Goal: Transaction & Acquisition: Purchase product/service

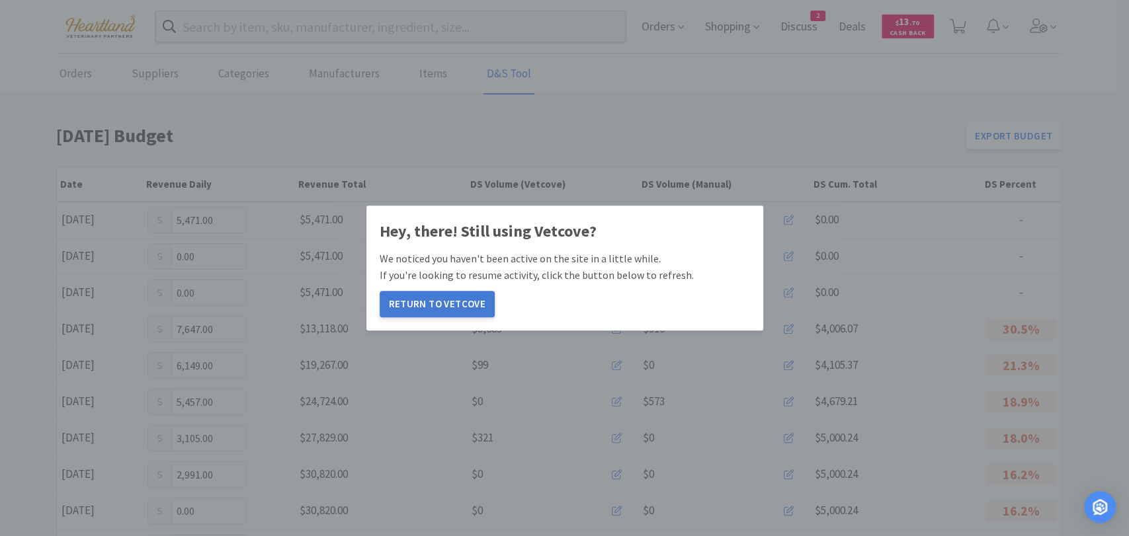
click at [454, 299] on button "Return to Vetcove" at bounding box center [437, 304] width 115 height 26
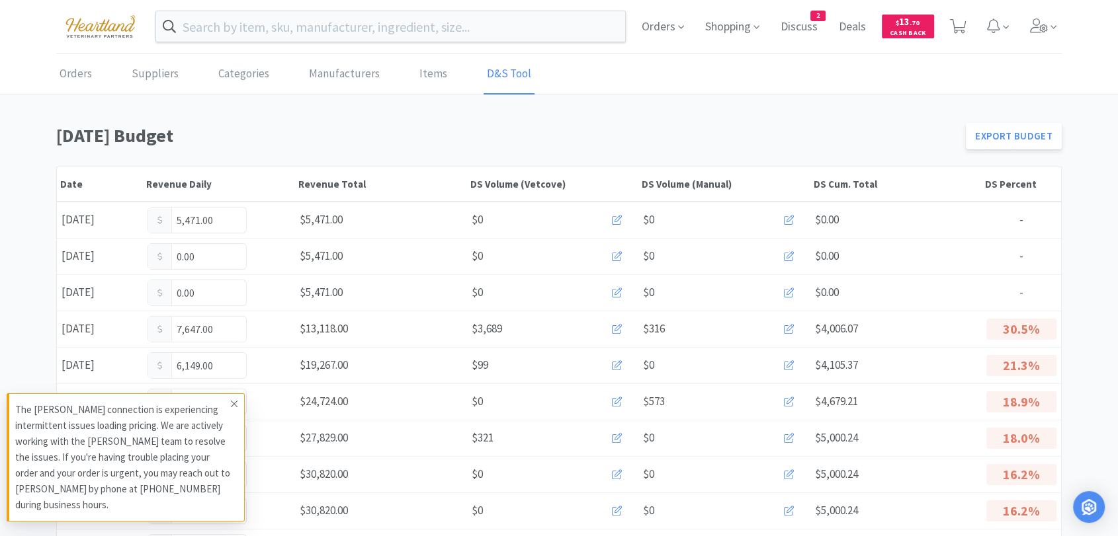
click at [233, 405] on icon at bounding box center [234, 404] width 7 height 7
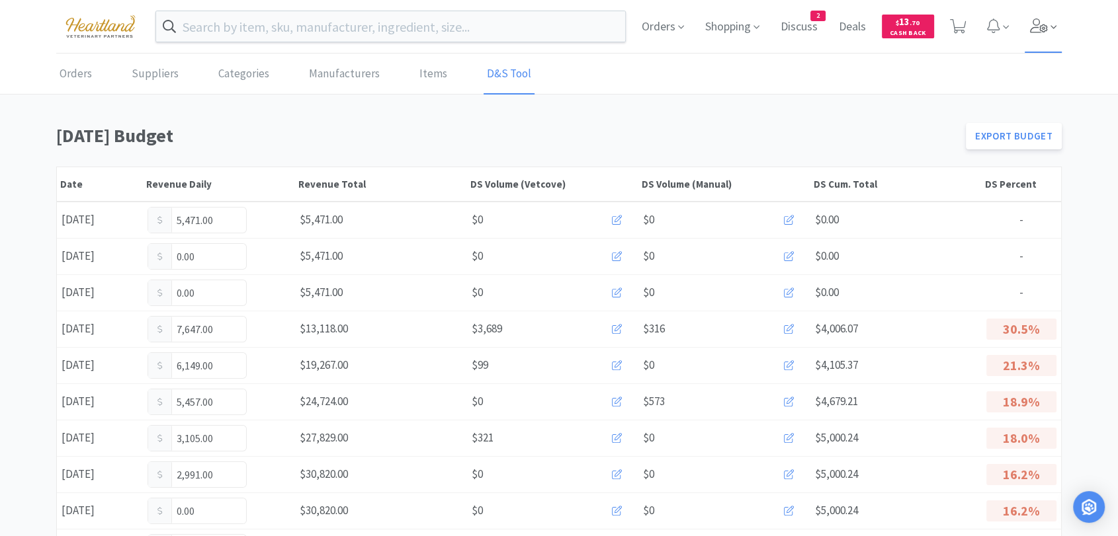
click at [1034, 22] on icon at bounding box center [1039, 26] width 19 height 15
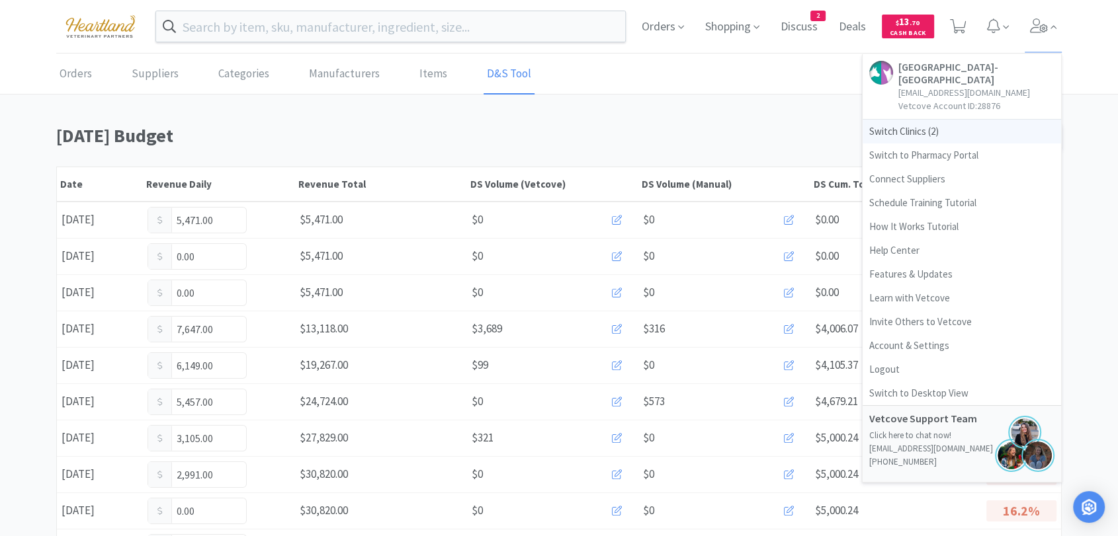
click at [889, 139] on span "Switch Clinics ( 2 )" at bounding box center [961, 132] width 198 height 24
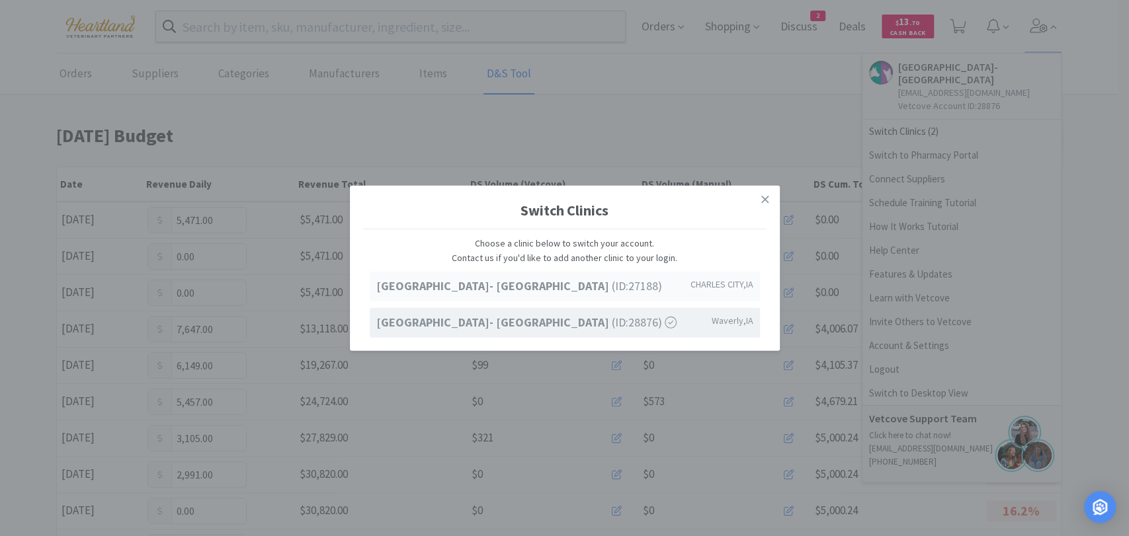
click at [612, 291] on strong "[GEOGRAPHIC_DATA]- [GEOGRAPHIC_DATA]" at bounding box center [493, 285] width 235 height 15
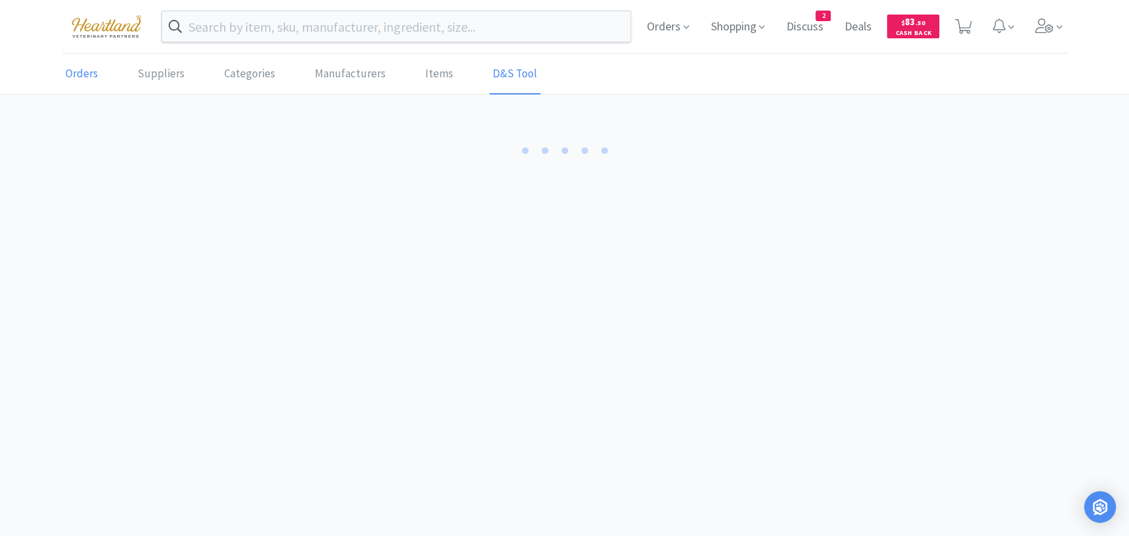
click at [80, 79] on link "Orders" at bounding box center [81, 74] width 39 height 40
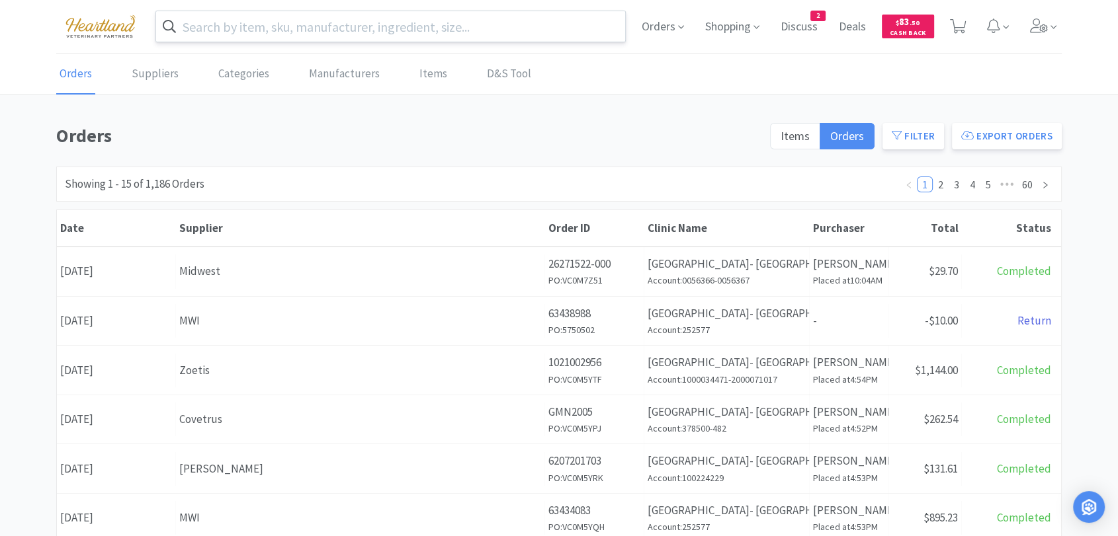
click at [249, 26] on input "text" at bounding box center [390, 26] width 469 height 30
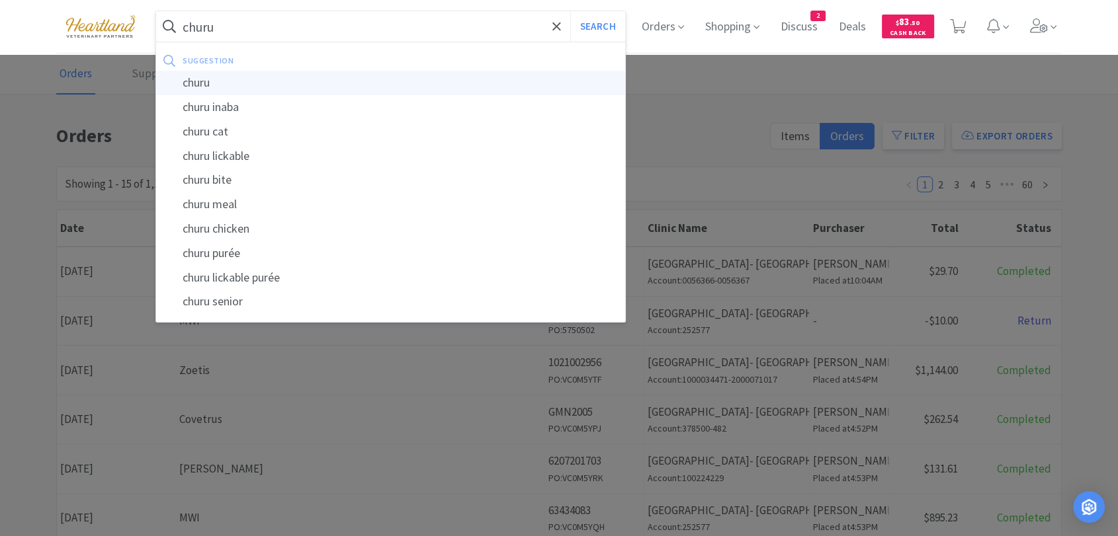
type input "churu"
click at [228, 86] on div "churu" at bounding box center [390, 83] width 469 height 24
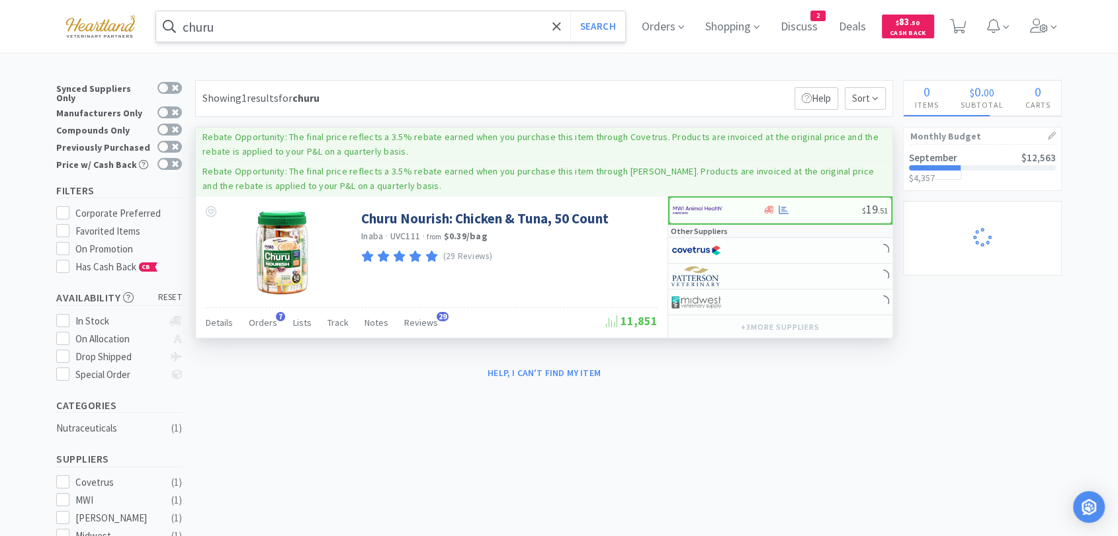
select select "1"
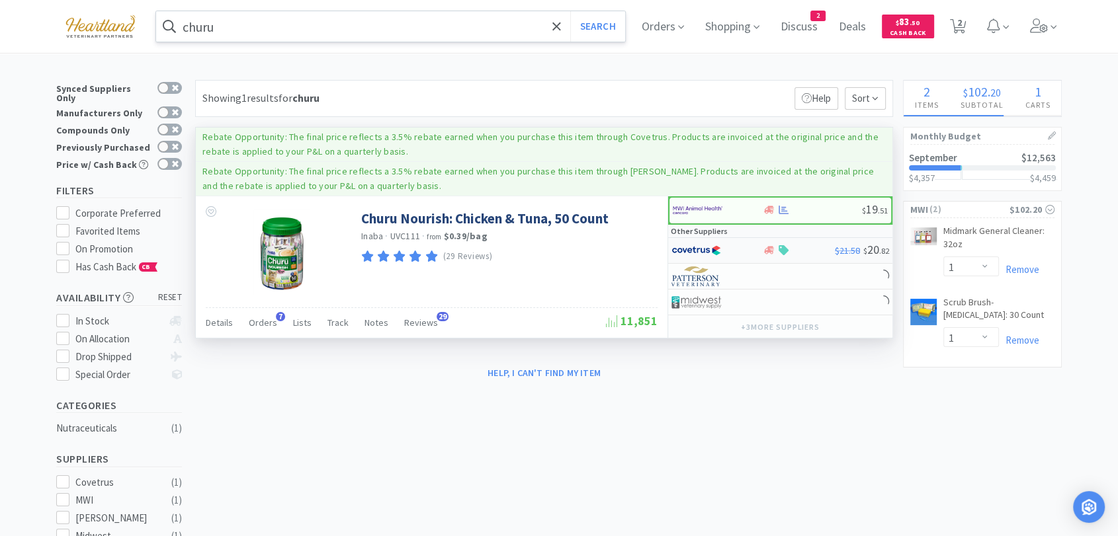
select select "1"
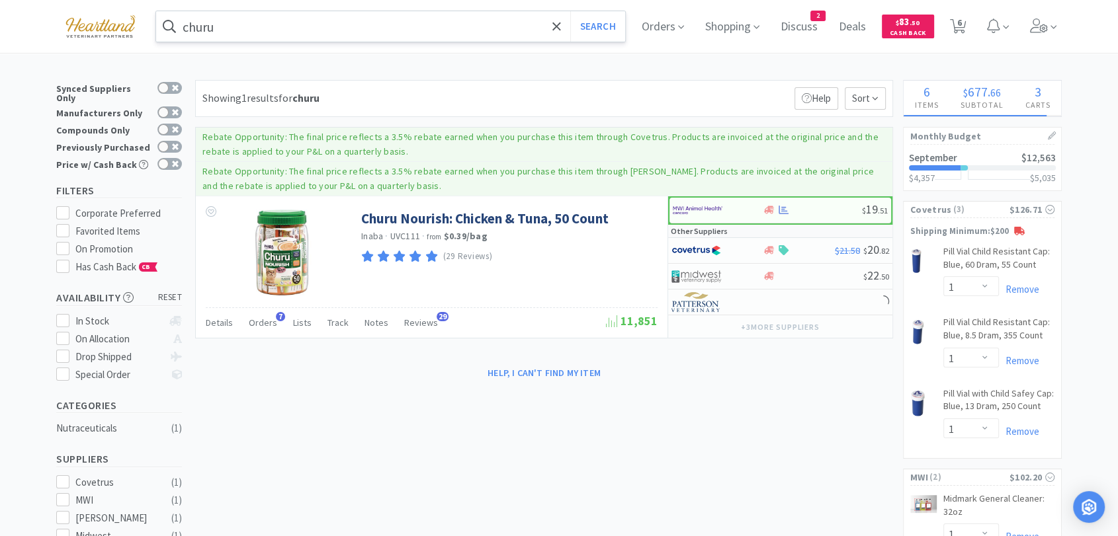
select select "2"
click at [331, 31] on input "churu" at bounding box center [390, 26] width 469 height 30
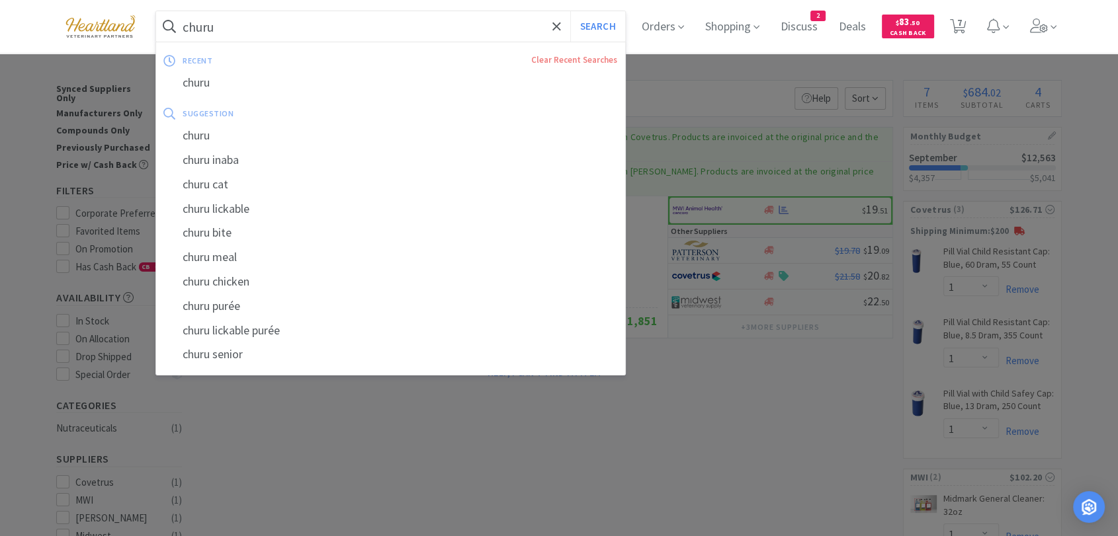
click at [329, 30] on input "churu" at bounding box center [390, 26] width 469 height 30
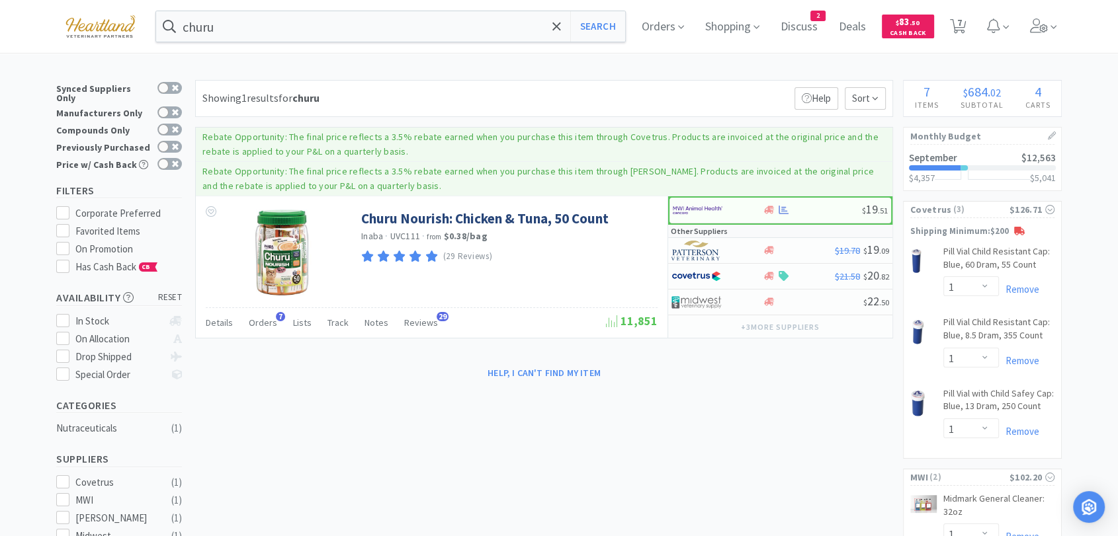
click at [747, 68] on div at bounding box center [559, 268] width 1118 height 536
click at [296, 32] on input "churu" at bounding box center [390, 26] width 469 height 30
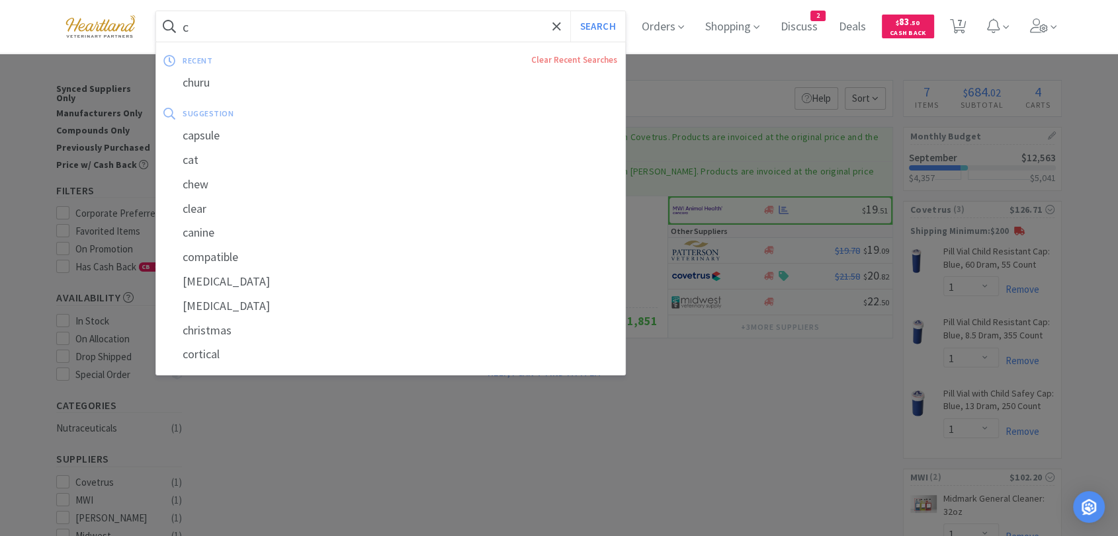
click at [741, 468] on div at bounding box center [559, 268] width 1118 height 536
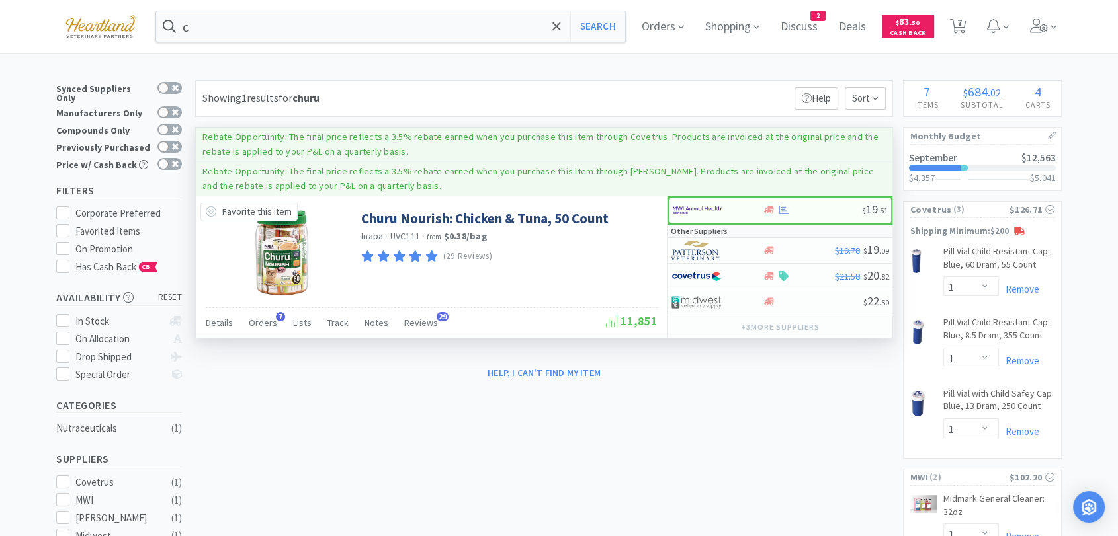
click at [218, 212] on div "Favorite this item" at bounding box center [248, 212] width 97 height 20
click at [210, 210] on icon at bounding box center [211, 211] width 11 height 11
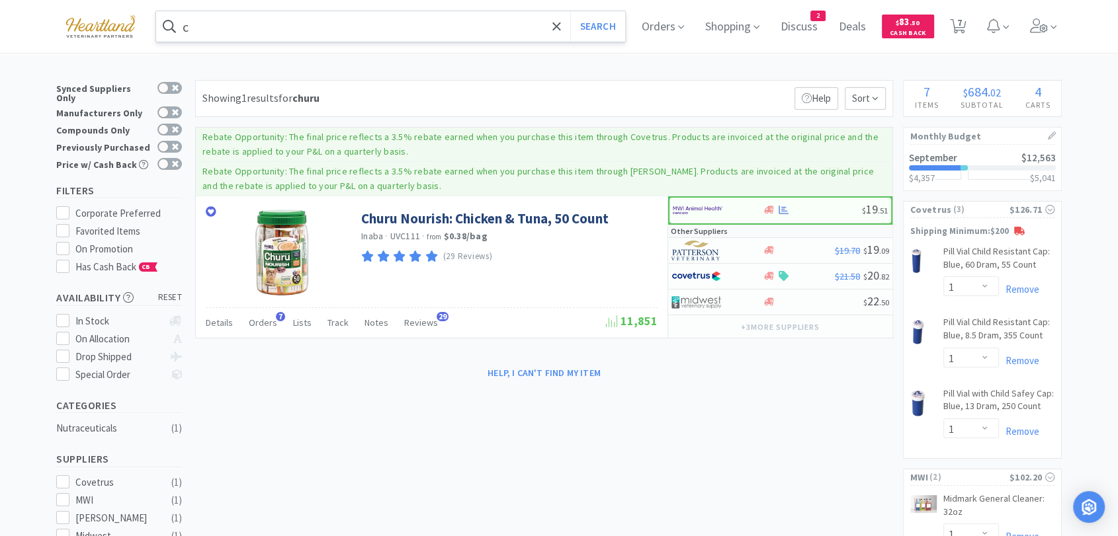
click at [210, 38] on input "c" at bounding box center [390, 26] width 469 height 30
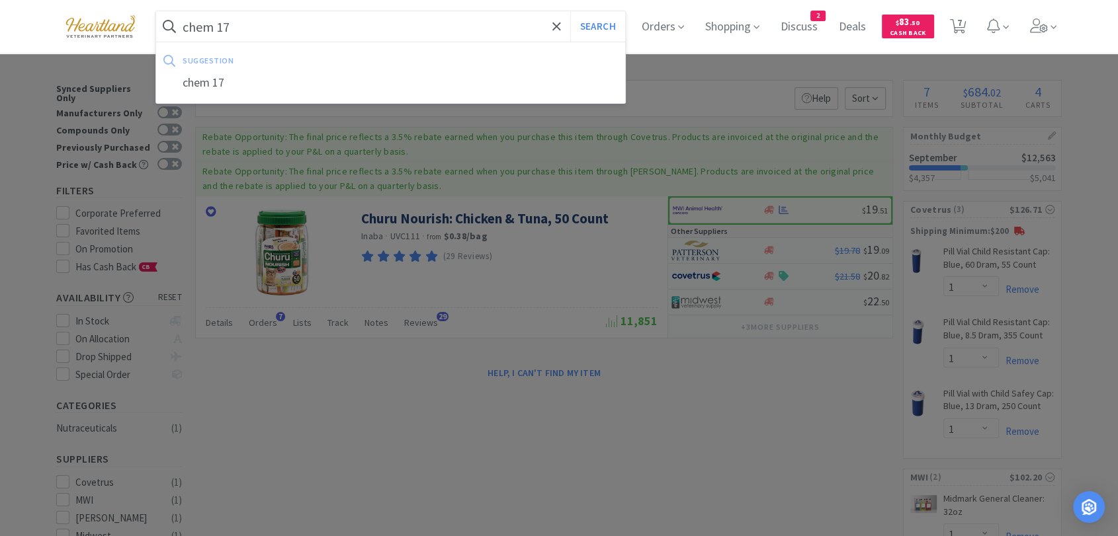
type input "chem 17"
click at [570, 11] on button "Search" at bounding box center [597, 26] width 55 height 30
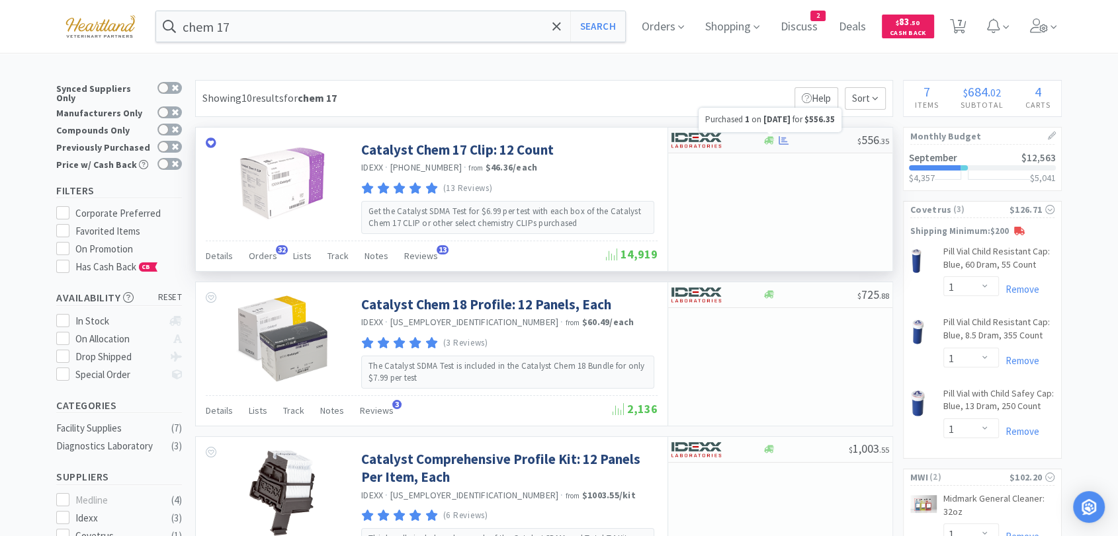
click at [781, 139] on icon at bounding box center [783, 140] width 10 height 9
select select "1"
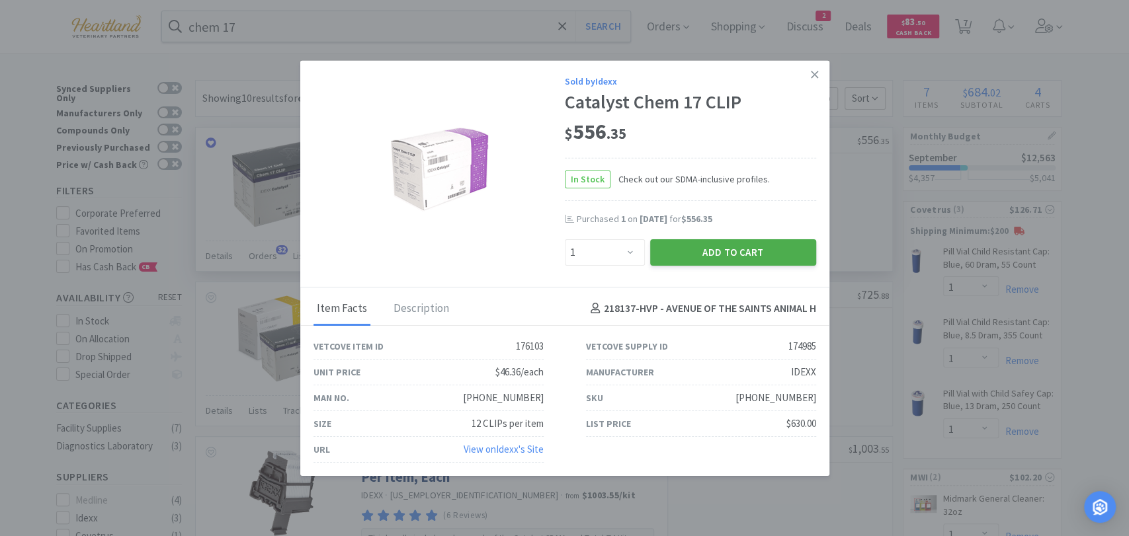
click at [730, 253] on button "Add to Cart" at bounding box center [733, 252] width 166 height 26
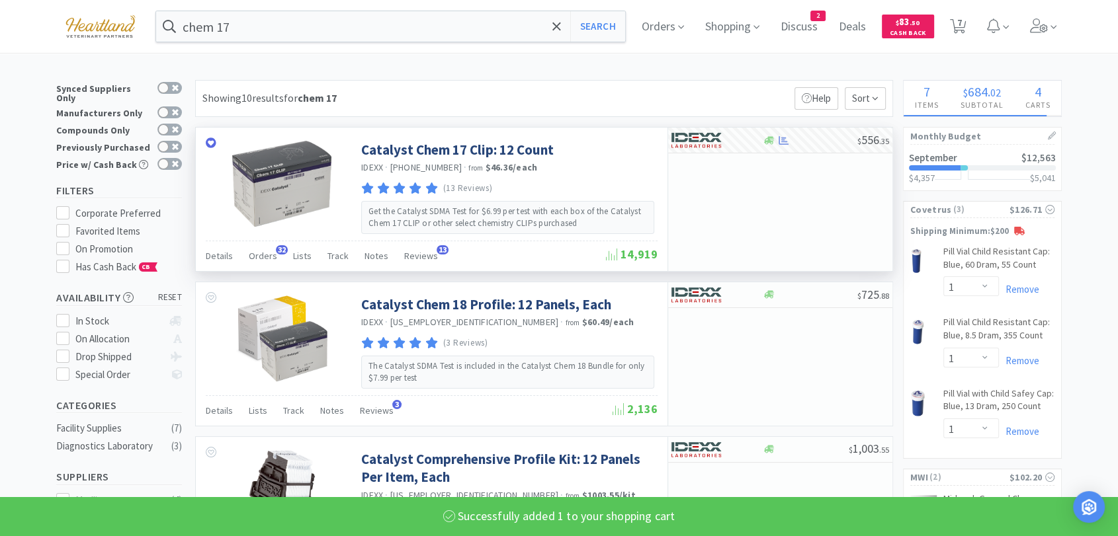
select select "1"
click at [260, 21] on input "chem 17" at bounding box center [390, 26] width 469 height 30
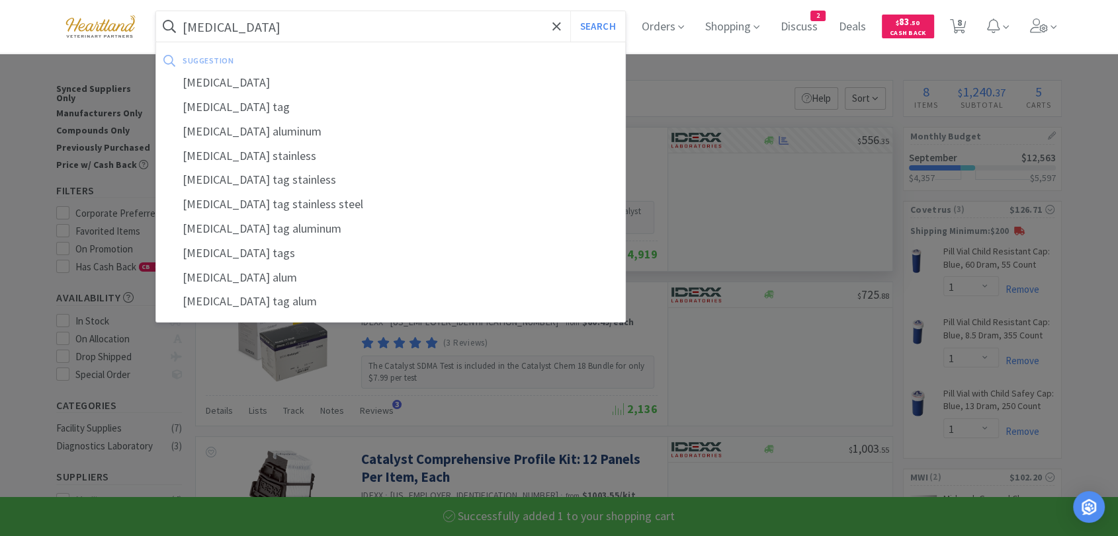
type input "[MEDICAL_DATA]"
click at [570, 11] on button "Search" at bounding box center [597, 26] width 55 height 30
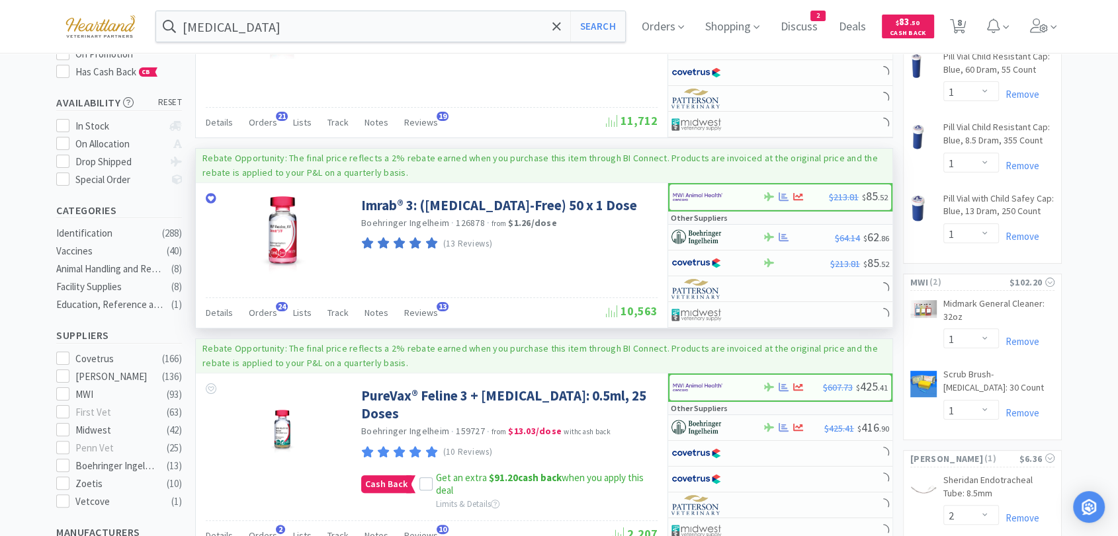
scroll to position [220, 0]
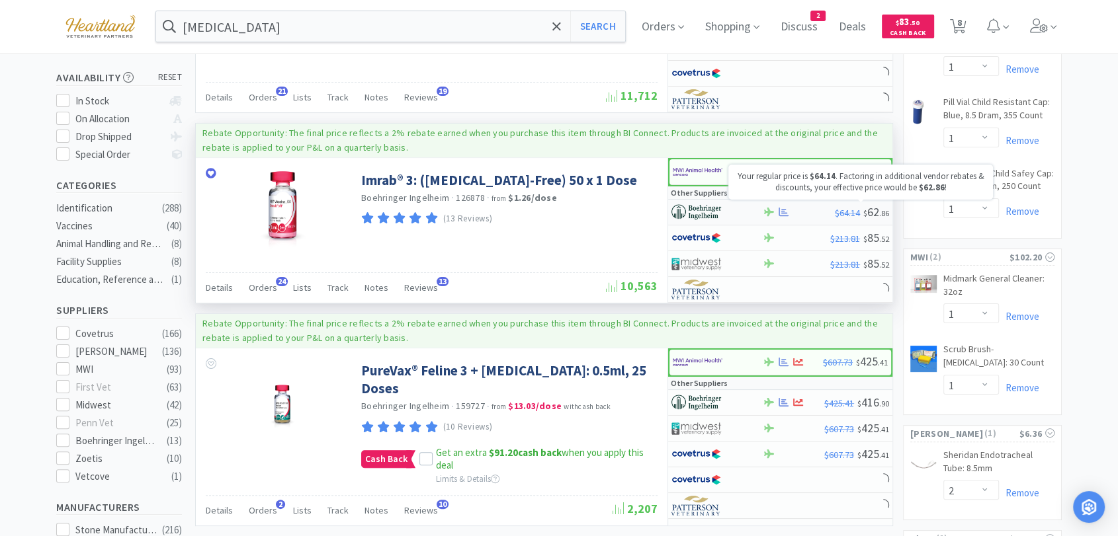
click at [863, 212] on span "$" at bounding box center [865, 213] width 4 height 10
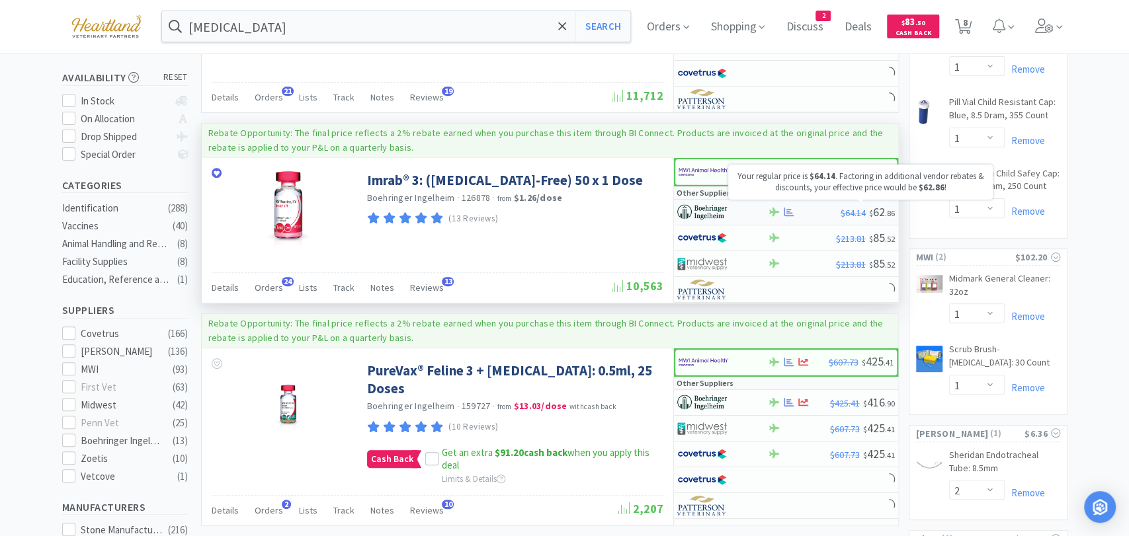
select select "1"
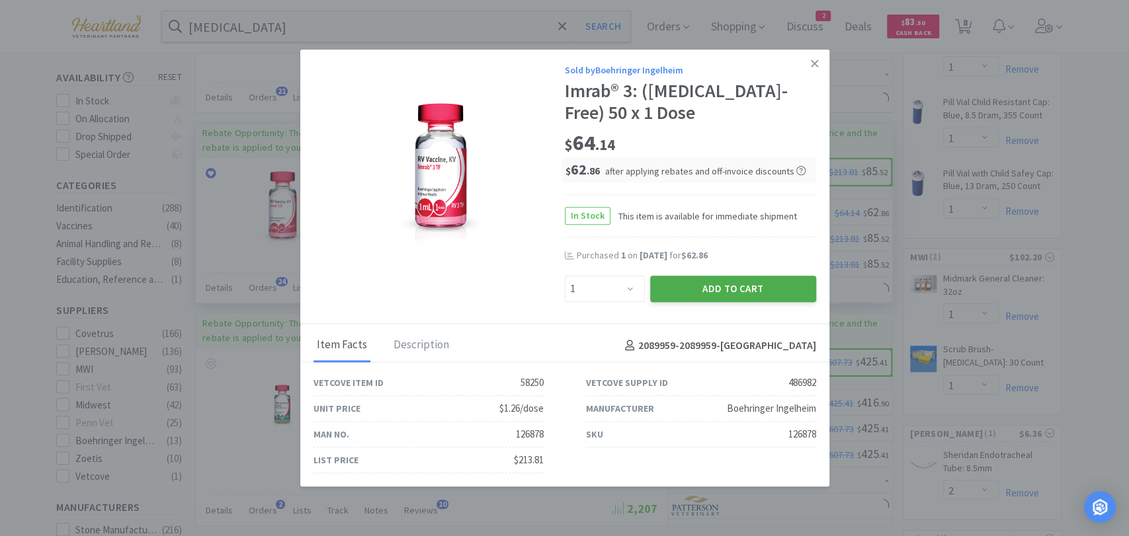
click at [709, 288] on button "Add to Cart" at bounding box center [733, 289] width 166 height 26
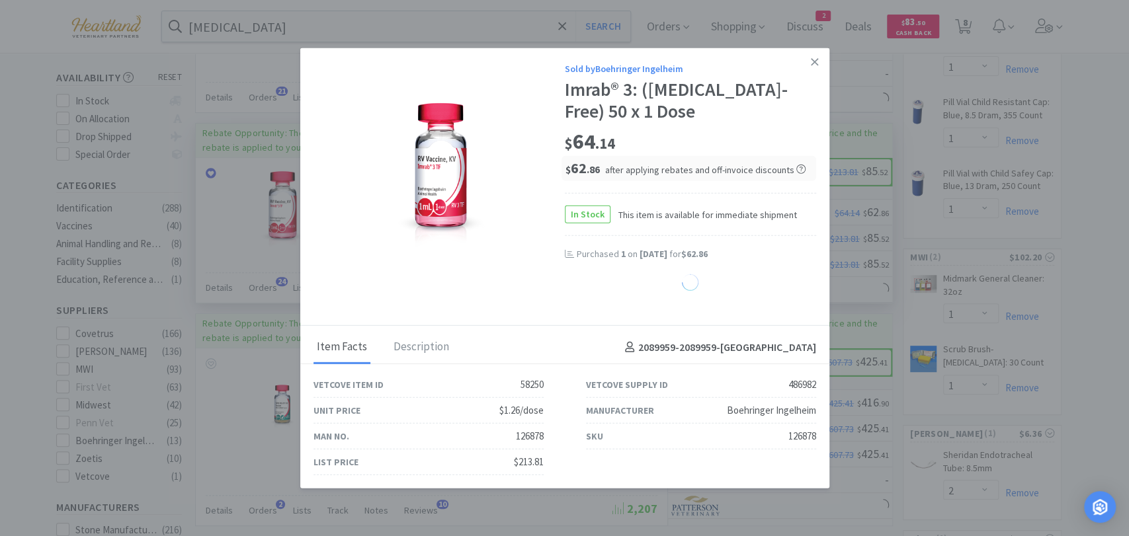
select select "1"
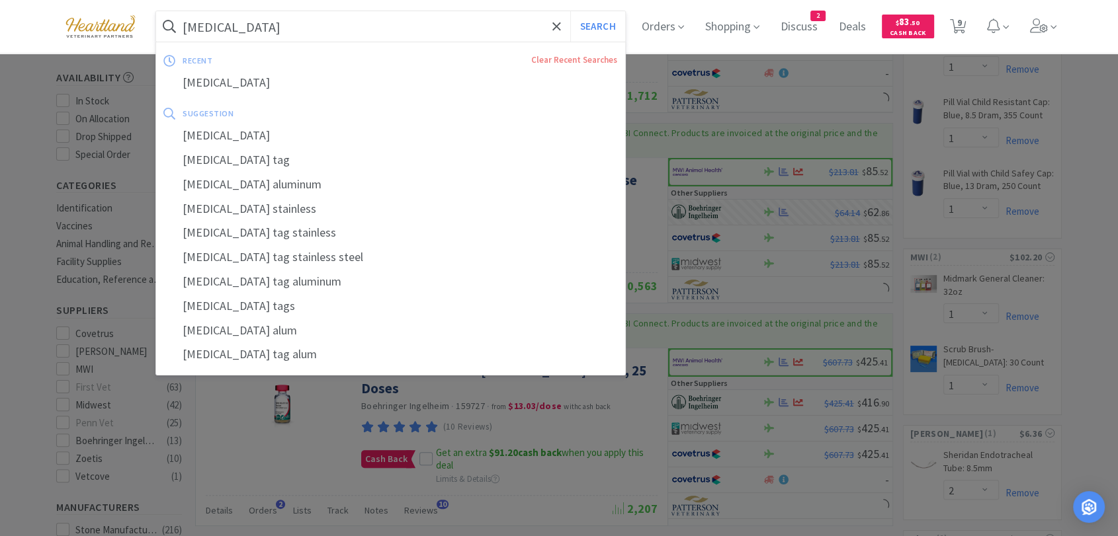
click at [231, 30] on input "[MEDICAL_DATA]" at bounding box center [390, 26] width 469 height 30
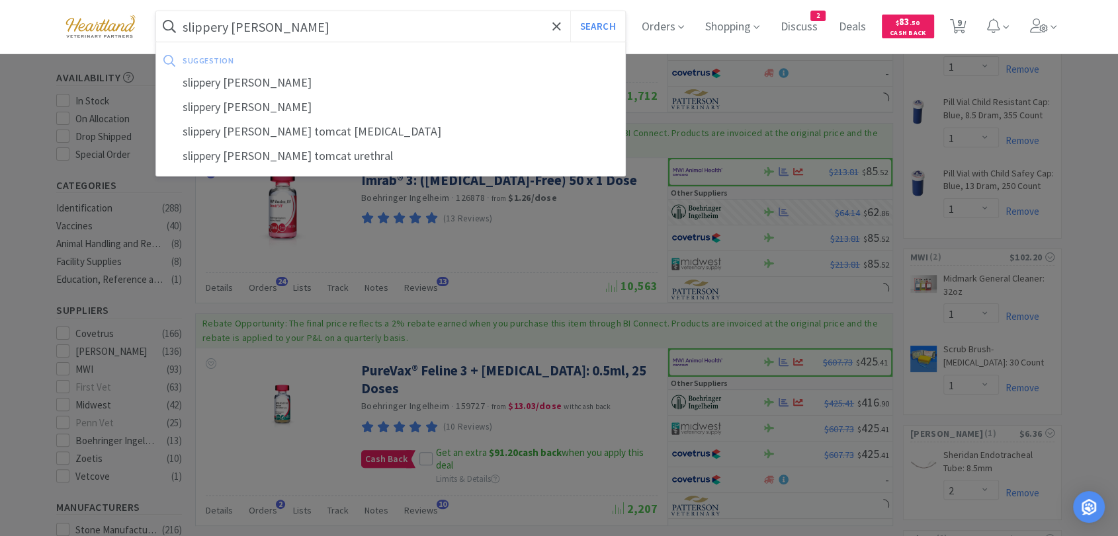
type input "slippery [PERSON_NAME]"
click at [570, 11] on button "Search" at bounding box center [597, 26] width 55 height 30
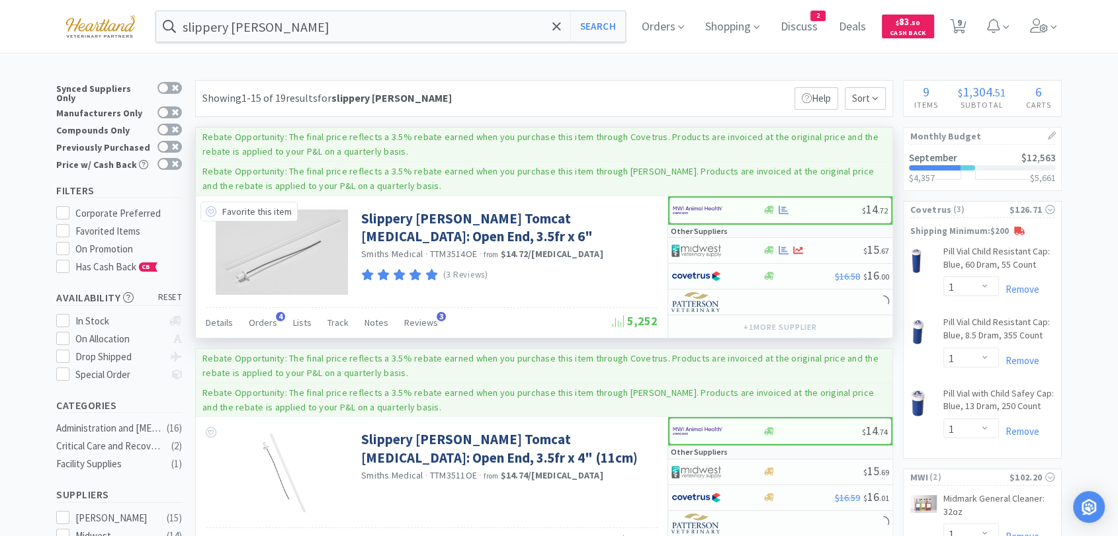
click at [212, 213] on icon at bounding box center [211, 211] width 11 height 11
click at [719, 208] on img at bounding box center [698, 210] width 50 height 20
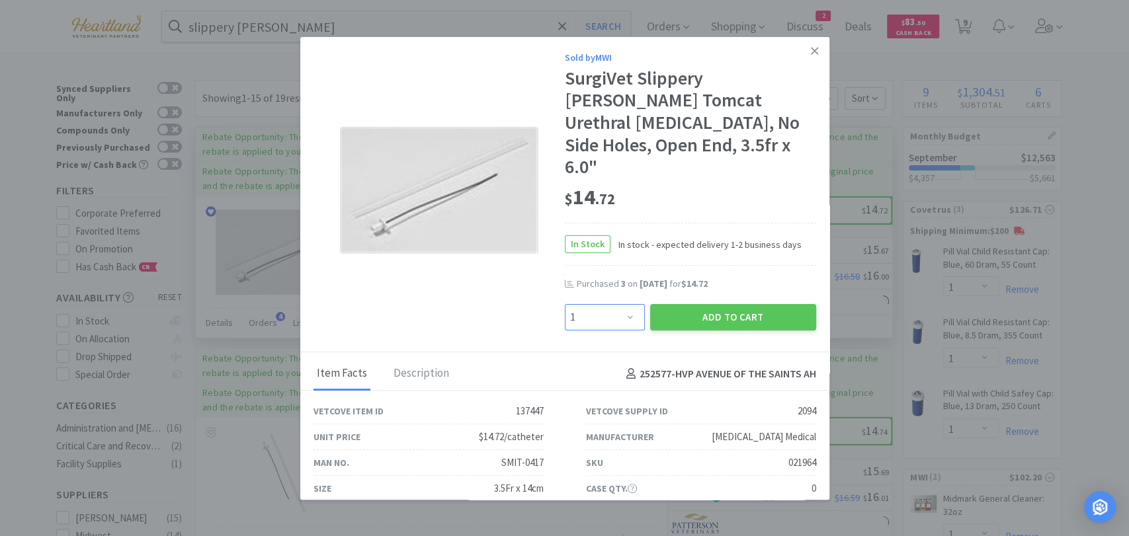
click at [617, 304] on select "Enter Quantity 1 2 3 4 5 6 7 8 9 10 11 12 13 14 15 16 17 18 19 20 Enter Quantity" at bounding box center [605, 317] width 80 height 26
select select "4"
click at [565, 304] on select "Enter Quantity 1 2 3 4 5 6 7 8 9 10 11 12 13 14 15 16 17 18 19 20 Enter Quantity" at bounding box center [605, 317] width 80 height 26
click at [778, 304] on button "Add to Cart" at bounding box center [733, 317] width 166 height 26
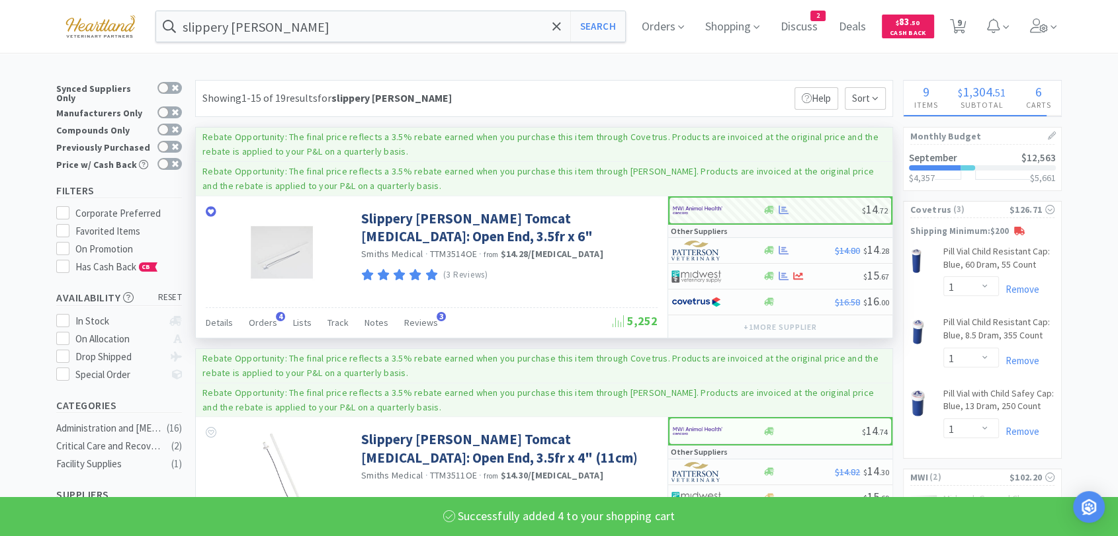
select select "4"
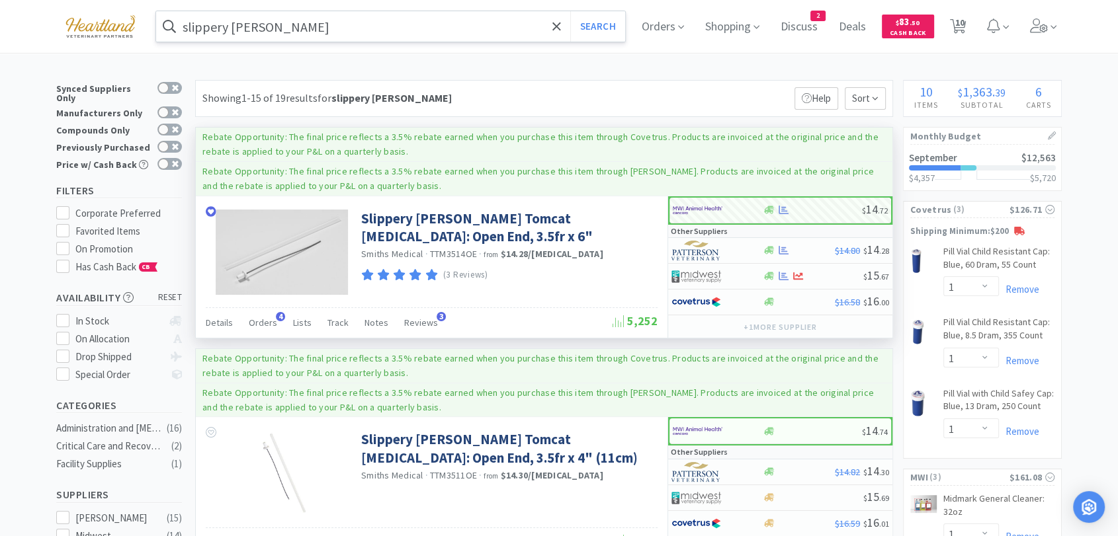
click at [302, 25] on input "slippery [PERSON_NAME]" at bounding box center [390, 26] width 469 height 30
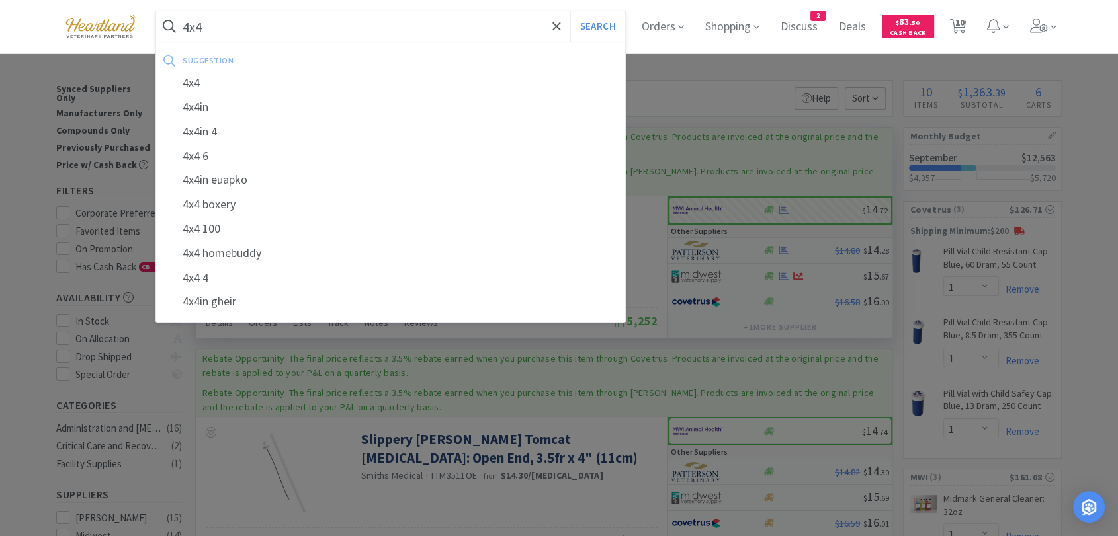
click at [570, 11] on button "Search" at bounding box center [597, 26] width 55 height 30
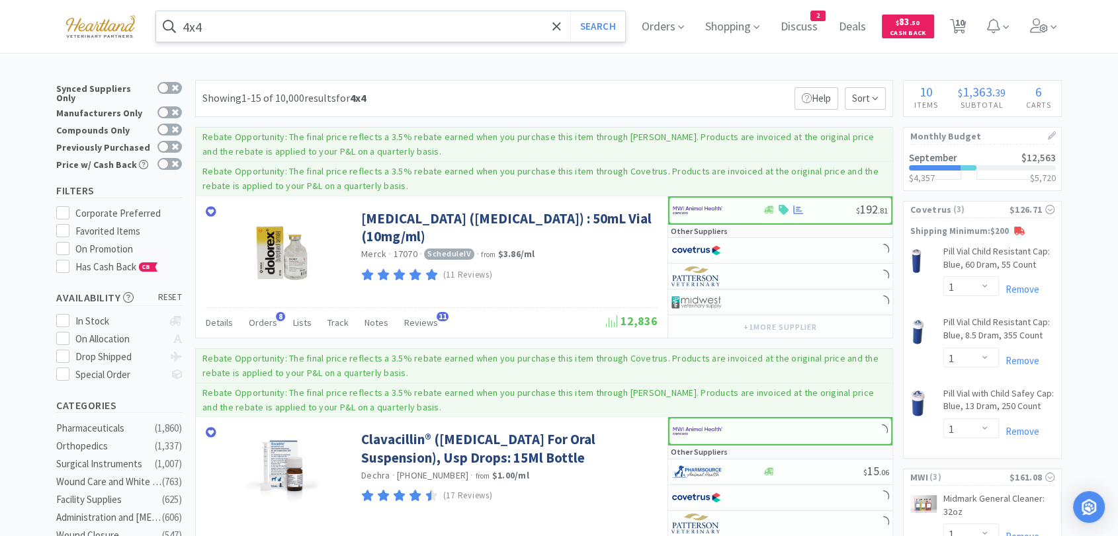
click at [253, 25] on input "4x4" at bounding box center [390, 26] width 469 height 30
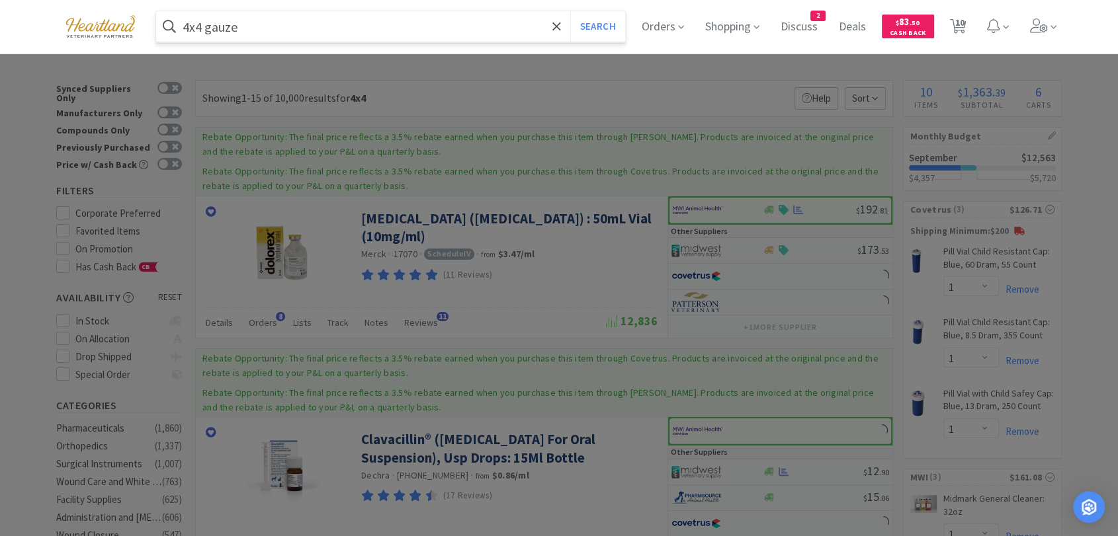
type input "4x4 gauze"
click at [570, 11] on button "Search" at bounding box center [597, 26] width 55 height 30
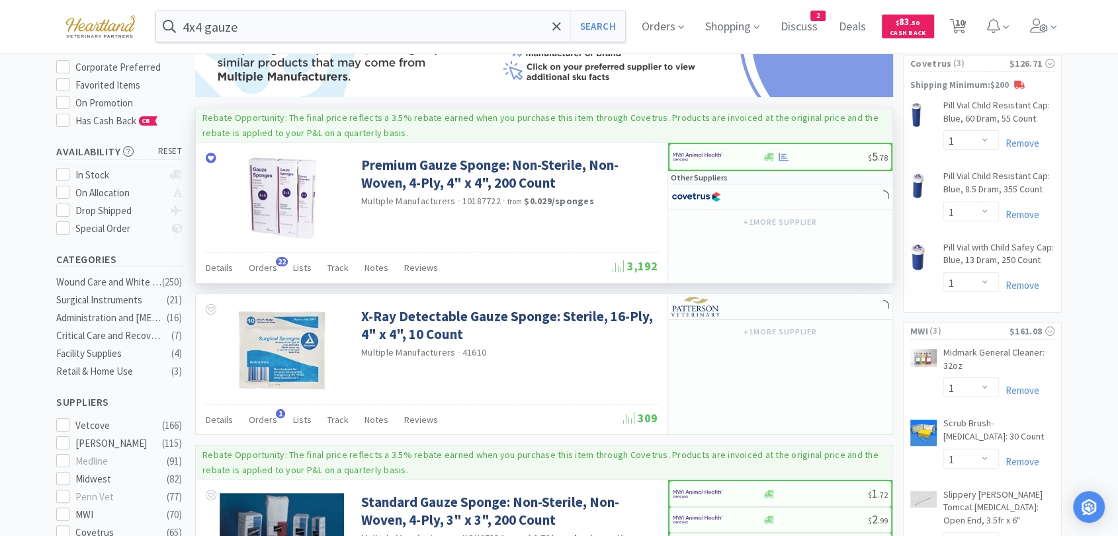
scroll to position [147, 0]
click at [787, 157] on icon at bounding box center [783, 156] width 10 height 10
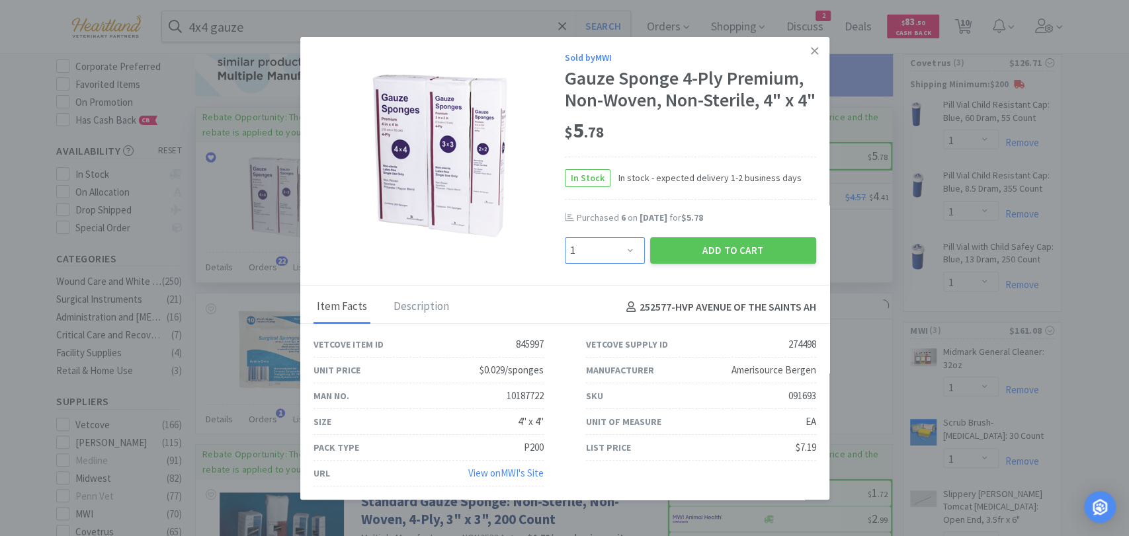
click at [630, 264] on select "Enter Quantity 1 2 3 4 5 6 7 8 9 10 11 12 13 14 15 16 17 18 19 20 Enter Quantity" at bounding box center [605, 250] width 80 height 26
select select "6"
click at [565, 259] on select "Enter Quantity 1 2 3 4 5 6 7 8 9 10 11 12 13 14 15 16 17 18 19 20 Enter Quantity" at bounding box center [605, 250] width 80 height 26
click at [744, 264] on button "Add to Cart" at bounding box center [733, 250] width 166 height 26
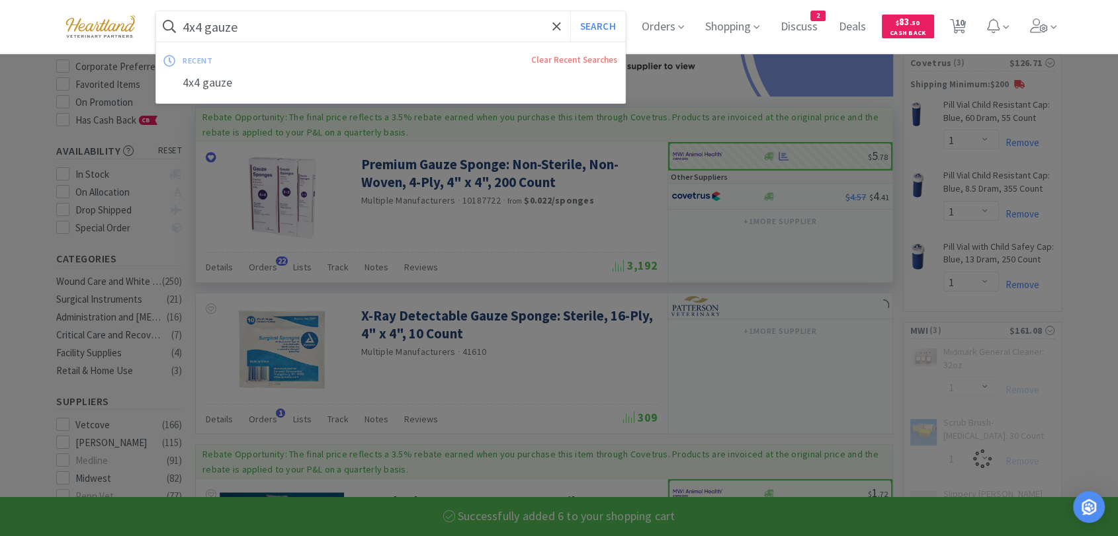
click at [265, 30] on input "4x4 gauze" at bounding box center [390, 26] width 469 height 30
select select "6"
select select "1"
select select "4"
type input "s"
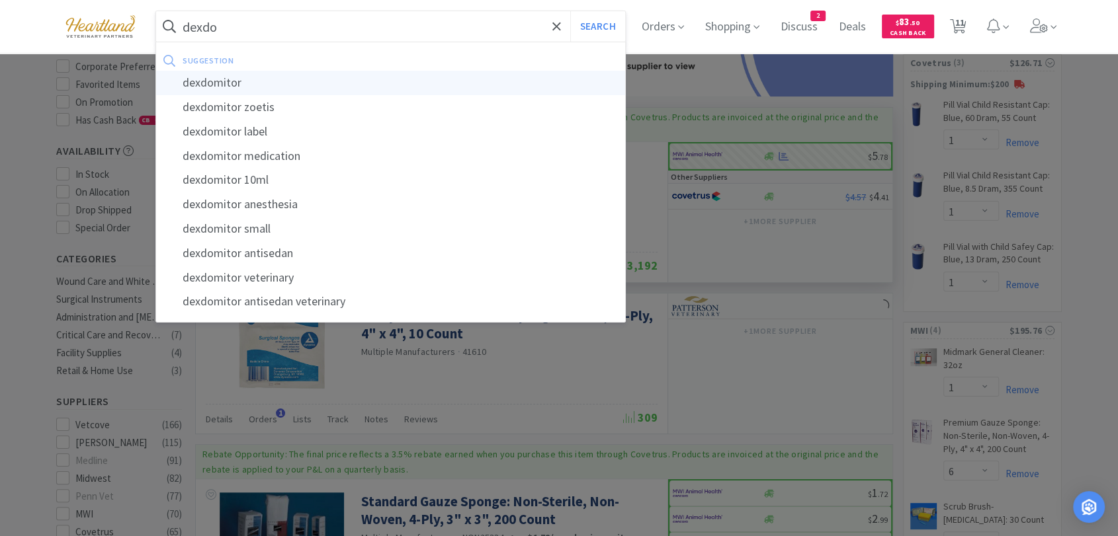
click at [226, 81] on div "dexdomitor" at bounding box center [390, 83] width 469 height 24
type input "dexdomitor"
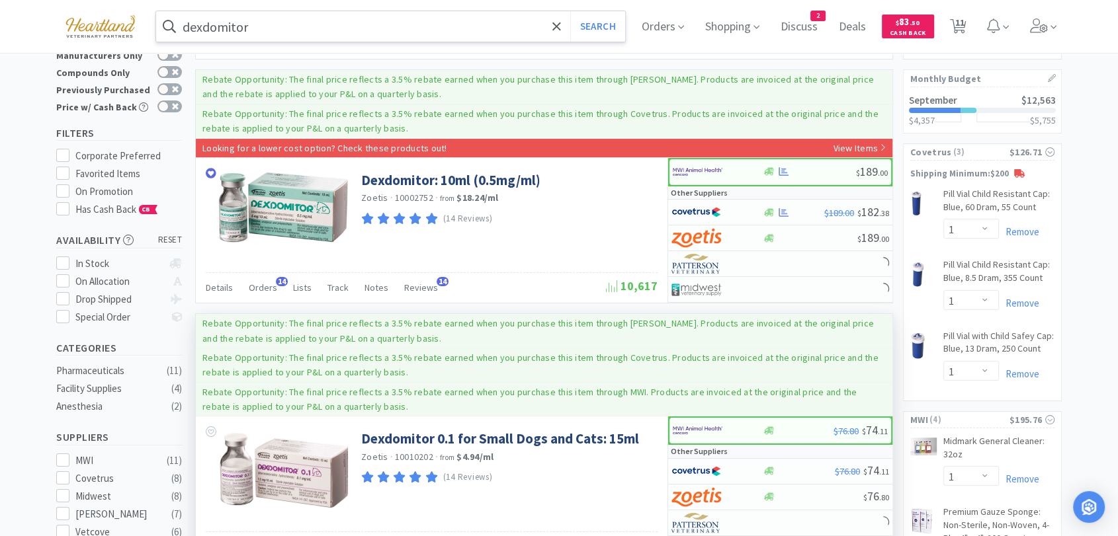
scroll to position [147, 0]
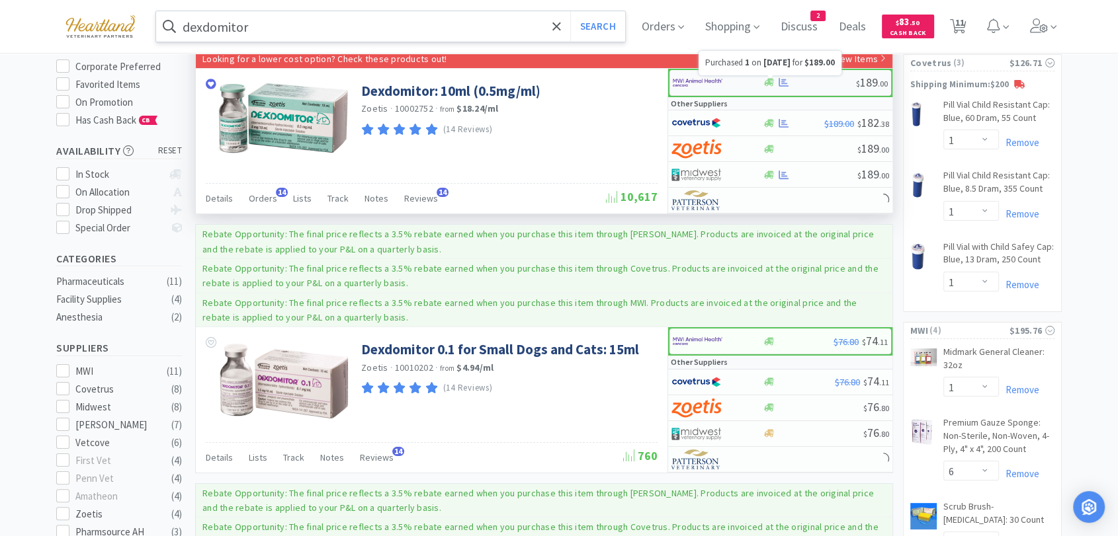
click at [783, 82] on icon at bounding box center [783, 82] width 10 height 9
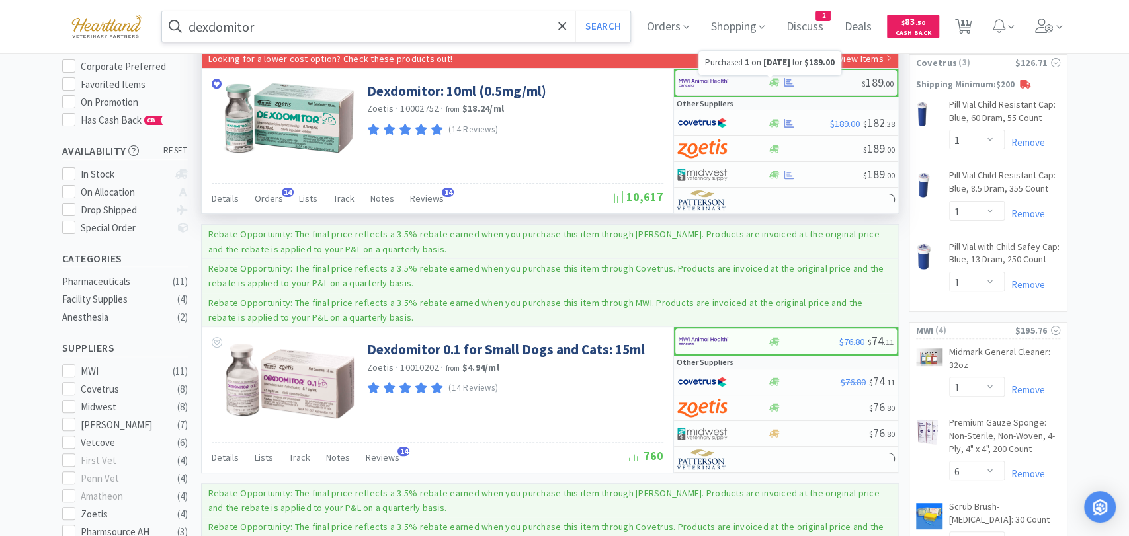
select select "1"
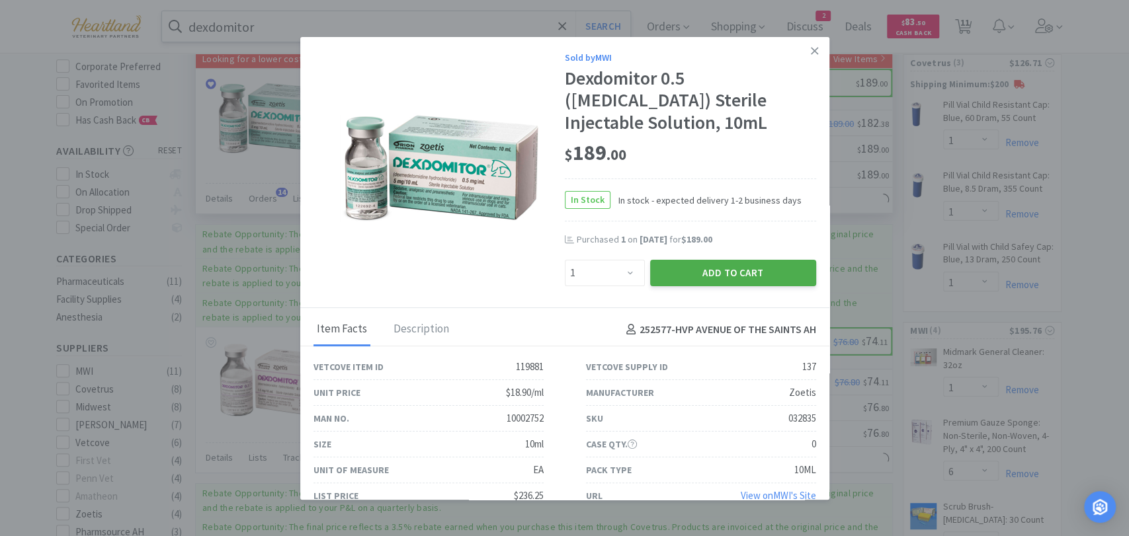
click at [725, 286] on button "Add to Cart" at bounding box center [733, 273] width 166 height 26
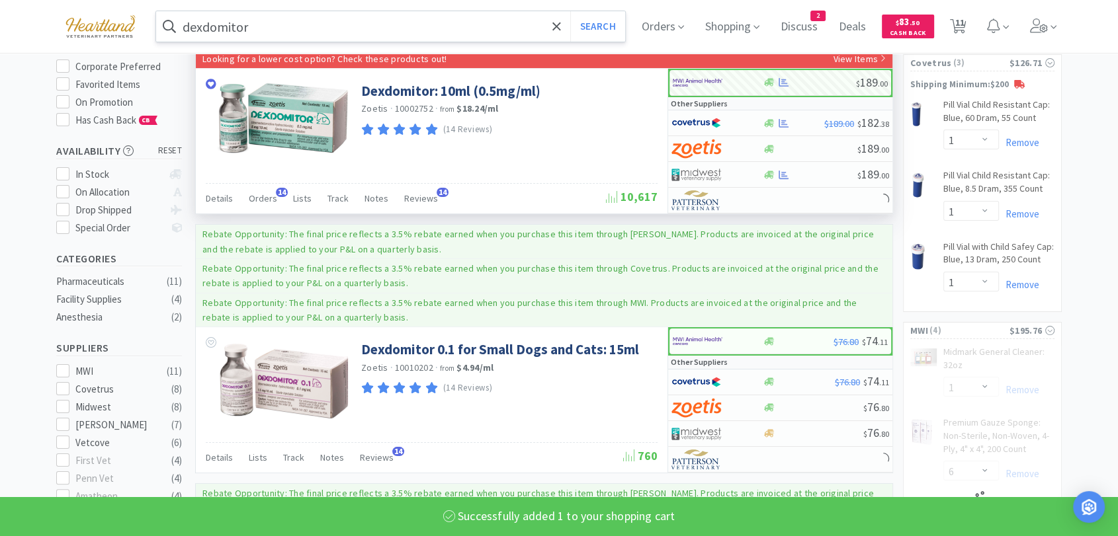
click at [310, 21] on input "dexdomitor" at bounding box center [390, 26] width 469 height 30
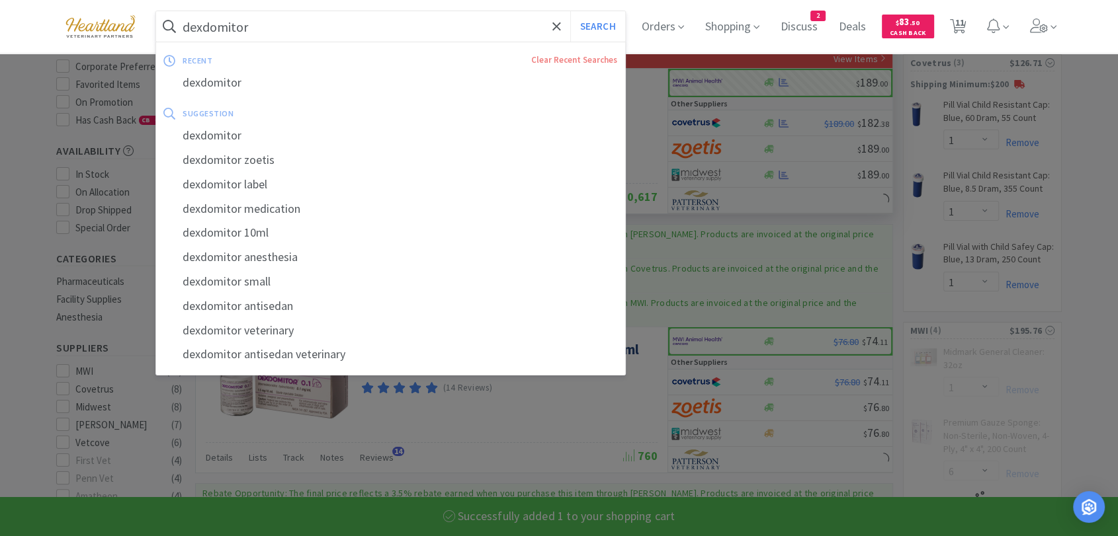
select select "1"
select select "6"
select select "1"
select select "4"
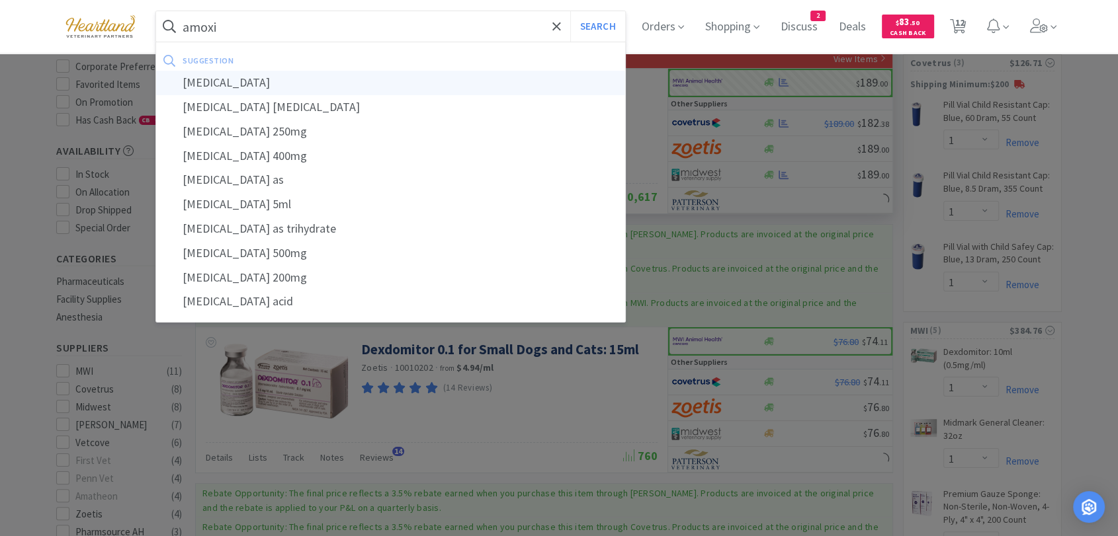
click at [245, 85] on div "[MEDICAL_DATA]" at bounding box center [390, 83] width 469 height 24
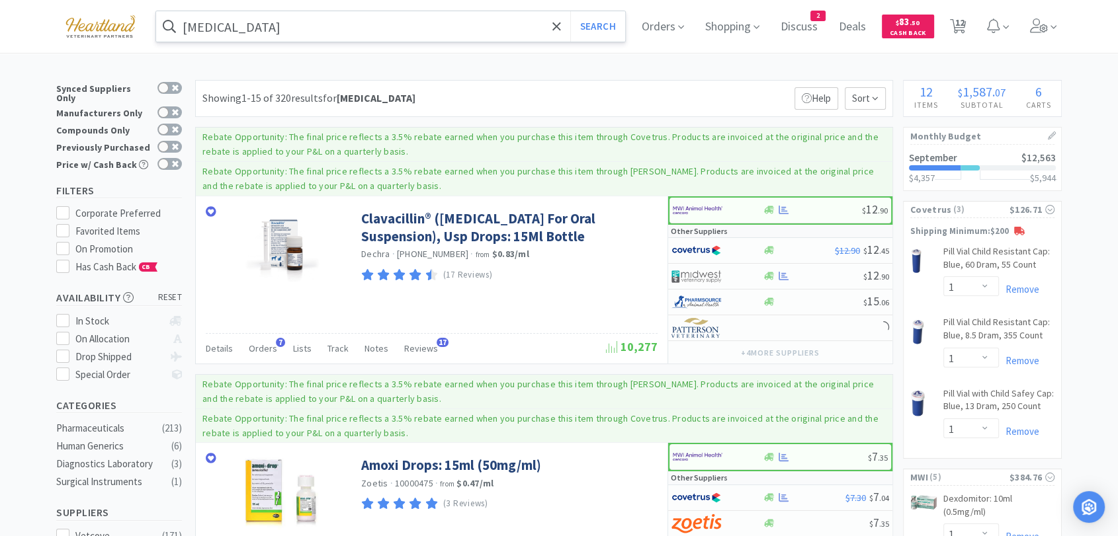
click at [305, 27] on input "[MEDICAL_DATA]" at bounding box center [390, 26] width 469 height 30
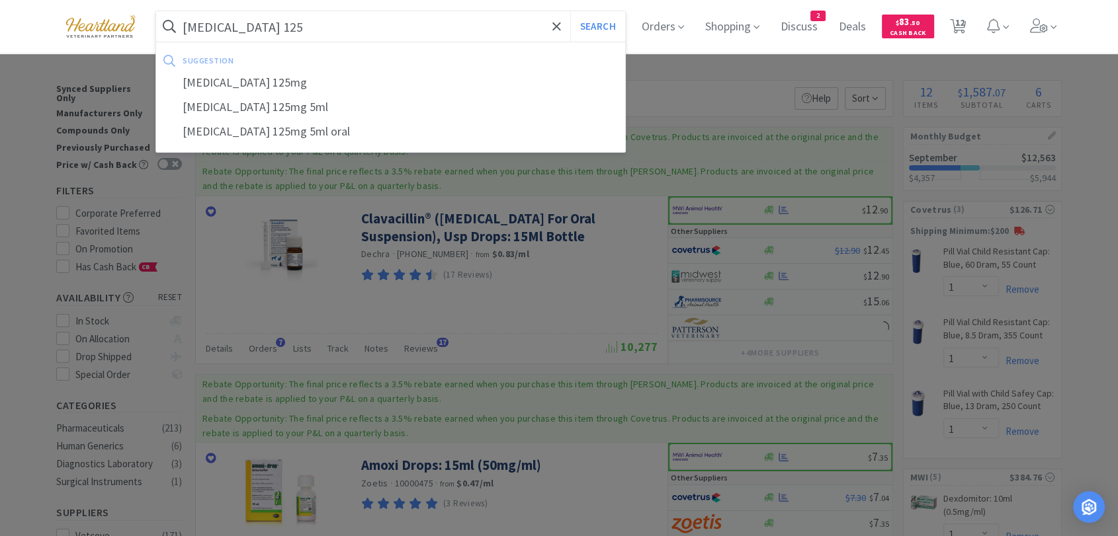
type input "[MEDICAL_DATA] 125"
click at [570, 11] on button "Search" at bounding box center [597, 26] width 55 height 30
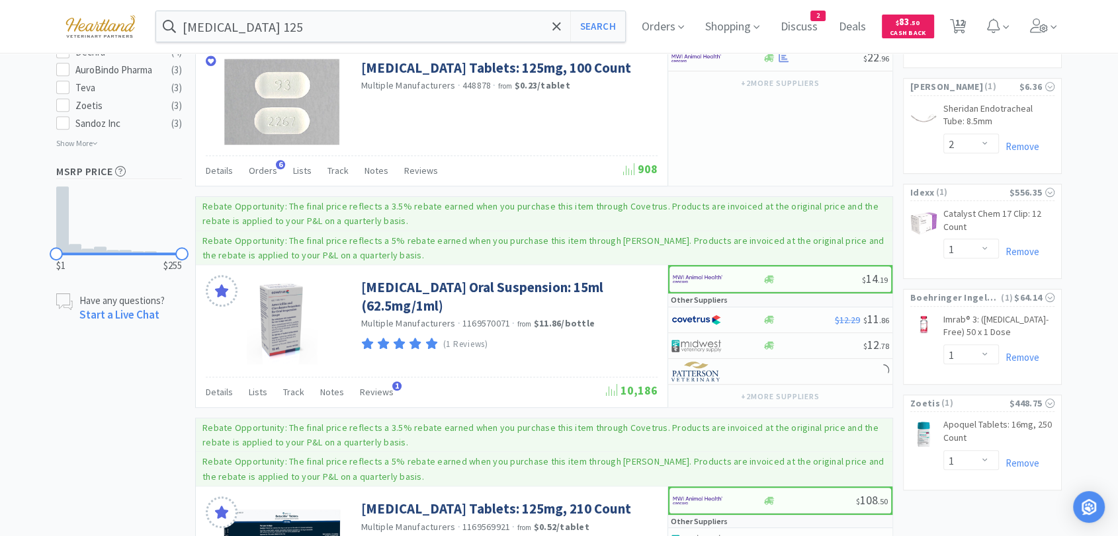
scroll to position [808, 0]
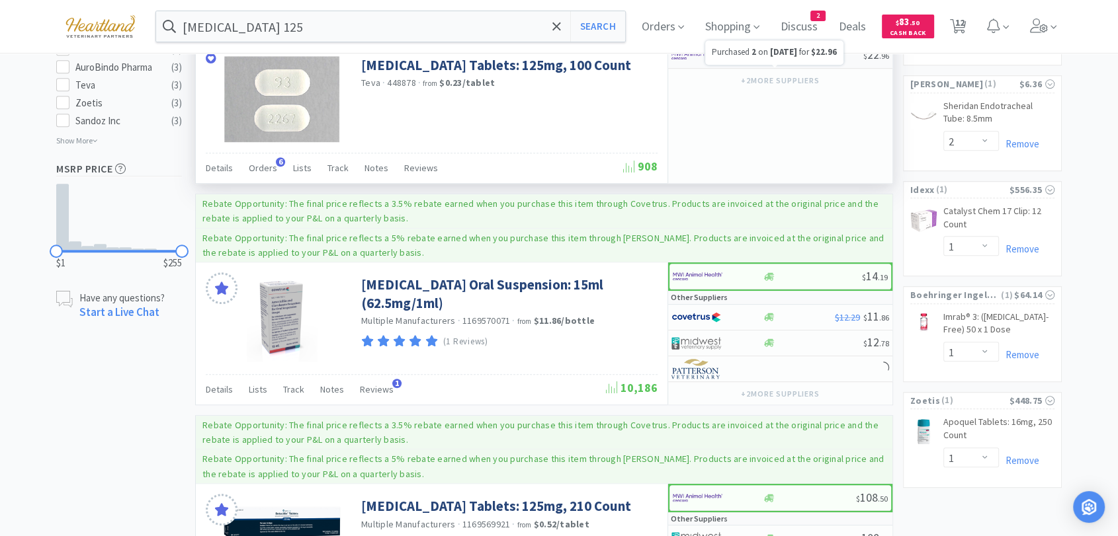
click at [783, 60] on icon at bounding box center [783, 55] width 10 height 9
select select "1"
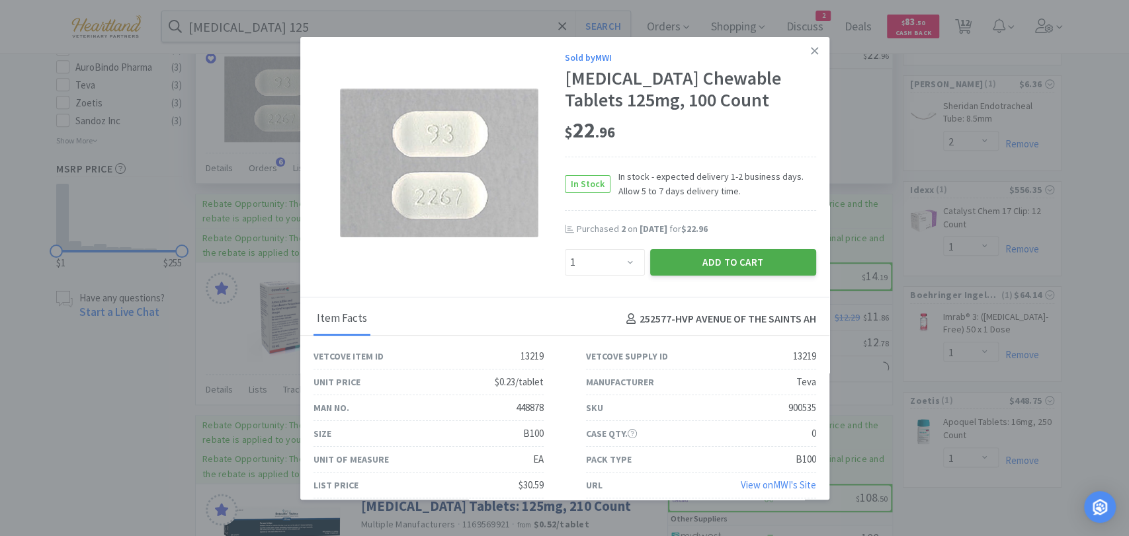
click at [703, 263] on button "Add to Cart" at bounding box center [733, 262] width 166 height 26
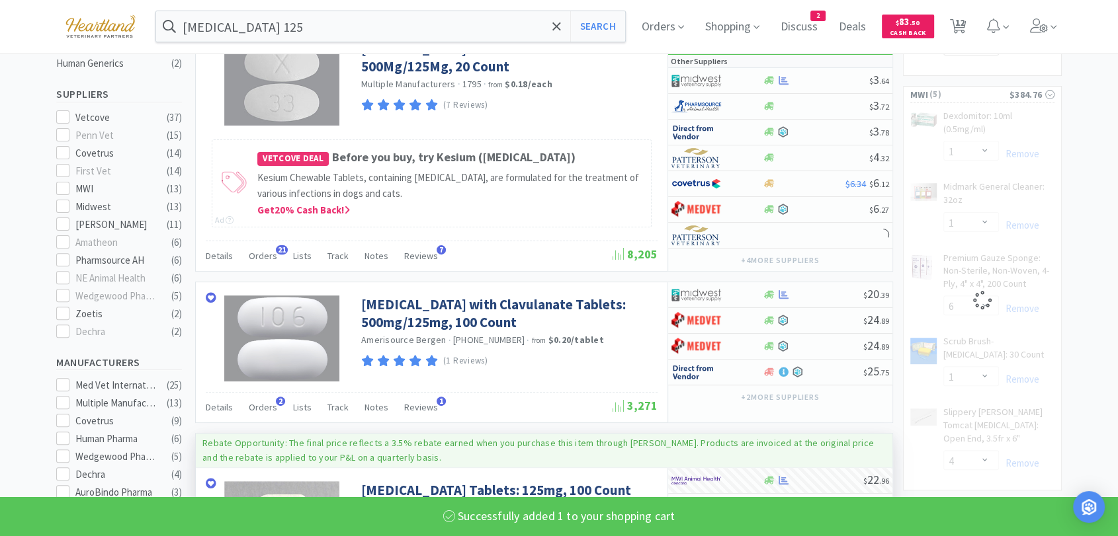
scroll to position [367, 0]
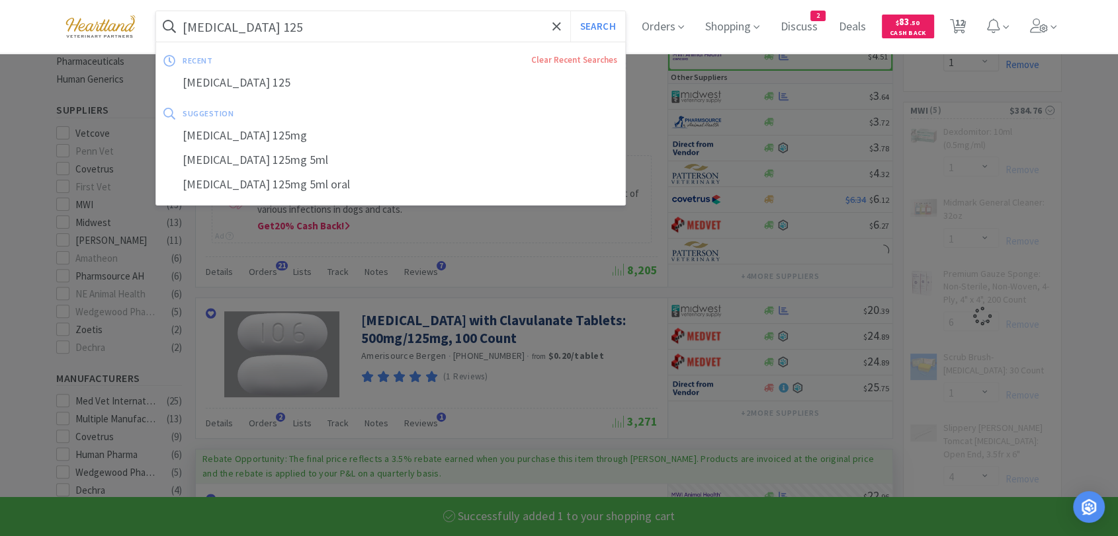
click at [328, 24] on input "[MEDICAL_DATA] 125" at bounding box center [390, 26] width 469 height 30
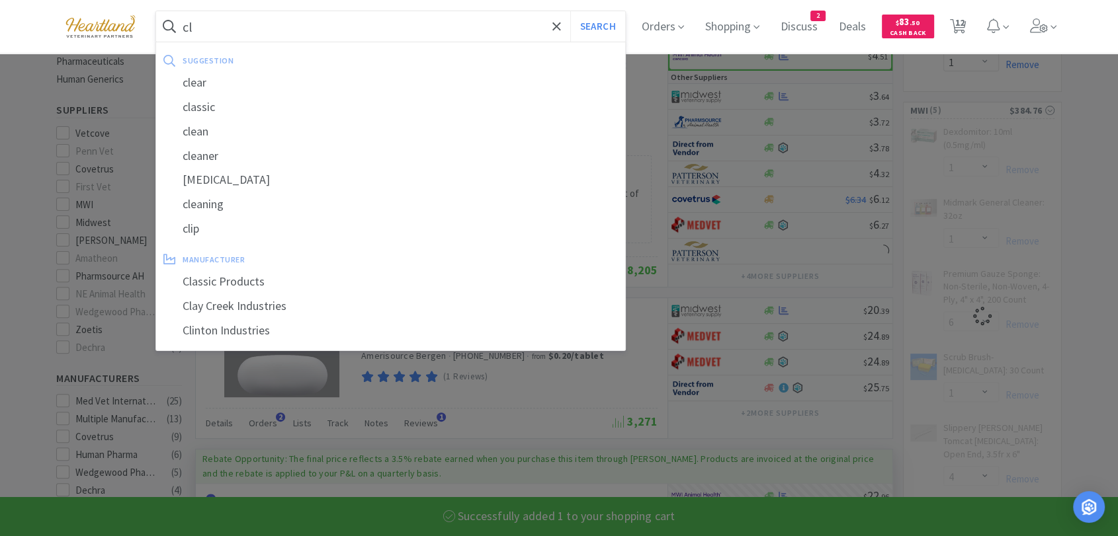
type input "cli"
select select "1"
select select "6"
select select "1"
select select "4"
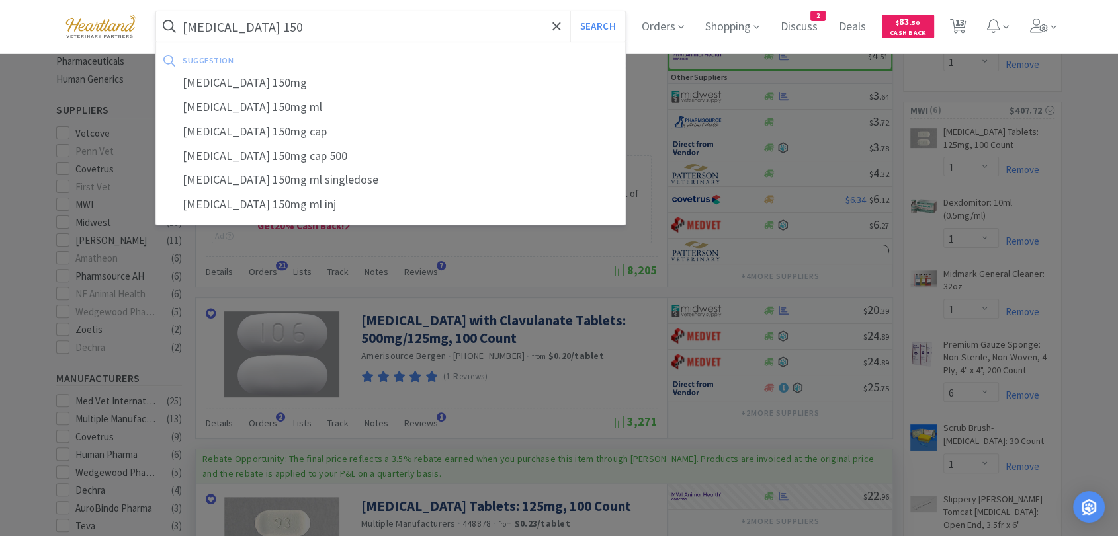
type input "[MEDICAL_DATA] 150"
click at [570, 11] on button "Search" at bounding box center [597, 26] width 55 height 30
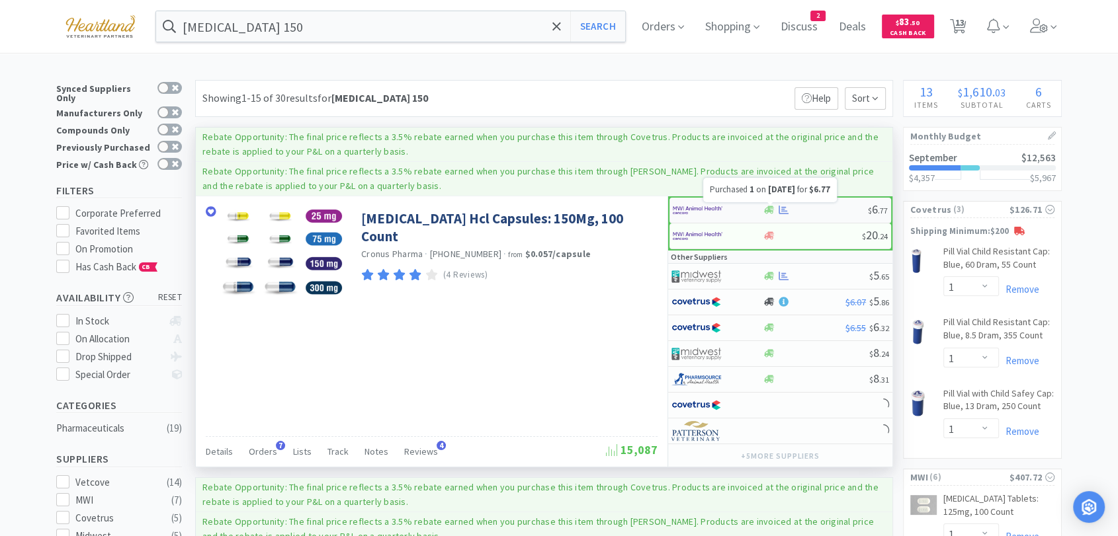
click at [786, 210] on icon at bounding box center [783, 210] width 10 height 10
select select "1"
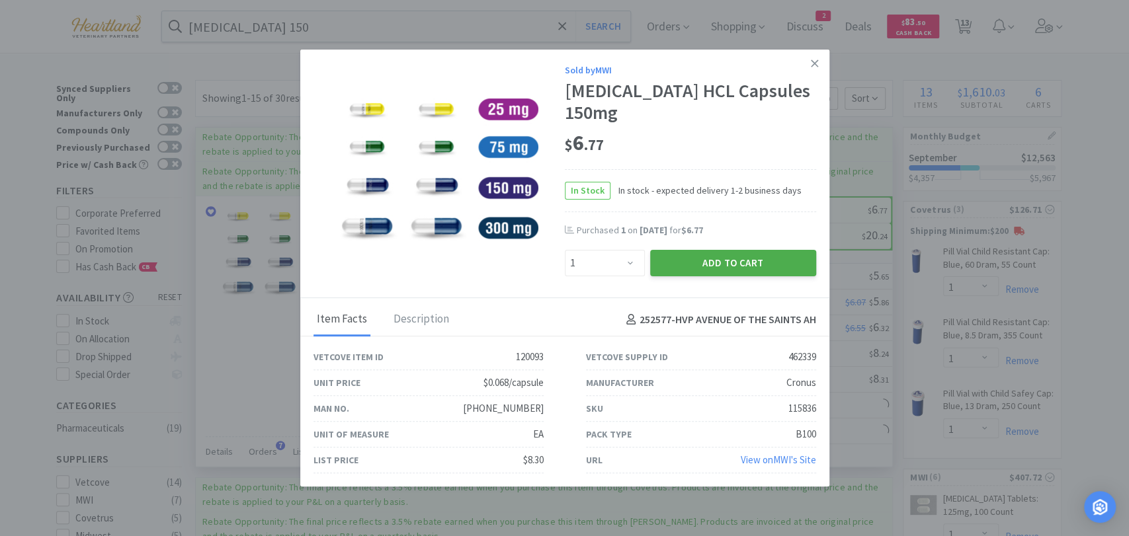
click at [743, 271] on button "Add to Cart" at bounding box center [733, 263] width 166 height 26
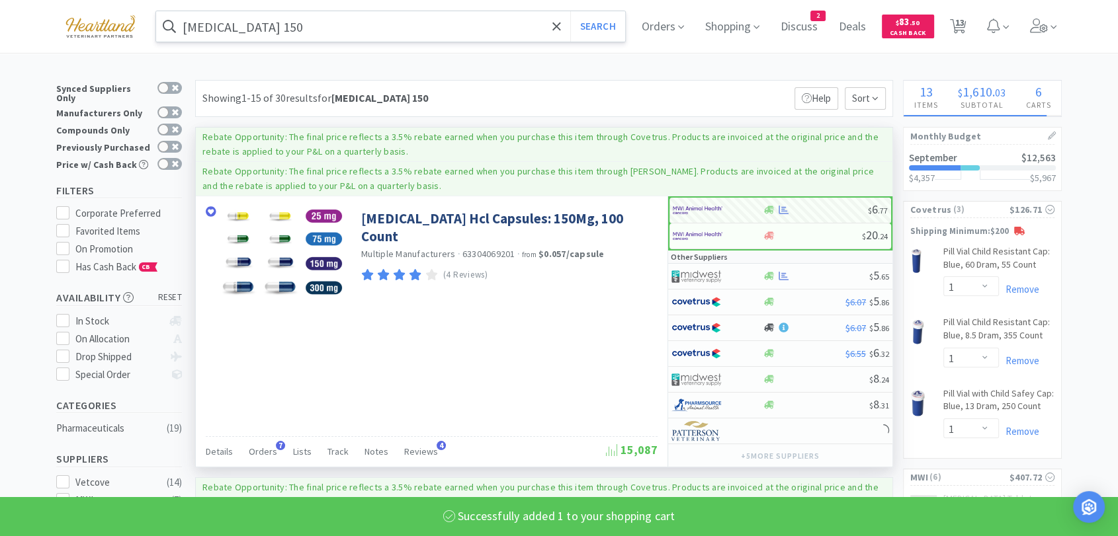
click at [406, 22] on input "[MEDICAL_DATA] 150" at bounding box center [390, 26] width 469 height 30
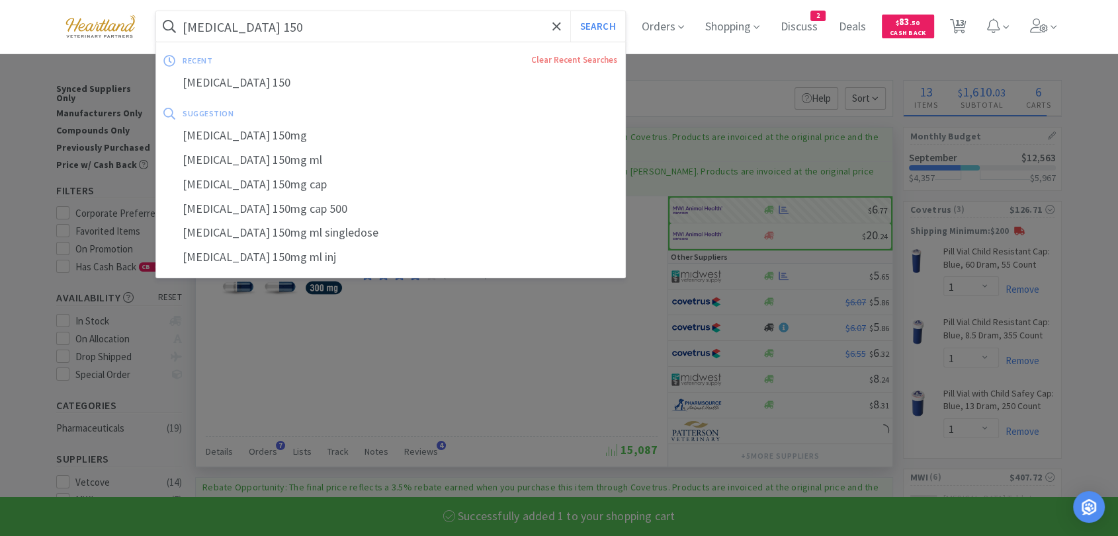
type input "a"
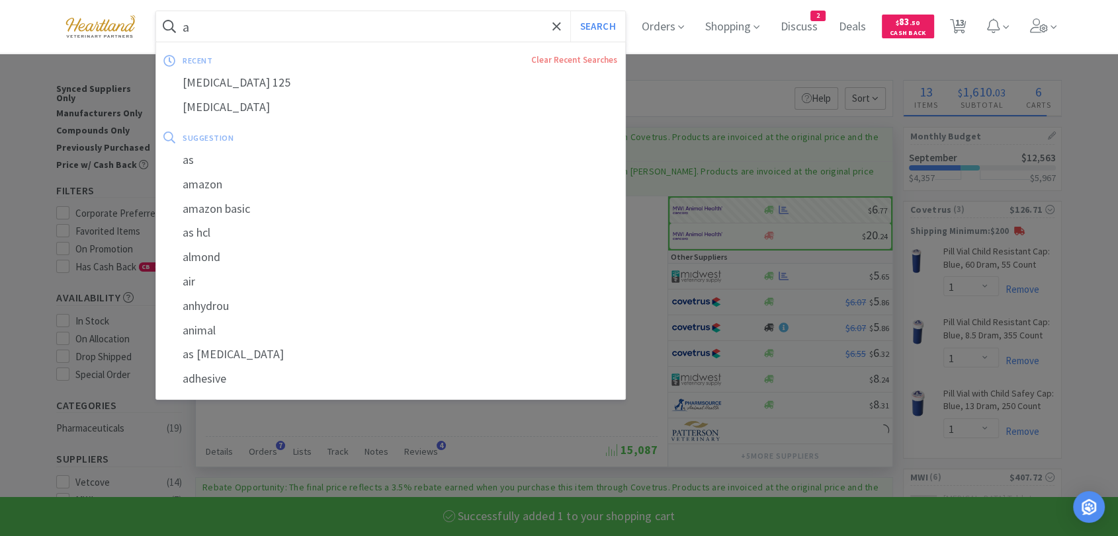
select select "1"
select select "6"
select select "1"
select select "4"
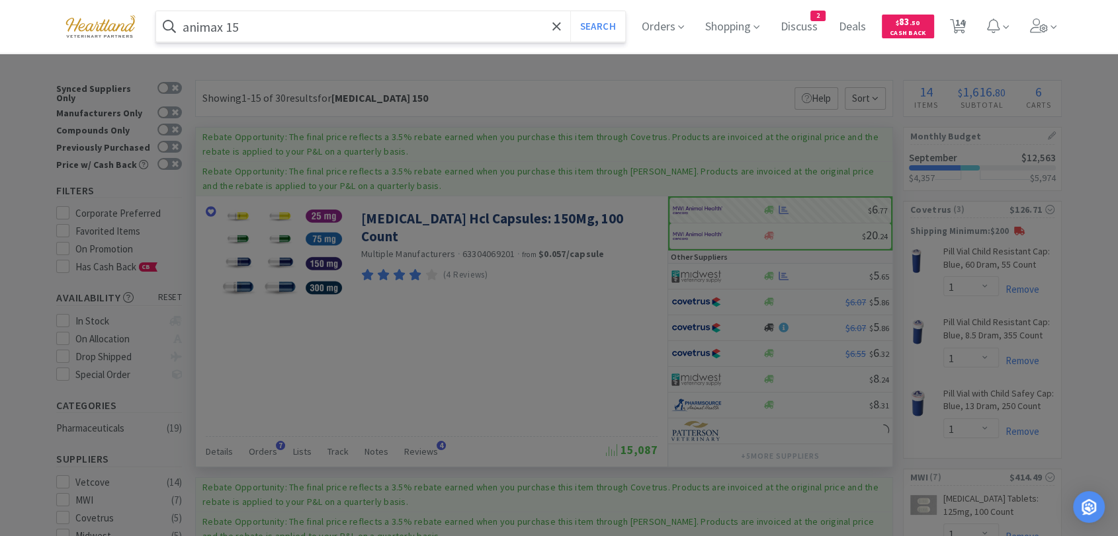
type input "animax 15"
click at [570, 11] on button "Search" at bounding box center [597, 26] width 55 height 30
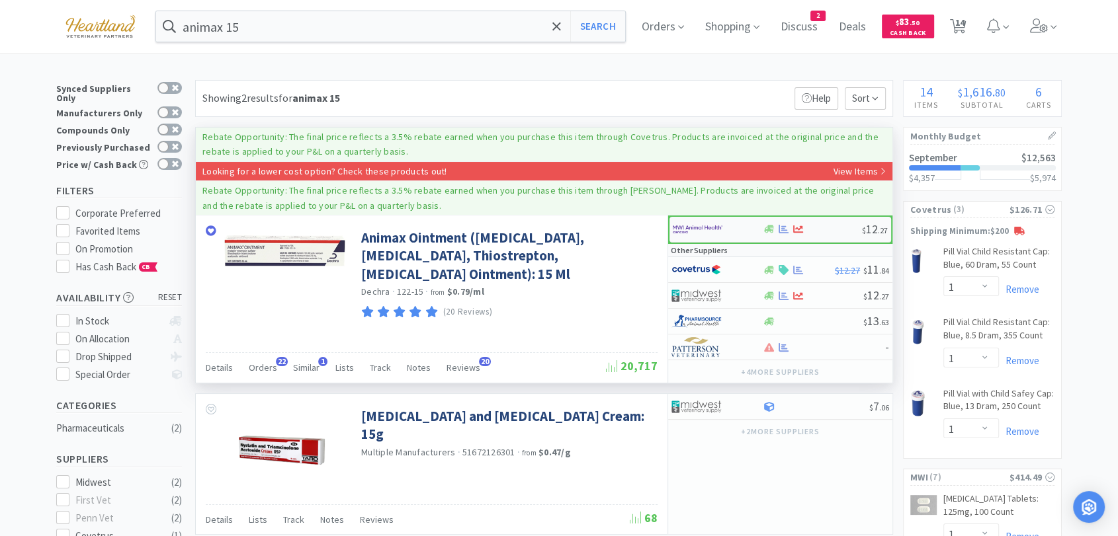
click at [696, 231] on img at bounding box center [698, 230] width 50 height 20
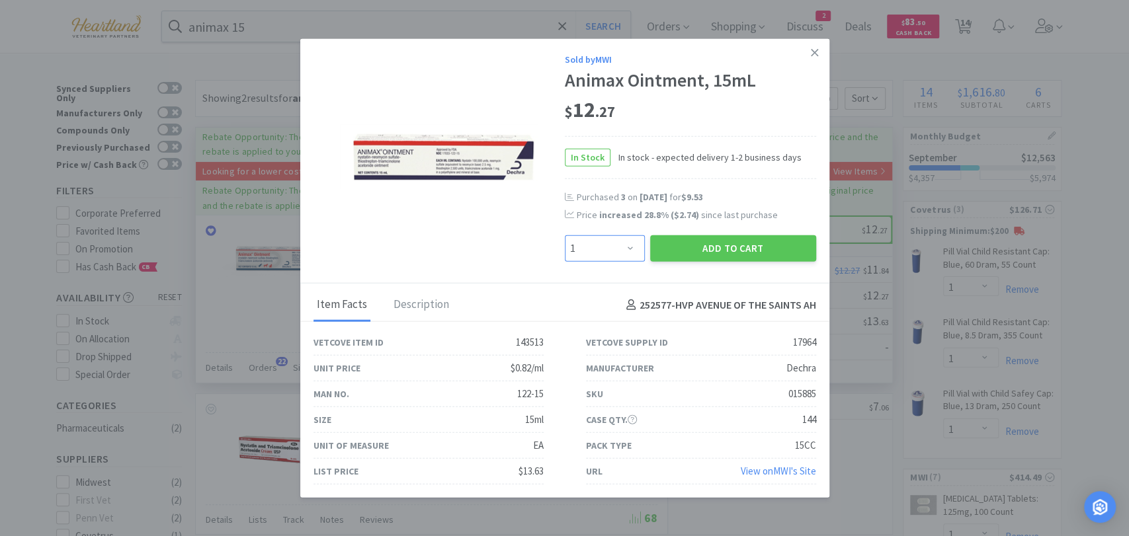
click at [631, 255] on select "Enter Quantity 1 2 3 4 5 6 7 8 9 10 11 12 13 14 15 16 17 18 19 20 Enter Quantity" at bounding box center [605, 248] width 80 height 26
select select "3"
click at [565, 235] on select "Enter Quantity 1 2 3 4 5 6 7 8 9 10 11 12 13 14 15 16 17 18 19 20 Enter Quantity" at bounding box center [605, 248] width 80 height 26
click at [737, 251] on button "Add to Cart" at bounding box center [733, 248] width 166 height 26
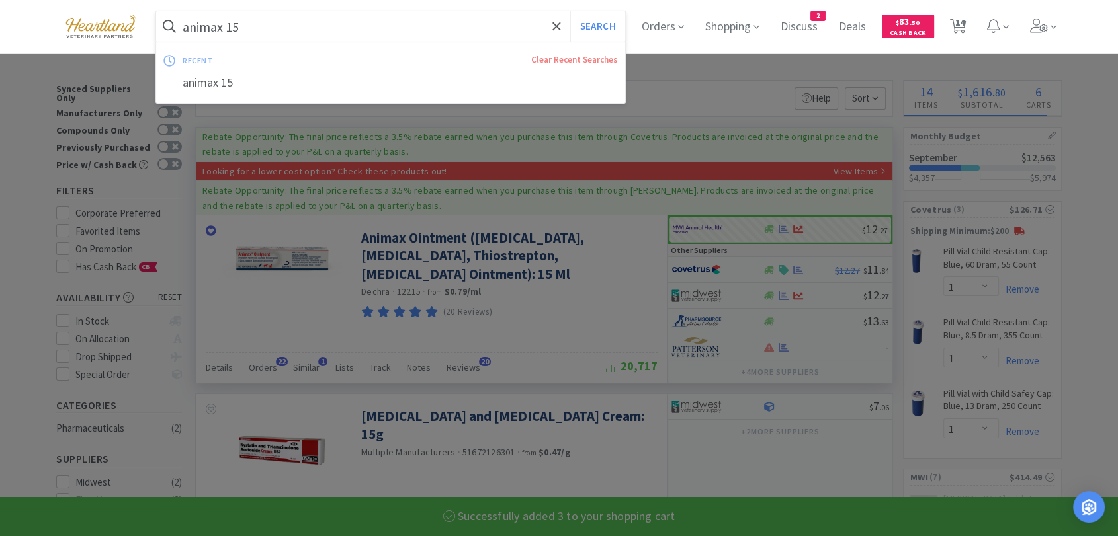
click at [439, 19] on input "animax 15" at bounding box center [390, 26] width 469 height 30
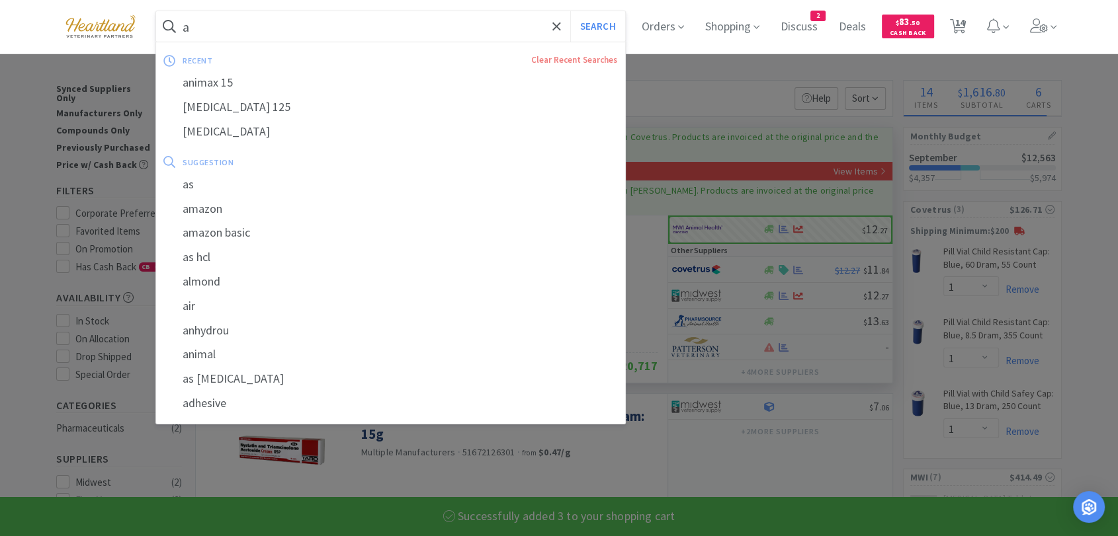
type input "am"
select select "3"
select select "1"
select select "6"
select select "1"
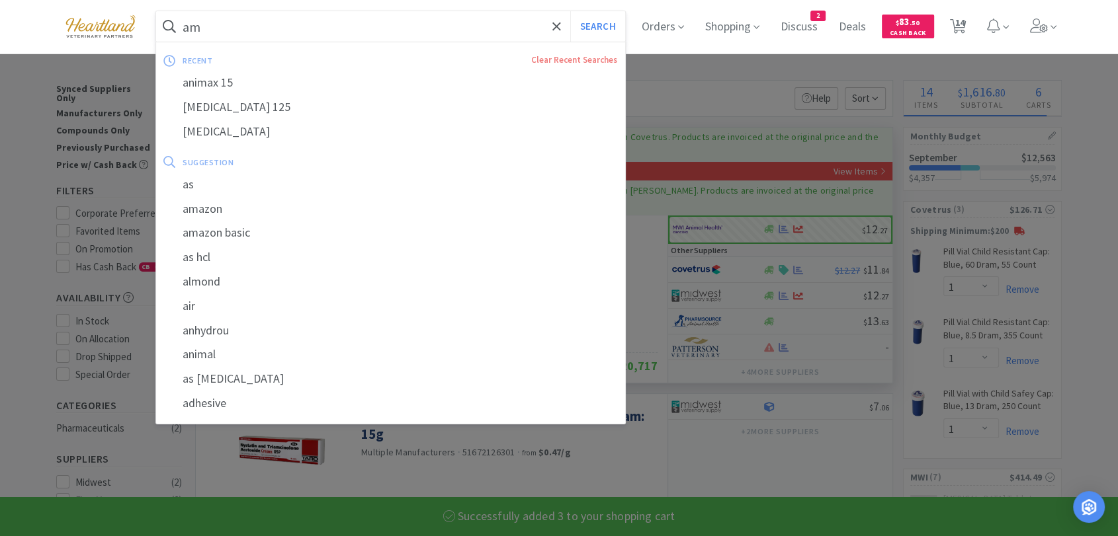
select select "4"
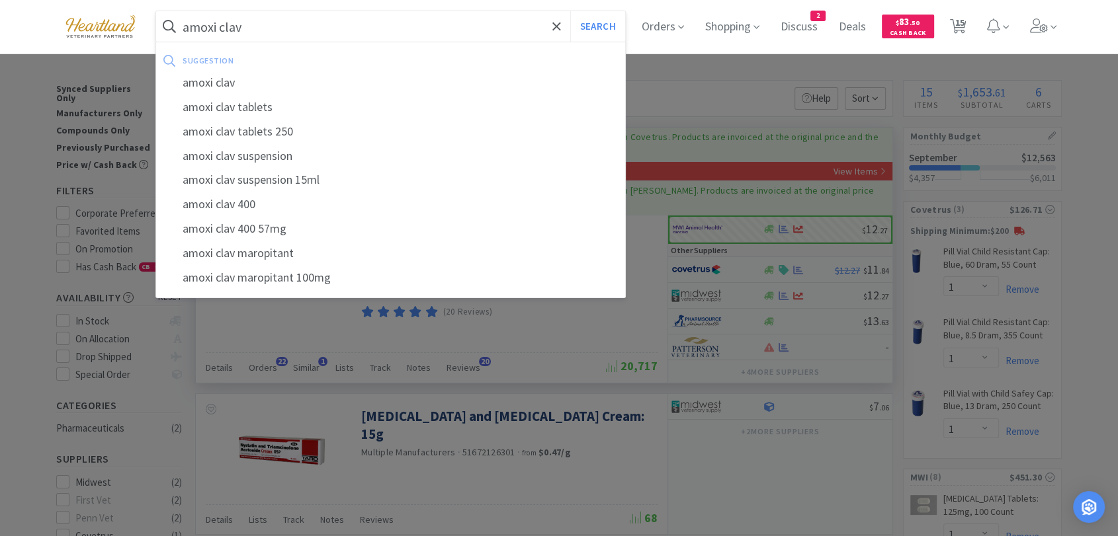
type input "amoxi clav"
click at [570, 11] on button "Search" at bounding box center [597, 26] width 55 height 30
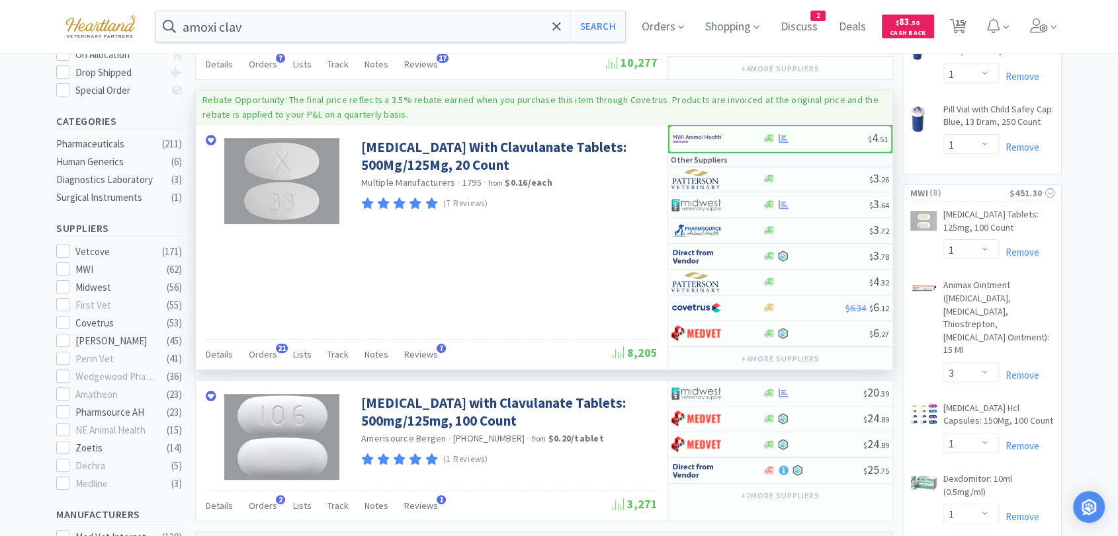
scroll to position [294, 0]
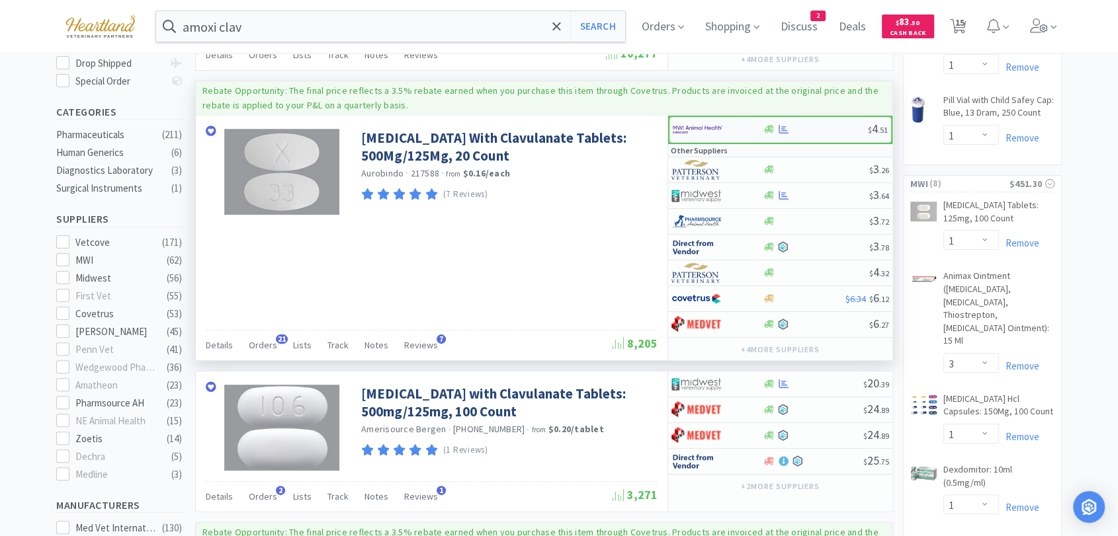
click at [683, 132] on img at bounding box center [698, 130] width 50 height 20
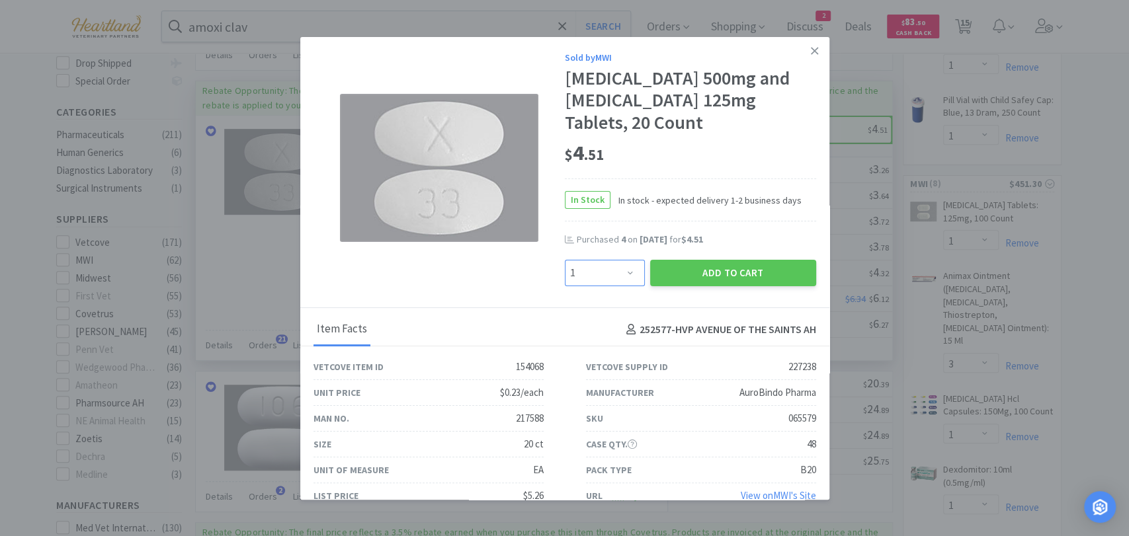
click at [622, 269] on select "Enter Quantity 1 2 3 4 5 6 7 8 9 10 11 12 13 14 15 16 17 18 19 20 Enter Quantity" at bounding box center [605, 273] width 80 height 26
select select "4"
click at [565, 260] on select "Enter Quantity 1 2 3 4 5 6 7 8 9 10 11 12 13 14 15 16 17 18 19 20 Enter Quantity" at bounding box center [605, 273] width 80 height 26
click at [723, 261] on button "Add to Cart" at bounding box center [733, 273] width 166 height 26
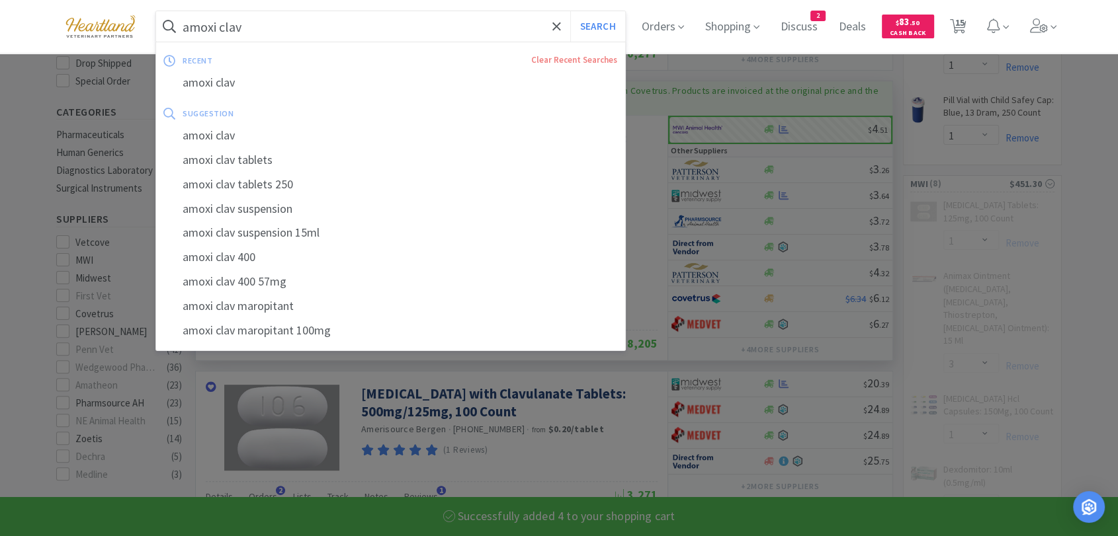
click at [370, 22] on input "amoxi clav" at bounding box center [390, 26] width 469 height 30
select select "4"
select select "3"
select select "1"
select select "6"
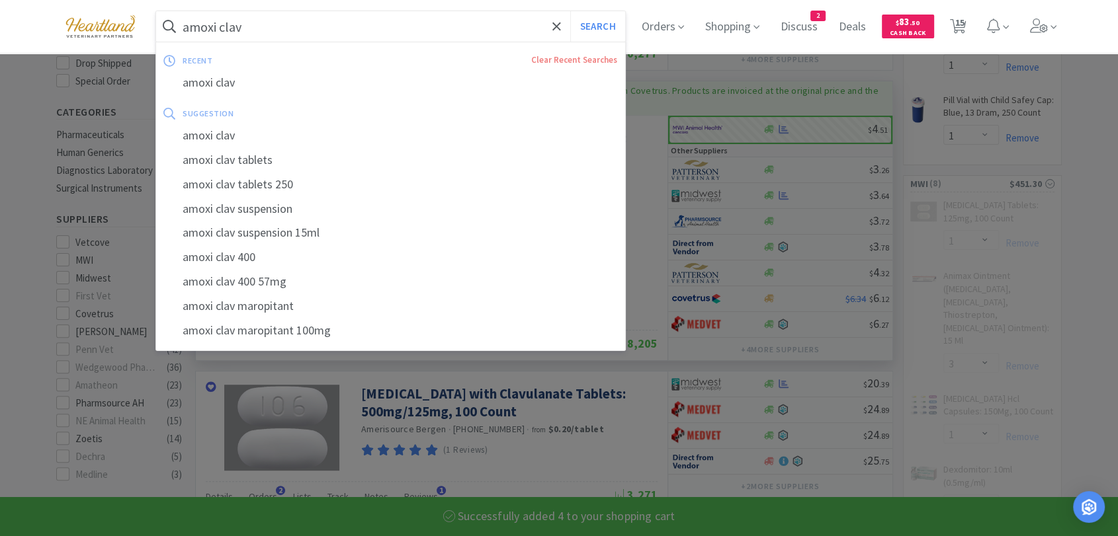
select select "1"
type input "3"
select select "4"
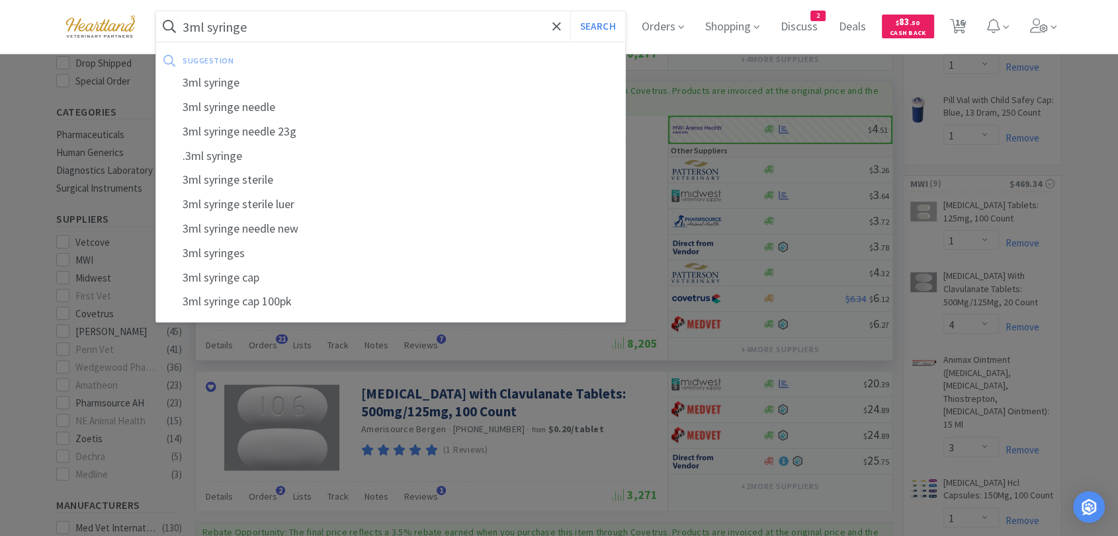
type input "3ml syringe"
click at [570, 11] on button "Search" at bounding box center [597, 26] width 55 height 30
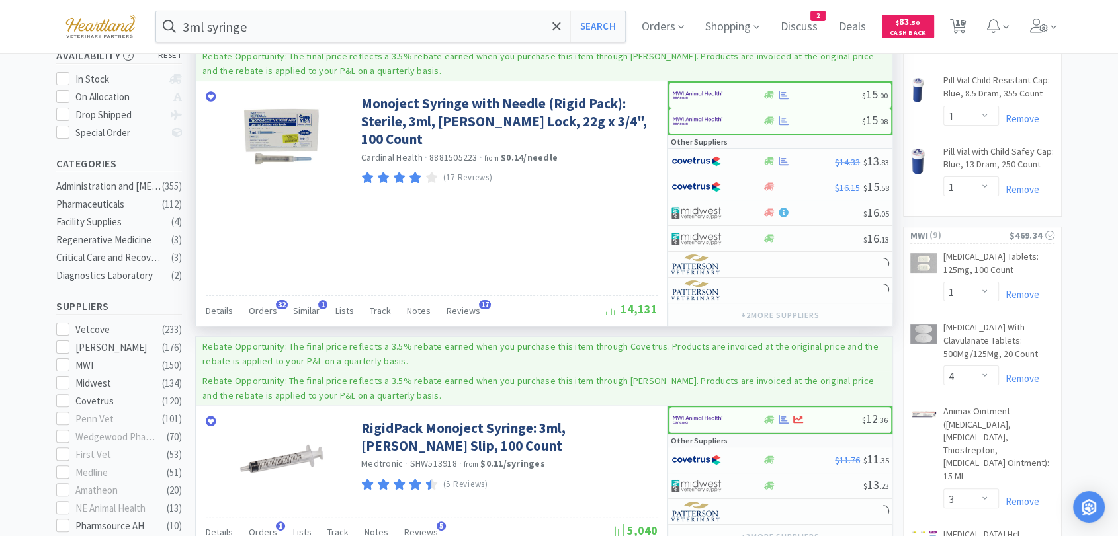
scroll to position [220, 0]
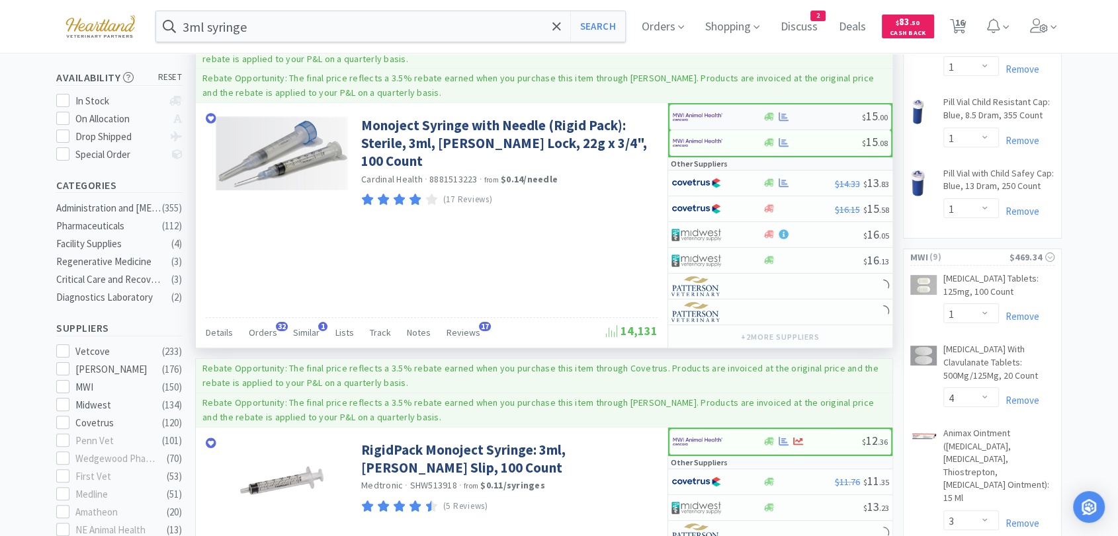
click at [694, 109] on img at bounding box center [698, 117] width 50 height 20
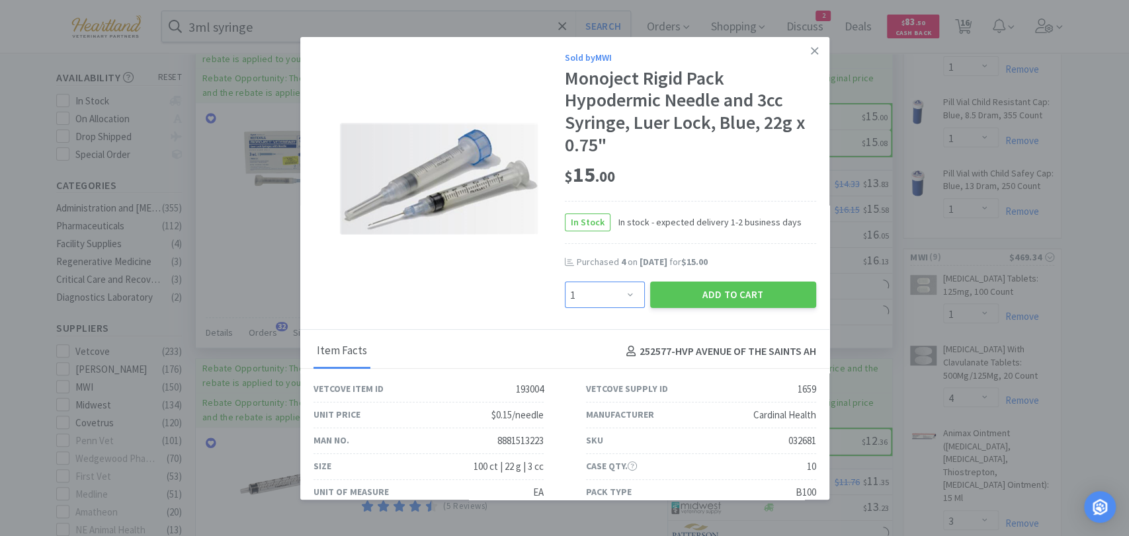
click at [630, 287] on select "Enter Quantity 1 2 3 4 5 6 7 8 9 10 11 12 13 14 15 16 17 18 19 20 Enter Quantity" at bounding box center [605, 295] width 80 height 26
select select "4"
click at [565, 282] on select "Enter Quantity 1 2 3 4 5 6 7 8 9 10 11 12 13 14 15 16 17 18 19 20 Enter Quantity" at bounding box center [605, 295] width 80 height 26
click at [726, 304] on button "Add to Cart" at bounding box center [733, 295] width 166 height 26
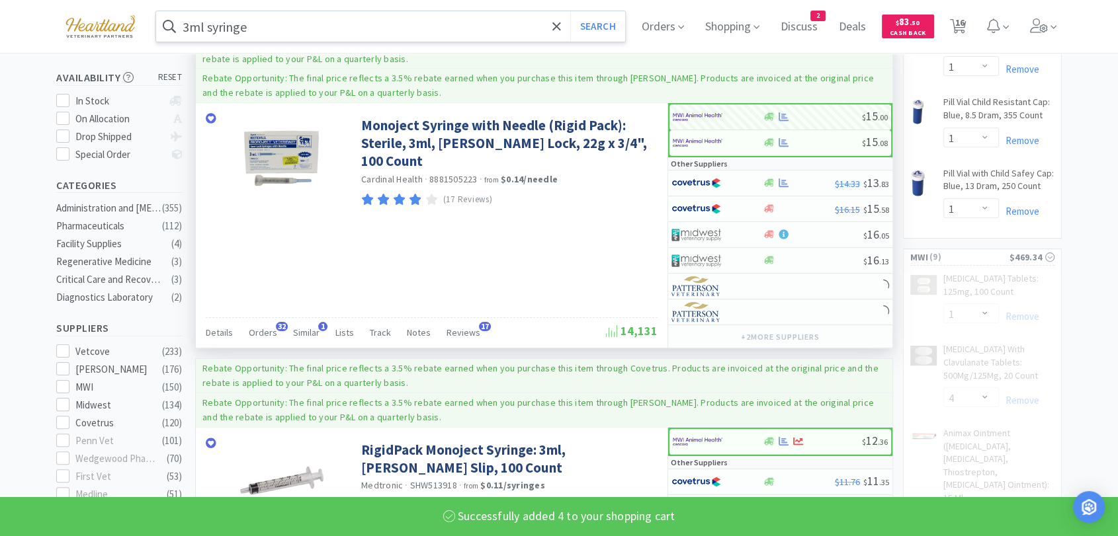
click at [424, 28] on input "3ml syringe" at bounding box center [390, 26] width 469 height 30
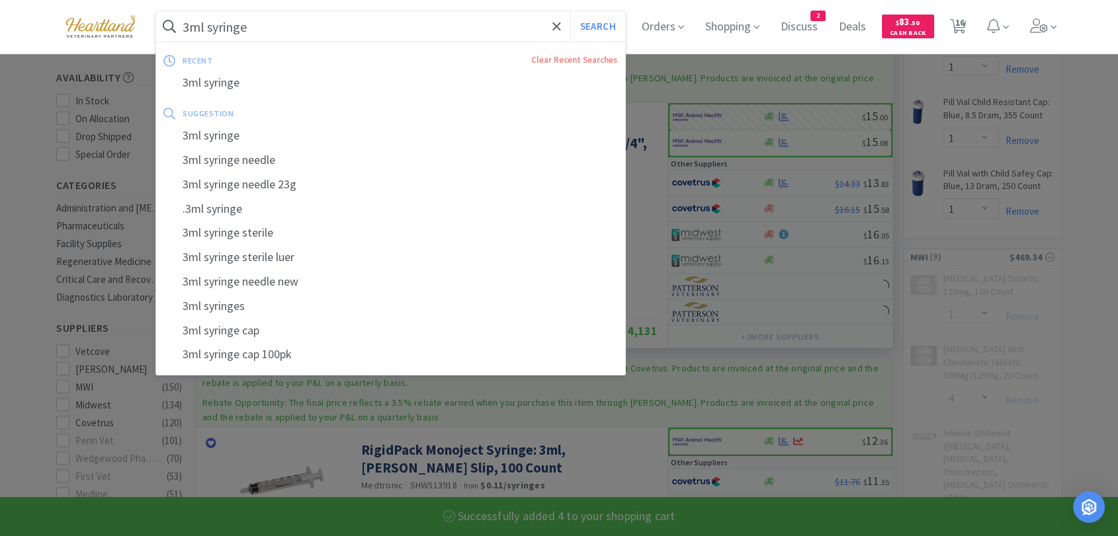
type input "l"
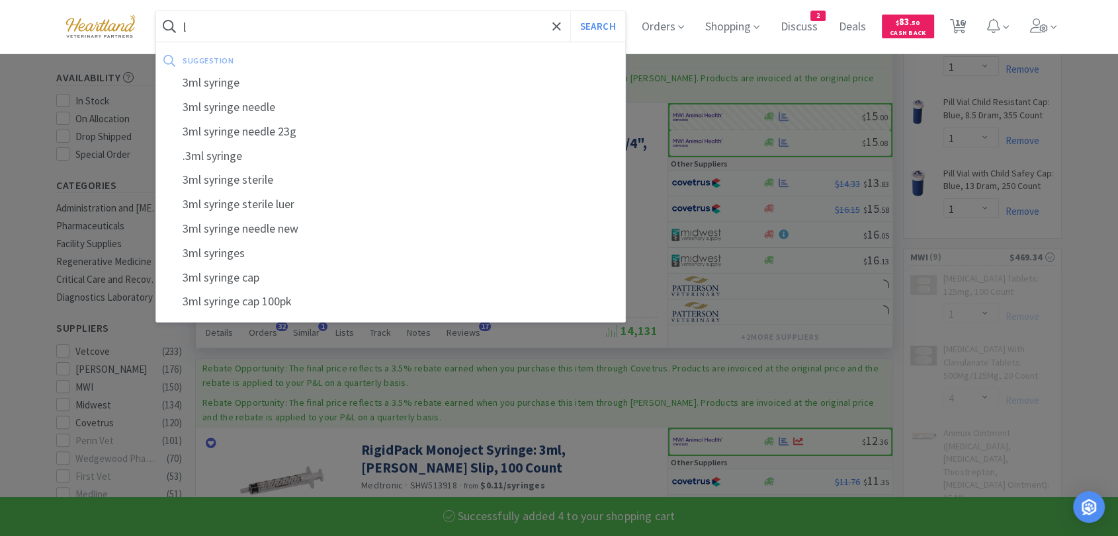
select select "4"
select select "6"
select select "1"
select select "4"
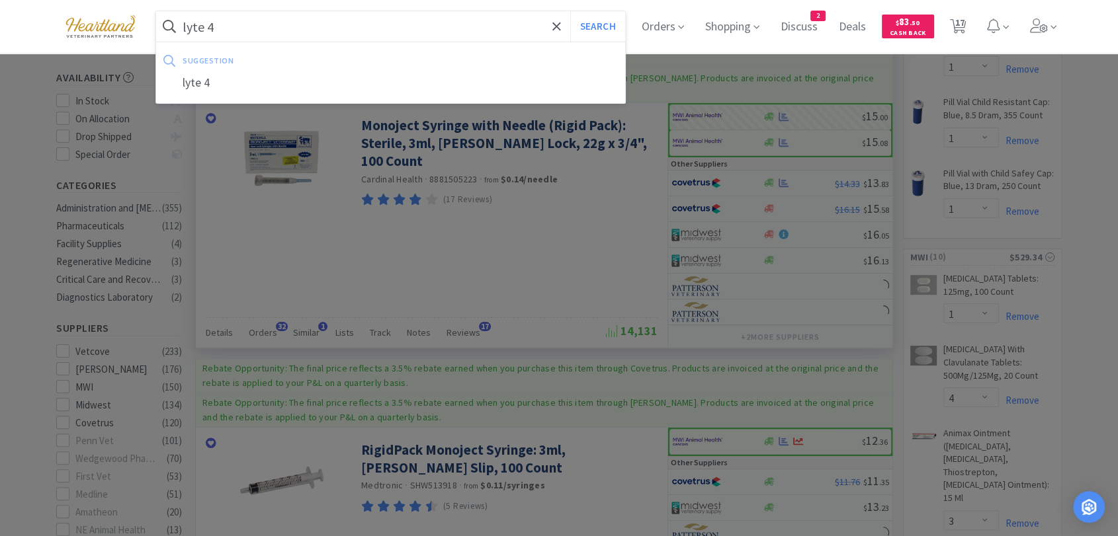
type input "lyte 4"
click at [570, 11] on button "Search" at bounding box center [597, 26] width 55 height 30
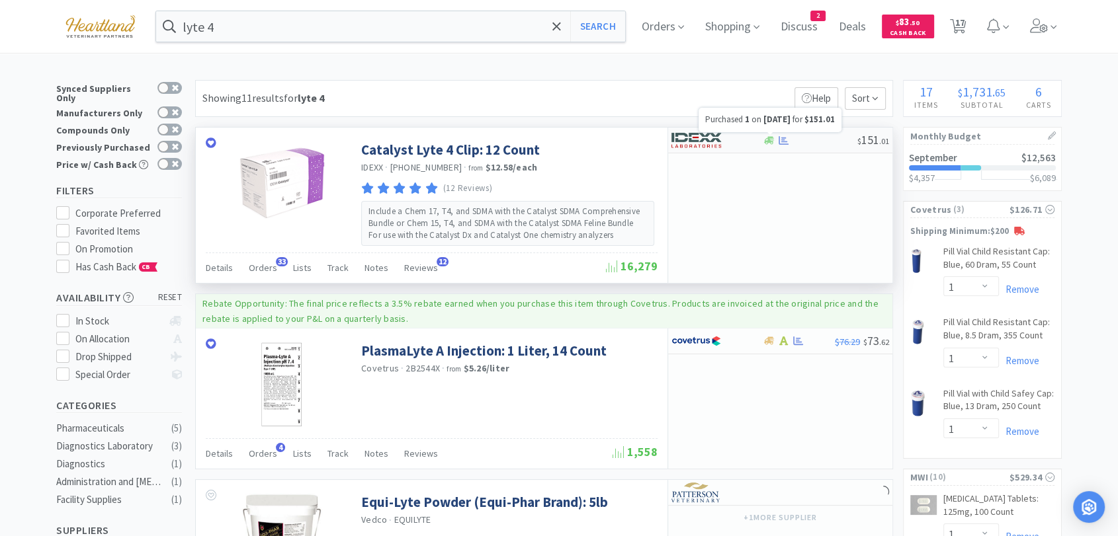
click at [782, 140] on icon at bounding box center [783, 140] width 10 height 9
select select "1"
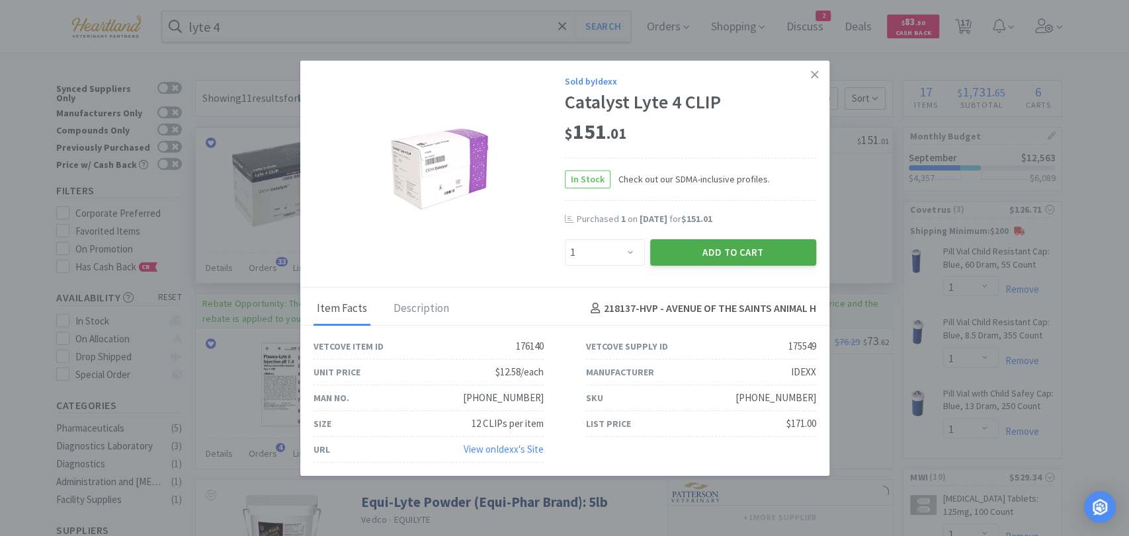
click at [764, 259] on button "Add to Cart" at bounding box center [733, 252] width 166 height 26
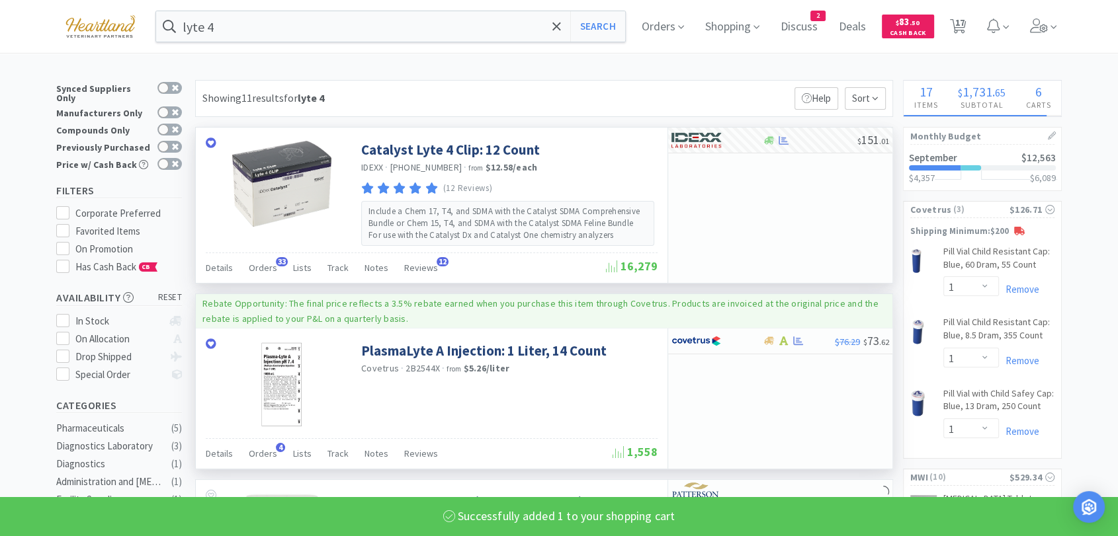
select select "1"
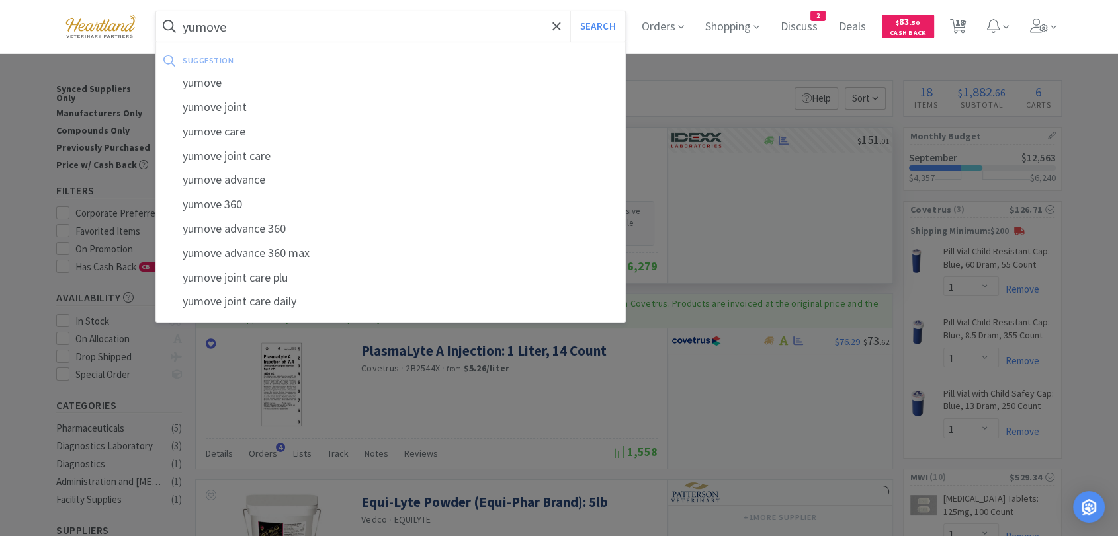
type input "yumove"
click at [570, 11] on button "Search" at bounding box center [597, 26] width 55 height 30
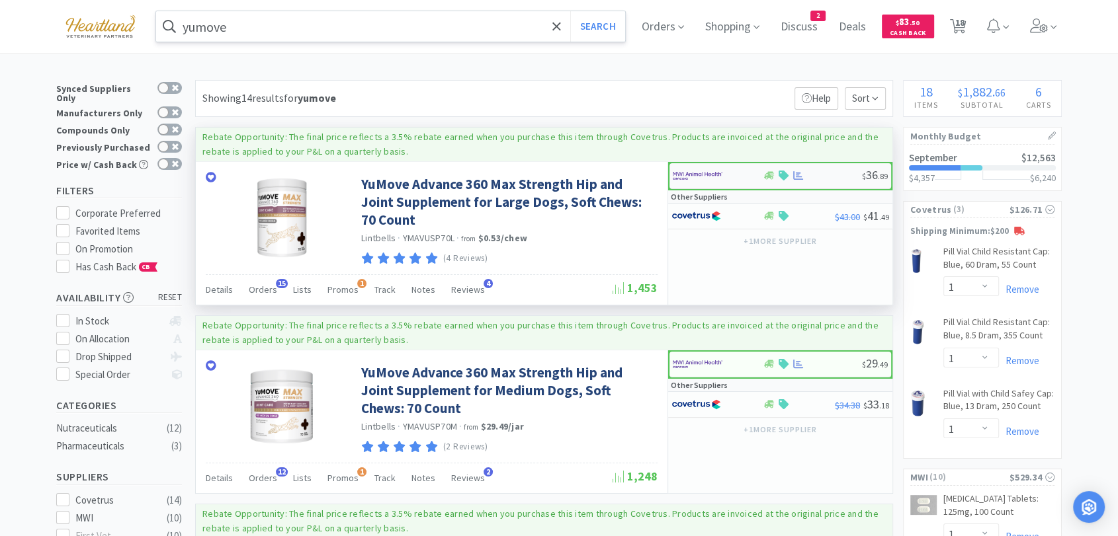
click at [681, 173] on img at bounding box center [698, 176] width 50 height 20
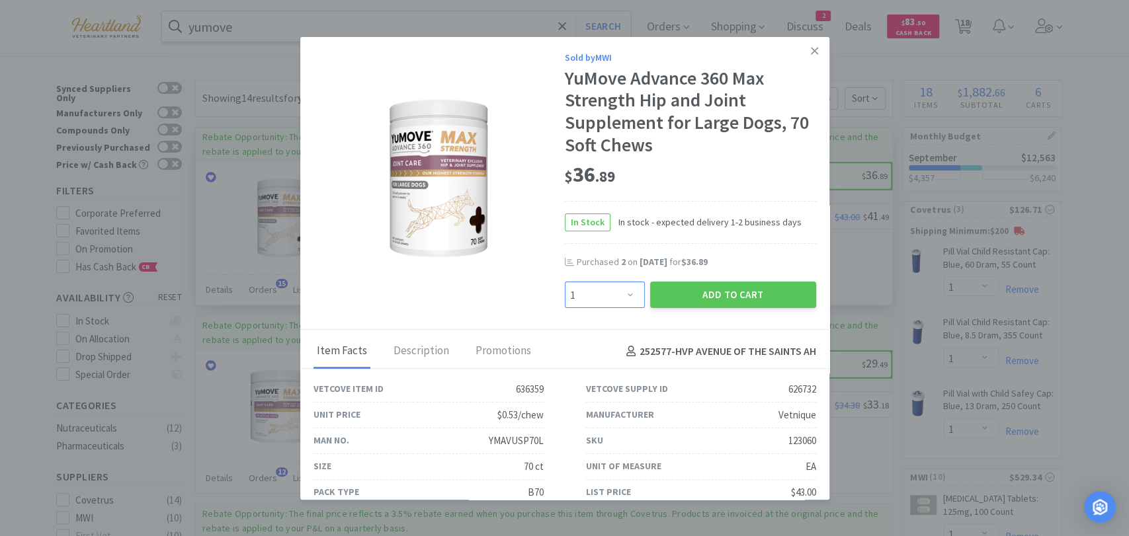
click at [630, 292] on select "Enter Quantity 1 2 3 4 5 6 7 8 9 10 11 12 13 14 15 16 17 18 19 20 Enter Quantity" at bounding box center [605, 295] width 80 height 26
select select "2"
click at [565, 282] on select "Enter Quantity 1 2 3 4 5 6 7 8 9 10 11 12 13 14 15 16 17 18 19 20 Enter Quantity" at bounding box center [605, 295] width 80 height 26
click at [767, 297] on button "Add to Cart" at bounding box center [733, 295] width 166 height 26
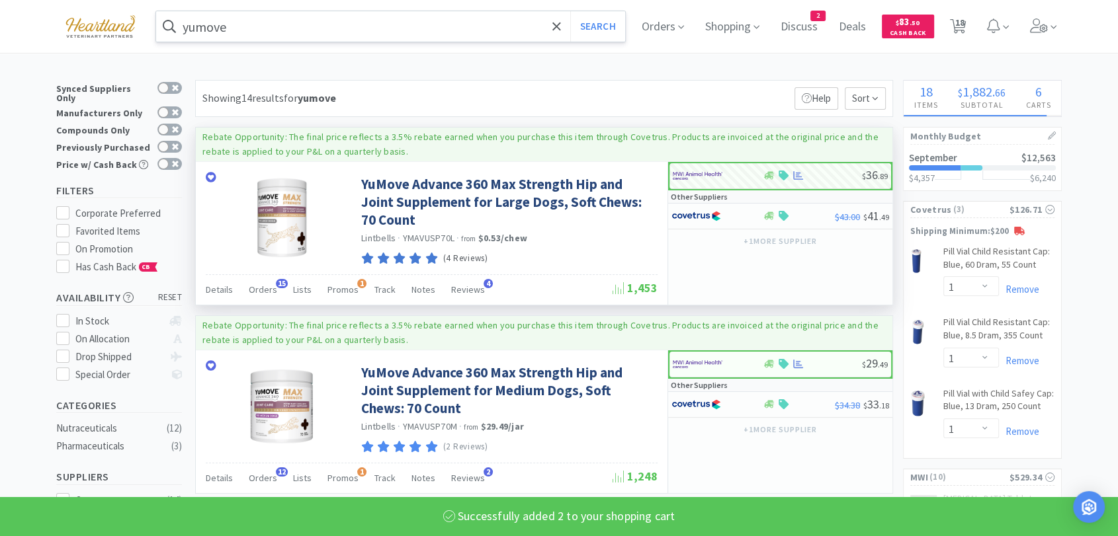
select select "2"
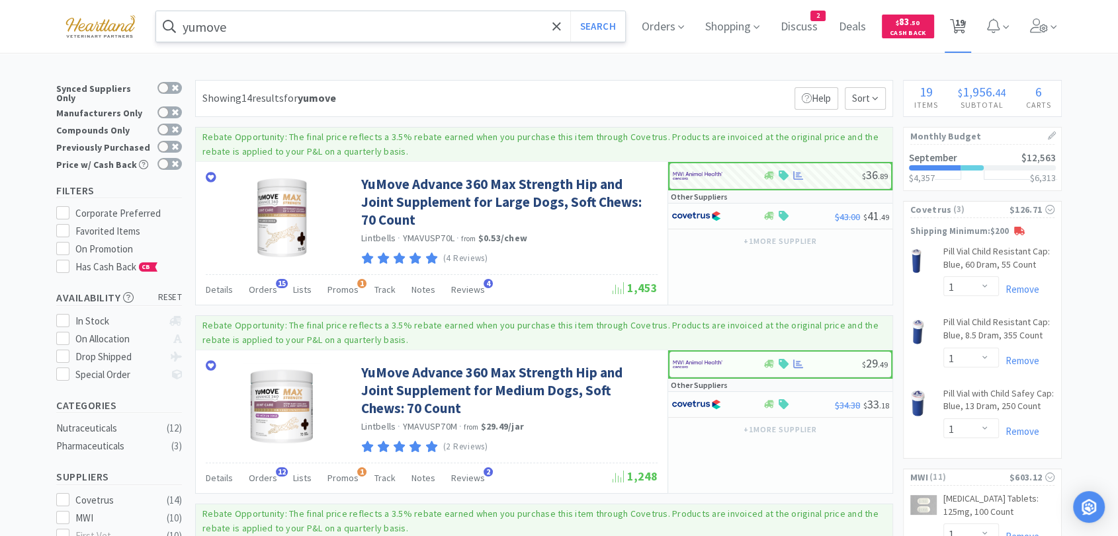
click at [964, 18] on span "19" at bounding box center [958, 22] width 9 height 53
select select "1"
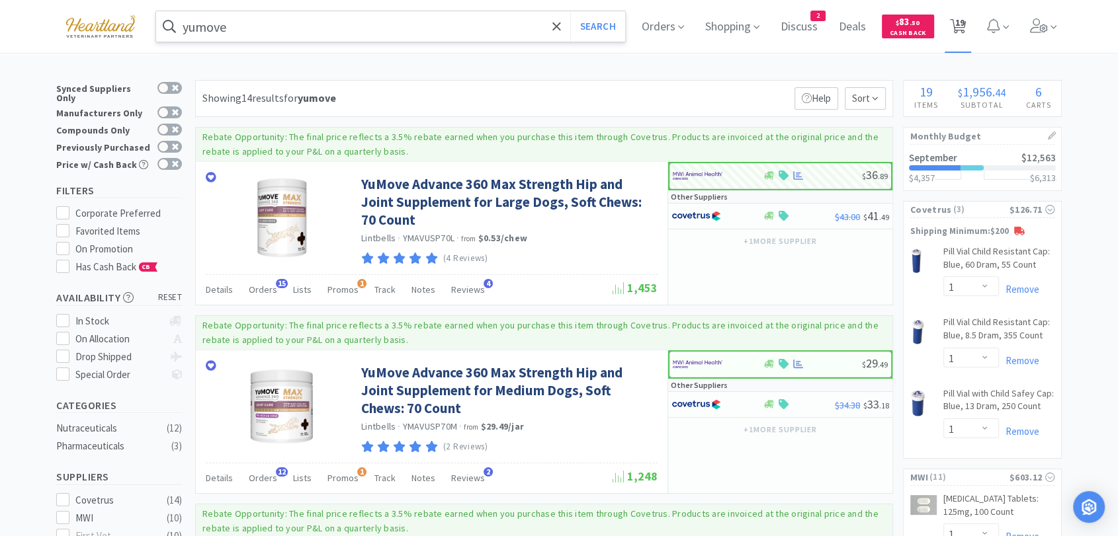
select select "1"
select select "4"
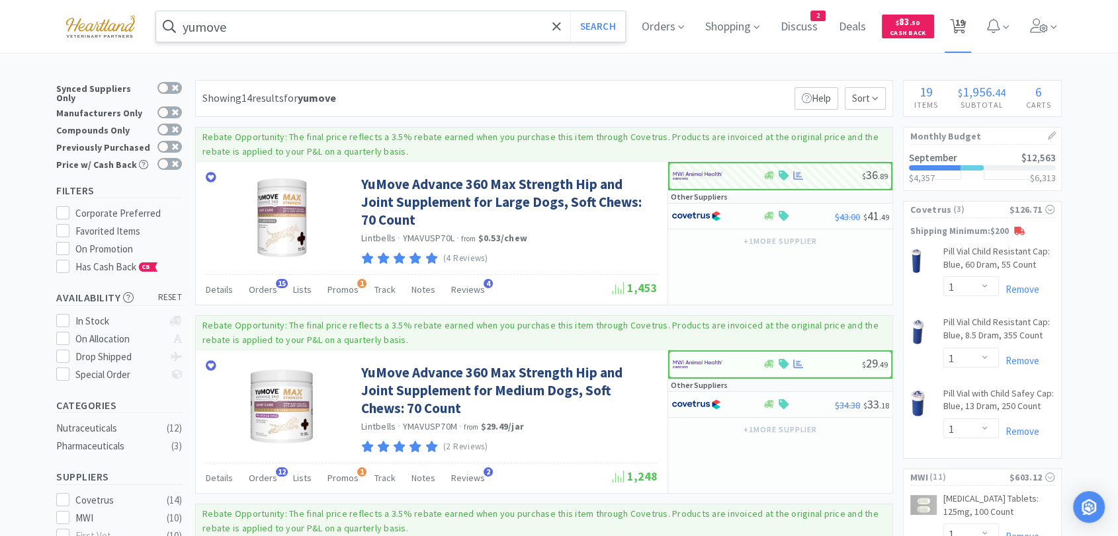
select select "3"
select select "1"
select select "4"
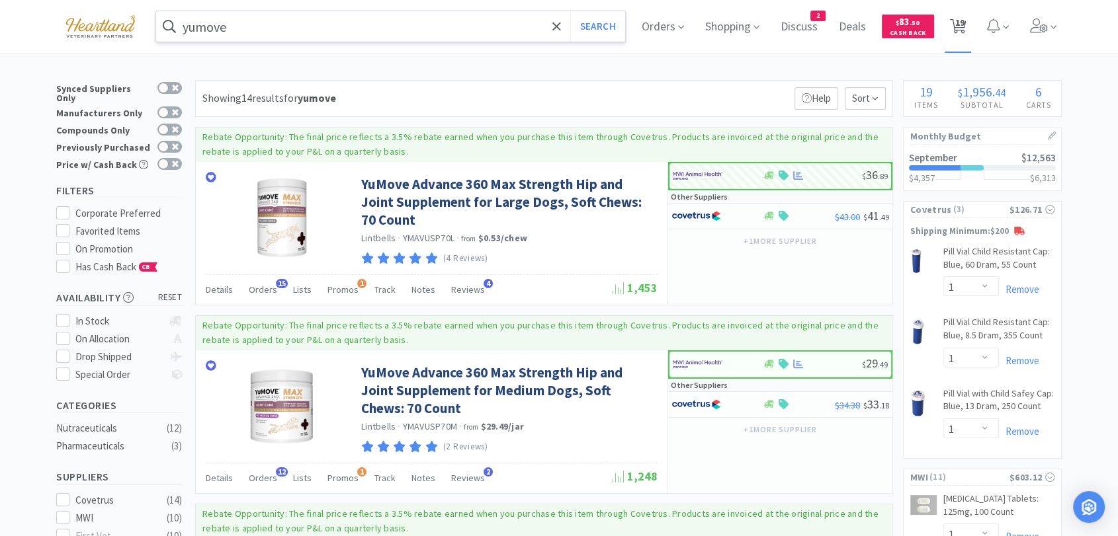
select select "6"
select select "1"
select select "4"
select select "2"
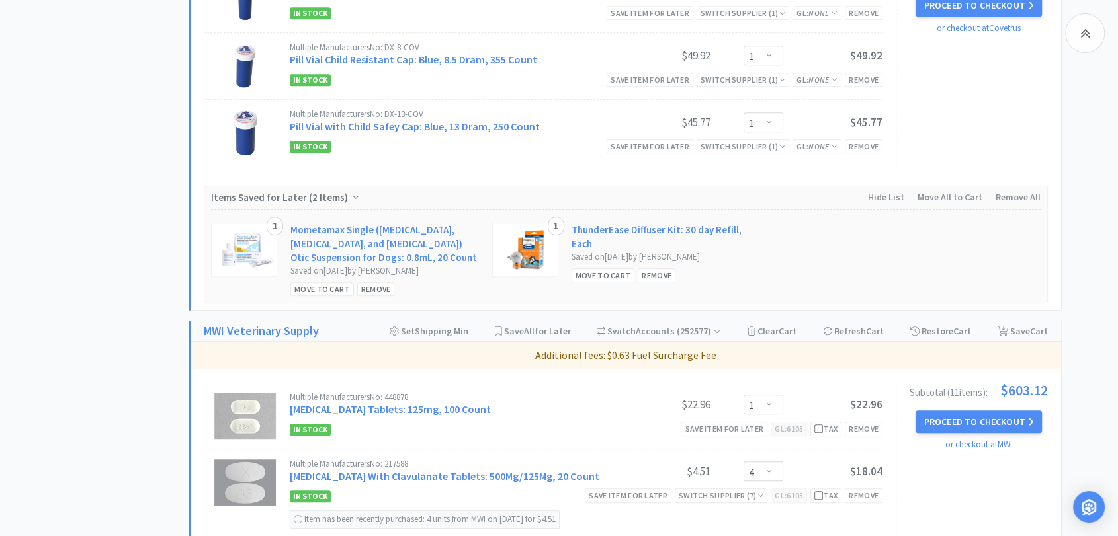
scroll to position [808, 0]
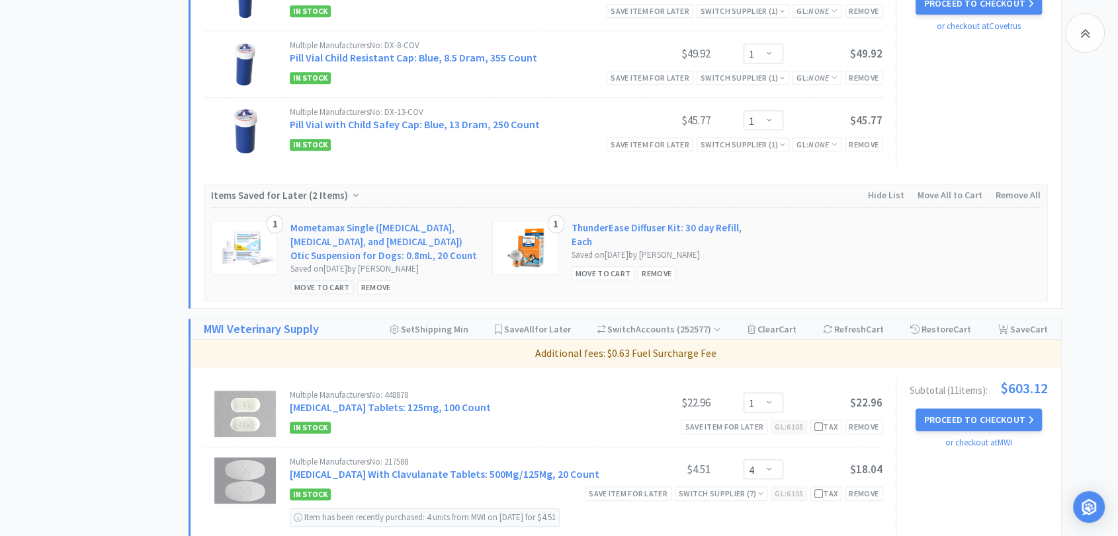
click at [317, 286] on div "Move to Cart" at bounding box center [321, 287] width 63 height 14
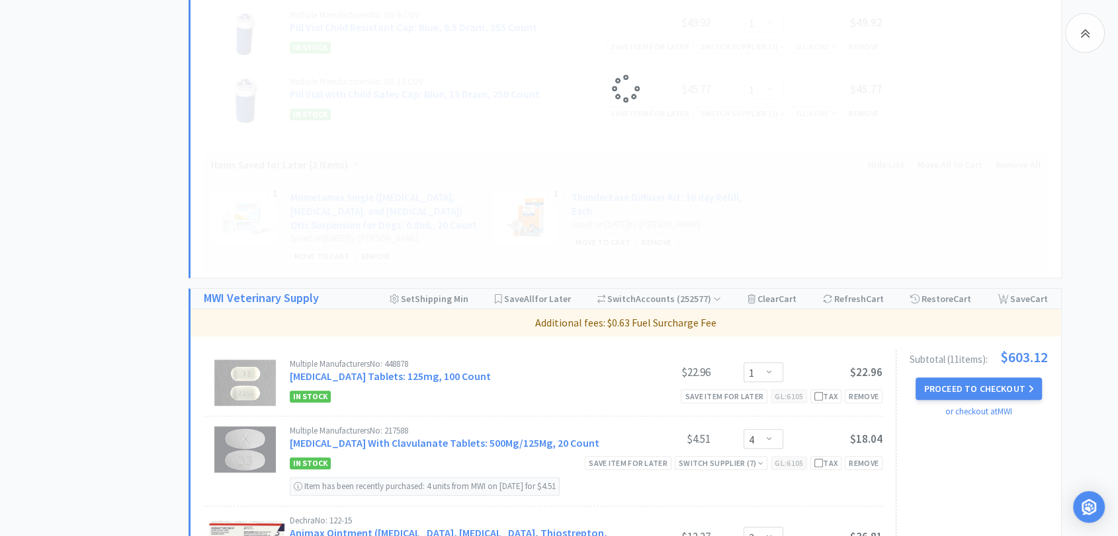
select select "1"
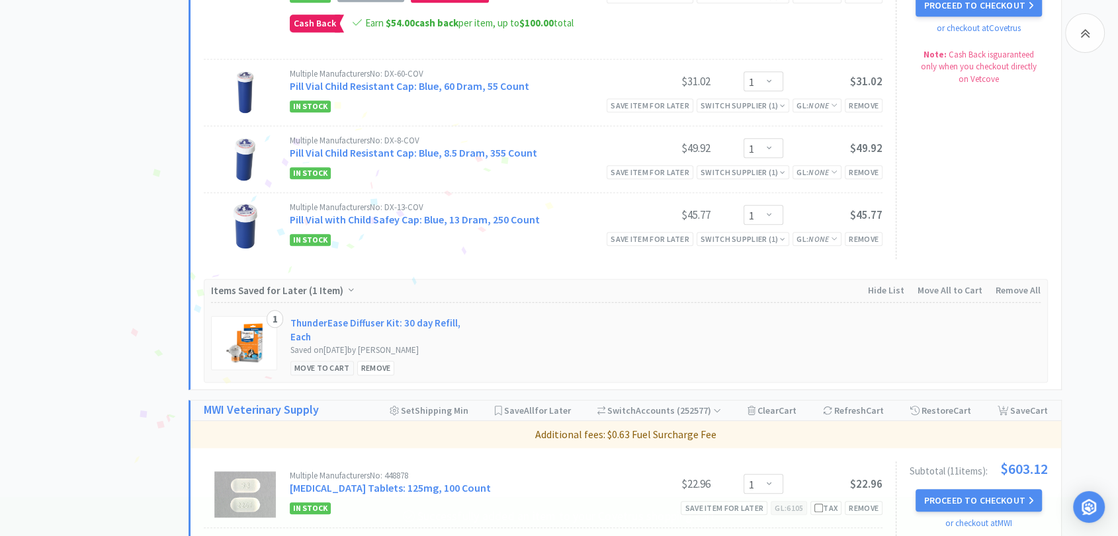
click at [321, 361] on div "Move to Cart" at bounding box center [321, 368] width 63 height 14
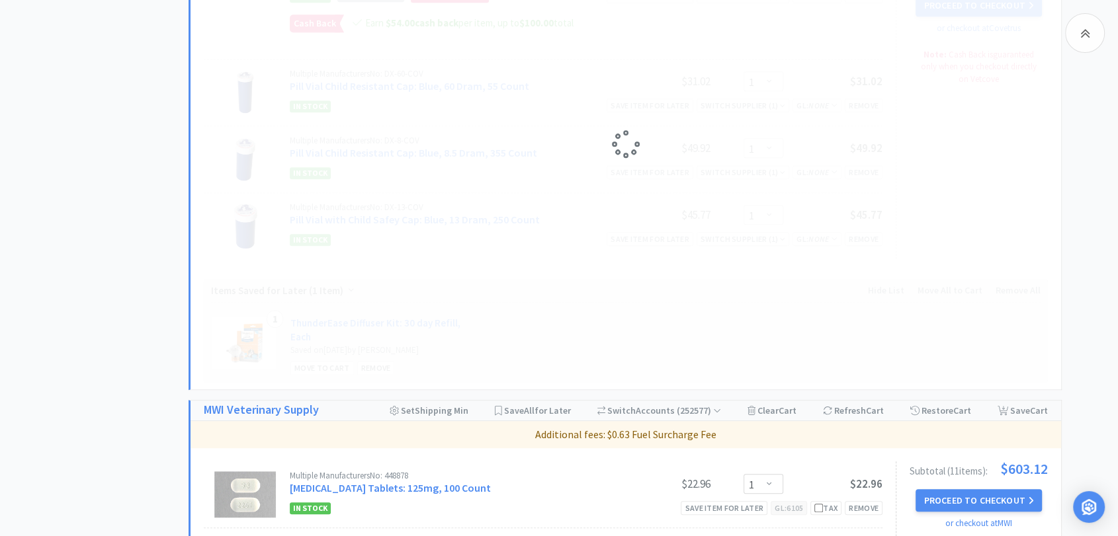
select select "1"
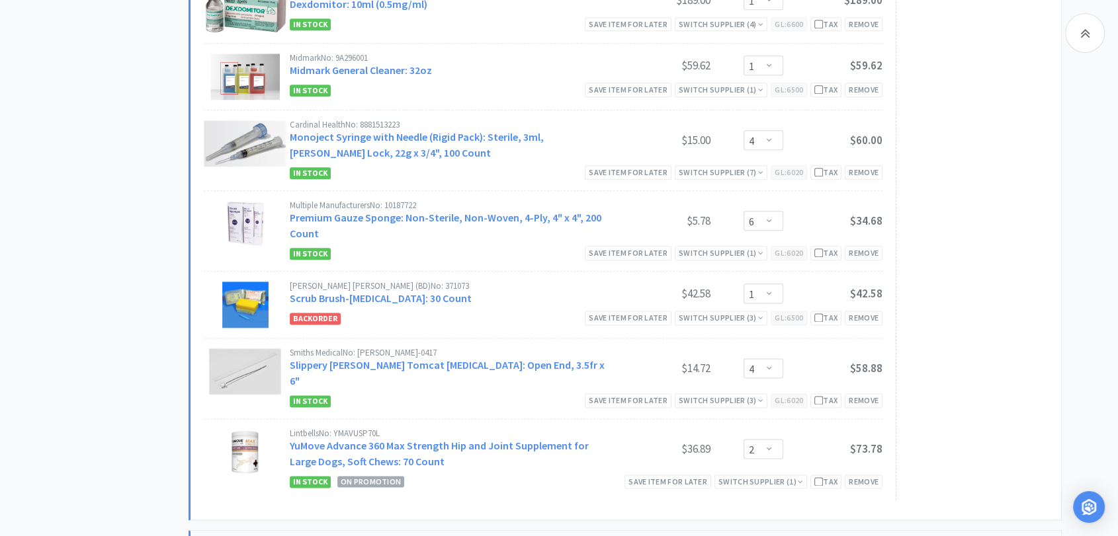
scroll to position [1616, 0]
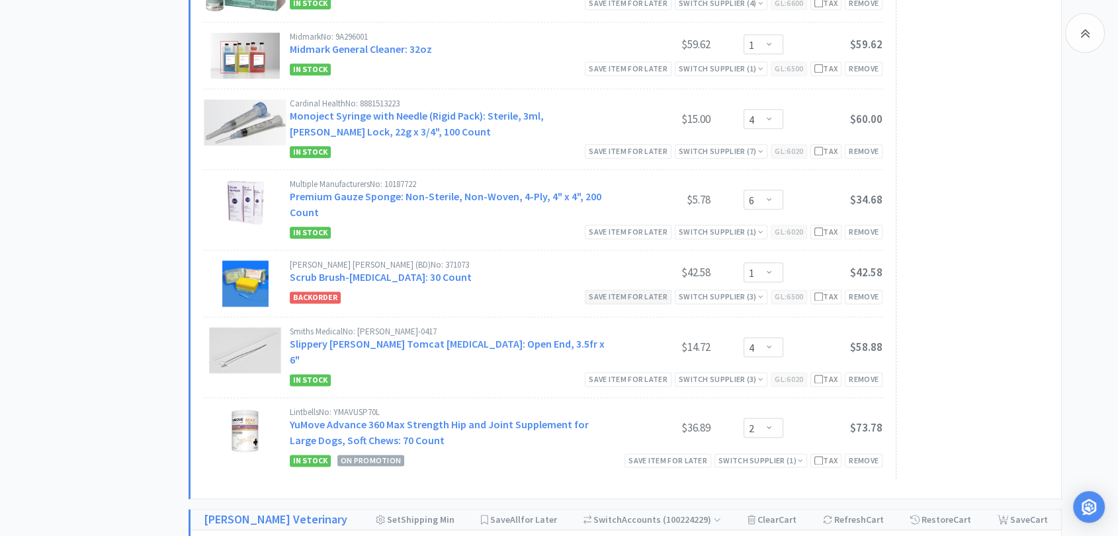
click at [601, 295] on div "Save item for later" at bounding box center [628, 297] width 87 height 14
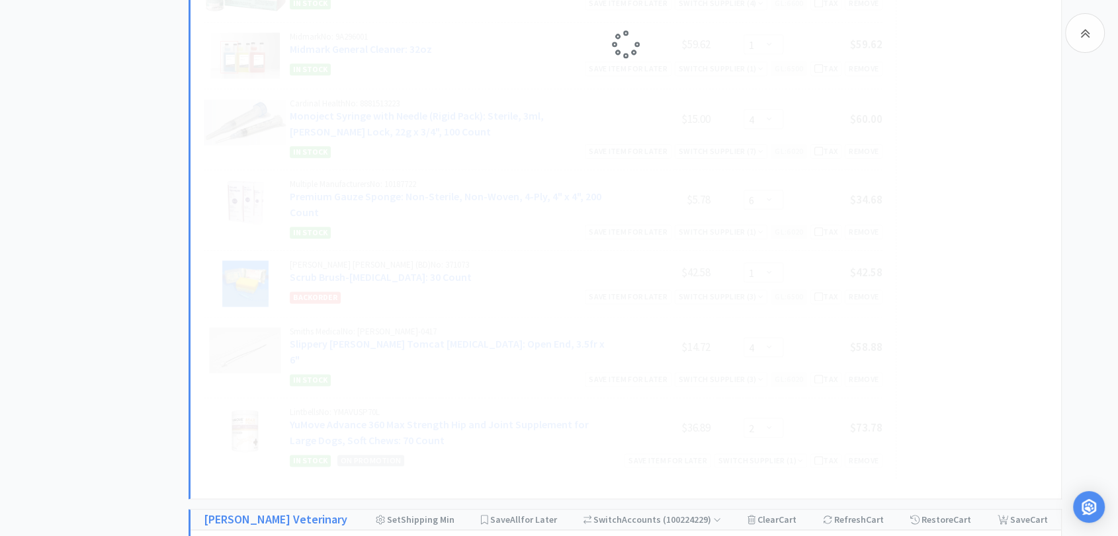
select select "4"
select select "2"
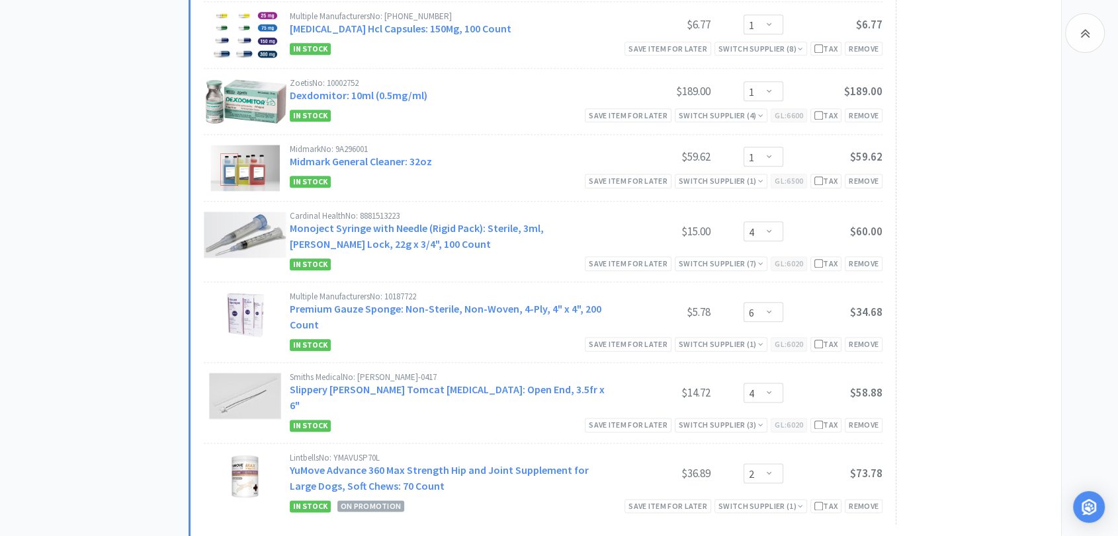
scroll to position [1503, 0]
click at [761, 386] on select "Enter Quantity 1 2 3 4 5 6 7 8 9 10 11 12 13 14 15 16 17 18 19 20 Enter Quantity" at bounding box center [763, 394] width 40 height 20
click at [743, 384] on select "Enter Quantity 1 2 3 4 5 6 7 8 9 10 11 12 13 14 15 16 17 18 19 20 Enter Quantity" at bounding box center [763, 394] width 40 height 20
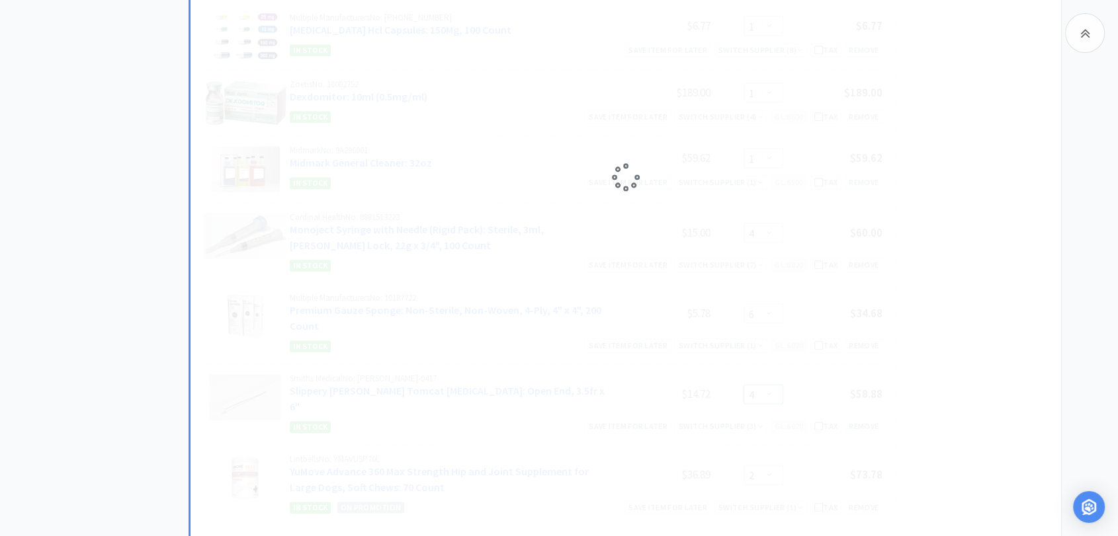
select select "2"
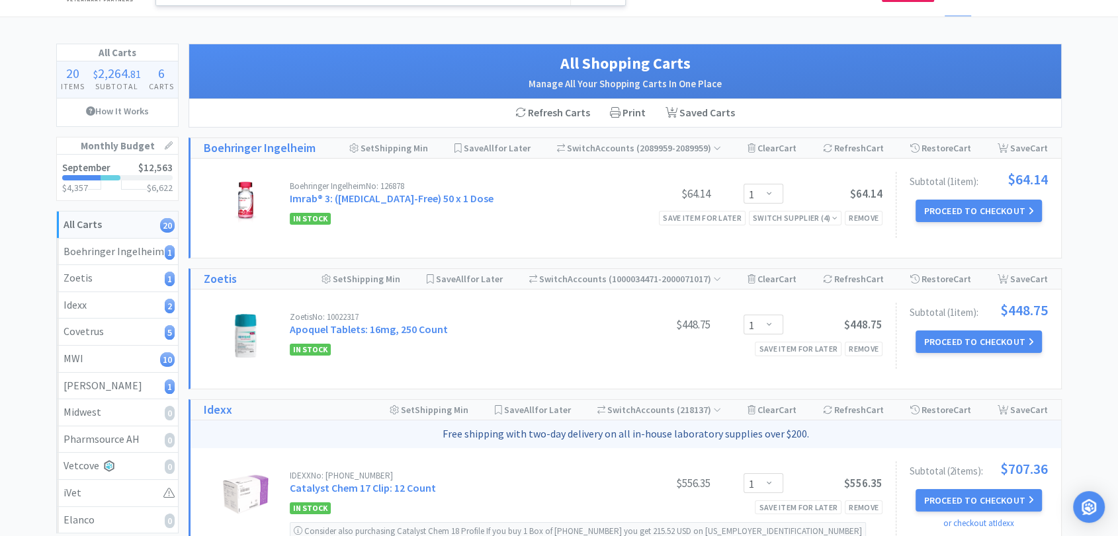
scroll to position [0, 0]
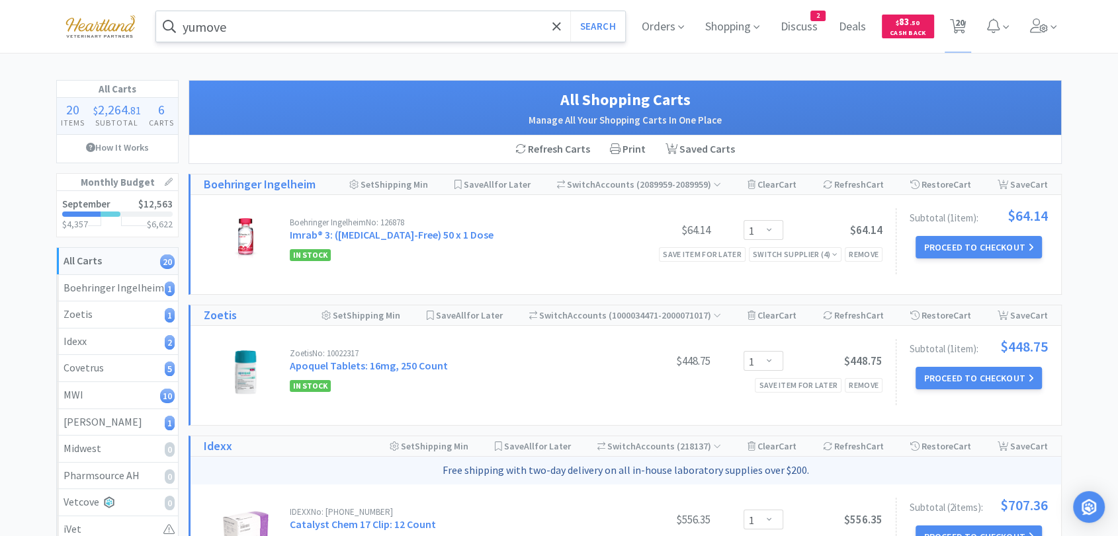
click at [429, 21] on input "yumove" at bounding box center [390, 26] width 469 height 30
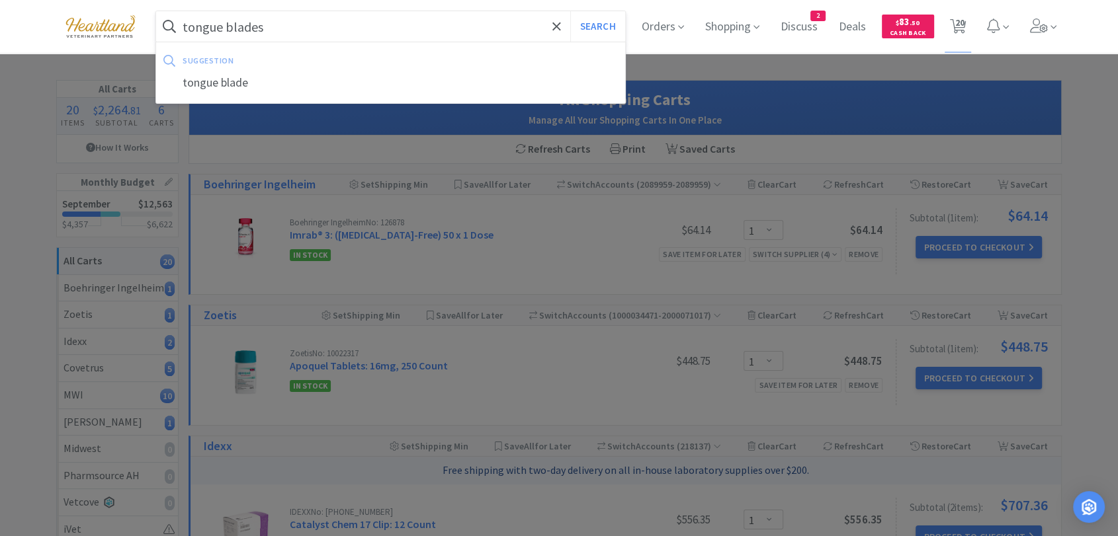
type input "tongue blades"
click at [570, 11] on button "Search" at bounding box center [597, 26] width 55 height 30
select select "1"
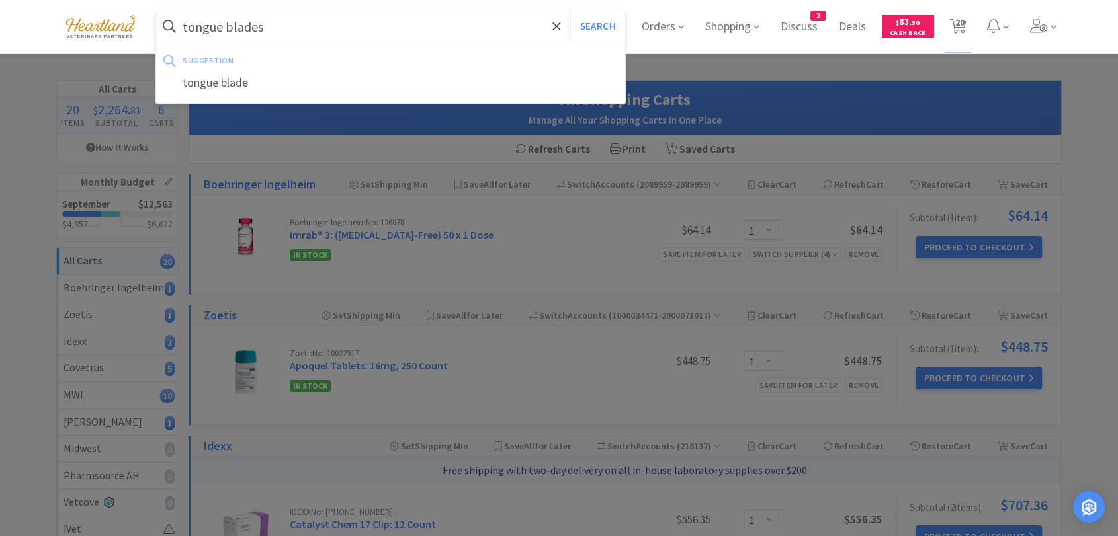
select select "1"
select select "4"
select select "3"
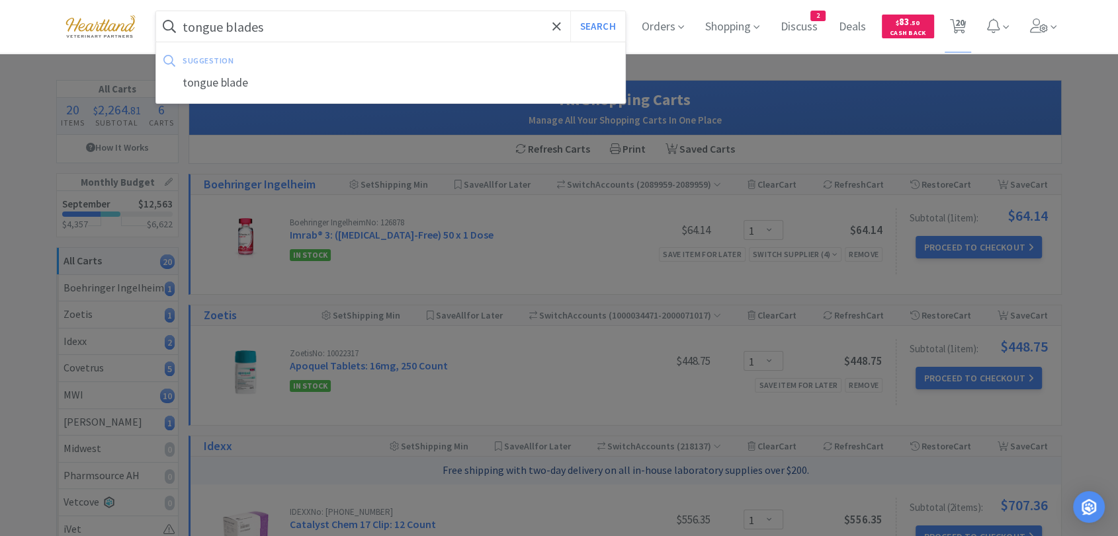
select select "1"
select select "4"
select select "6"
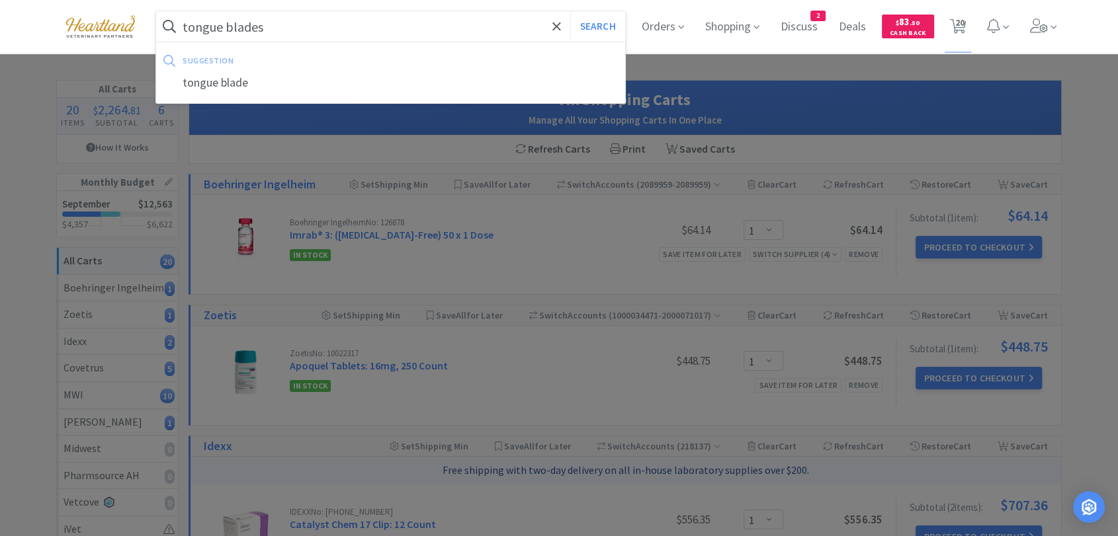
select select "2"
select select "1"
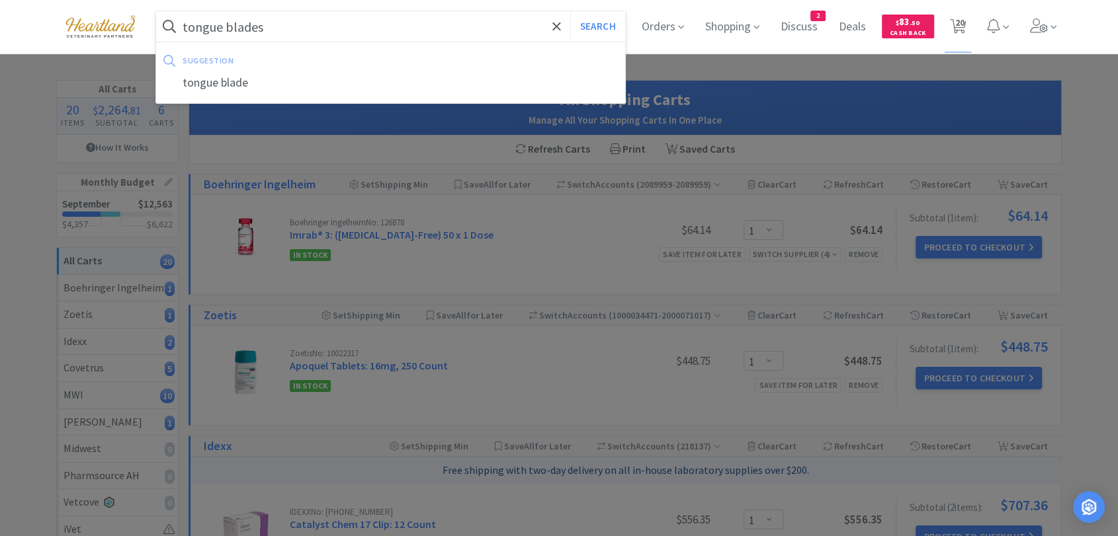
select select "1"
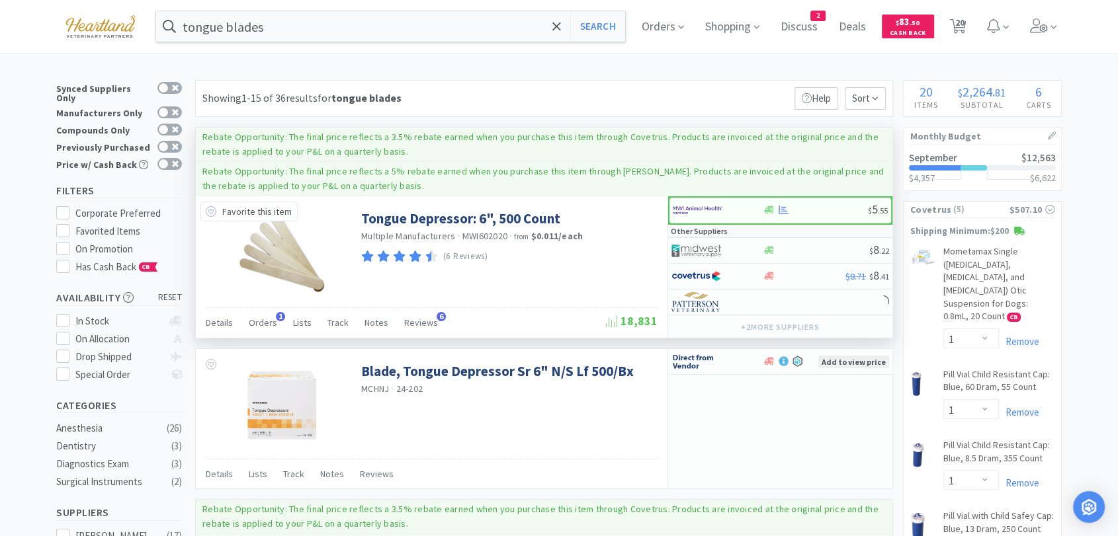
click at [211, 210] on icon at bounding box center [211, 211] width 11 height 11
click at [782, 210] on icon at bounding box center [783, 210] width 10 height 9
select select "1"
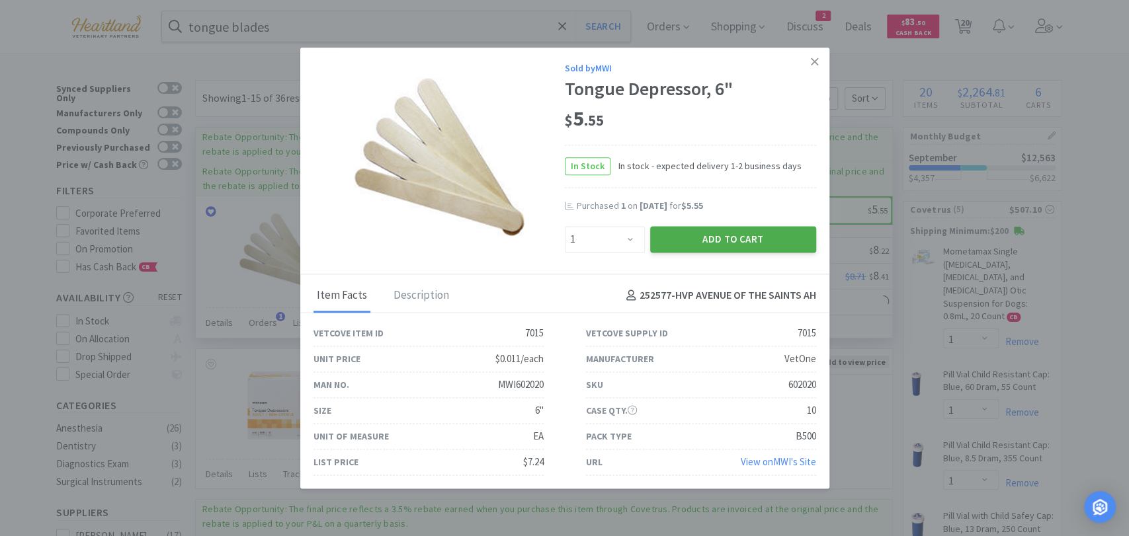
click at [733, 232] on button "Add to Cart" at bounding box center [733, 239] width 166 height 26
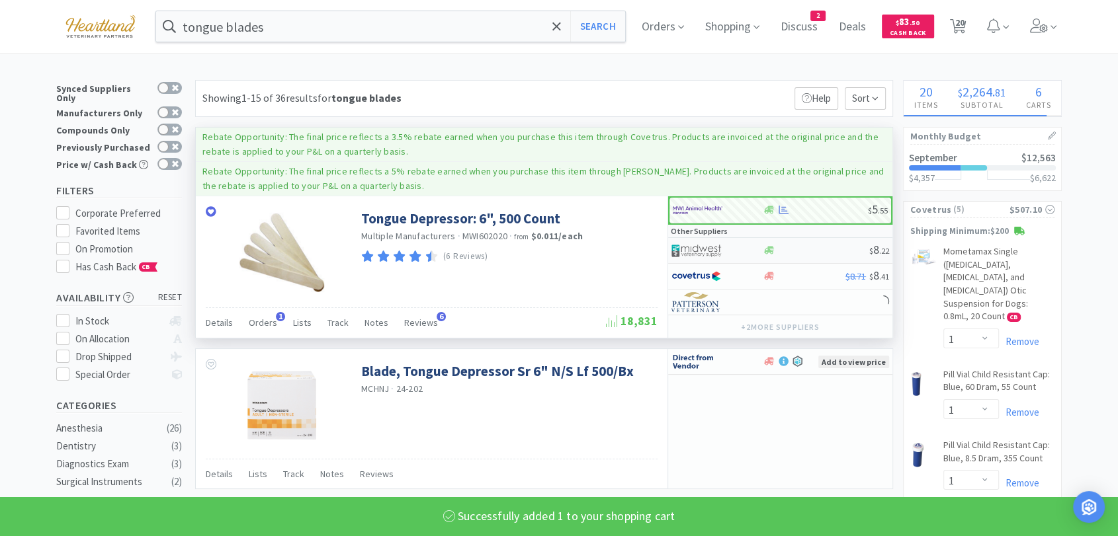
select select "1"
select select "2"
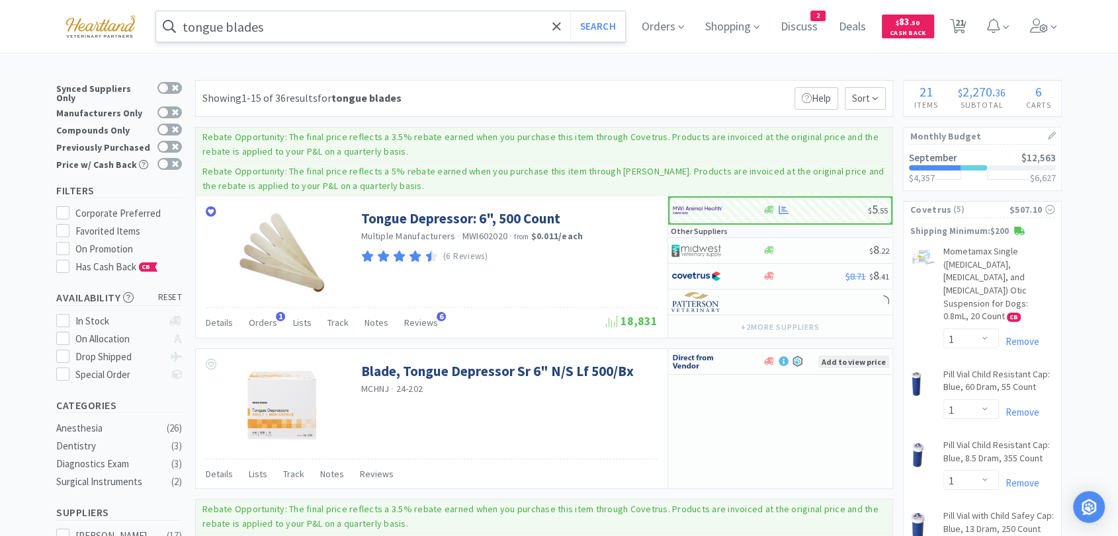
click at [289, 13] on input "tongue blades" at bounding box center [390, 26] width 469 height 30
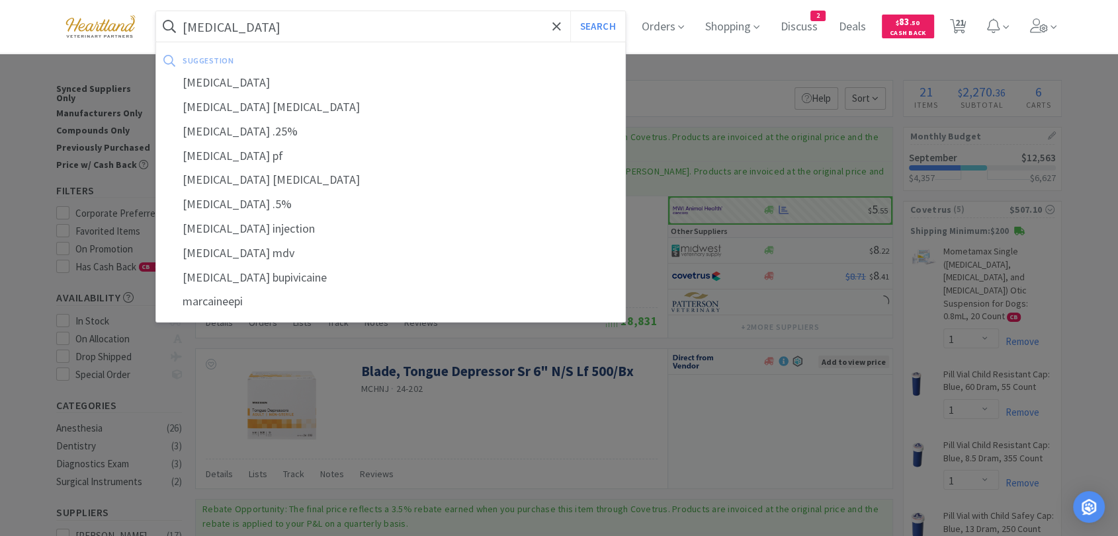
click at [570, 11] on button "Search" at bounding box center [597, 26] width 55 height 30
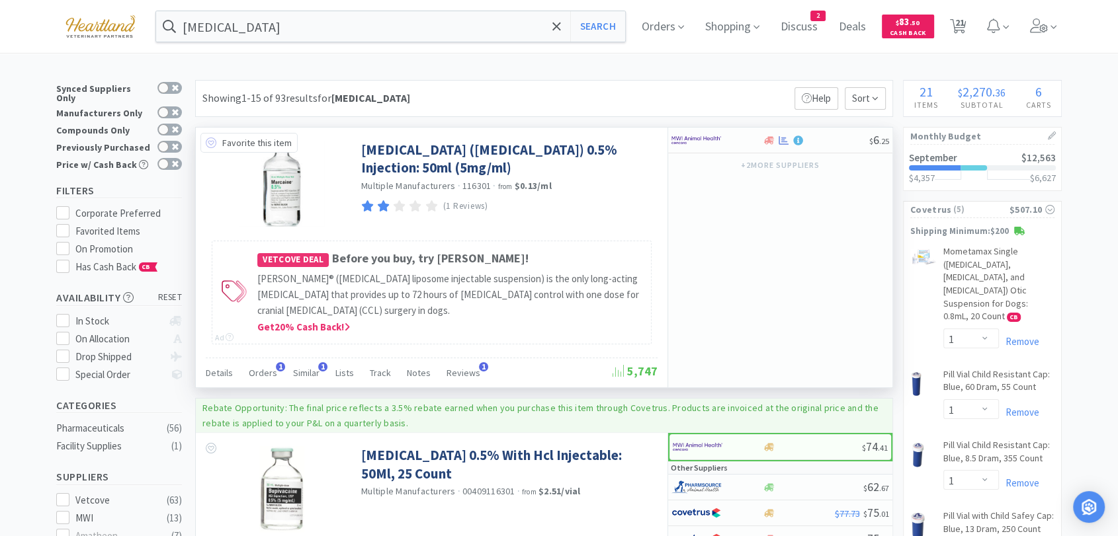
click at [210, 144] on icon at bounding box center [211, 143] width 11 height 11
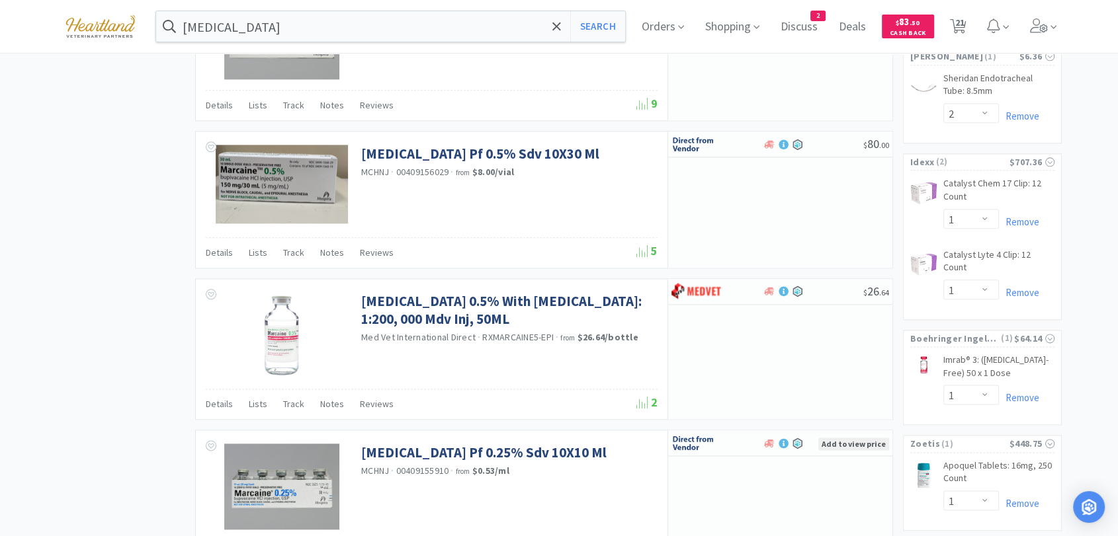
scroll to position [1616, 0]
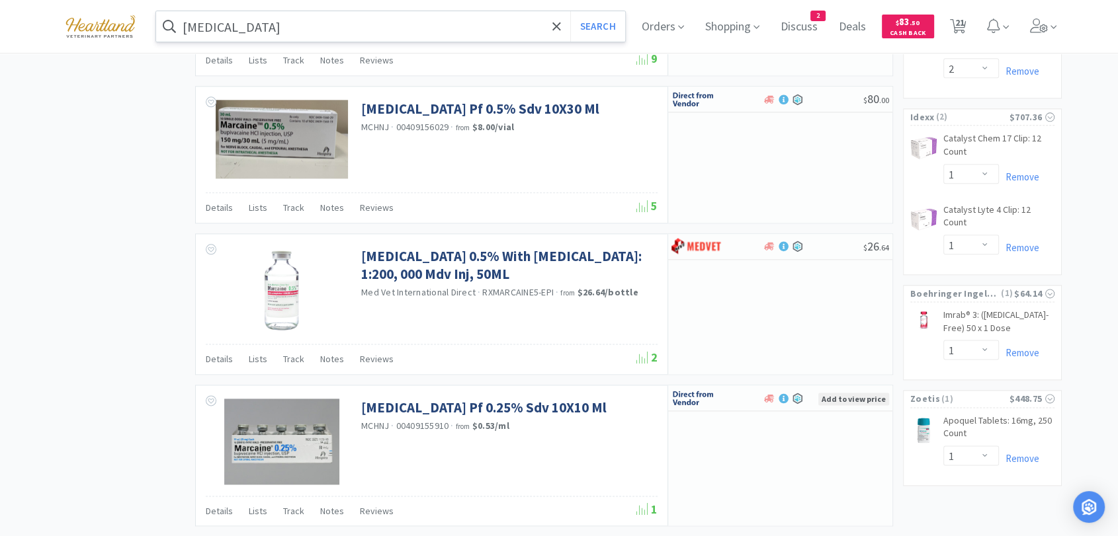
click at [313, 28] on input "[MEDICAL_DATA]" at bounding box center [390, 26] width 469 height 30
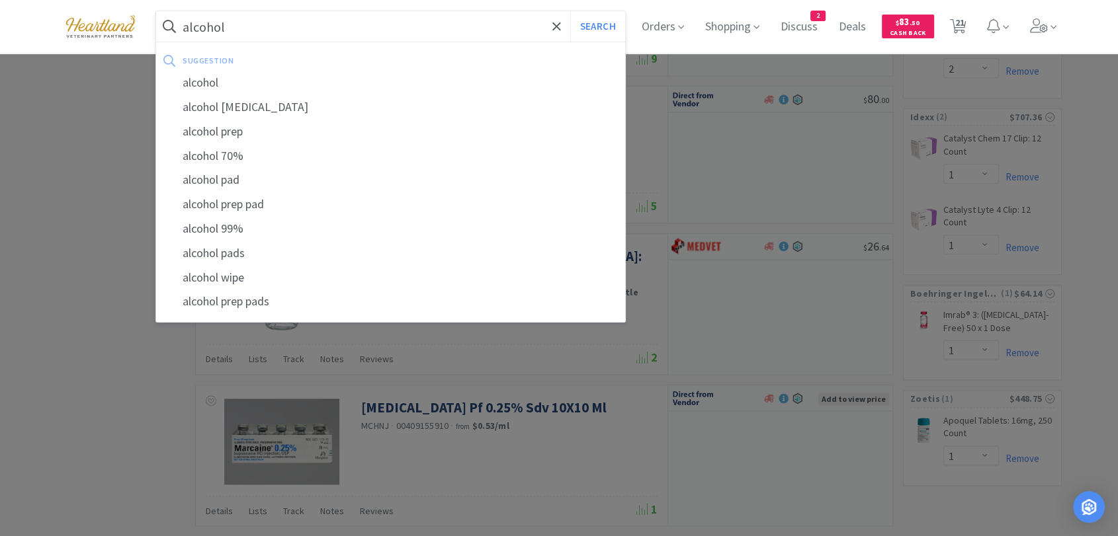
type input "alcohol"
click at [570, 11] on button "Search" at bounding box center [597, 26] width 55 height 30
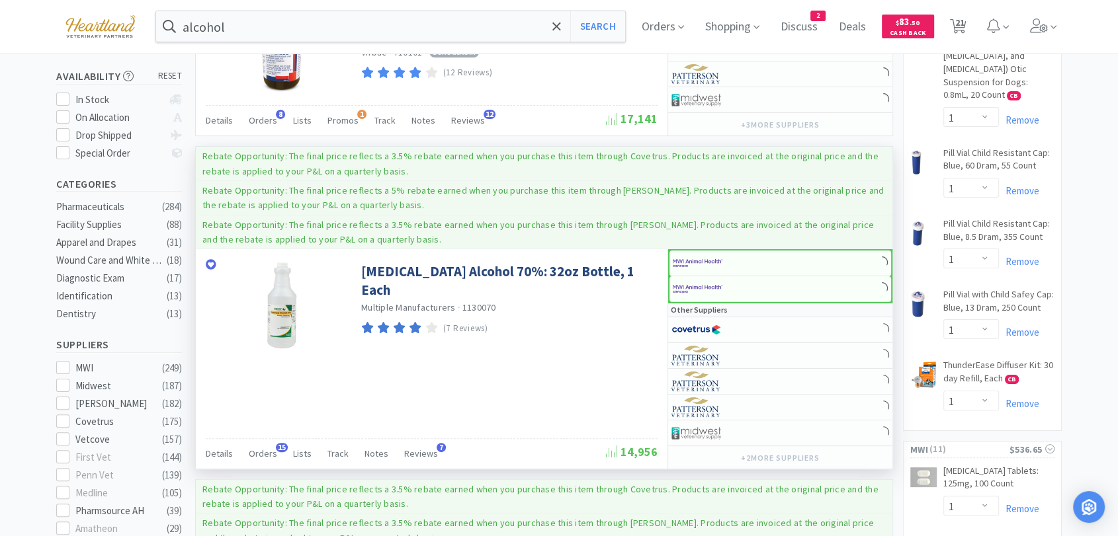
scroll to position [294, 0]
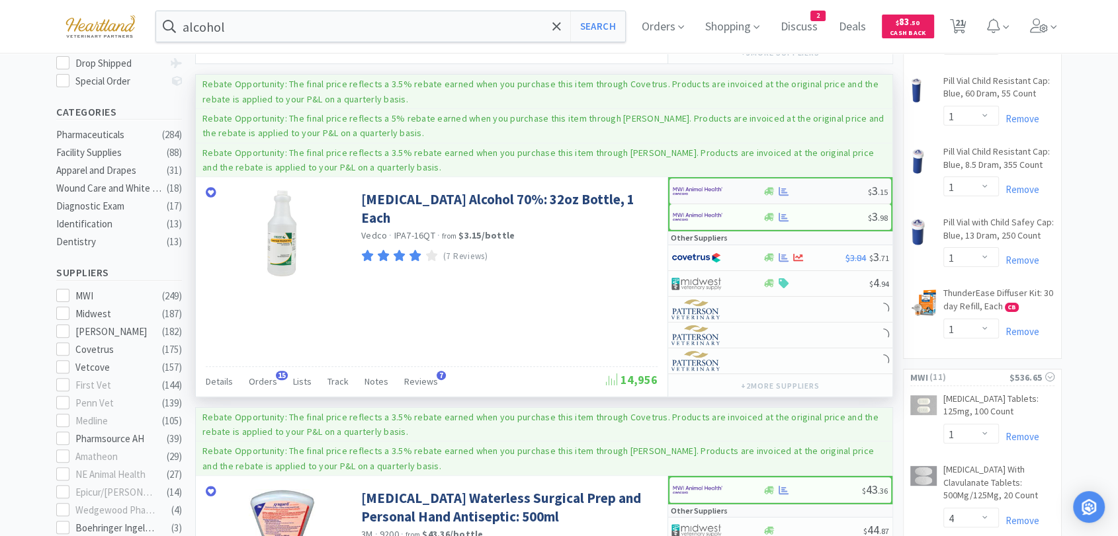
click at [696, 184] on img at bounding box center [698, 191] width 50 height 20
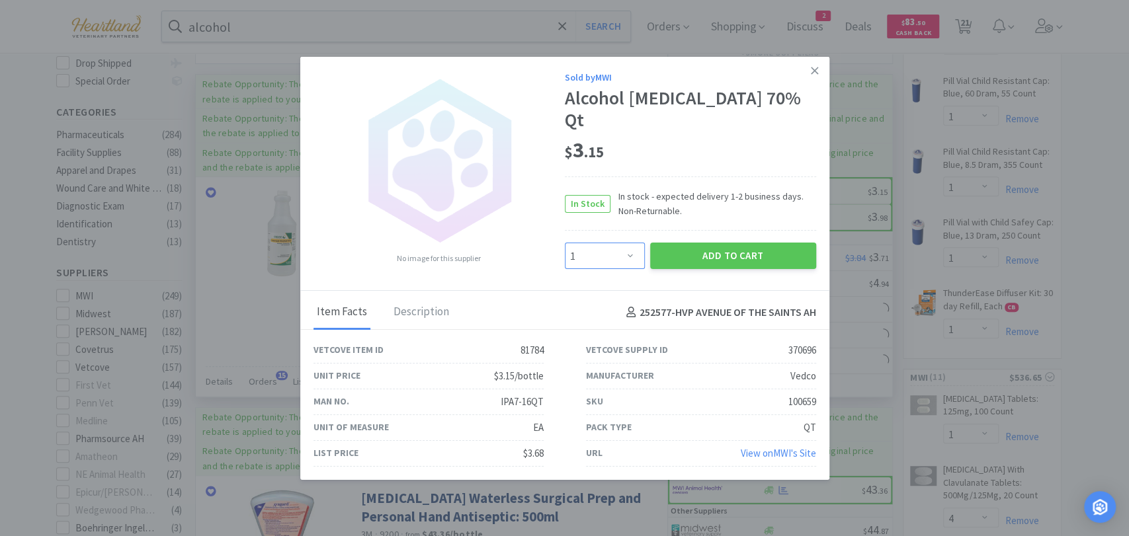
click at [630, 243] on select "Enter Quantity 1 2 3 4 5 6 7 8 9 10 11 12 13 14 15 16 17 18 19 20 Enter Quantity" at bounding box center [605, 256] width 80 height 26
select select "4"
click at [565, 243] on select "Enter Quantity 1 2 3 4 5 6 7 8 9 10 11 12 13 14 15 16 17 18 19 20 Enter Quantity" at bounding box center [605, 256] width 80 height 26
click at [704, 247] on button "Add to Cart" at bounding box center [733, 256] width 166 height 26
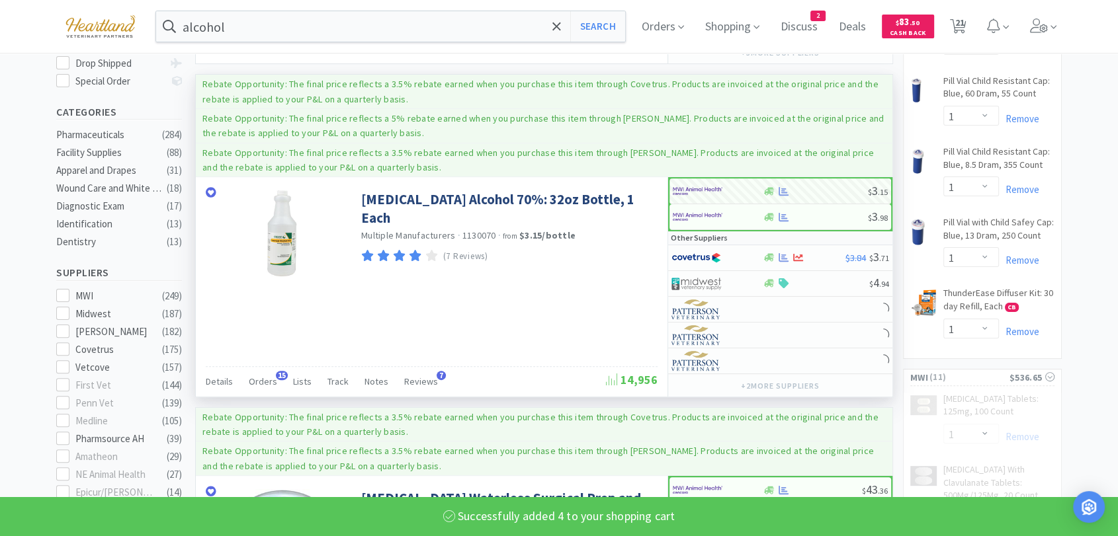
select select "4"
select select "1"
select select "4"
select select "6"
select select "2"
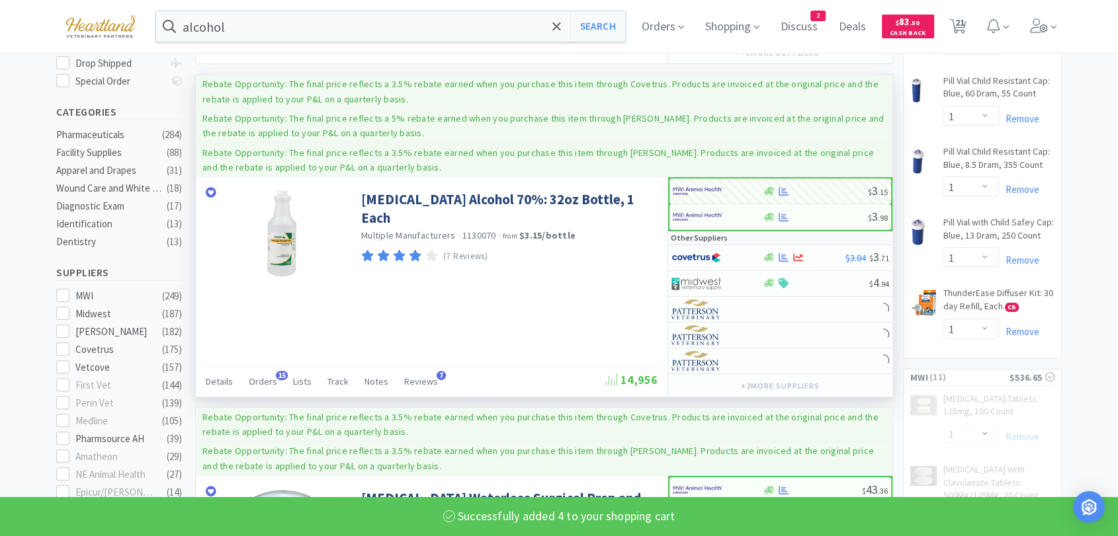
select select "1"
select select "2"
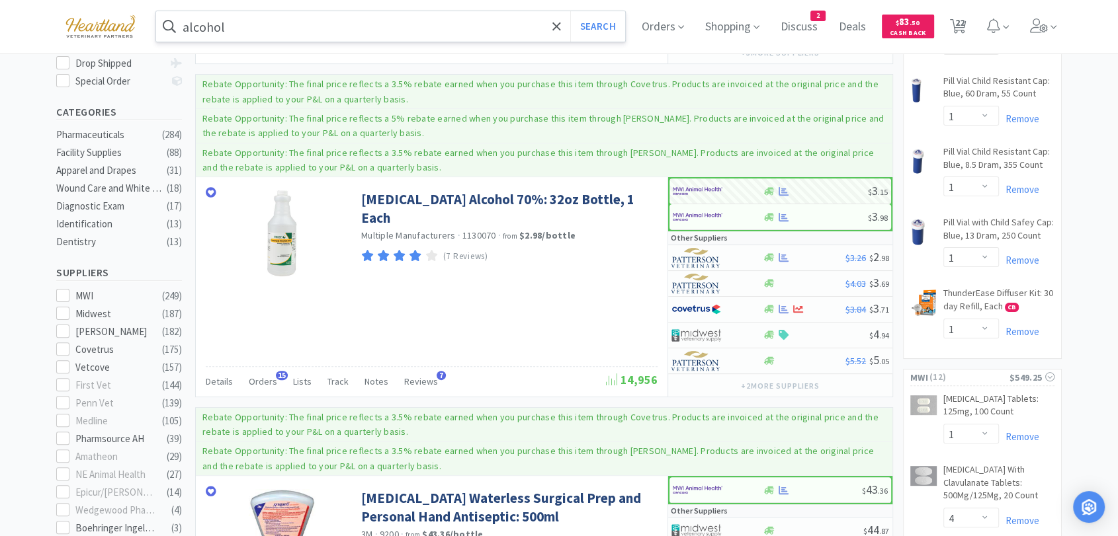
click at [265, 42] on div "alcohol Search Orders Shopping Discuss Discuss 2 Deals Deals $ 83 . 50 Cash Bac…" at bounding box center [558, 26] width 1005 height 53
click at [268, 29] on input "alcohol" at bounding box center [390, 26] width 469 height 30
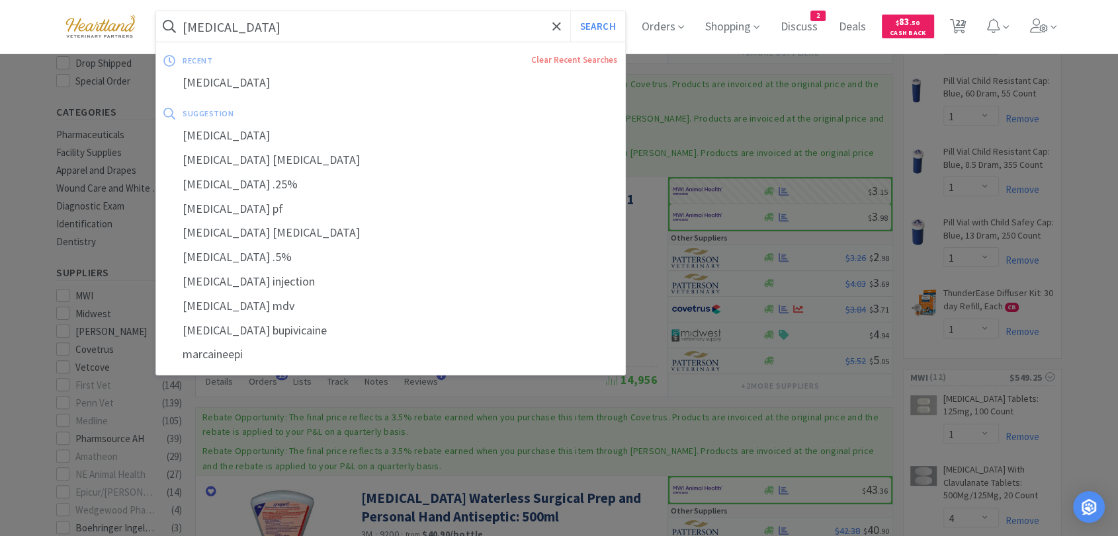
type input "[MEDICAL_DATA]"
click at [570, 11] on button "Search" at bounding box center [597, 26] width 55 height 30
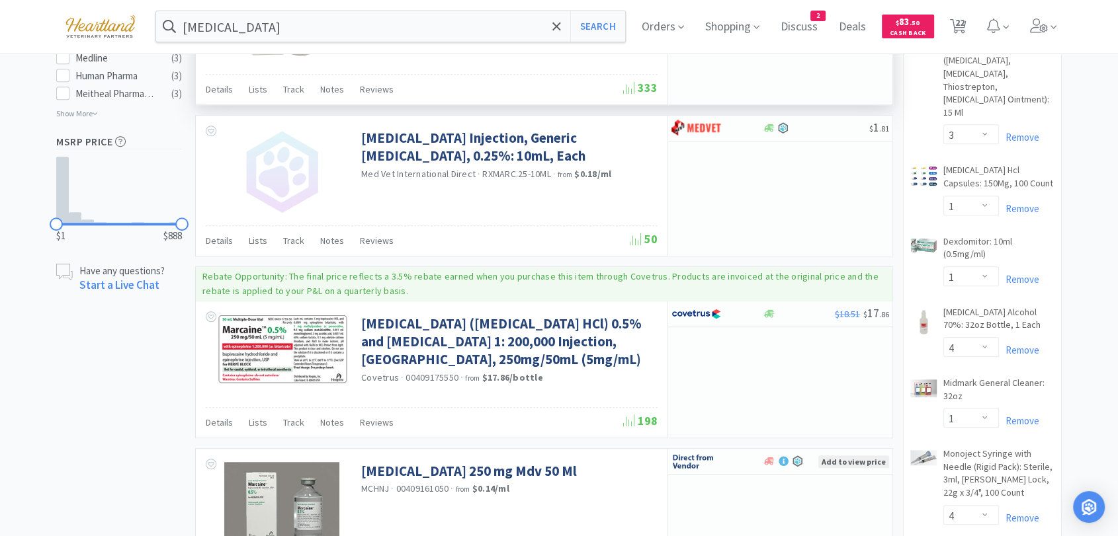
scroll to position [808, 0]
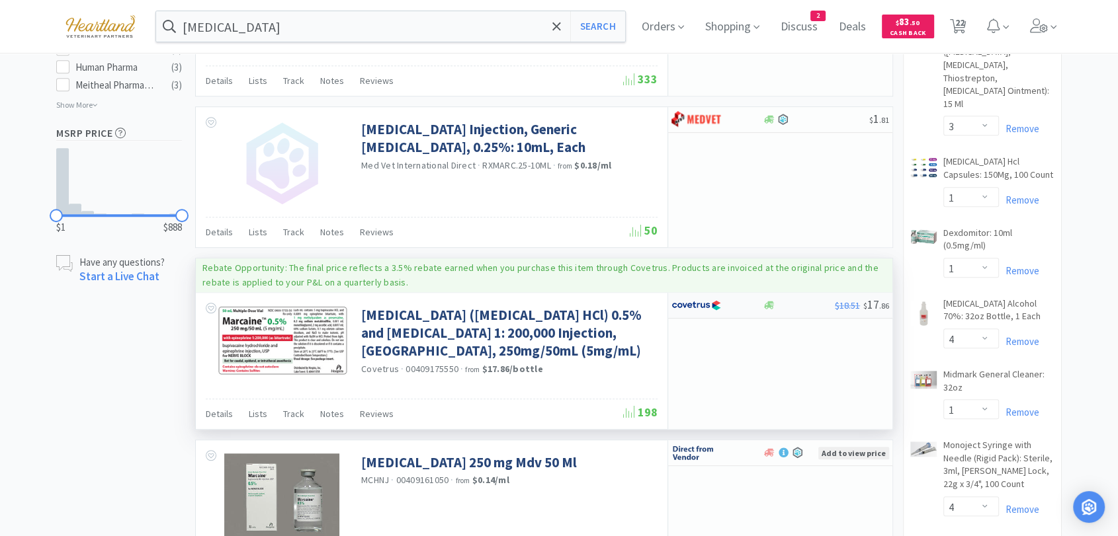
click at [693, 296] on img at bounding box center [696, 306] width 50 height 20
select select "1"
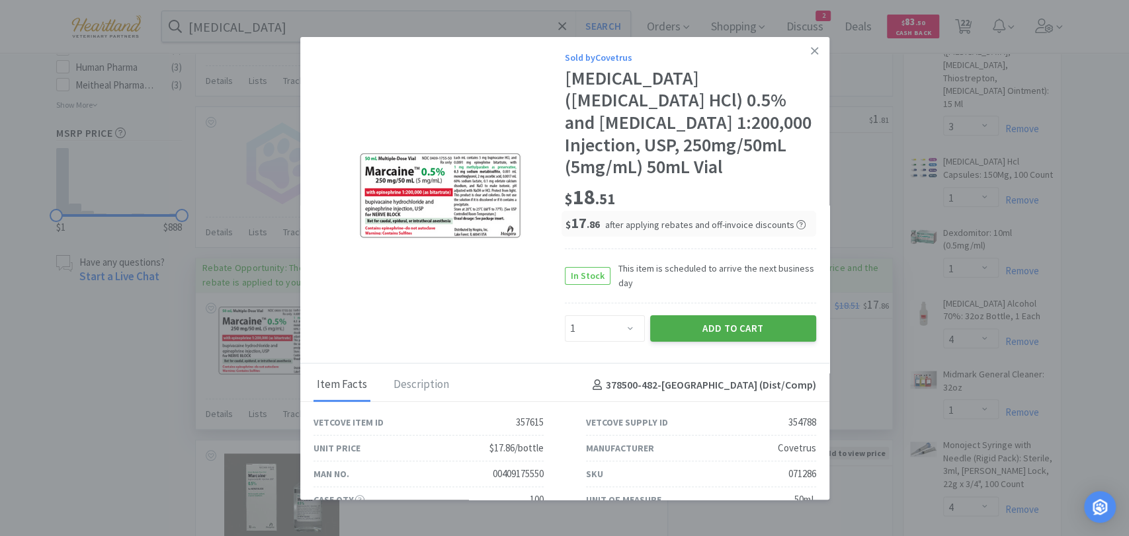
click at [710, 331] on button "Add to Cart" at bounding box center [733, 328] width 166 height 26
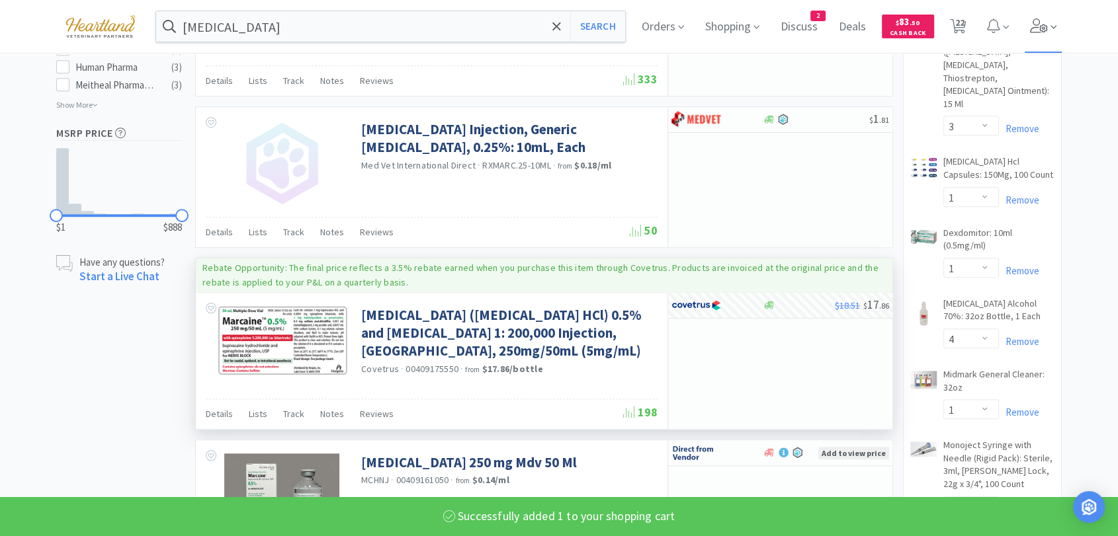
select select "1"
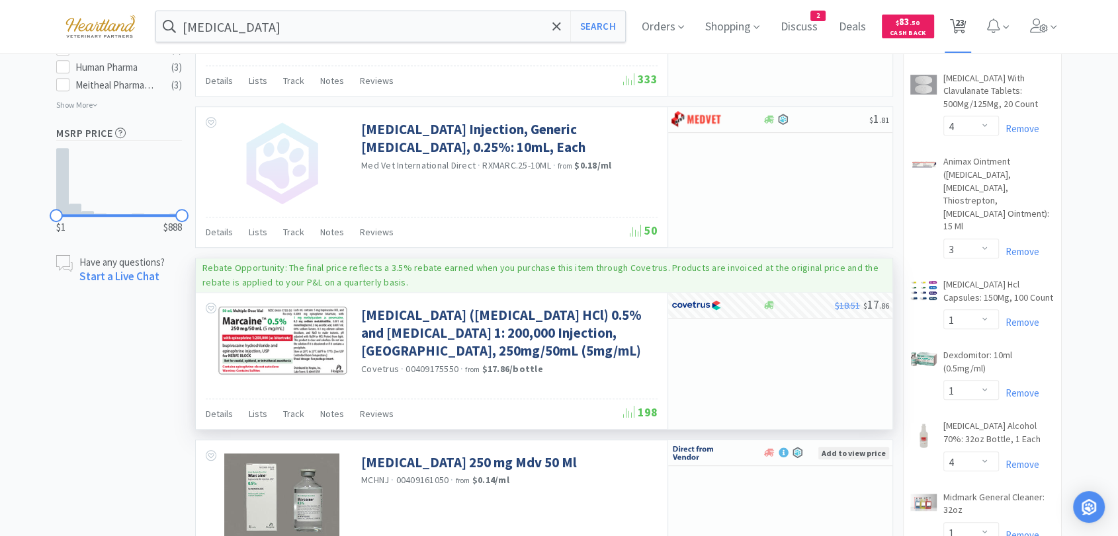
click at [964, 21] on span "23" at bounding box center [958, 22] width 9 height 53
select select "1"
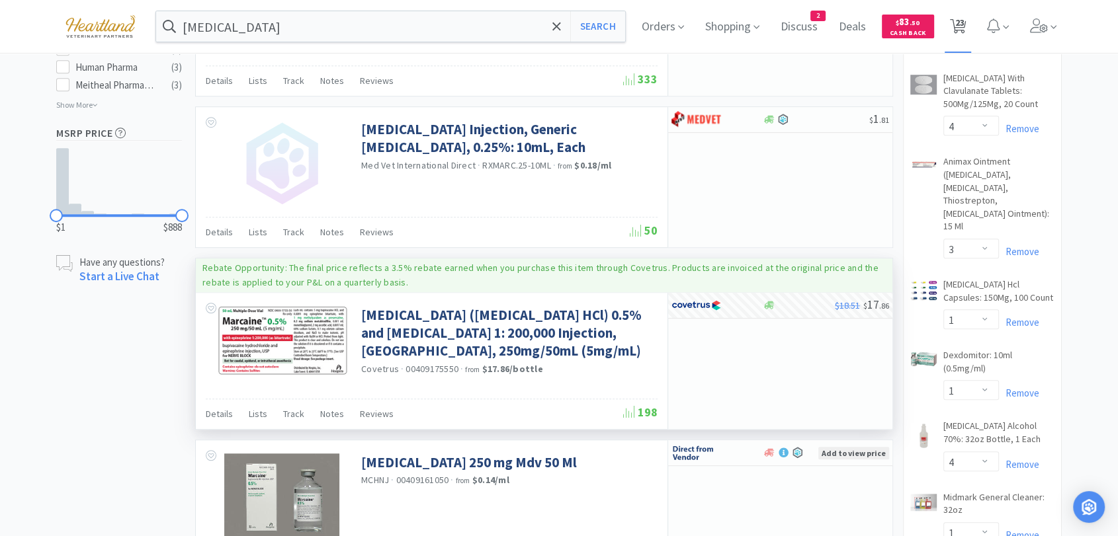
select select "1"
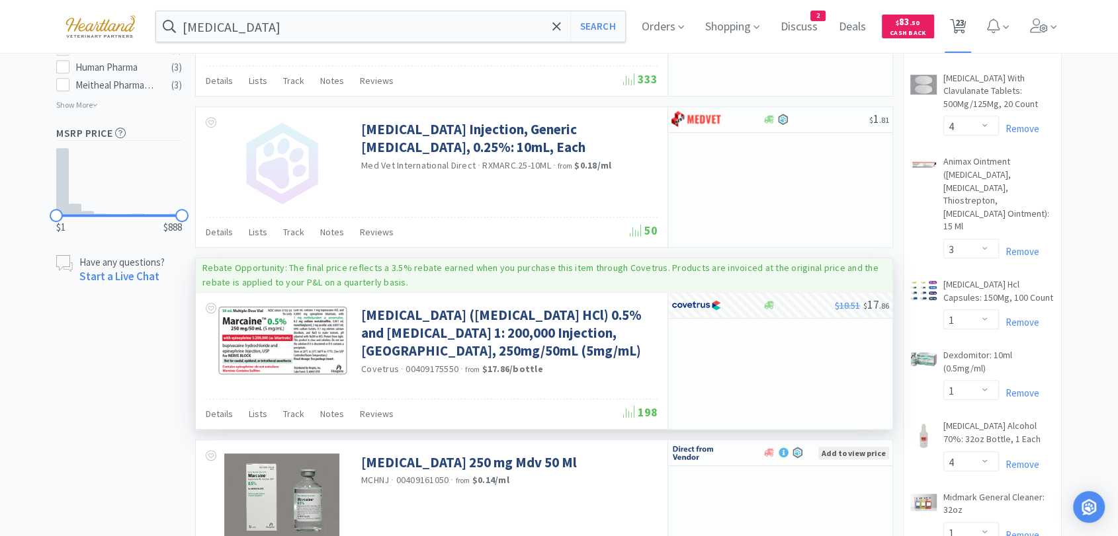
select select "1"
select select "4"
select select "3"
select select "1"
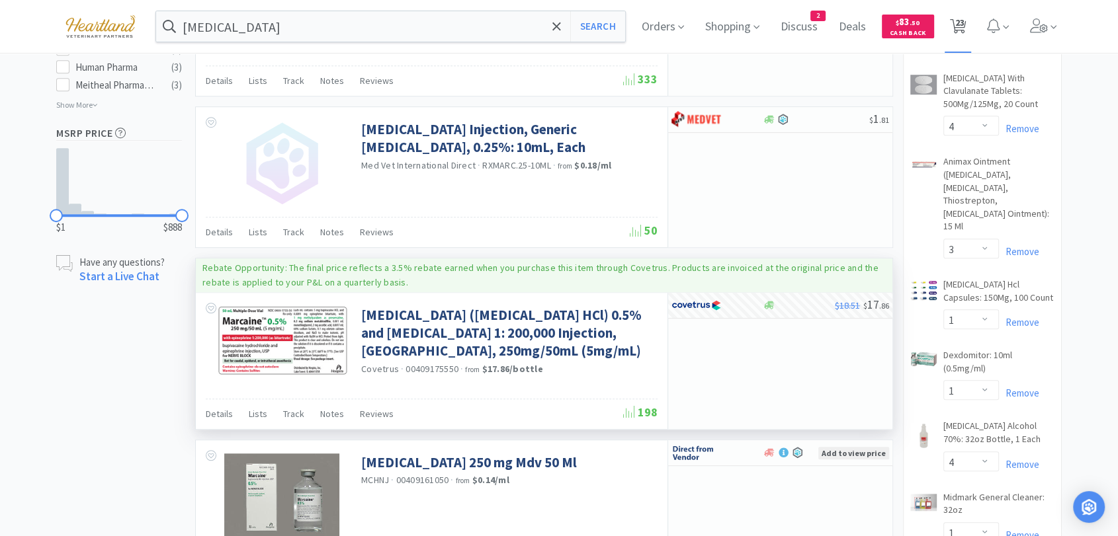
select select "1"
select select "4"
select select "1"
select select "4"
select select "6"
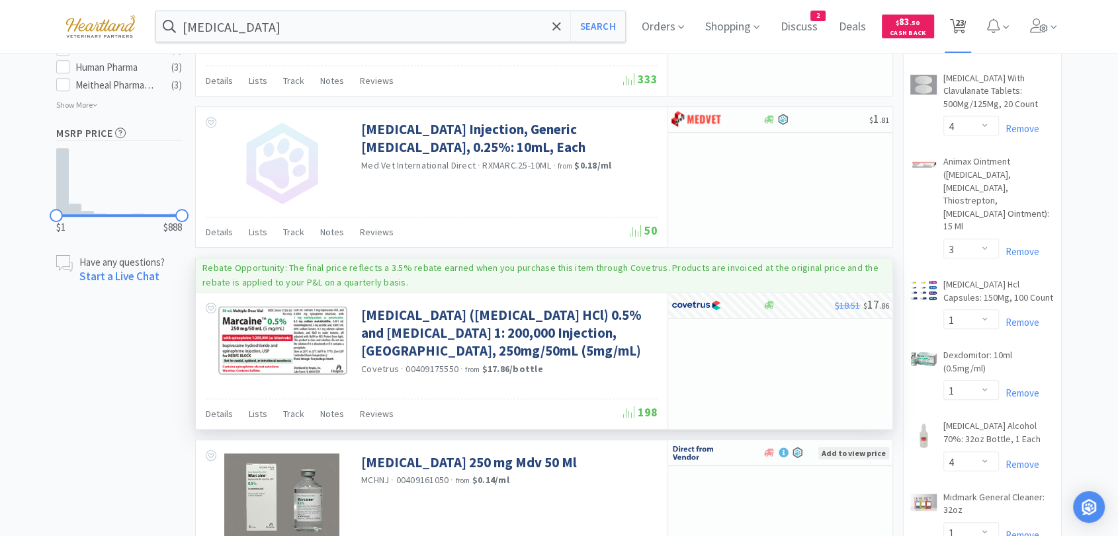
select select "2"
select select "1"
select select "2"
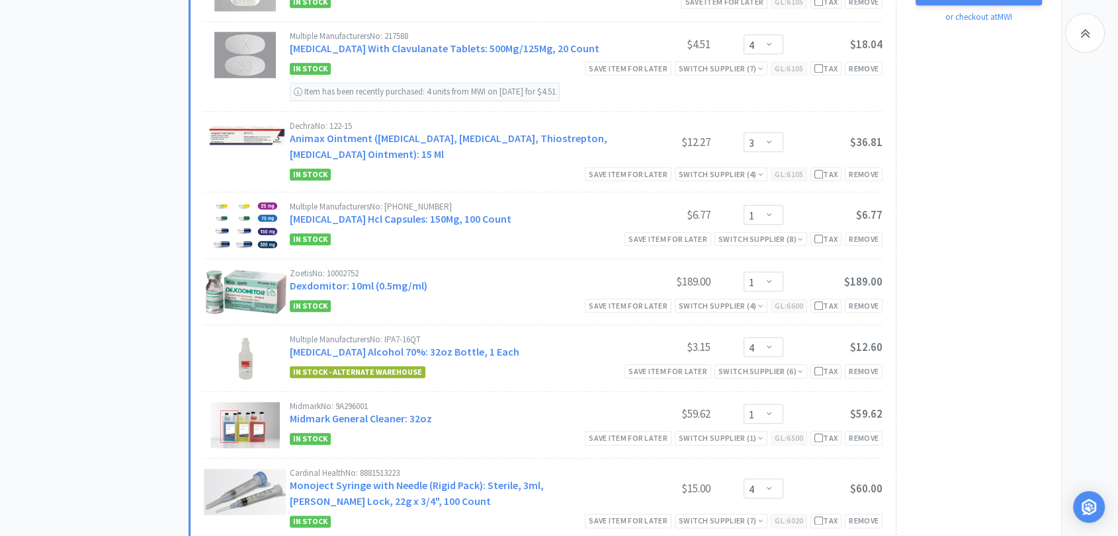
scroll to position [1396, 0]
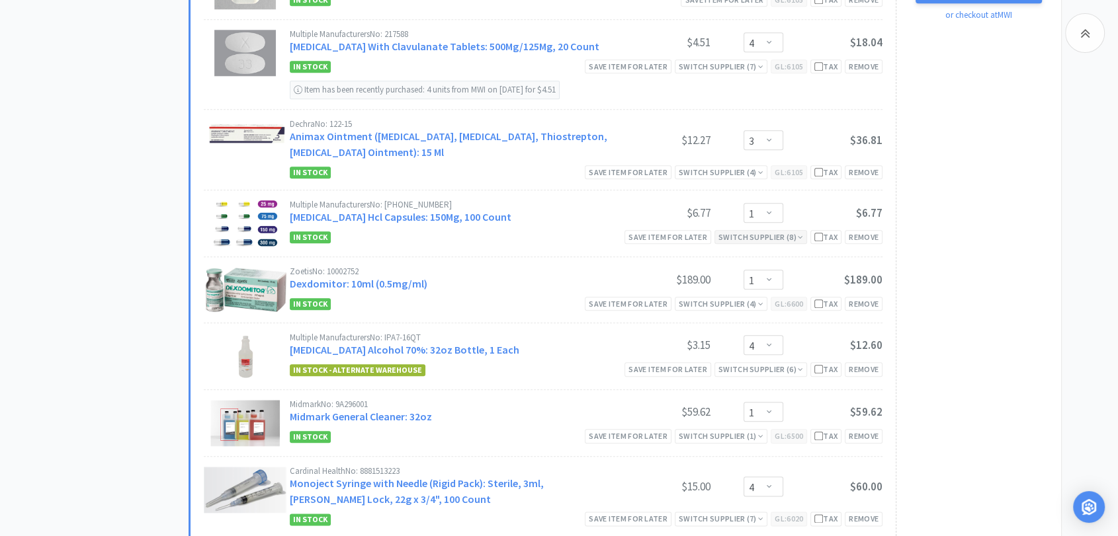
click at [777, 235] on div "Switch Supplier ( 8 )" at bounding box center [760, 237] width 85 height 13
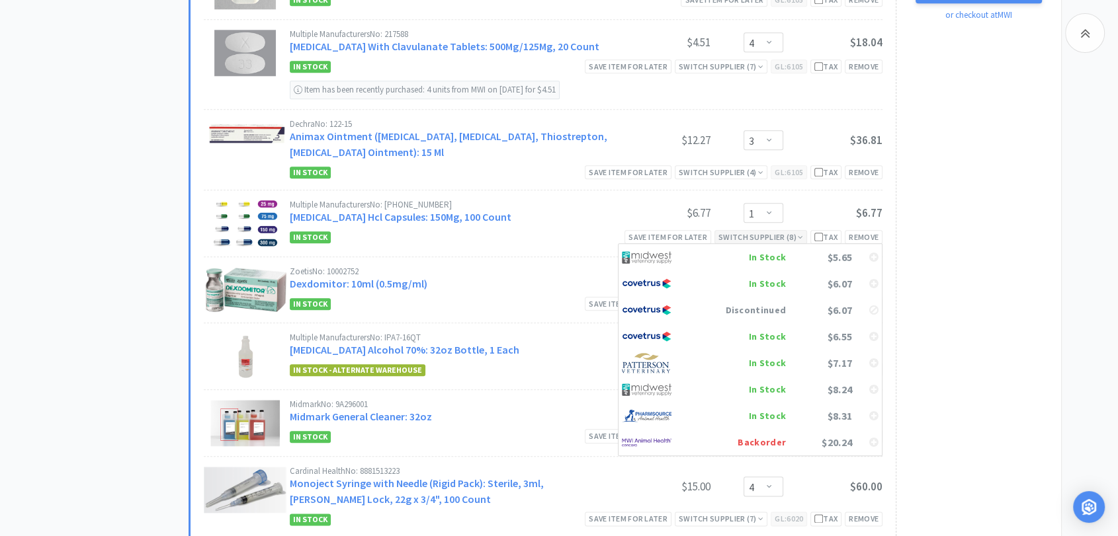
click at [777, 235] on div "Switch Supplier ( 8 )" at bounding box center [760, 237] width 85 height 13
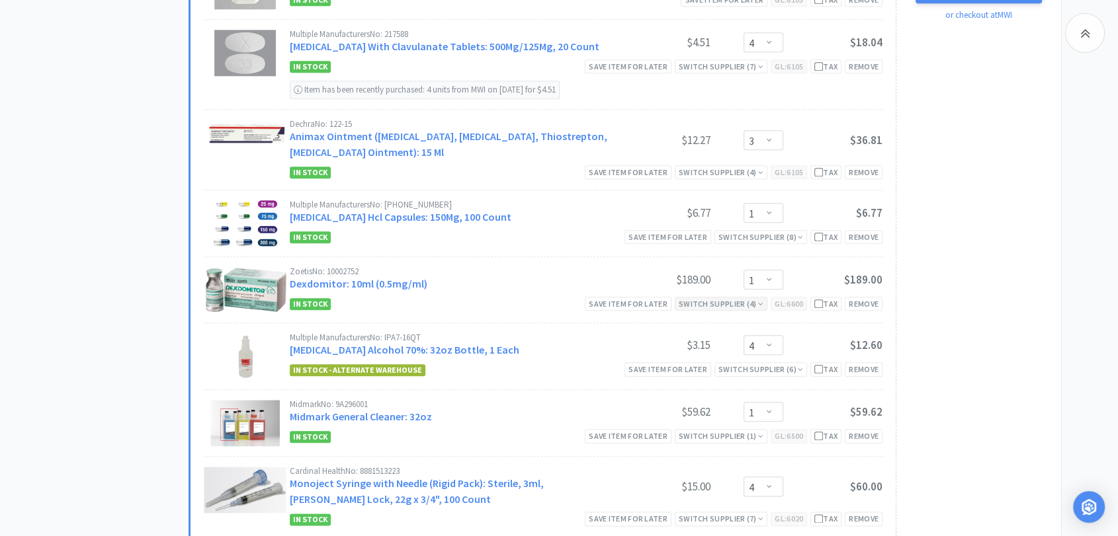
click at [725, 304] on div "Switch Supplier ( 4 )" at bounding box center [721, 304] width 85 height 13
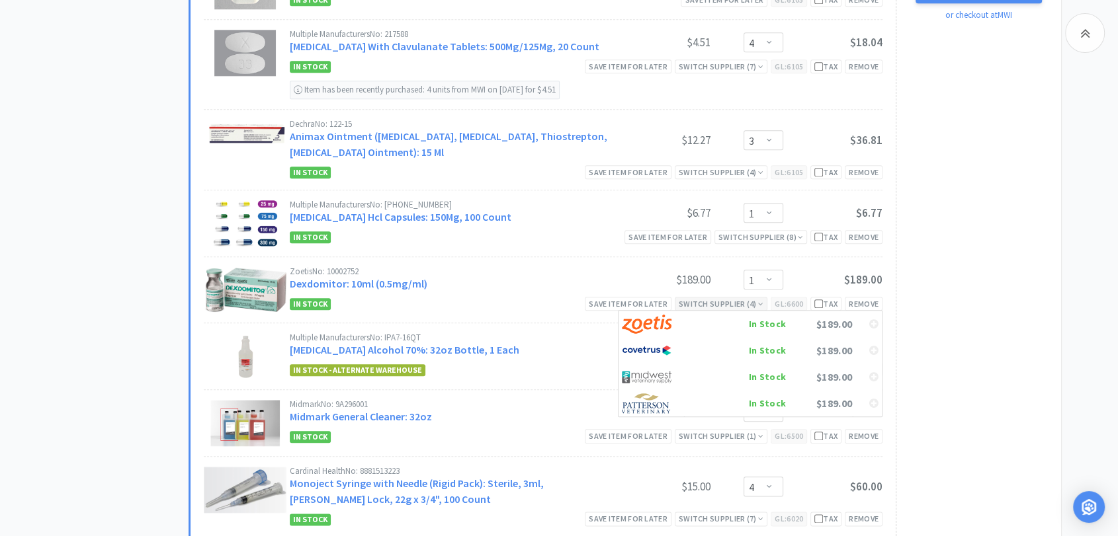
click at [725, 304] on div "Switch Supplier ( 4 )" at bounding box center [721, 304] width 85 height 13
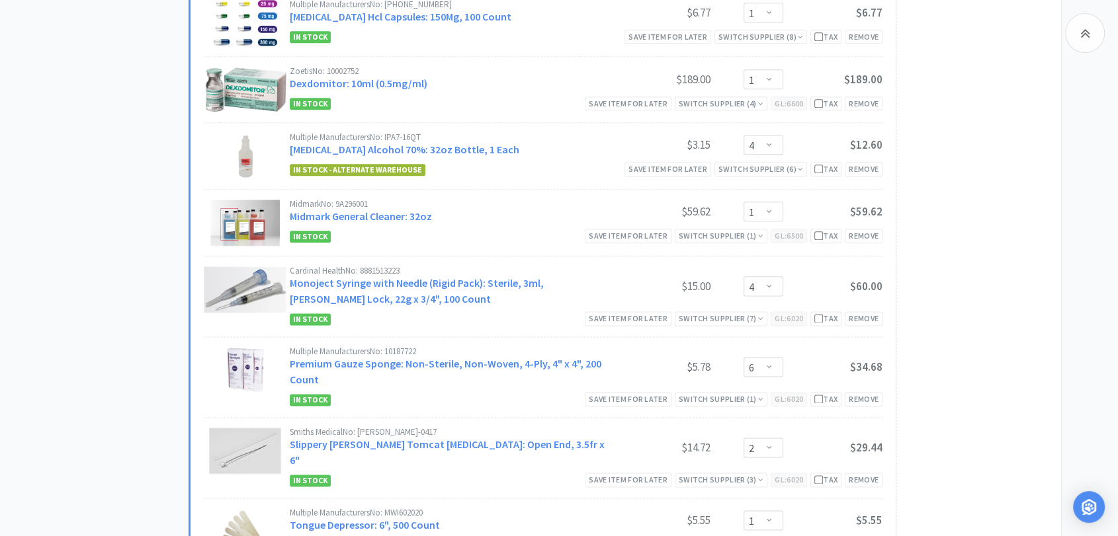
scroll to position [1690, 0]
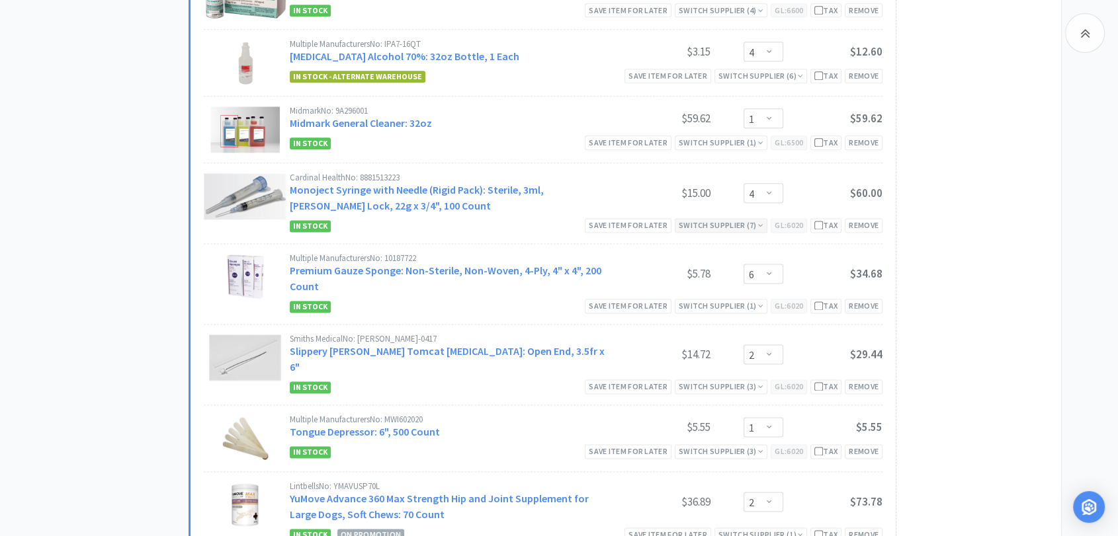
click at [711, 222] on div "Switch Supplier ( 7 )" at bounding box center [721, 225] width 85 height 13
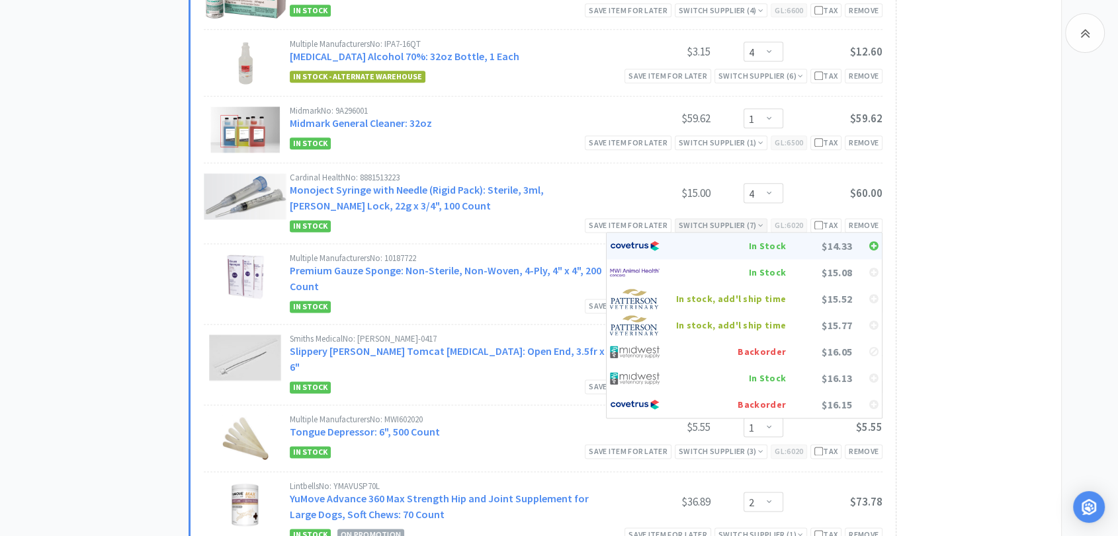
click at [652, 240] on img at bounding box center [635, 246] width 50 height 20
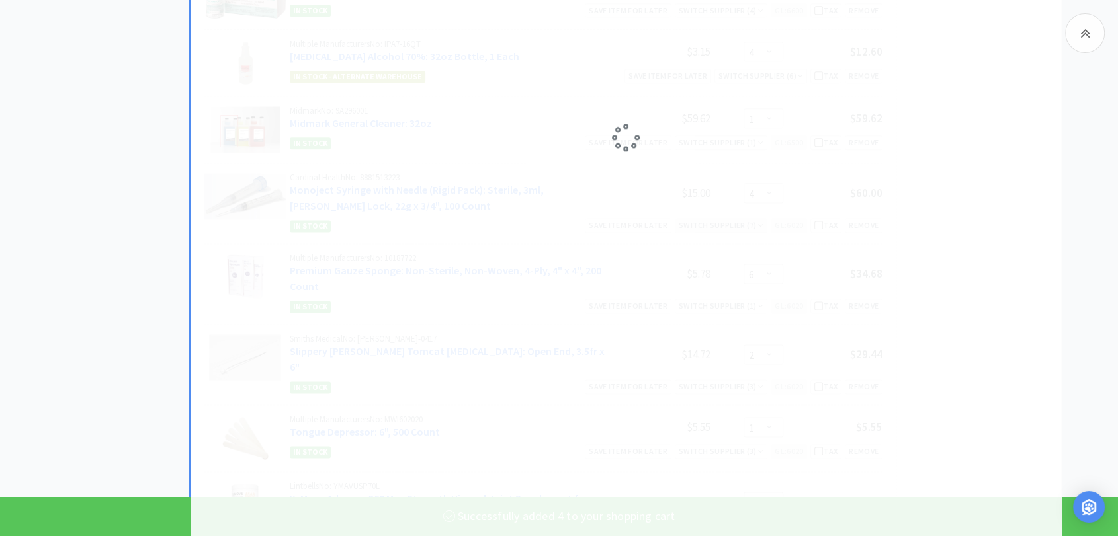
select select "6"
select select "2"
select select "1"
select select "2"
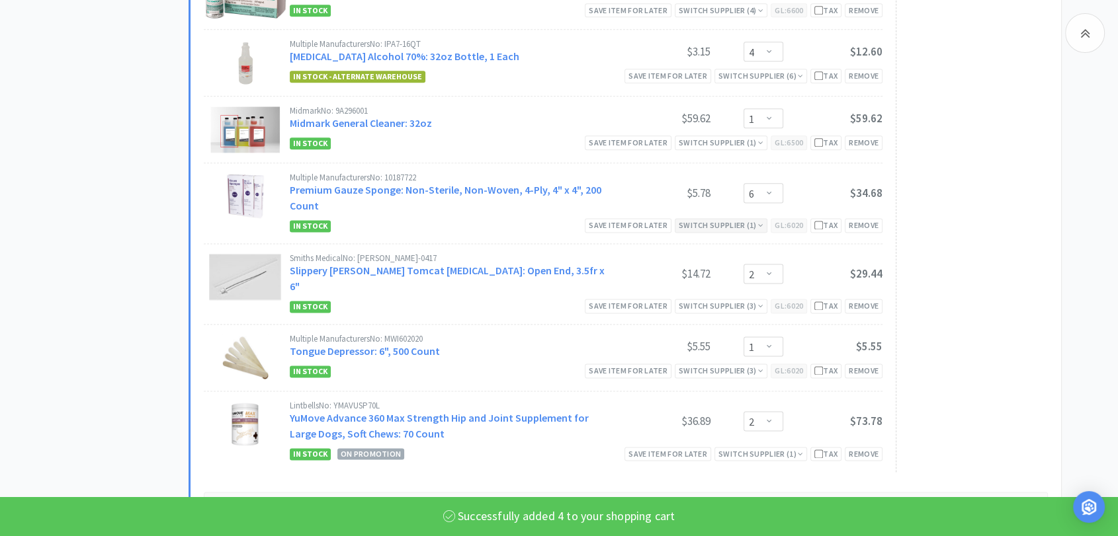
select select "4"
select select "1"
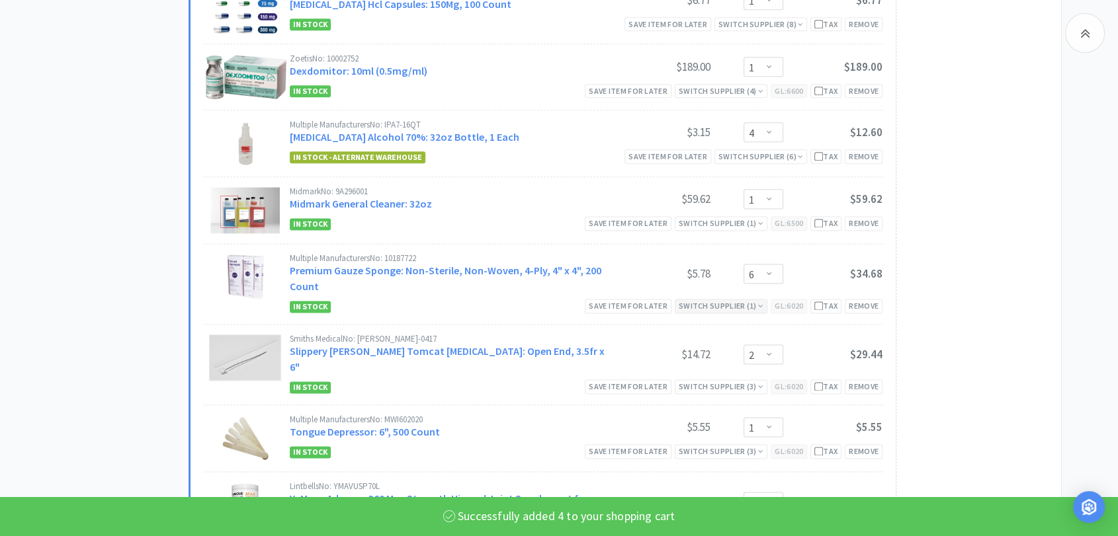
click at [704, 300] on div "Switch Supplier ( 1 )" at bounding box center [721, 306] width 85 height 13
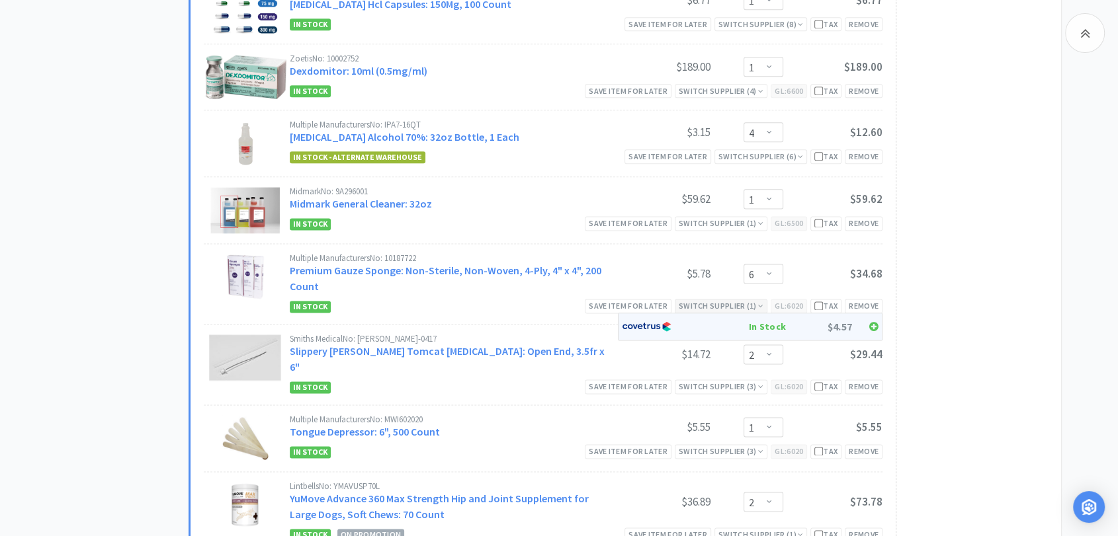
click at [642, 321] on img at bounding box center [647, 327] width 50 height 20
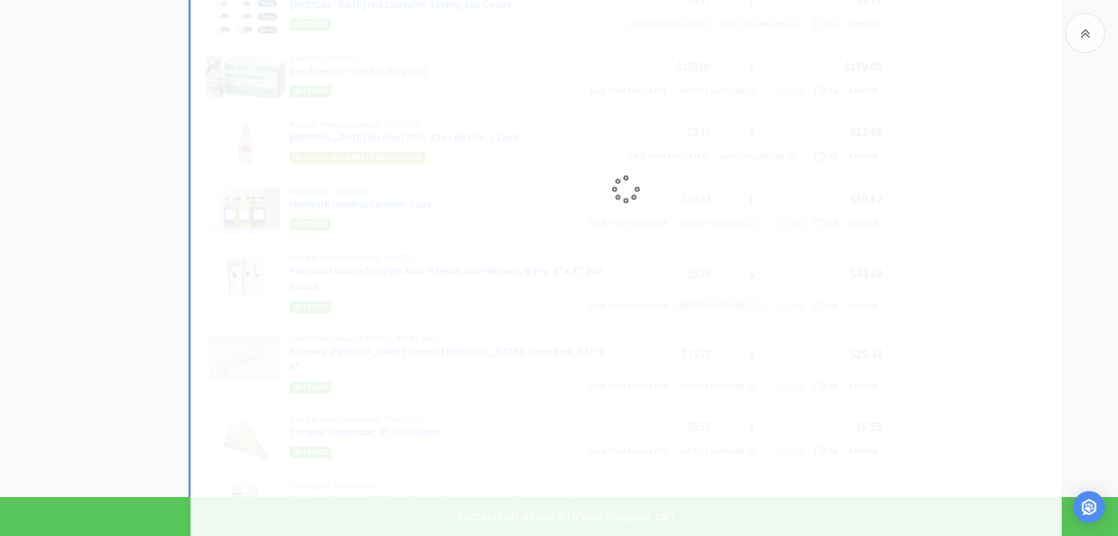
select select "2"
select select "1"
select select "2"
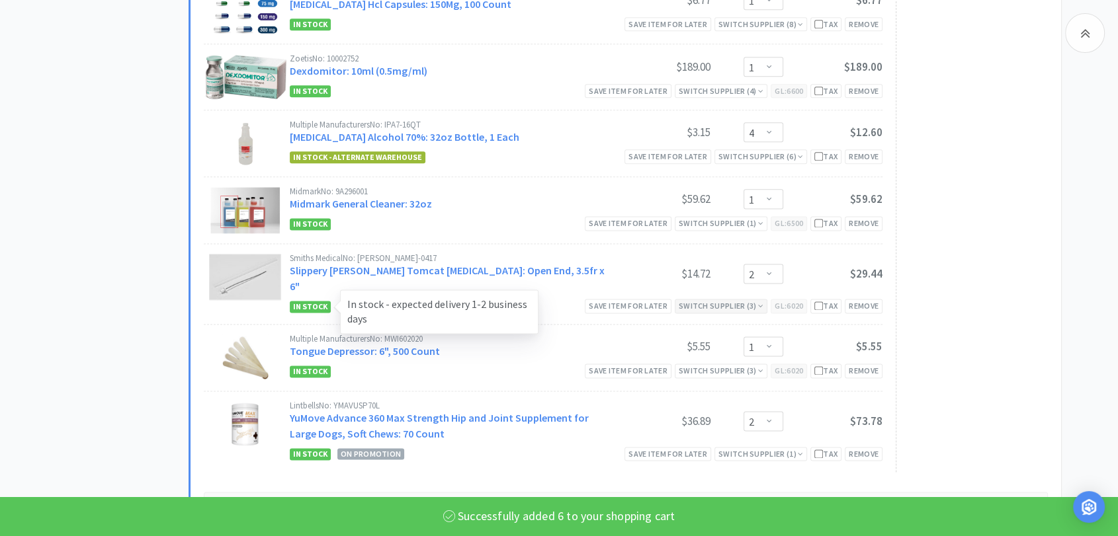
select select "6"
select select "1"
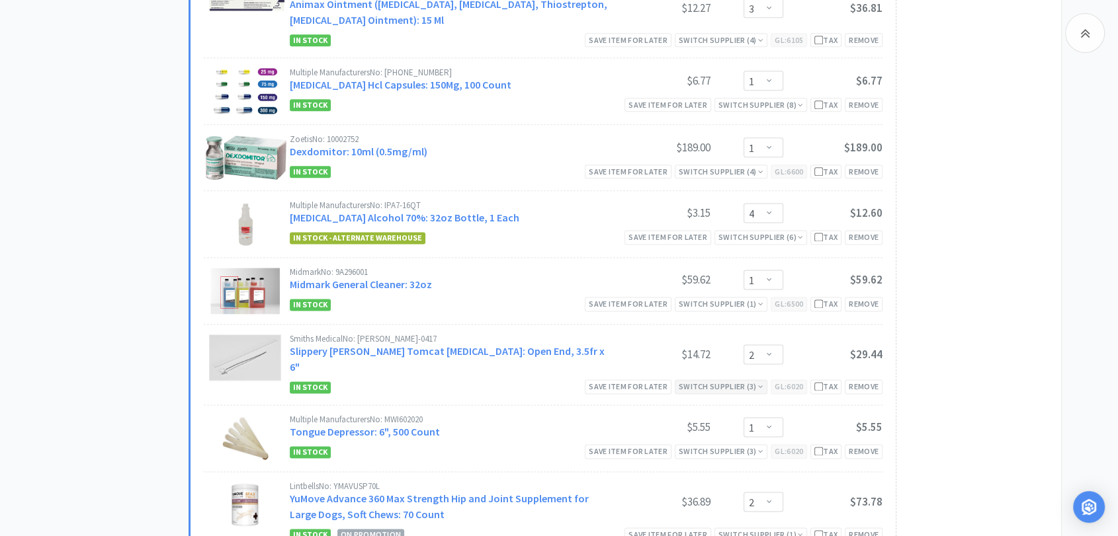
click at [735, 380] on div "Switch Supplier ( 3 )" at bounding box center [721, 386] width 85 height 13
click at [551, 344] on div "Smiths Medical No: [PERSON_NAME]-0417 Slippery [PERSON_NAME] Tomcat [MEDICAL_DA…" at bounding box center [450, 355] width 321 height 40
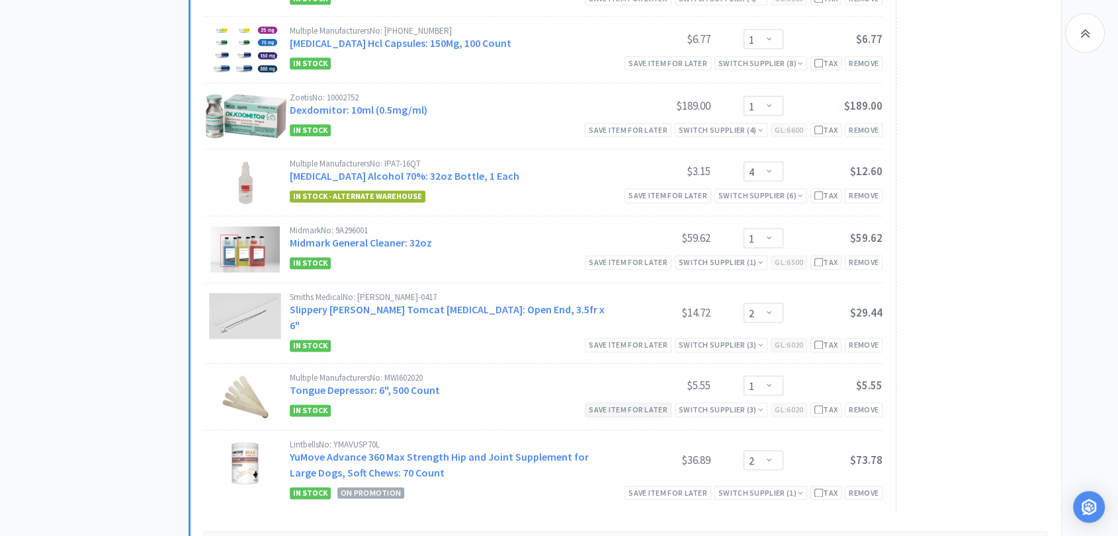
scroll to position [1763, 0]
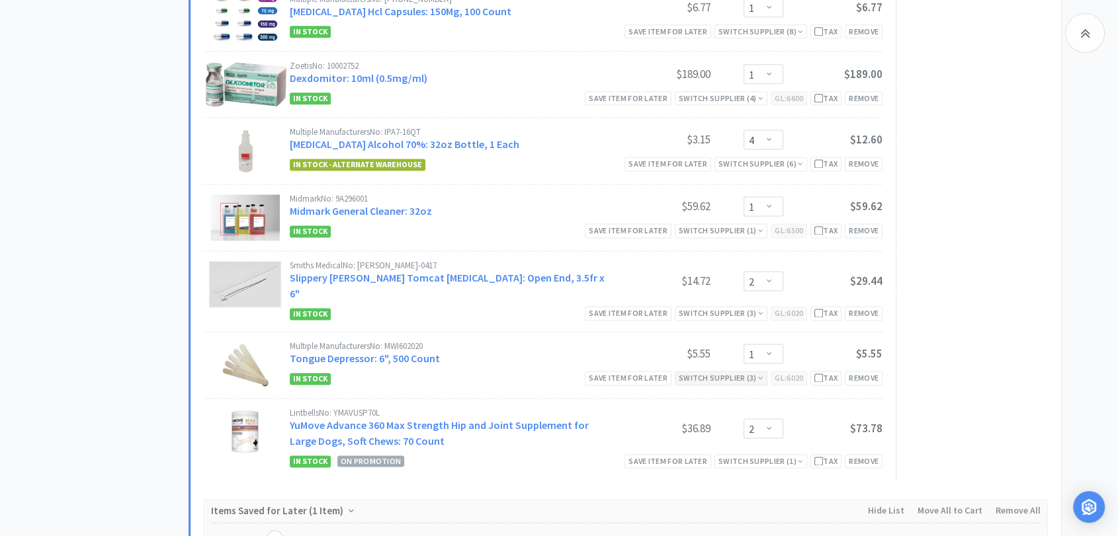
click at [724, 372] on div "Switch Supplier ( 3 )" at bounding box center [721, 378] width 85 height 13
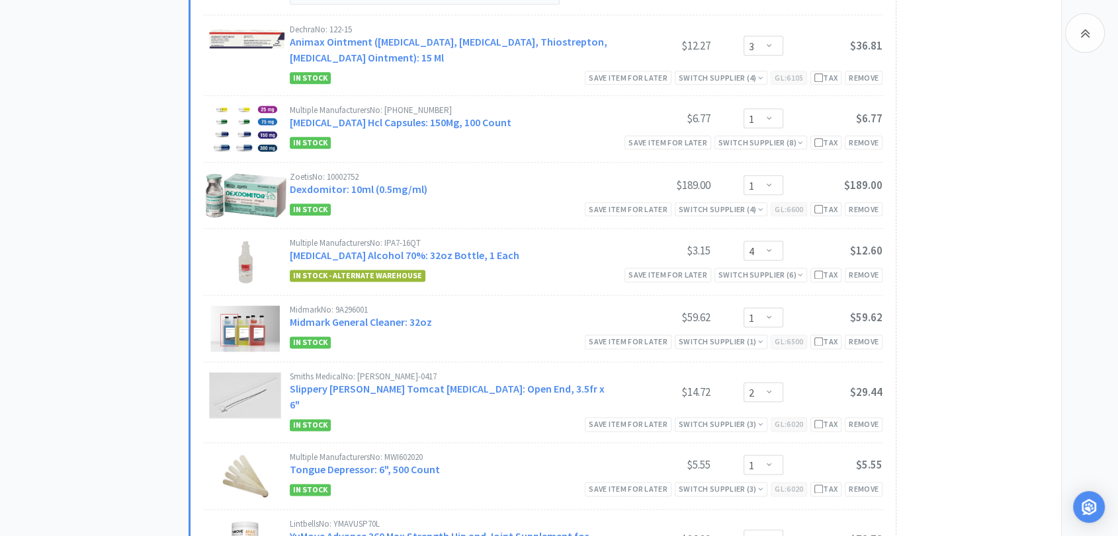
scroll to position [1616, 0]
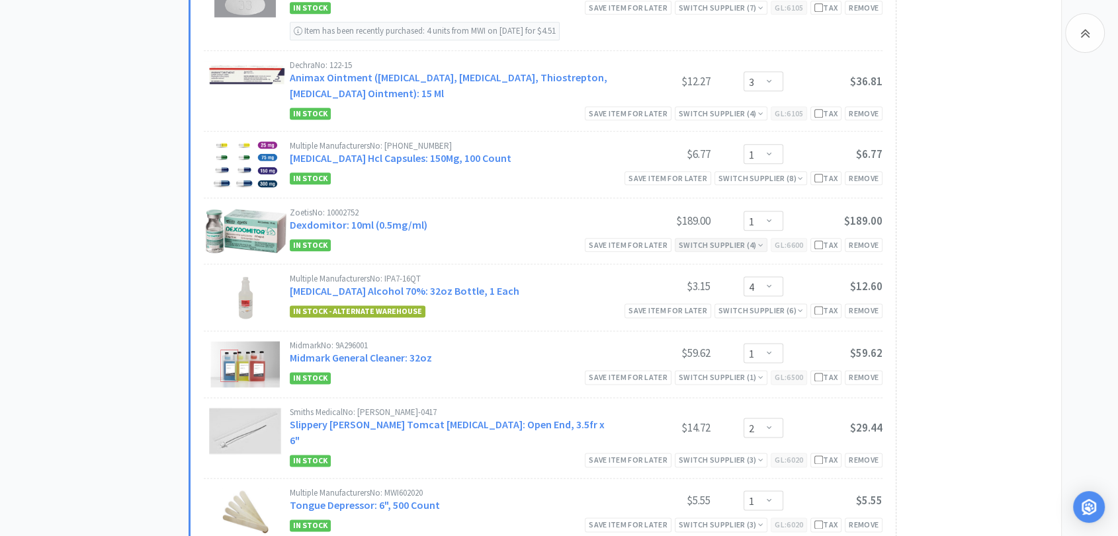
click at [709, 239] on div "Switch Supplier ( 4 )" at bounding box center [721, 245] width 85 height 13
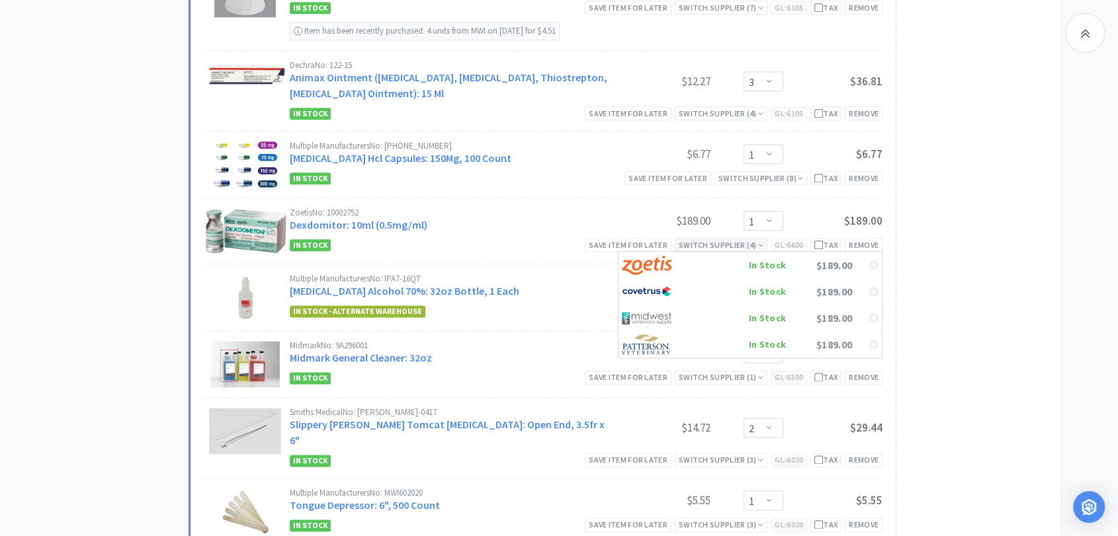
click at [709, 239] on div "Switch Supplier ( 4 )" at bounding box center [721, 245] width 85 height 13
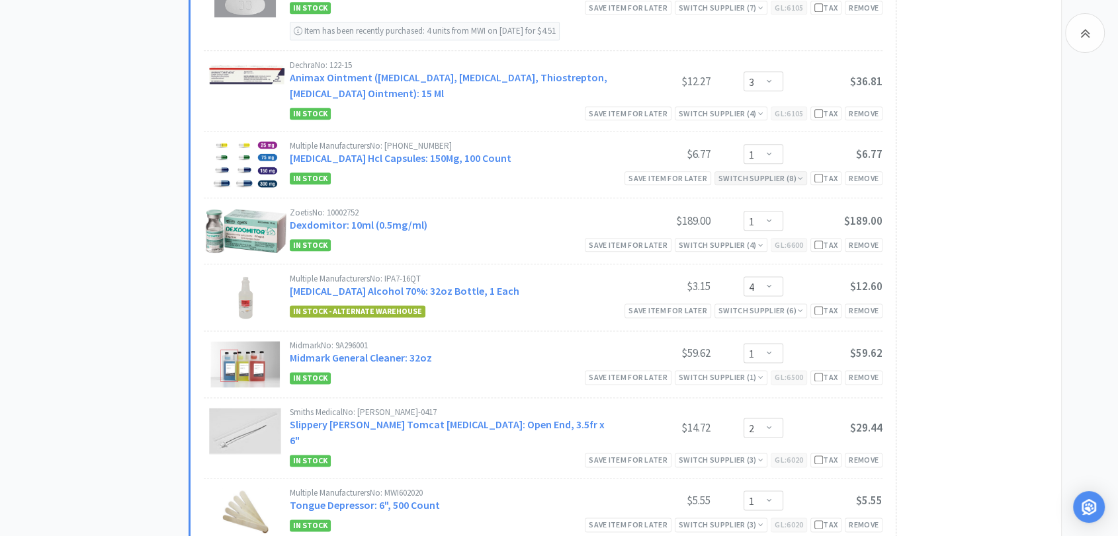
click at [747, 176] on div "Switch Supplier ( 8 )" at bounding box center [760, 178] width 85 height 13
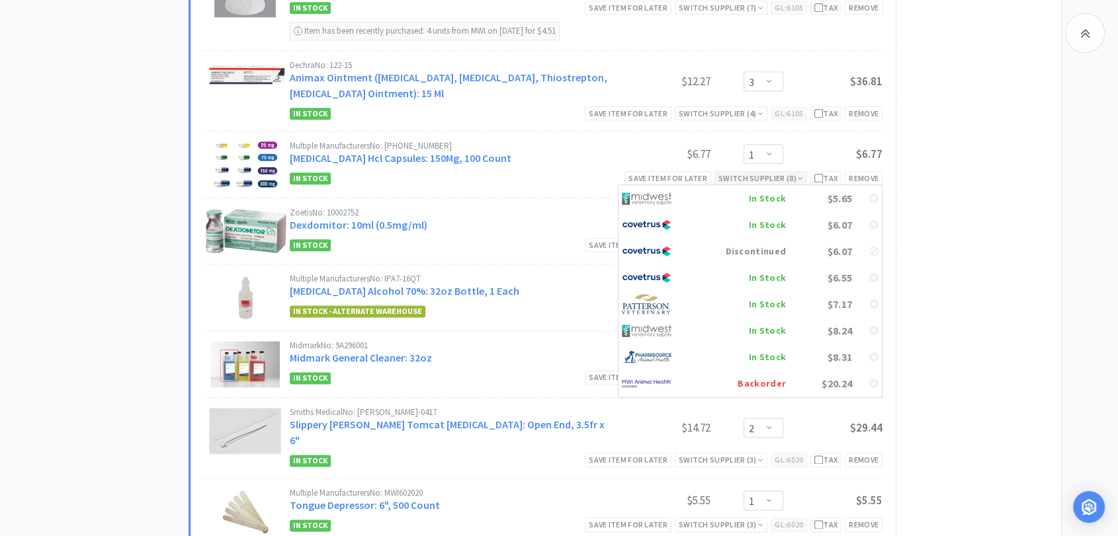
click at [753, 173] on div "Switch Supplier ( 8 )" at bounding box center [760, 178] width 85 height 13
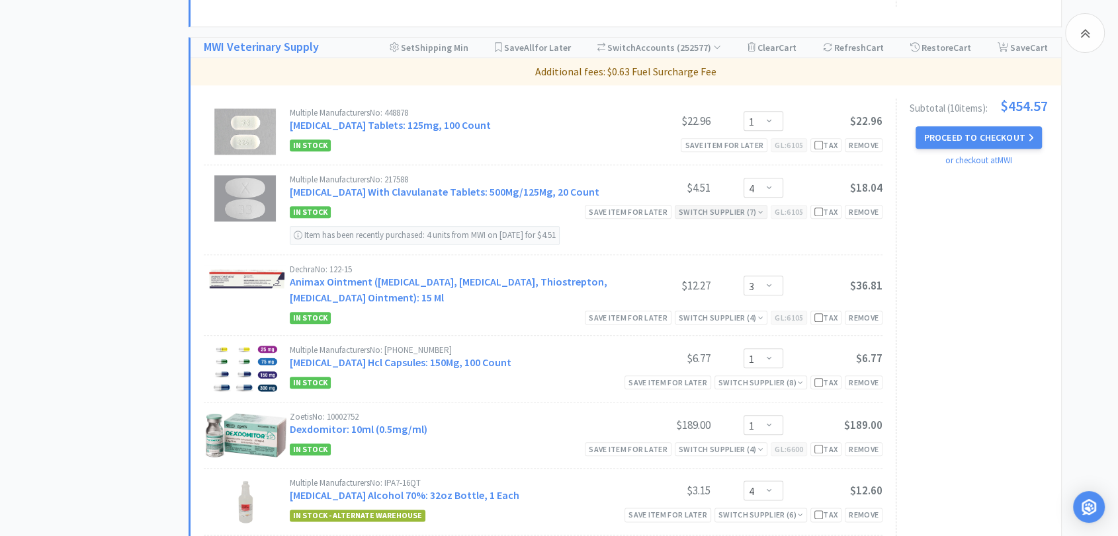
scroll to position [1396, 0]
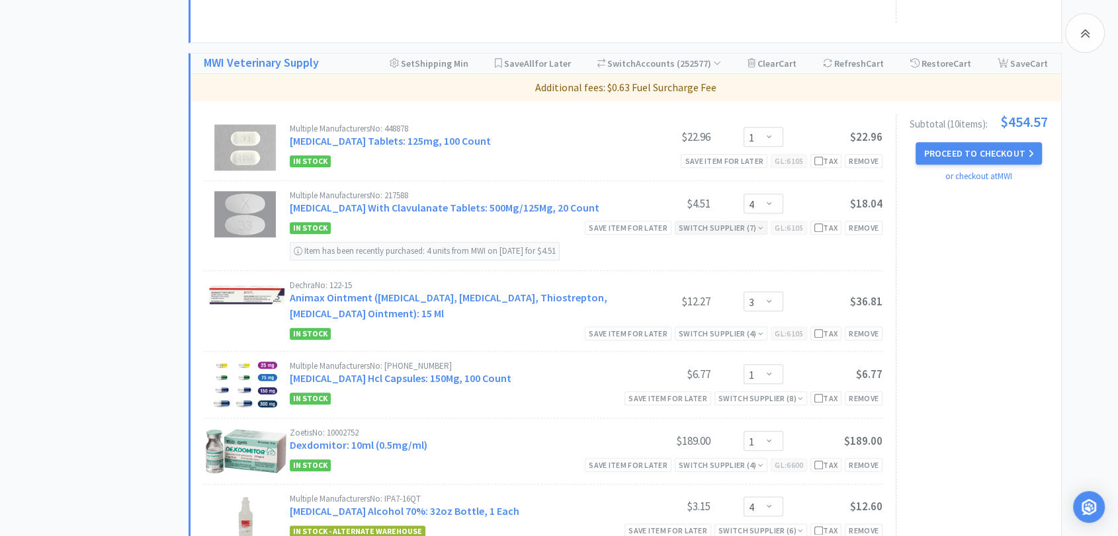
click at [684, 222] on div "Switch Supplier ( 7 )" at bounding box center [721, 228] width 85 height 13
click at [628, 181] on div "Multiple Manufacturers No: 217588 [MEDICAL_DATA] With Clavulanate Tablets: 500M…" at bounding box center [543, 225] width 679 height 89
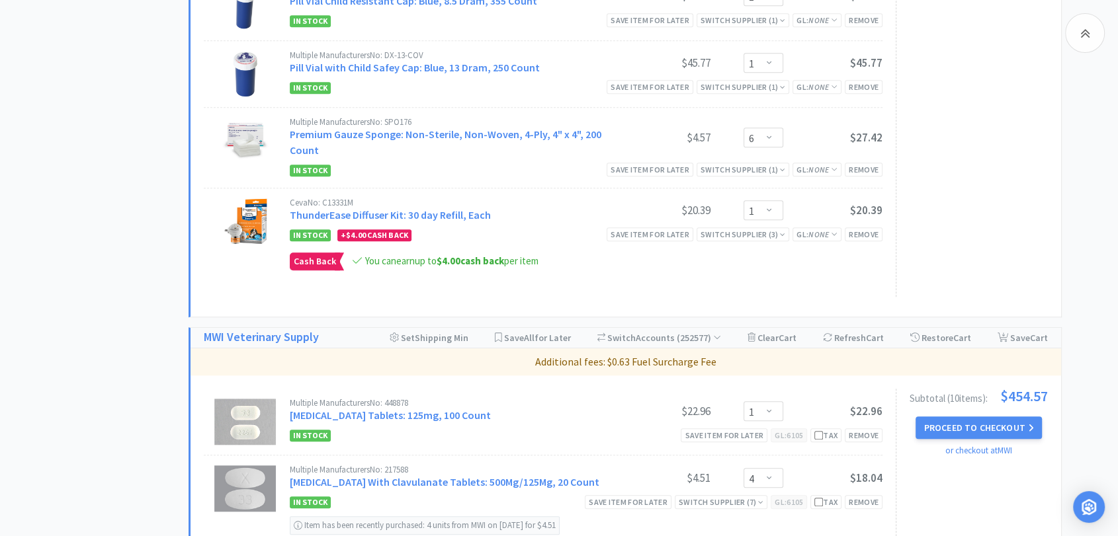
scroll to position [1028, 0]
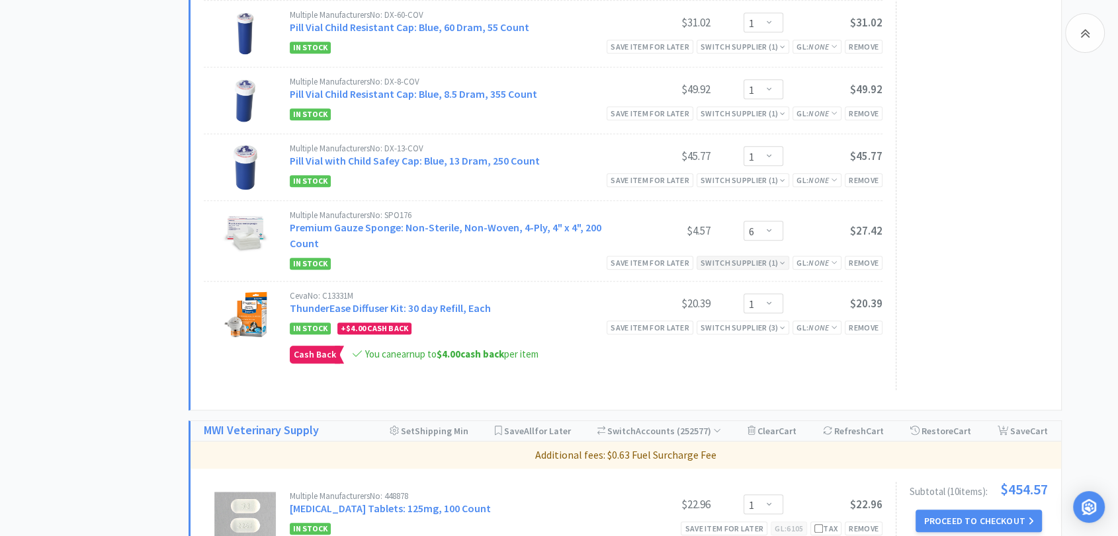
click at [743, 261] on div "Switch Supplier ( 1 )" at bounding box center [742, 263] width 85 height 13
click at [651, 282] on img at bounding box center [647, 283] width 50 height 20
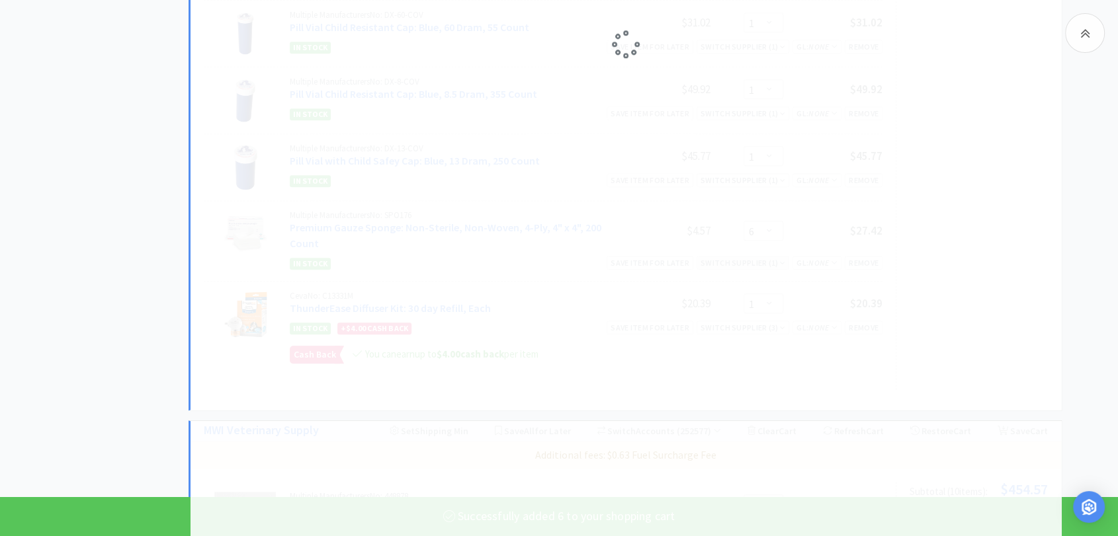
select select "1"
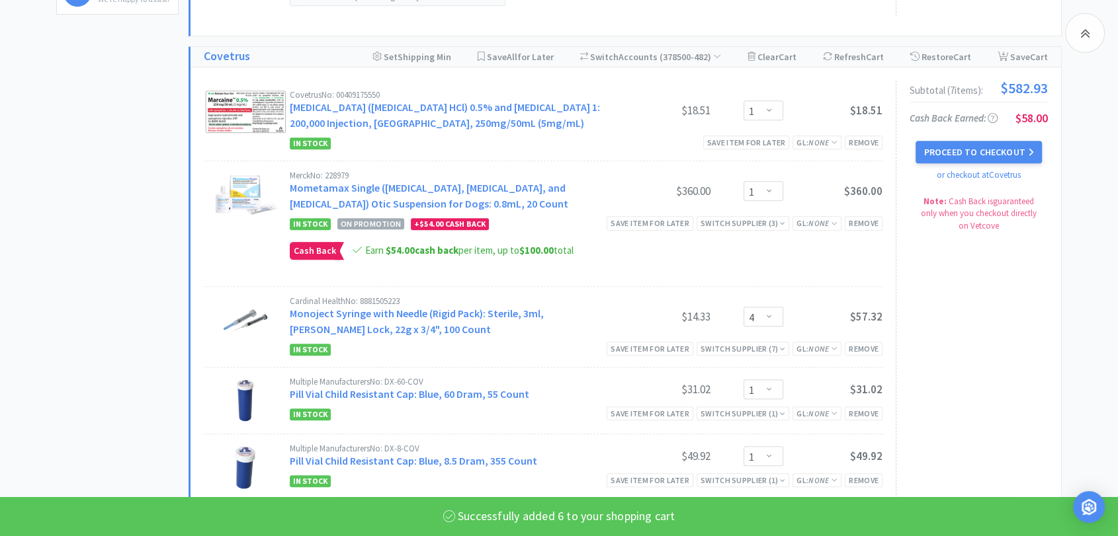
select select "6"
select select "2"
select select "1"
select select "2"
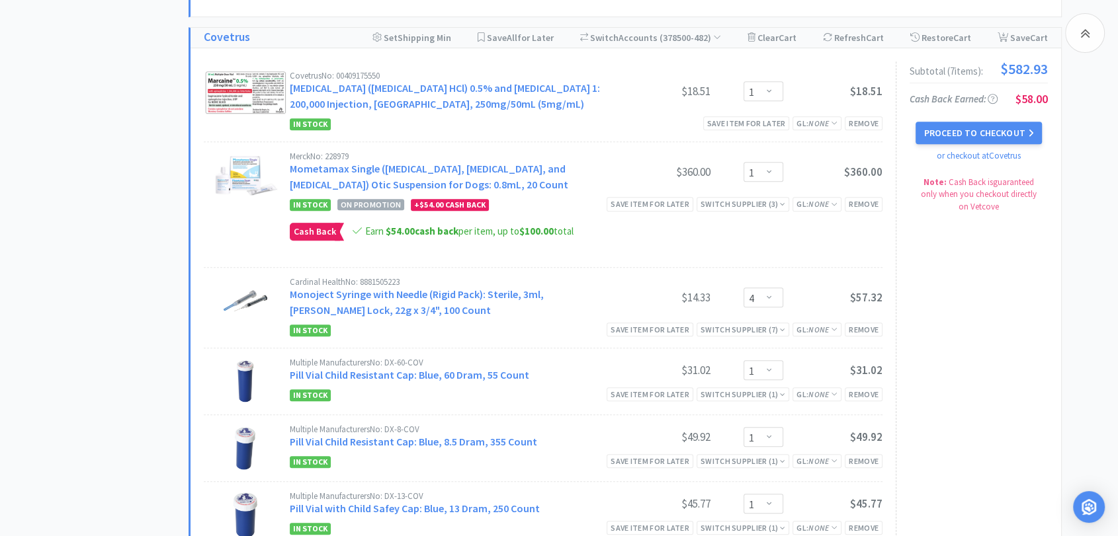
scroll to position [587, 0]
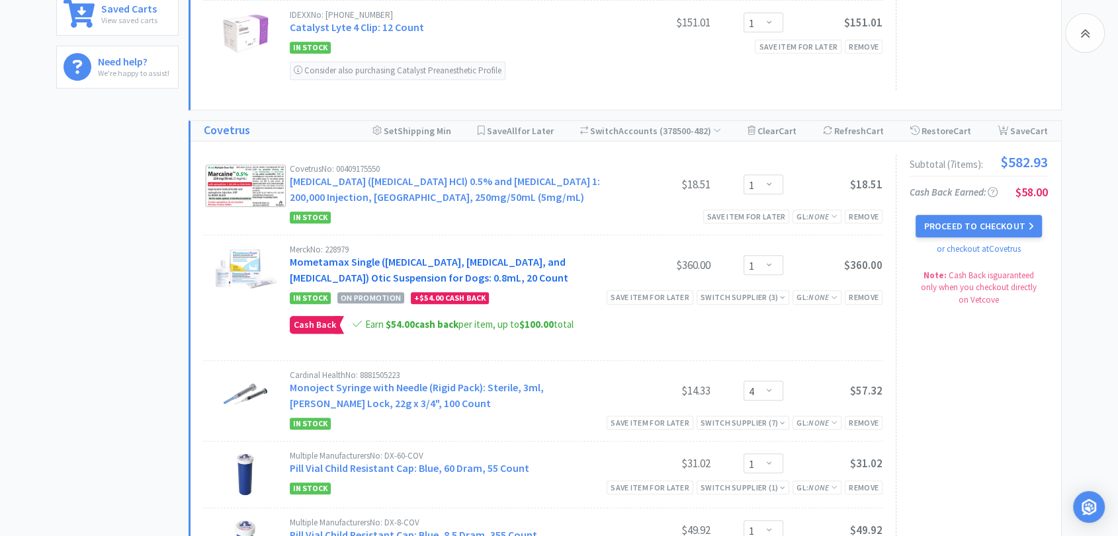
click at [328, 263] on link "Mometamax Single ([MEDICAL_DATA], [MEDICAL_DATA], and [MEDICAL_DATA]) Otic Susp…" at bounding box center [429, 269] width 278 height 29
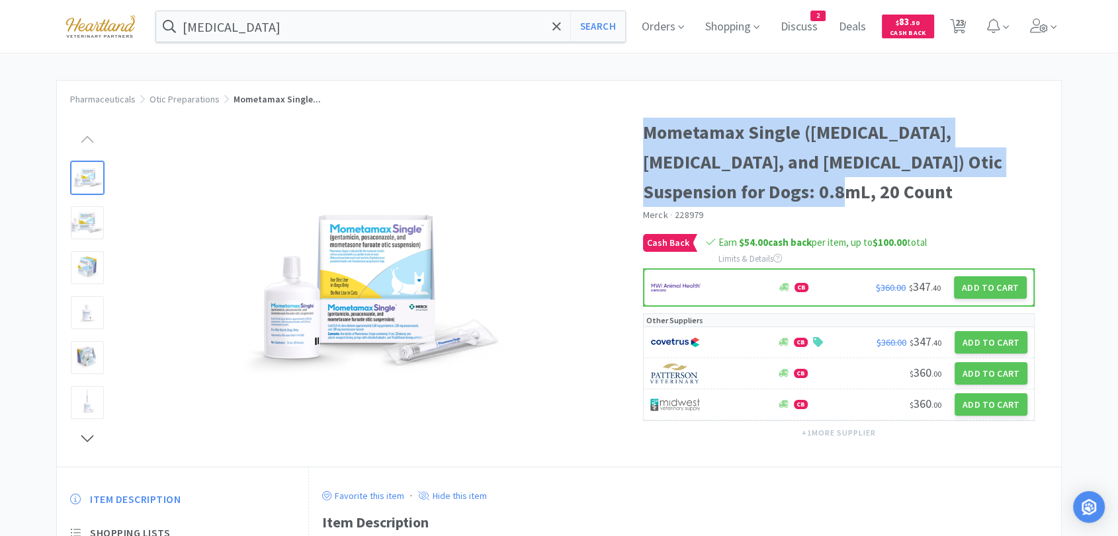
drag, startPoint x: 644, startPoint y: 136, endPoint x: 739, endPoint y: 192, distance: 110.6
click at [739, 192] on h1 "Mometamax Single ([MEDICAL_DATA], [MEDICAL_DATA], and [MEDICAL_DATA]) Otic Susp…" at bounding box center [839, 162] width 392 height 89
copy h1 "Mometamax Single ([MEDICAL_DATA], [MEDICAL_DATA], and [MEDICAL_DATA]) Otic Susp…"
click at [347, 19] on input "[MEDICAL_DATA]" at bounding box center [390, 26] width 469 height 30
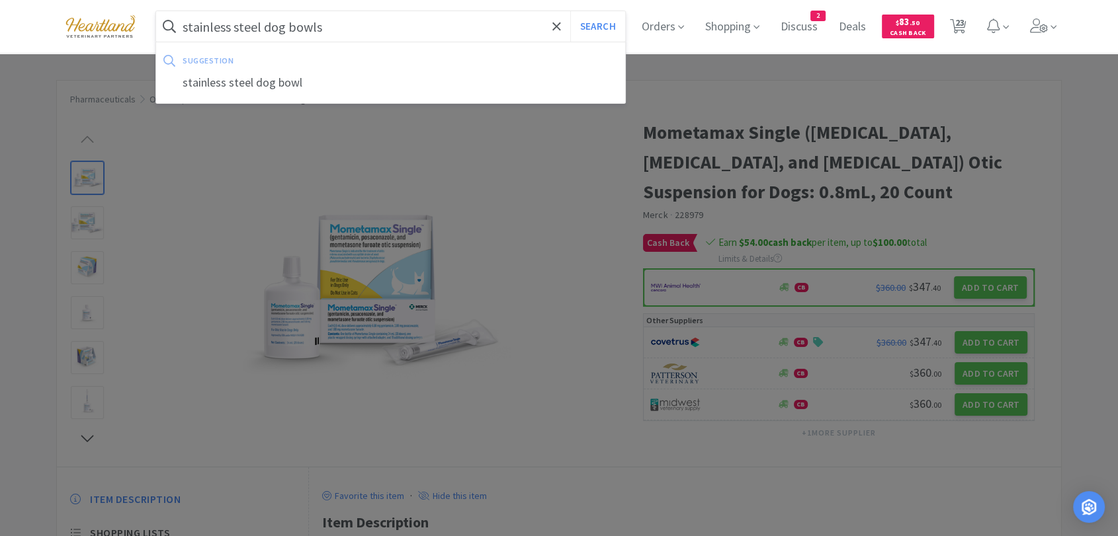
type input "stainless steel dog bowls"
click at [570, 11] on button "Search" at bounding box center [597, 26] width 55 height 30
select select "1"
select select "4"
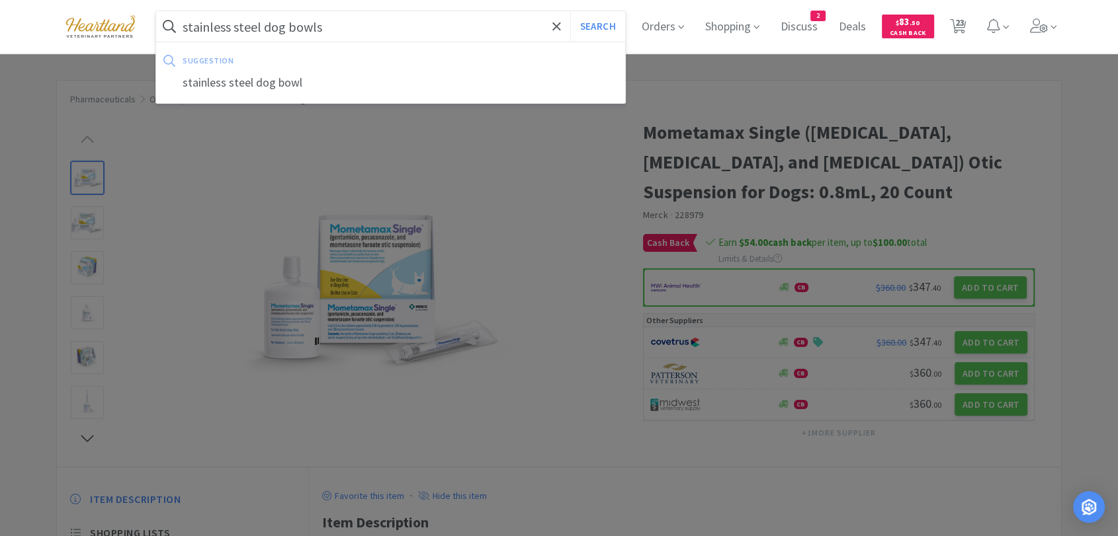
select select "1"
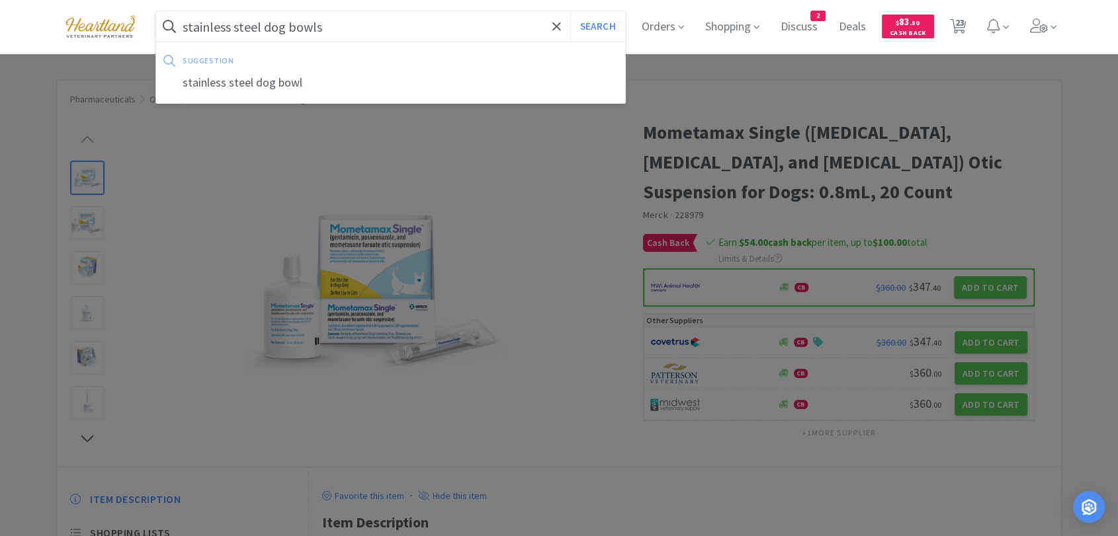
select select "4"
select select "3"
select select "1"
select select "4"
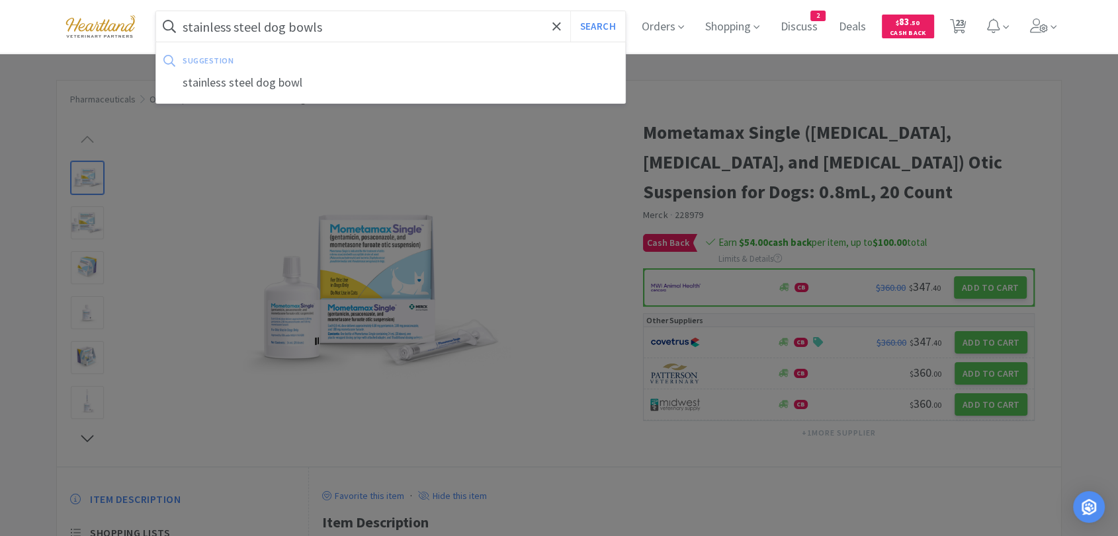
select select "1"
select select "6"
select select "2"
select select "1"
select select "2"
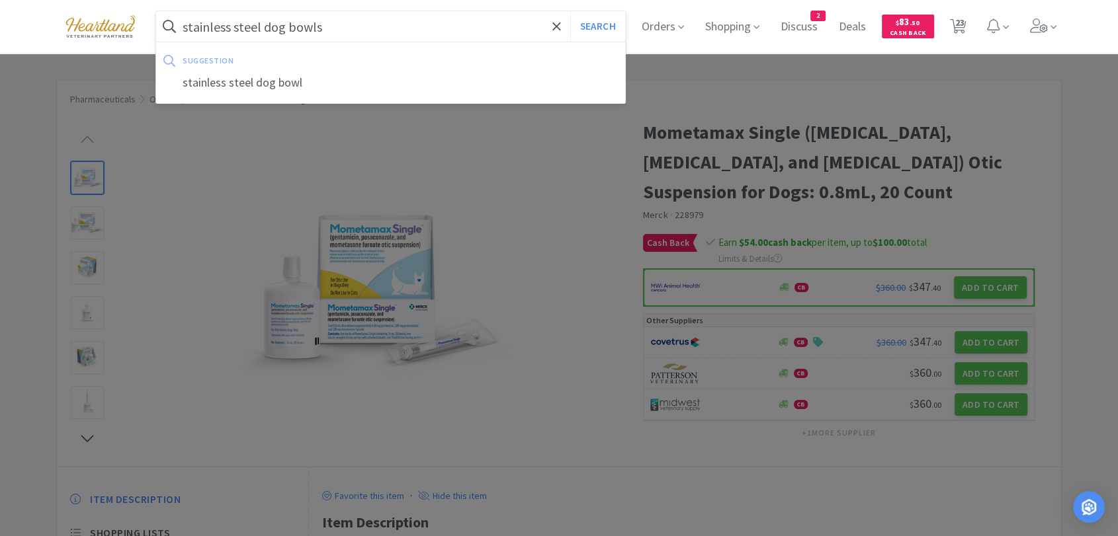
select select "2"
select select "1"
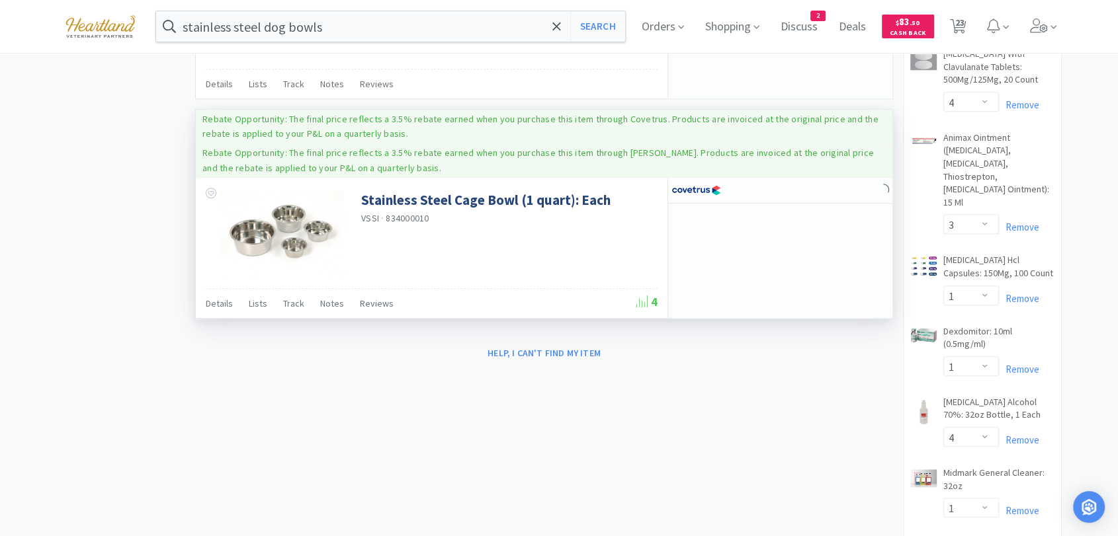
scroll to position [955, 0]
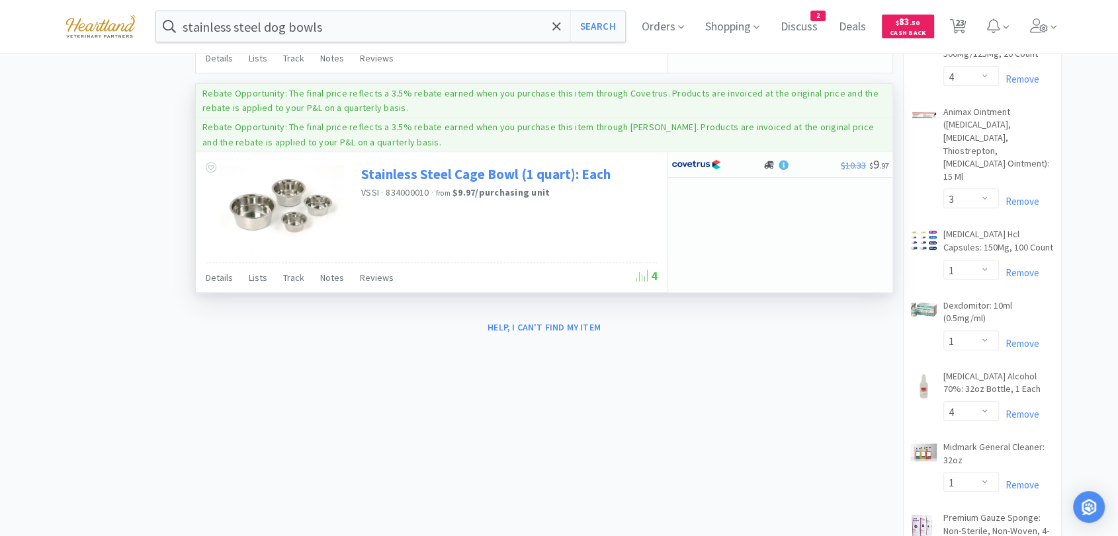
click at [429, 169] on link "Stainless Steel Cage Bowl (1 quart): Each" at bounding box center [485, 174] width 249 height 18
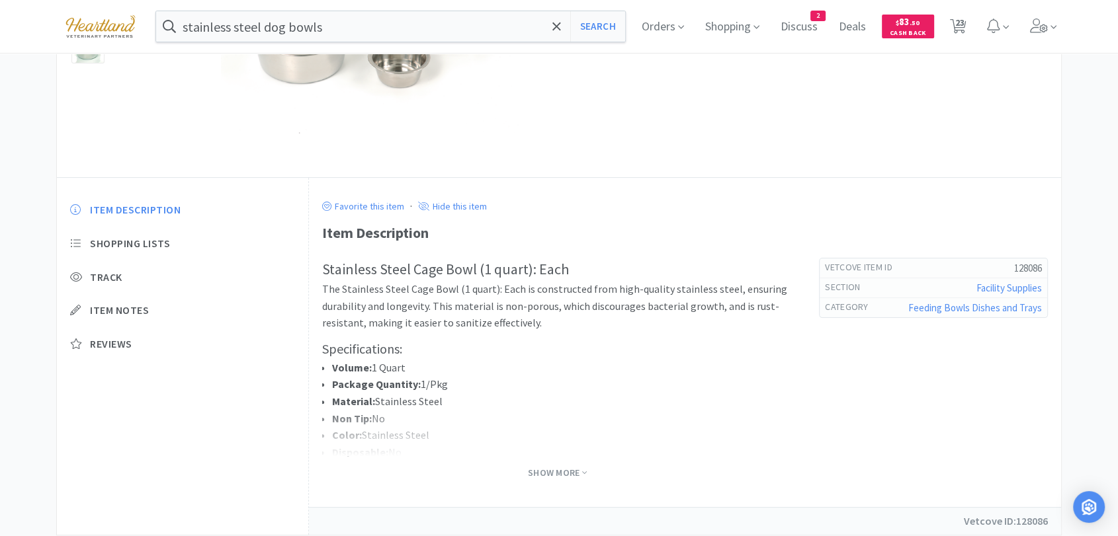
scroll to position [271, 0]
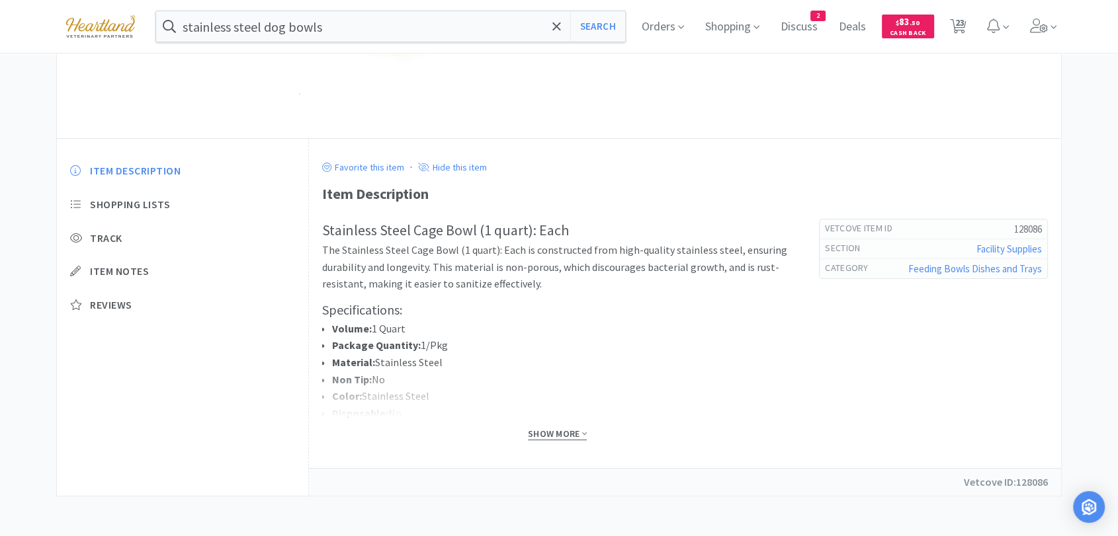
click at [557, 431] on span "Show More" at bounding box center [557, 434] width 59 height 13
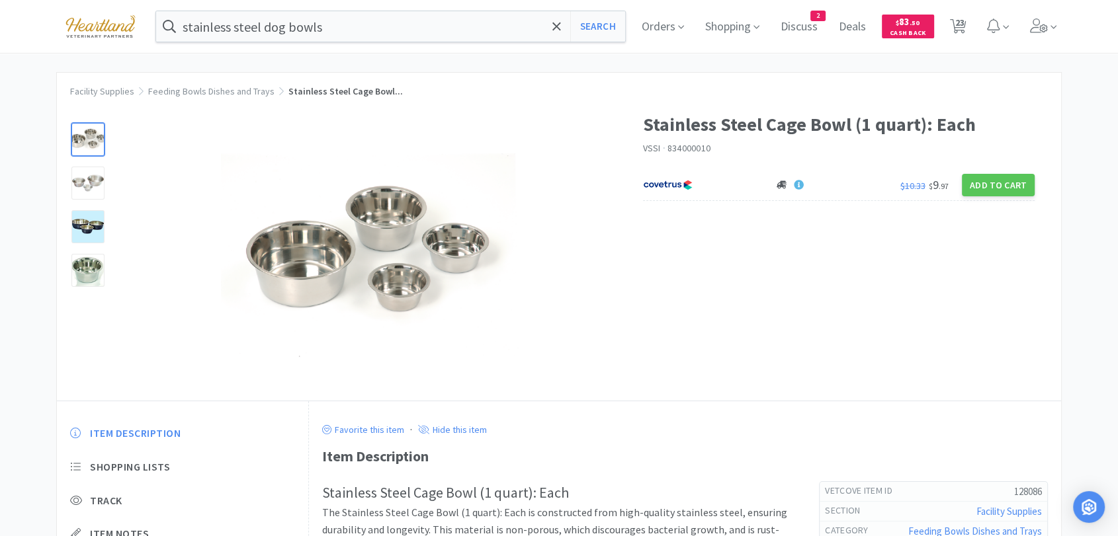
scroll to position [0, 0]
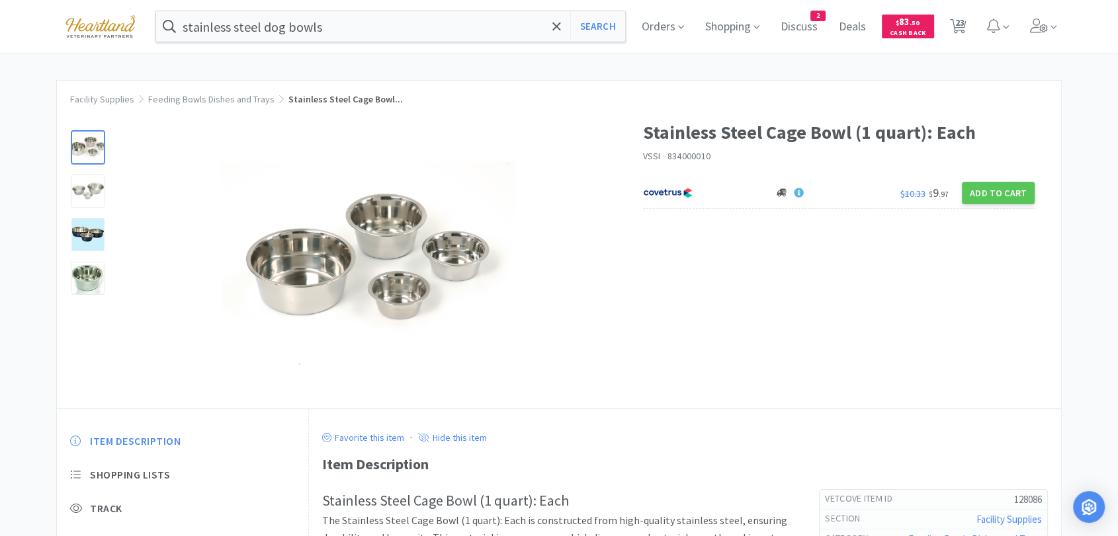
select select "1"
select select "4"
select select "1"
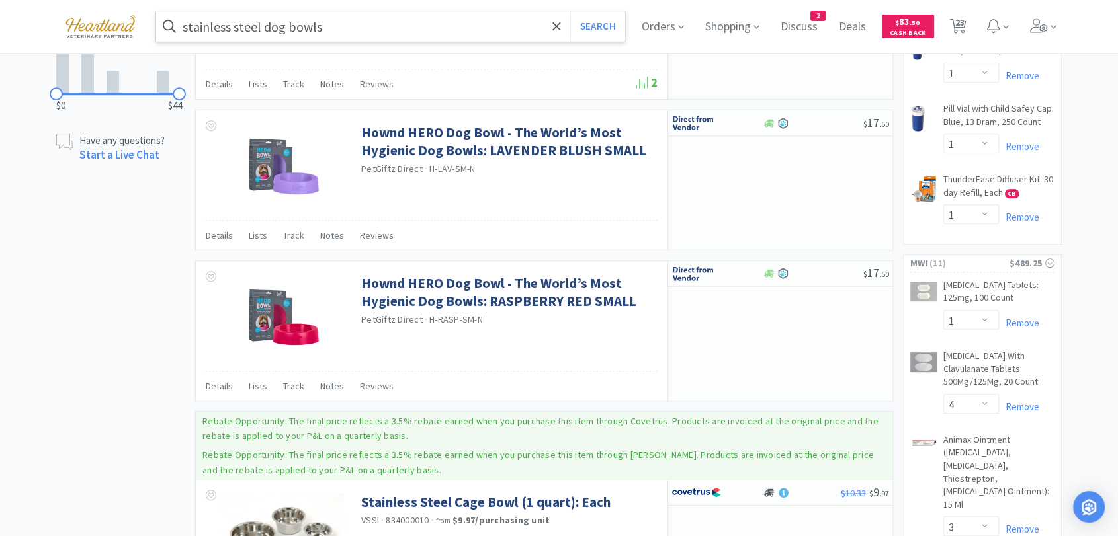
scroll to position [626, 0]
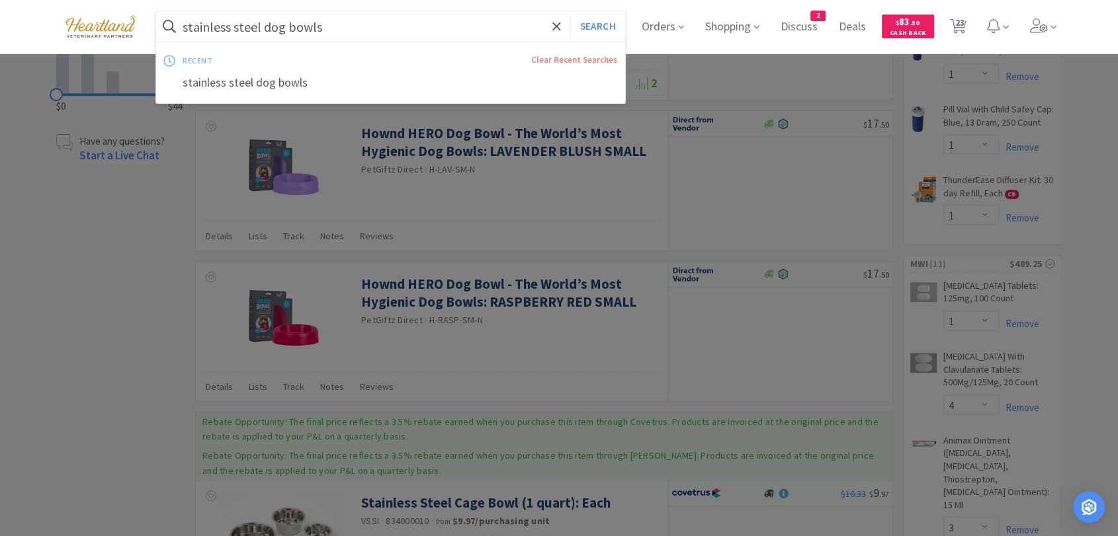
click at [413, 21] on input "stainless steel dog bowls" at bounding box center [390, 26] width 469 height 30
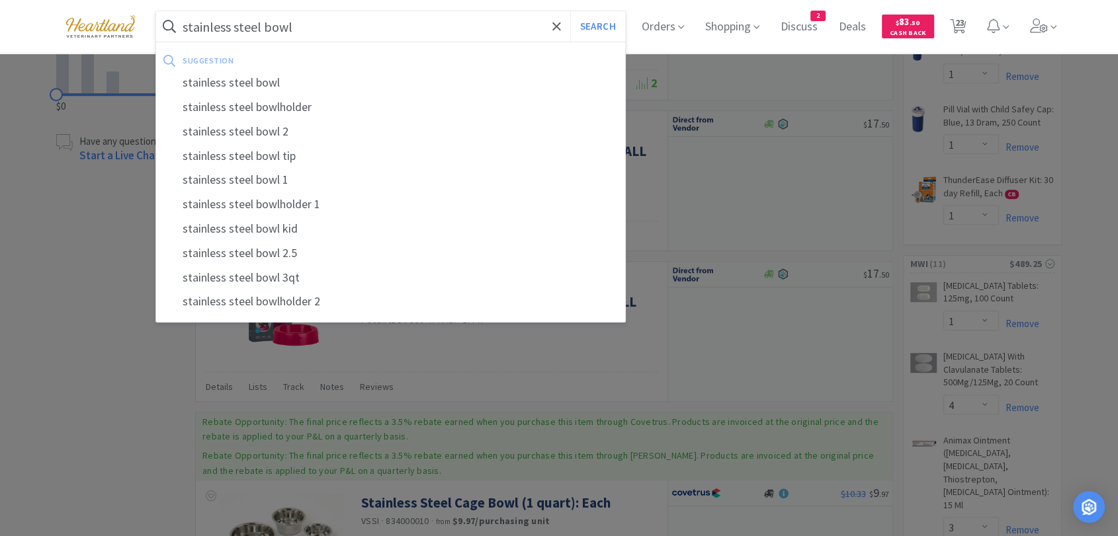
click at [570, 11] on button "Search" at bounding box center [597, 26] width 55 height 30
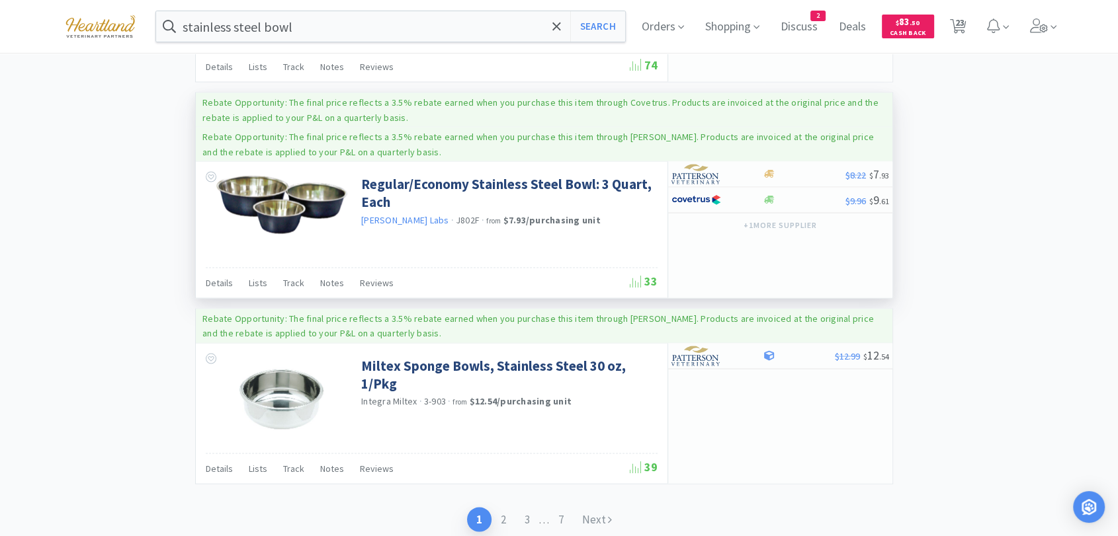
scroll to position [2504, 0]
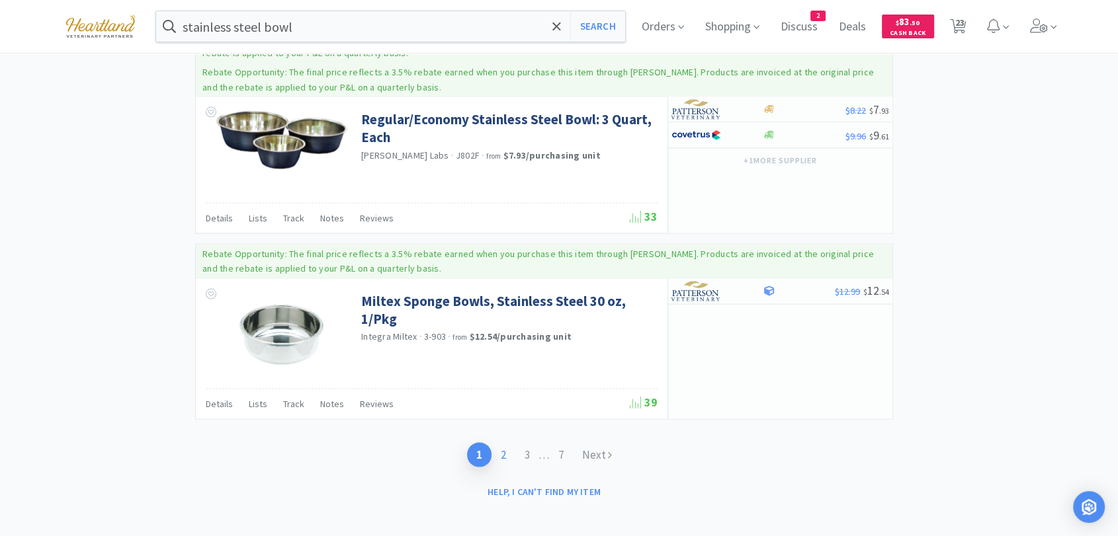
click at [504, 451] on link "2" at bounding box center [503, 454] width 24 height 24
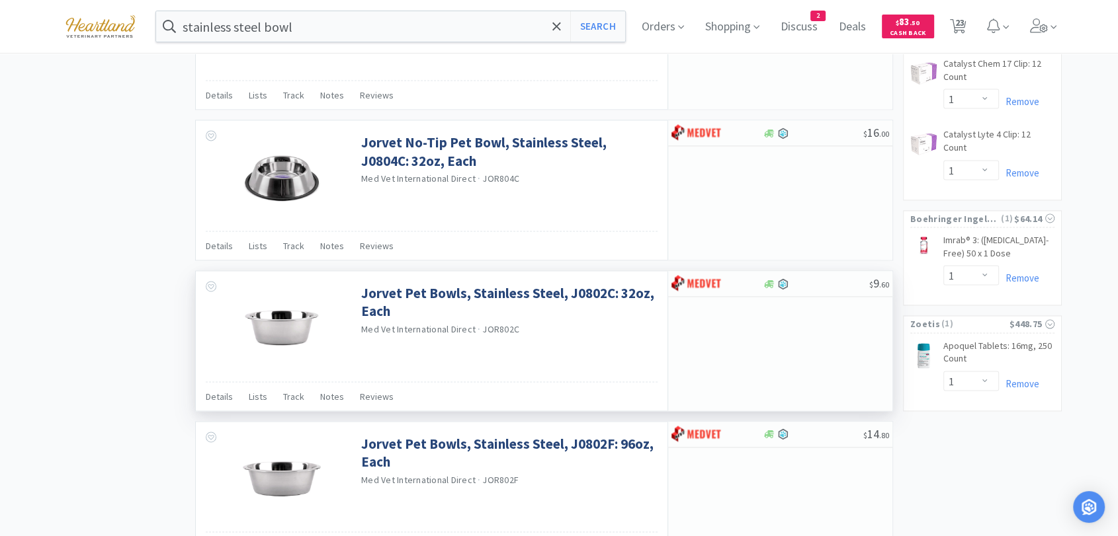
scroll to position [2029, 0]
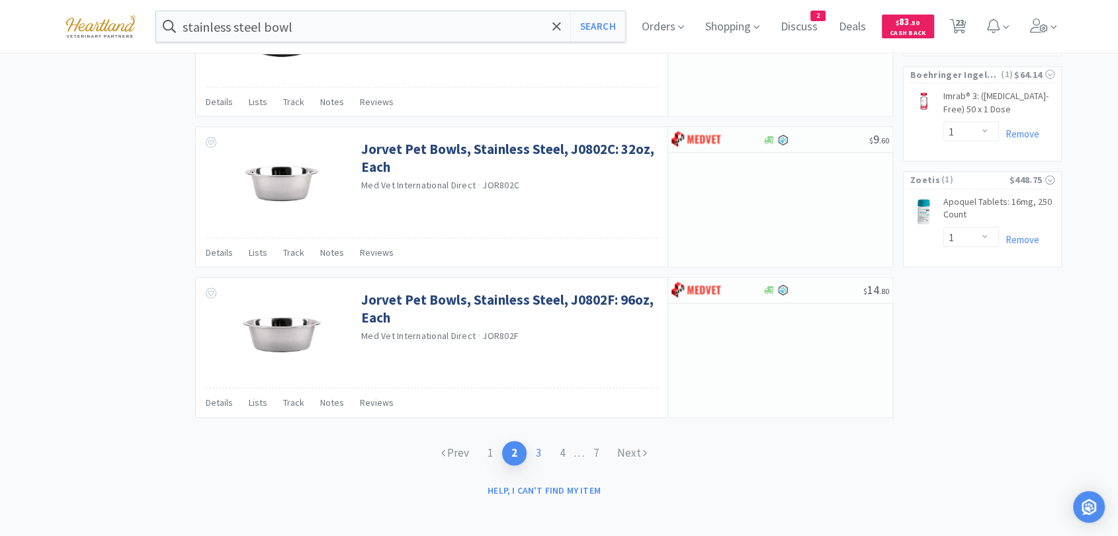
click at [537, 448] on link "3" at bounding box center [538, 453] width 24 height 24
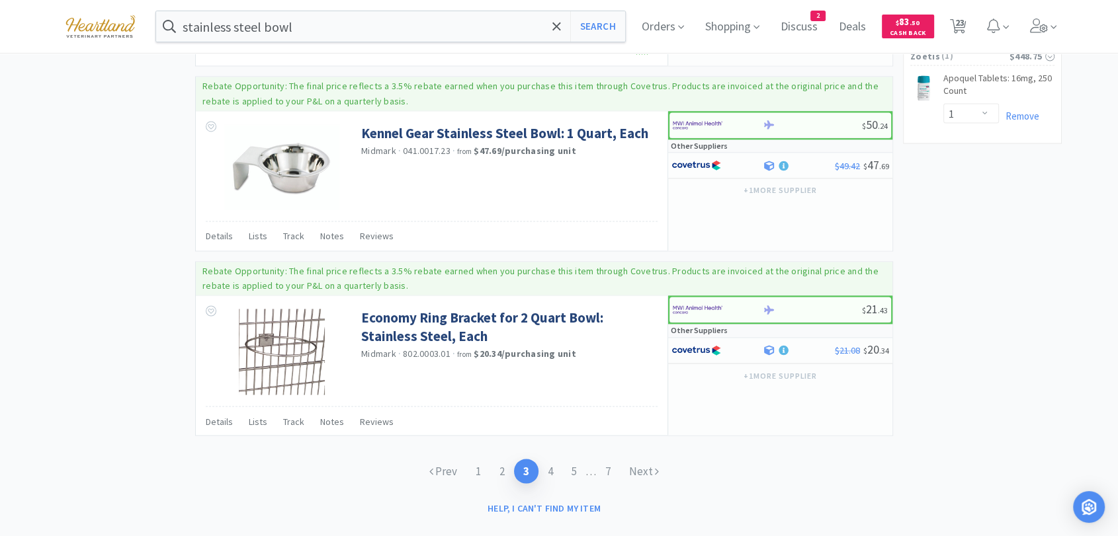
scroll to position [2171, 0]
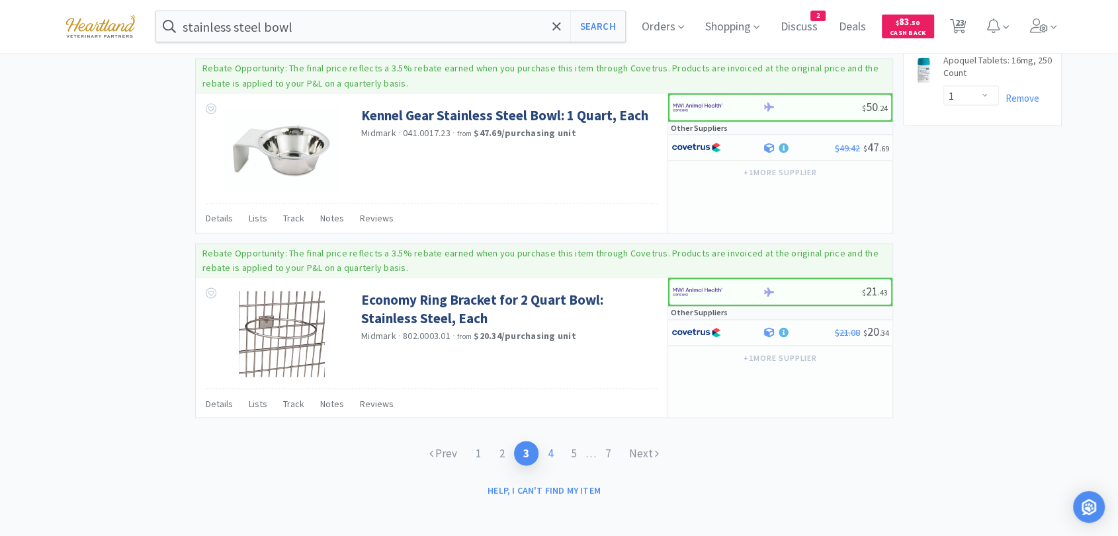
click at [551, 449] on link "4" at bounding box center [550, 453] width 24 height 24
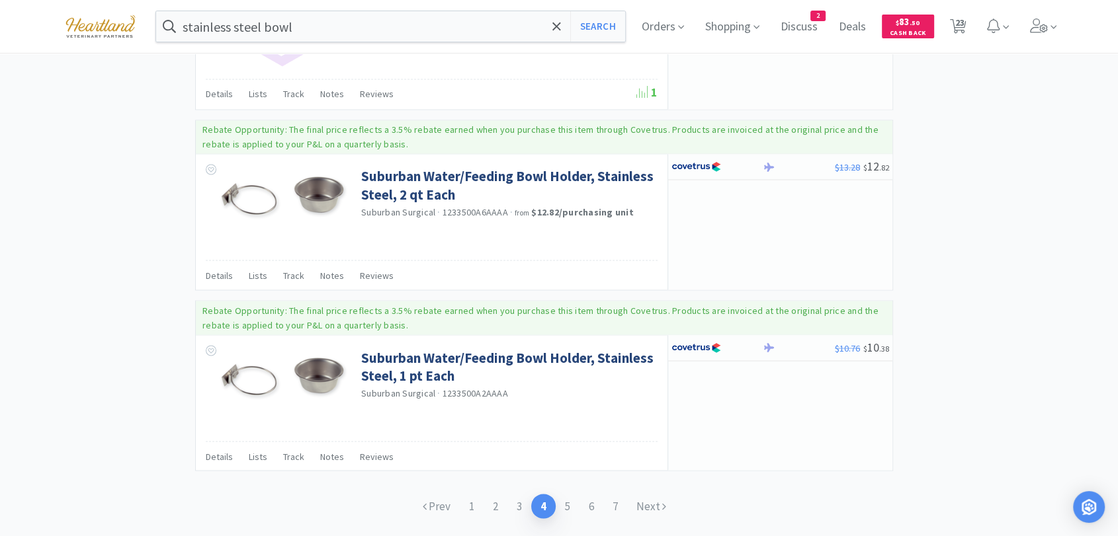
scroll to position [2308, 0]
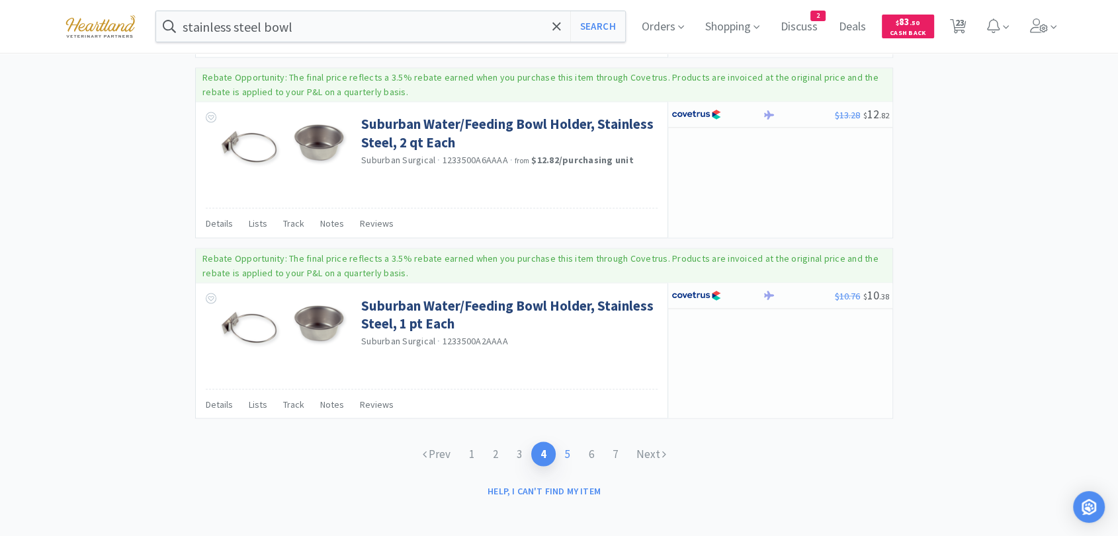
click at [572, 446] on link "5" at bounding box center [568, 454] width 24 height 24
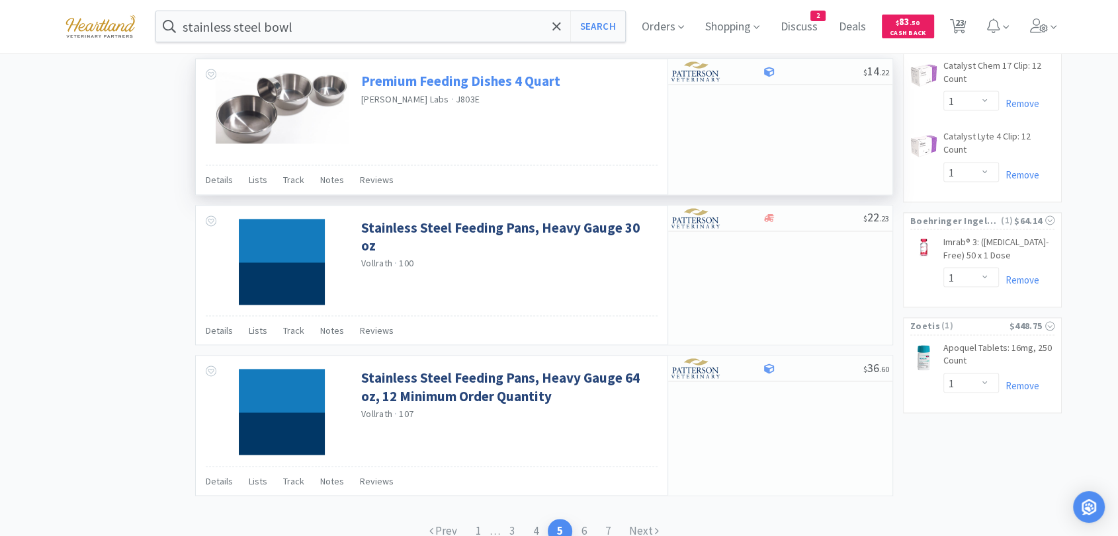
scroll to position [1962, 0]
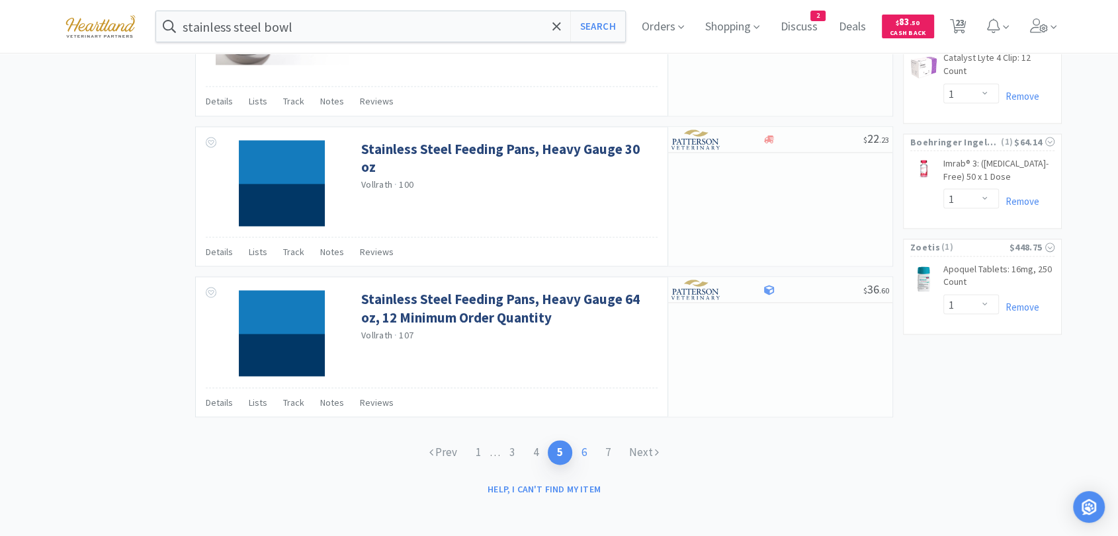
click at [594, 450] on link "6" at bounding box center [584, 452] width 24 height 24
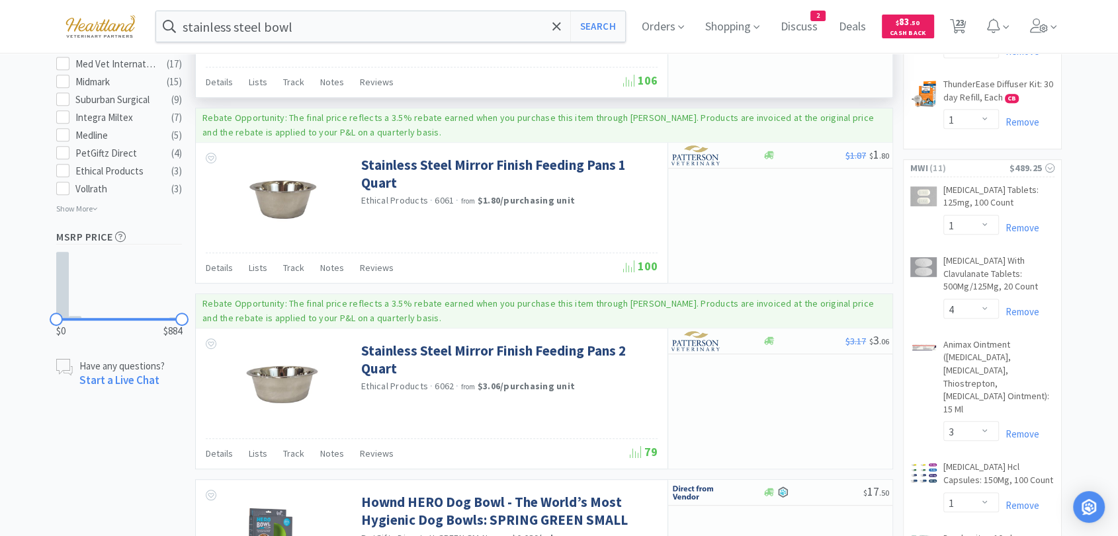
scroll to position [651, 0]
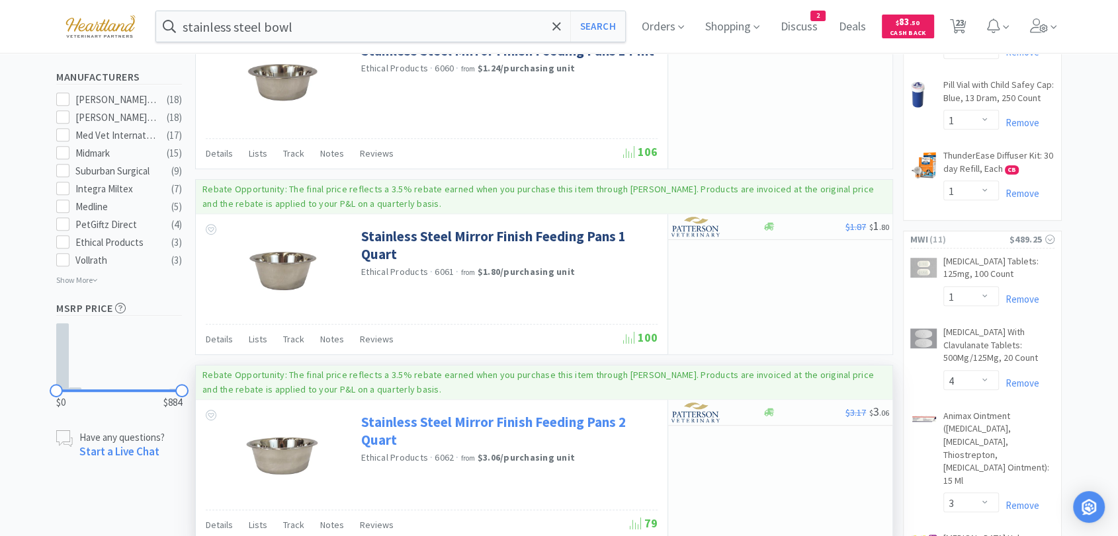
click at [470, 414] on link "Stainless Steel Mirror Finish Feeding Pans 2 Quart" at bounding box center [507, 431] width 293 height 36
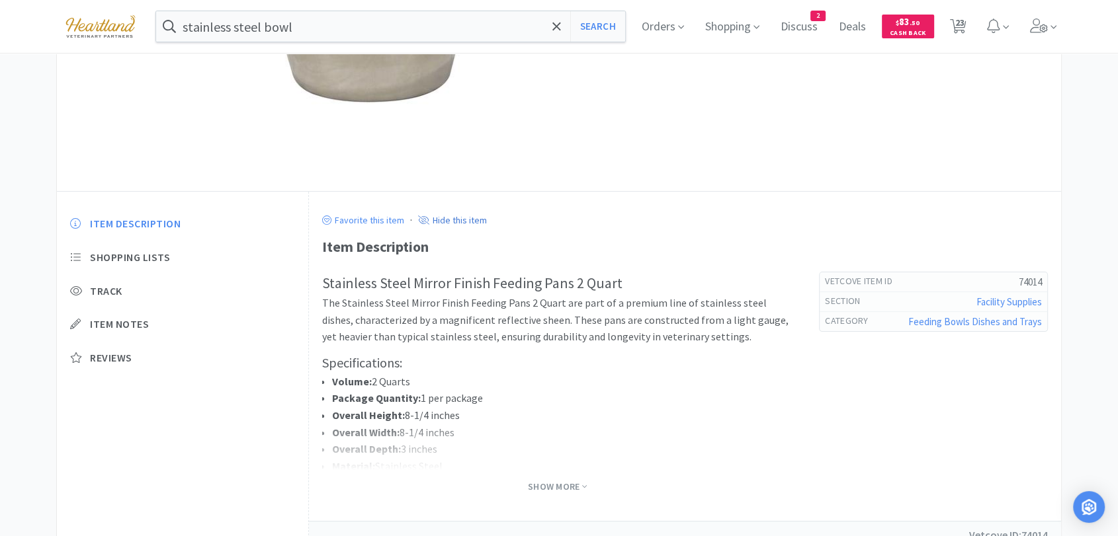
scroll to position [220, 0]
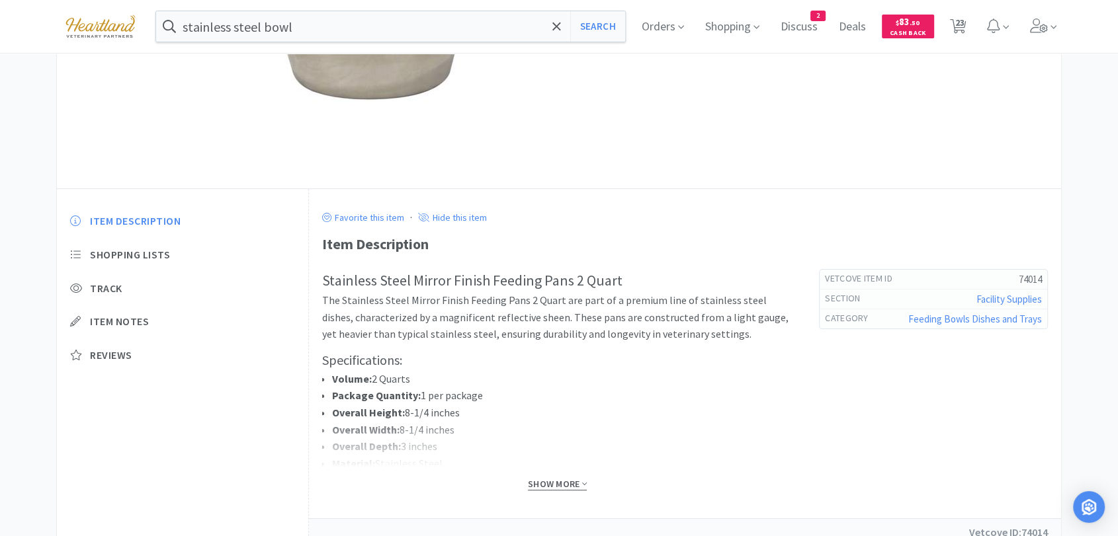
click at [544, 483] on span "Show More" at bounding box center [557, 484] width 59 height 13
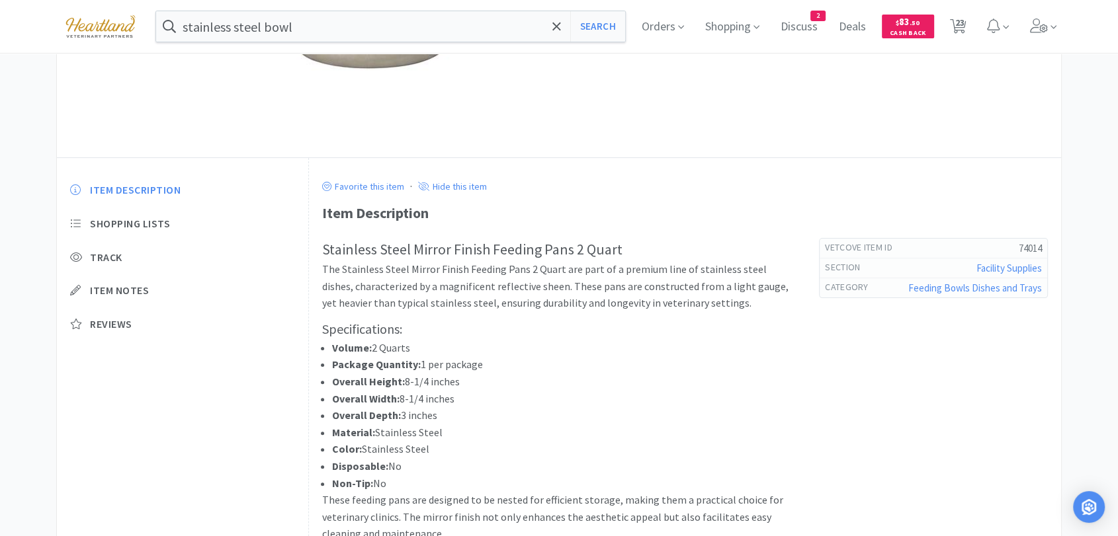
scroll to position [0, 0]
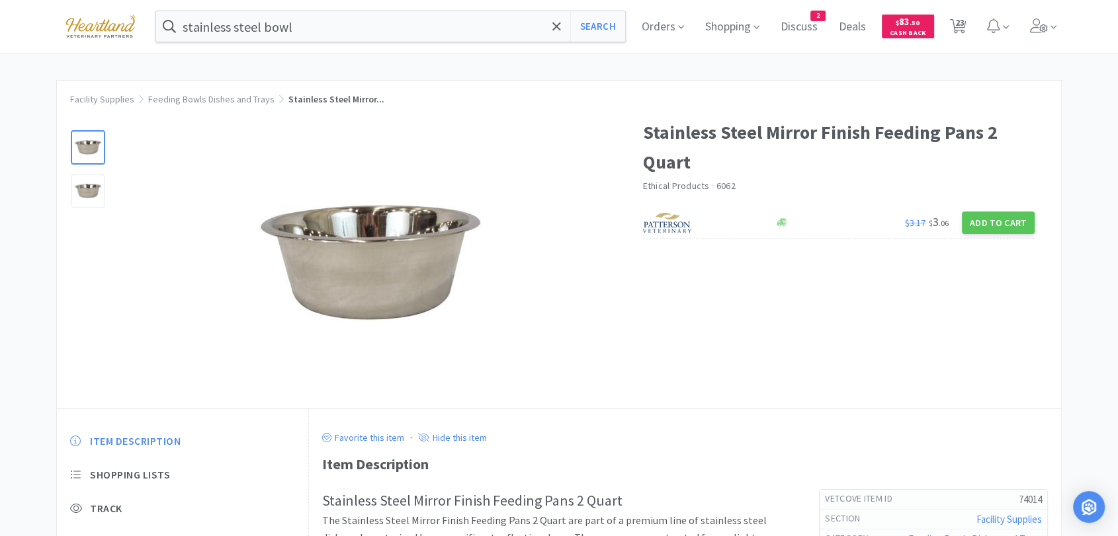
scroll to position [651, 0]
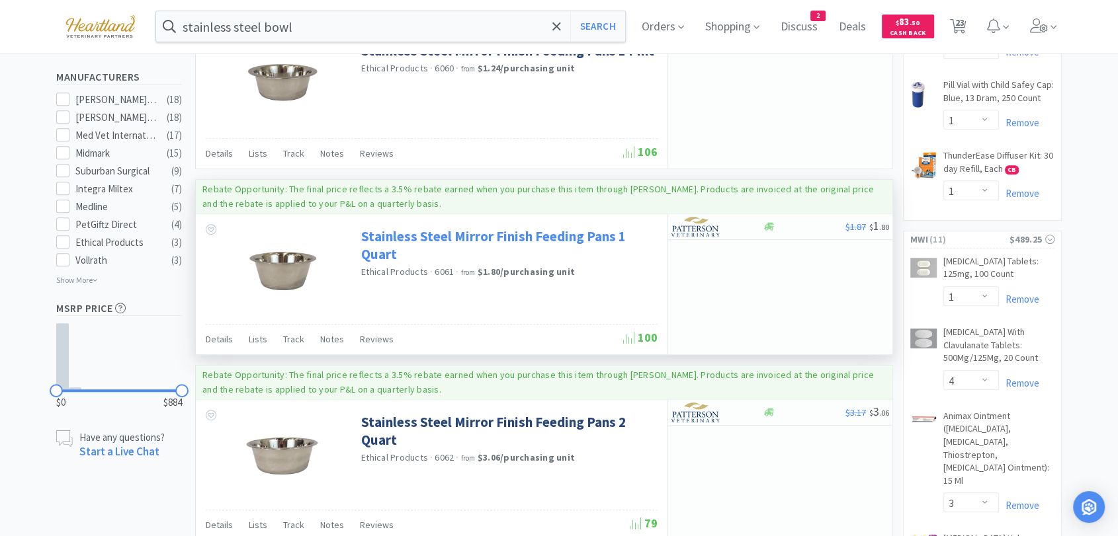
click at [395, 228] on link "Stainless Steel Mirror Finish Feeding Pans 1 Quart" at bounding box center [507, 246] width 293 height 36
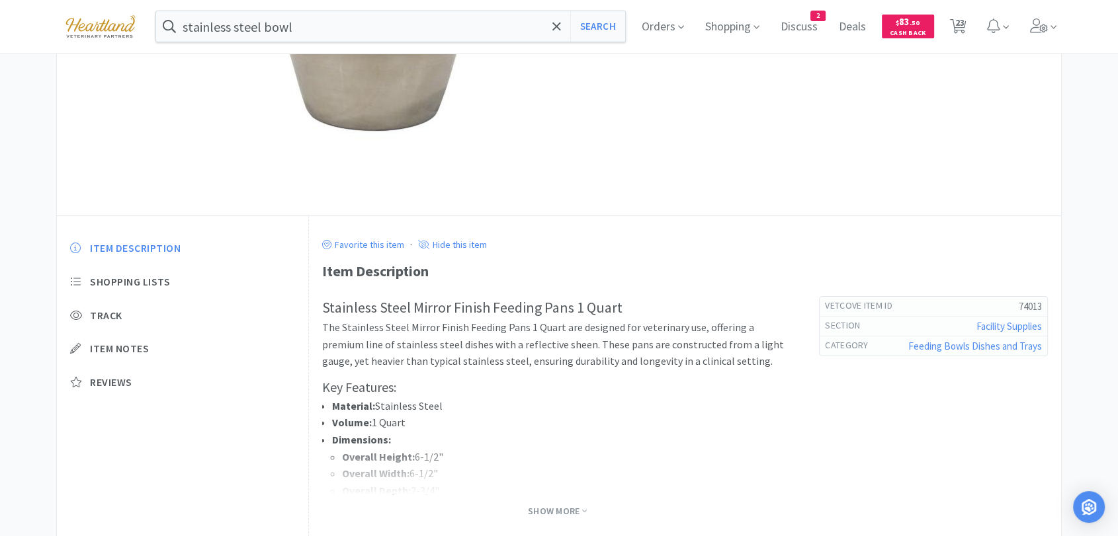
scroll to position [220, 0]
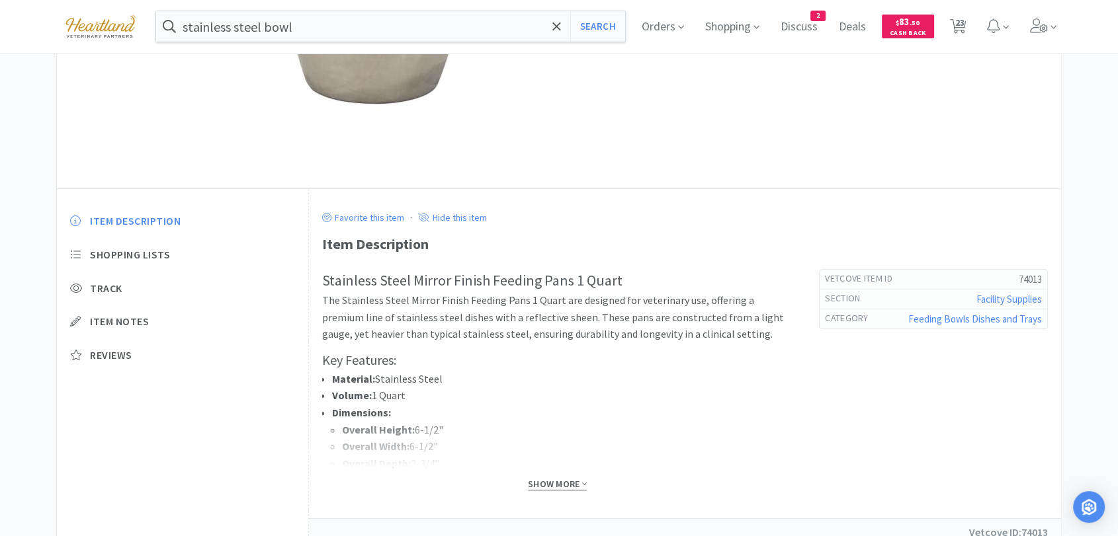
click at [572, 483] on span "Show More" at bounding box center [557, 484] width 59 height 13
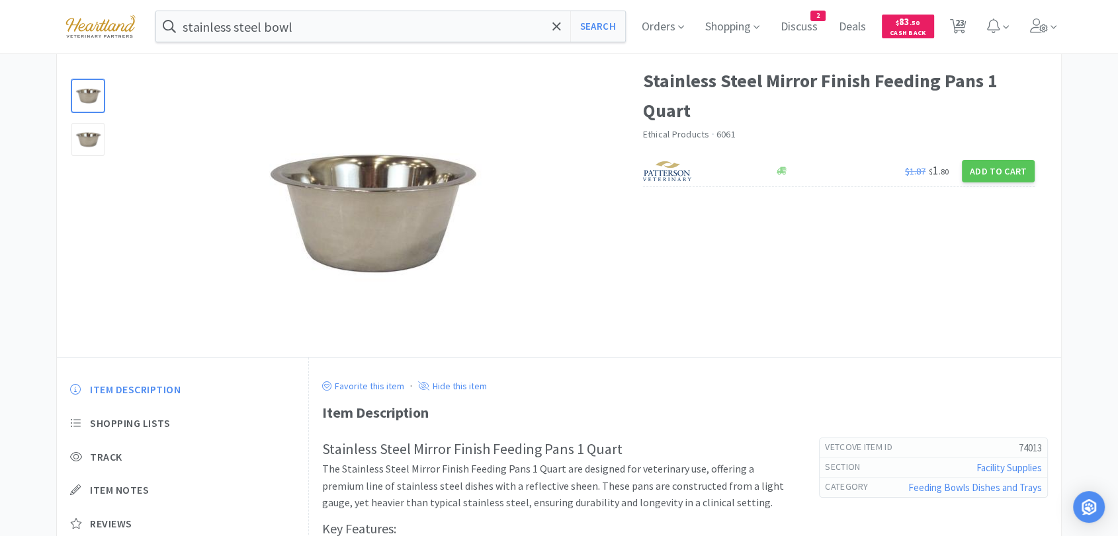
scroll to position [50, 0]
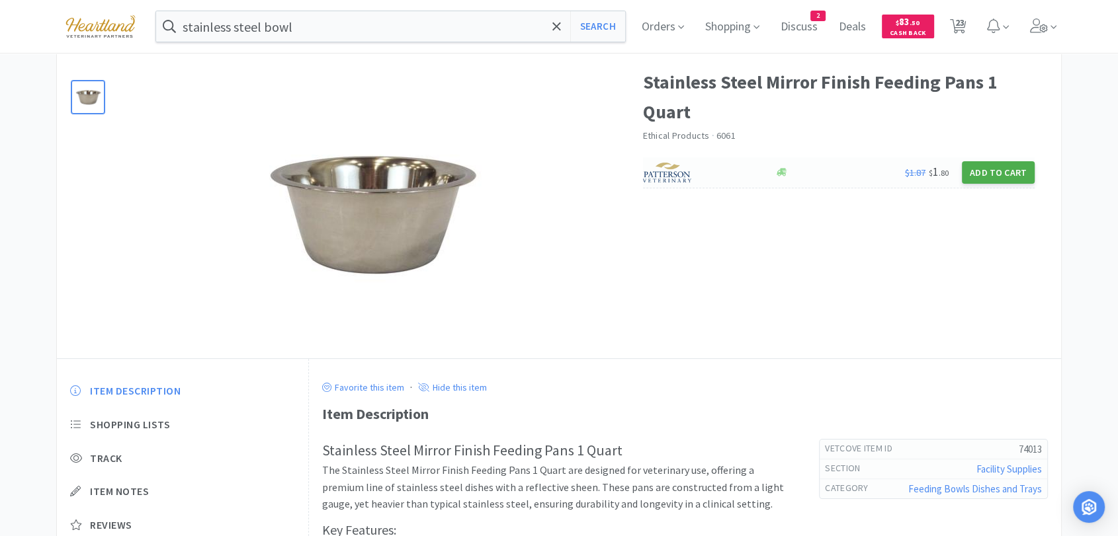
click at [989, 166] on button "Add to Cart" at bounding box center [998, 172] width 73 height 22
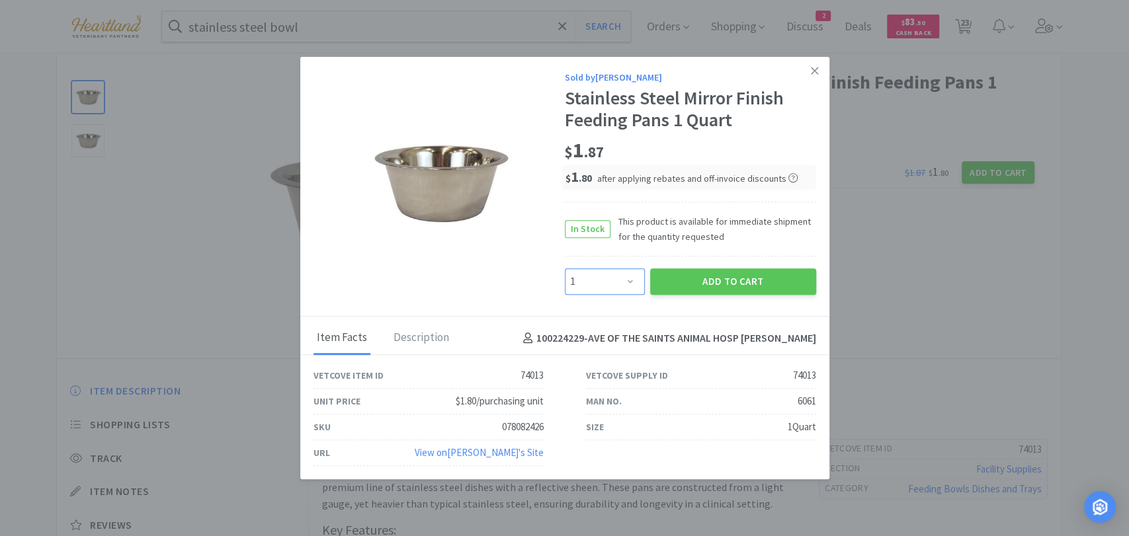
click at [634, 282] on select "Enter Quantity 1 2 3 4 5 6 7 8 9 10 11 12 13 14 15 16 17 18 19 20 Enter Quantity" at bounding box center [605, 282] width 80 height 26
click at [565, 269] on select "Enter Quantity 1 2 3 4 5 6 7 8 9 10 11 12 13 14 15 16 17 18 19 20 Enter Quantity" at bounding box center [605, 282] width 80 height 26
click at [707, 291] on button "Add to Cart" at bounding box center [733, 282] width 166 height 26
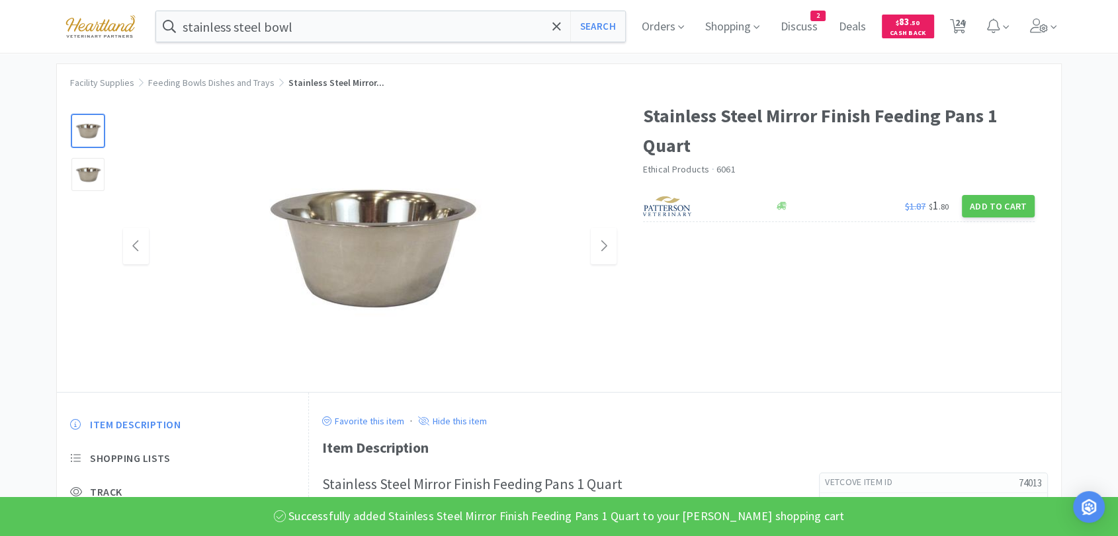
scroll to position [0, 0]
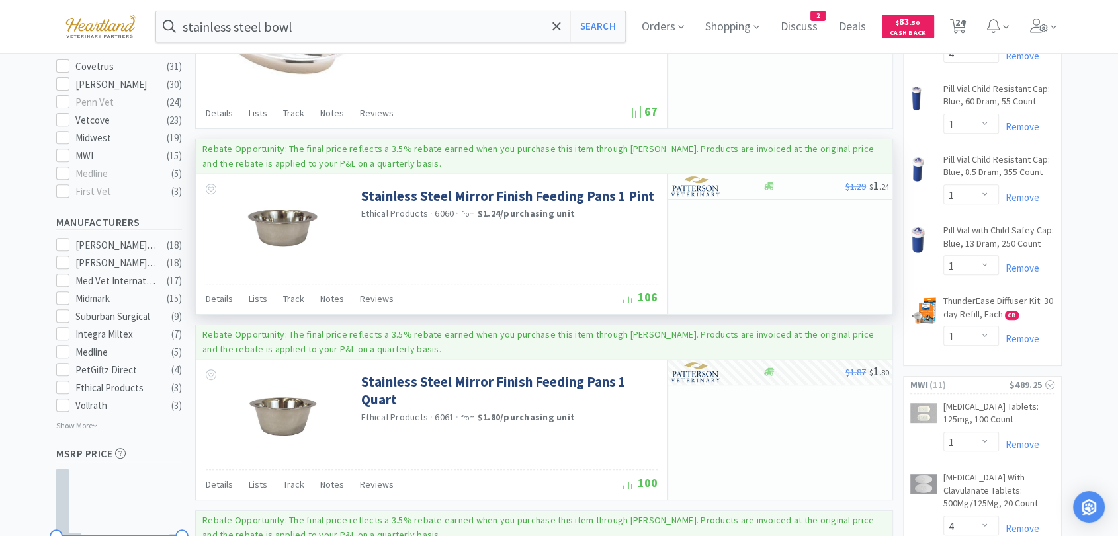
scroll to position [504, 0]
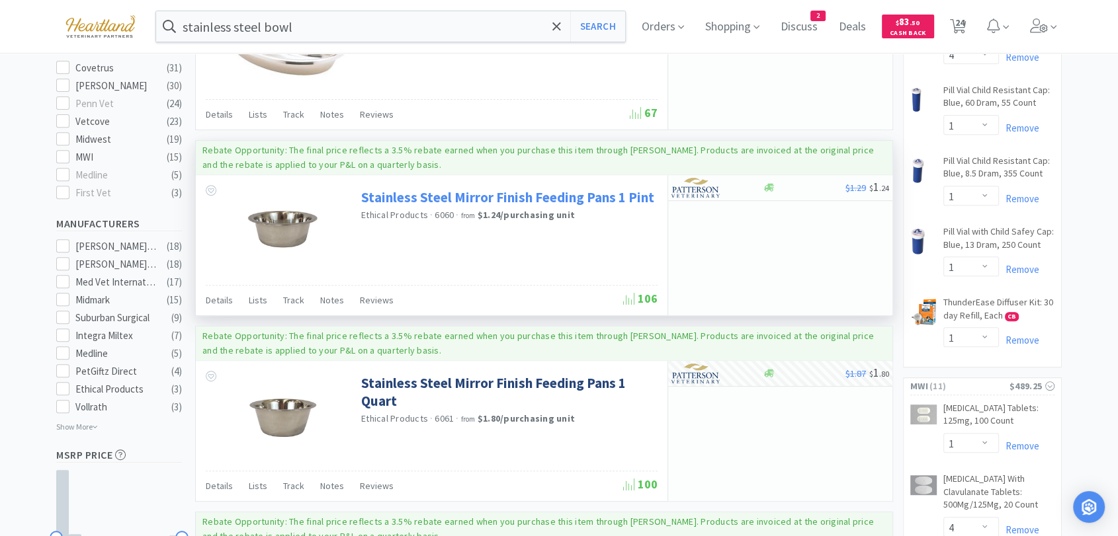
click at [444, 189] on link "Stainless Steel Mirror Finish Feeding Pans 1 Pint" at bounding box center [507, 197] width 293 height 18
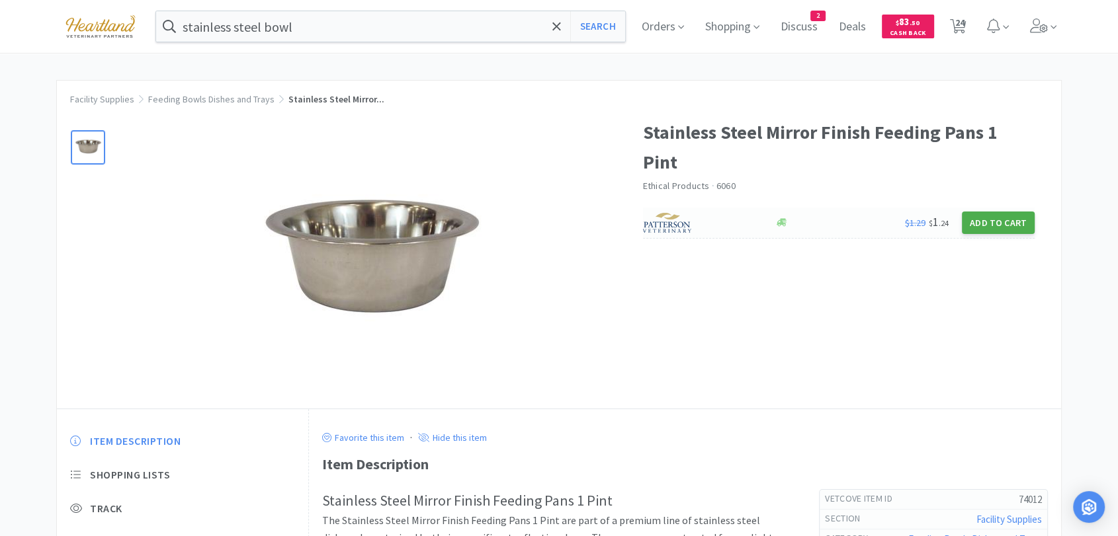
click at [986, 212] on button "Add to Cart" at bounding box center [998, 223] width 73 height 22
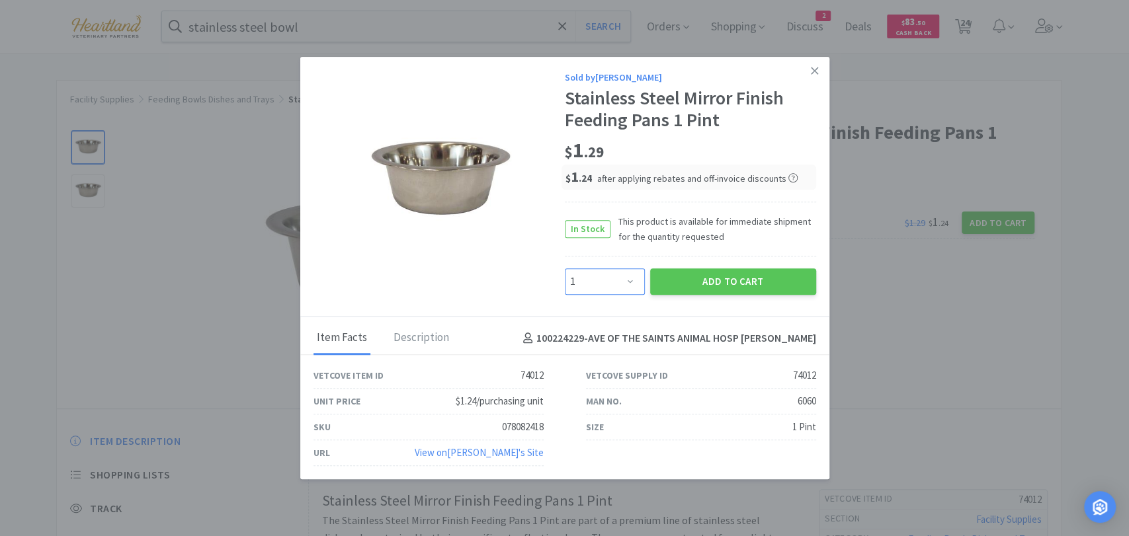
click at [640, 282] on select "Enter Quantity 1 2 3 4 5 6 7 8 9 10 11 12 13 14 15 16 17 18 19 20 Enter Quantity" at bounding box center [605, 282] width 80 height 26
click at [565, 269] on select "Enter Quantity 1 2 3 4 5 6 7 8 9 10 11 12 13 14 15 16 17 18 19 20 Enter Quantity" at bounding box center [605, 282] width 80 height 26
click at [757, 292] on button "Add to Cart" at bounding box center [733, 282] width 166 height 26
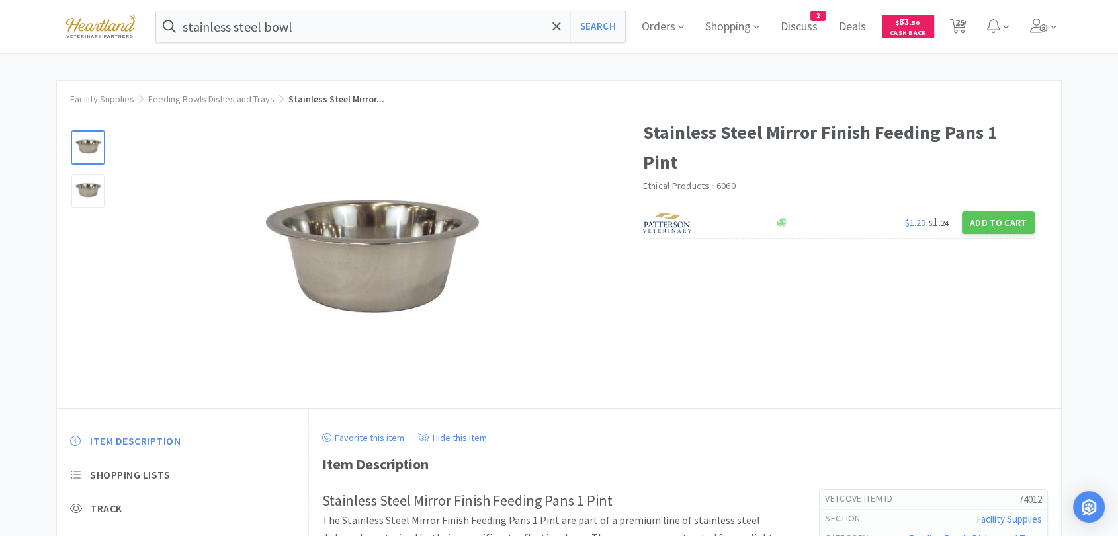
scroll to position [271, 0]
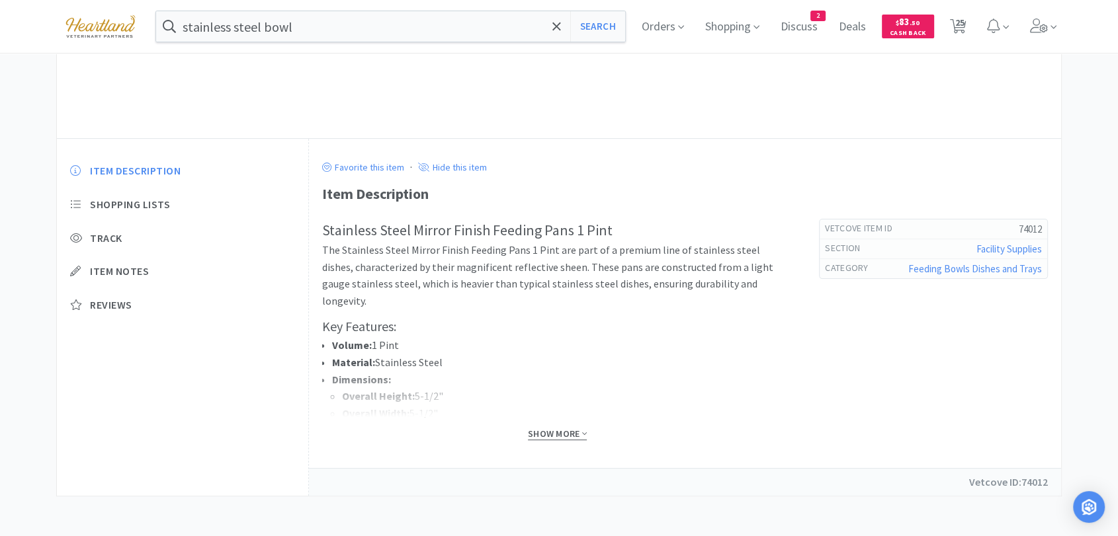
click at [567, 430] on span "Show More" at bounding box center [557, 434] width 59 height 13
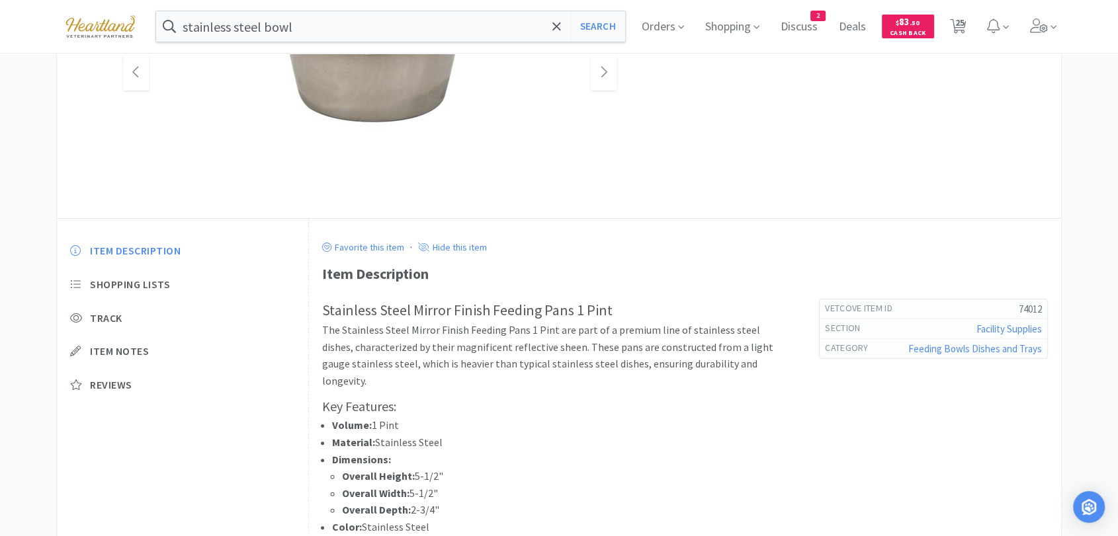
scroll to position [0, 0]
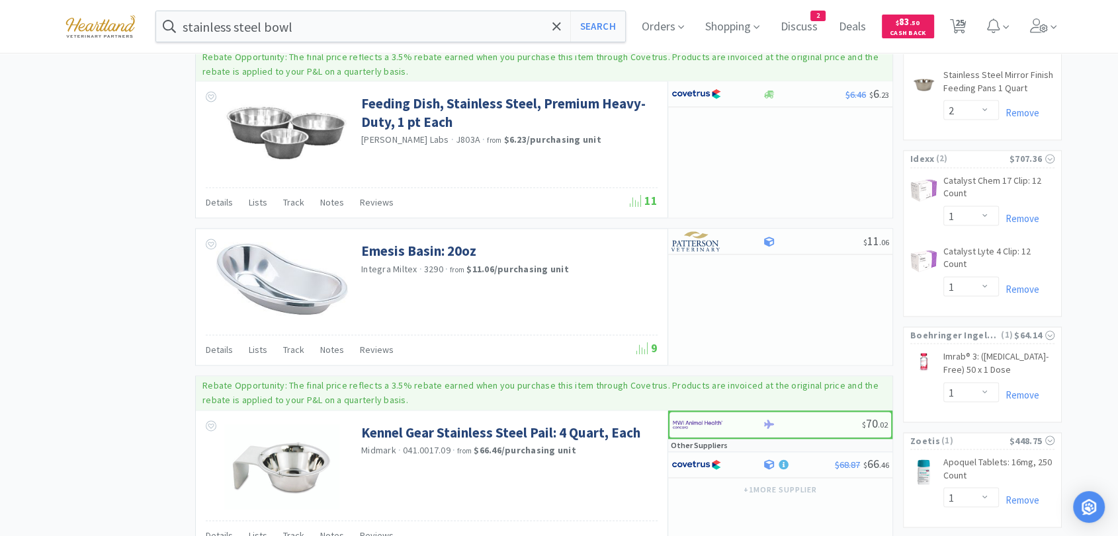
scroll to position [2194, 0]
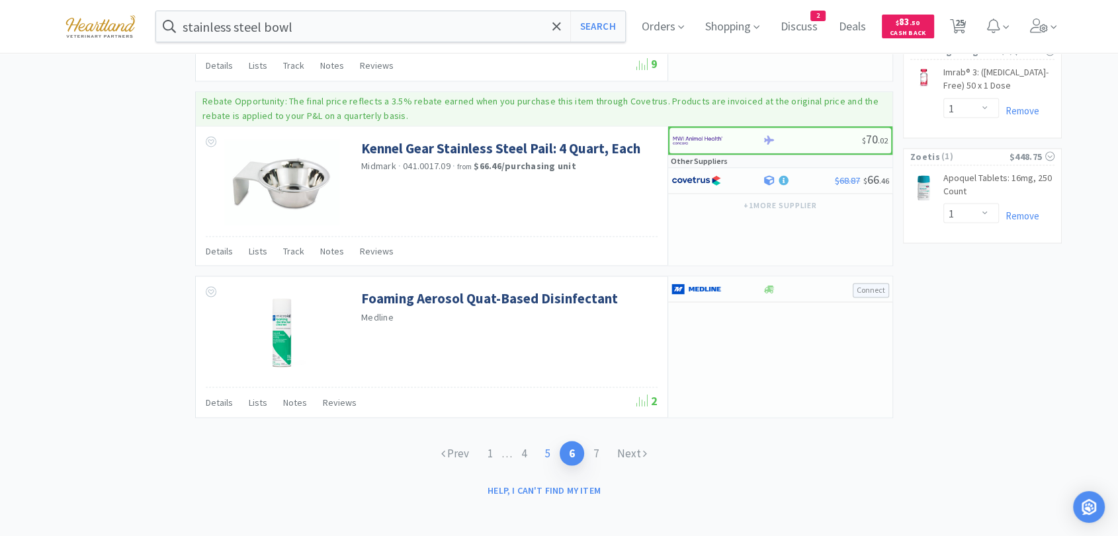
click at [549, 450] on link "5" at bounding box center [548, 453] width 24 height 24
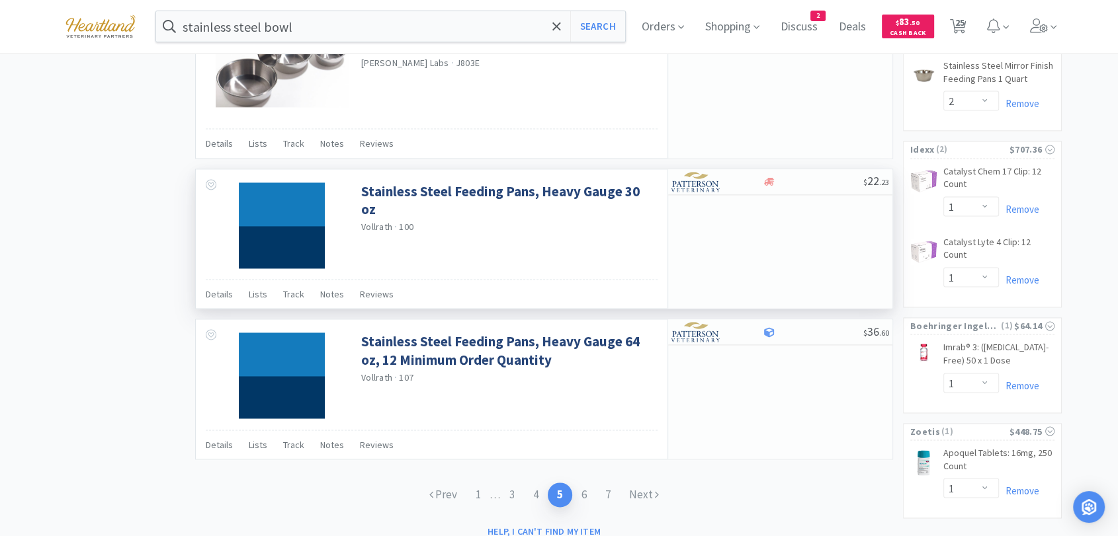
scroll to position [1962, 0]
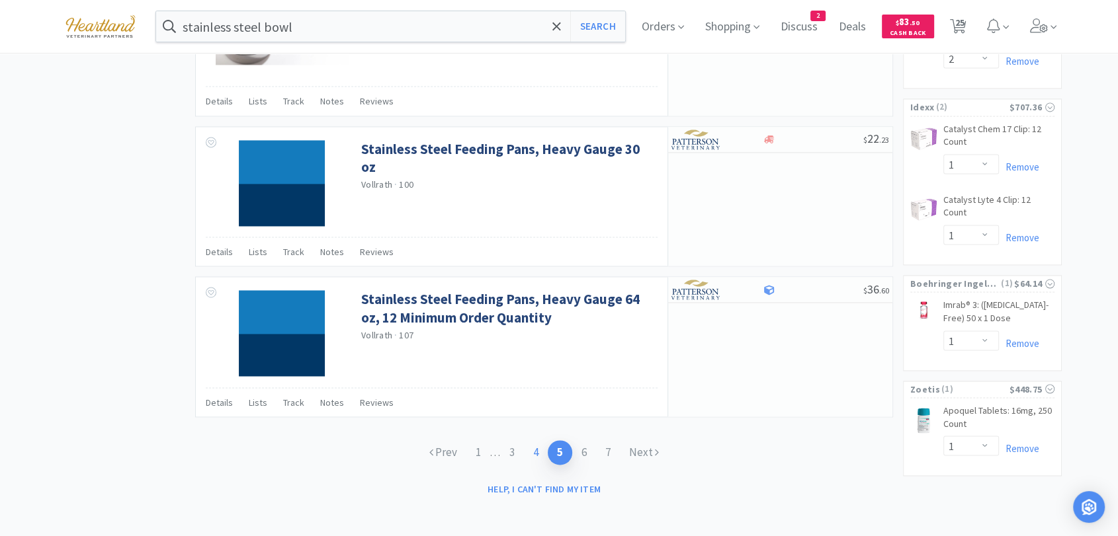
click at [540, 451] on link "4" at bounding box center [536, 452] width 24 height 24
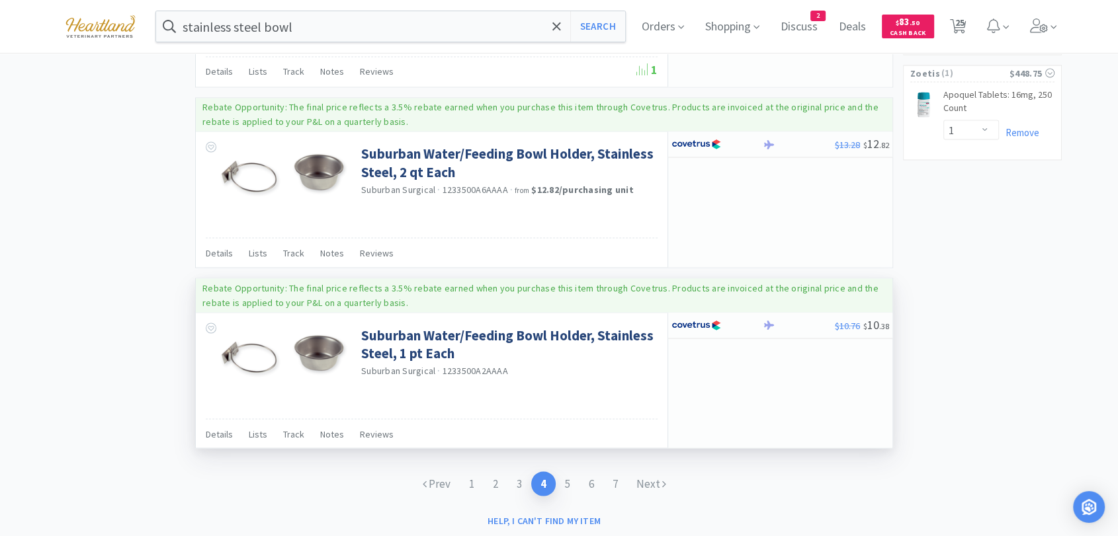
scroll to position [2308, 0]
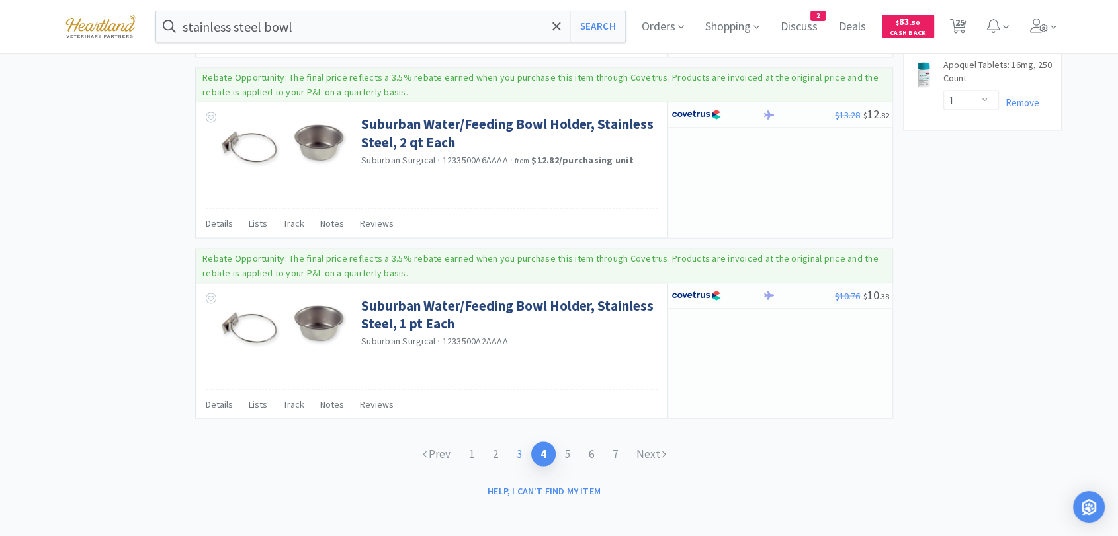
click at [519, 451] on link "3" at bounding box center [519, 454] width 24 height 24
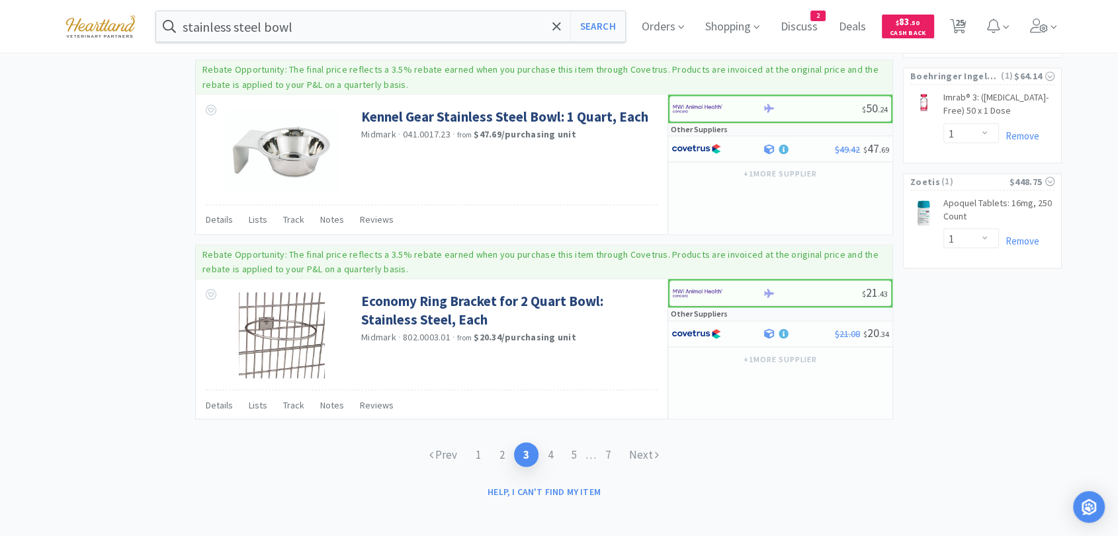
scroll to position [2171, 0]
click at [501, 449] on link "2" at bounding box center [502, 453] width 24 height 24
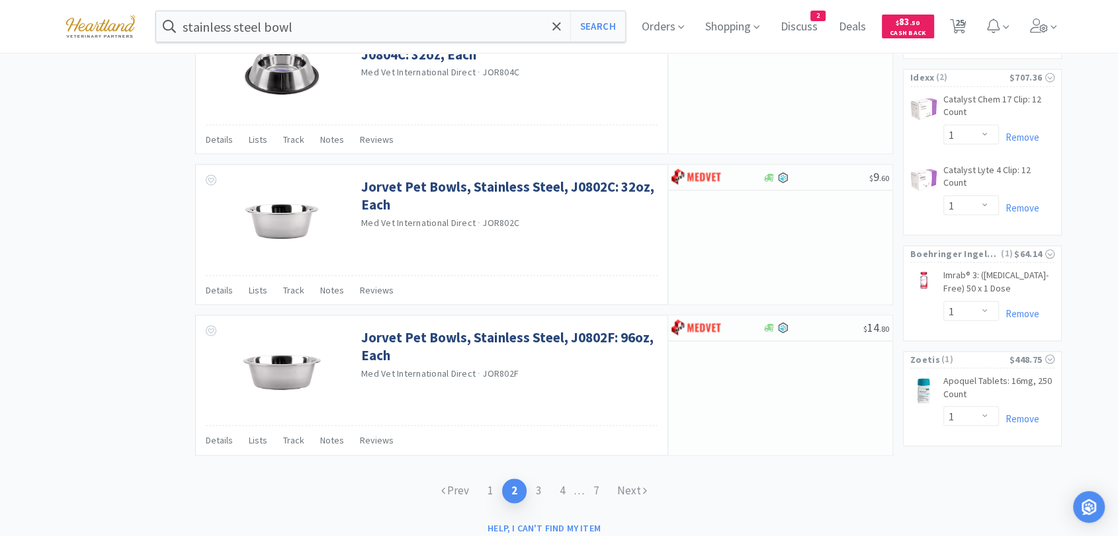
scroll to position [2029, 0]
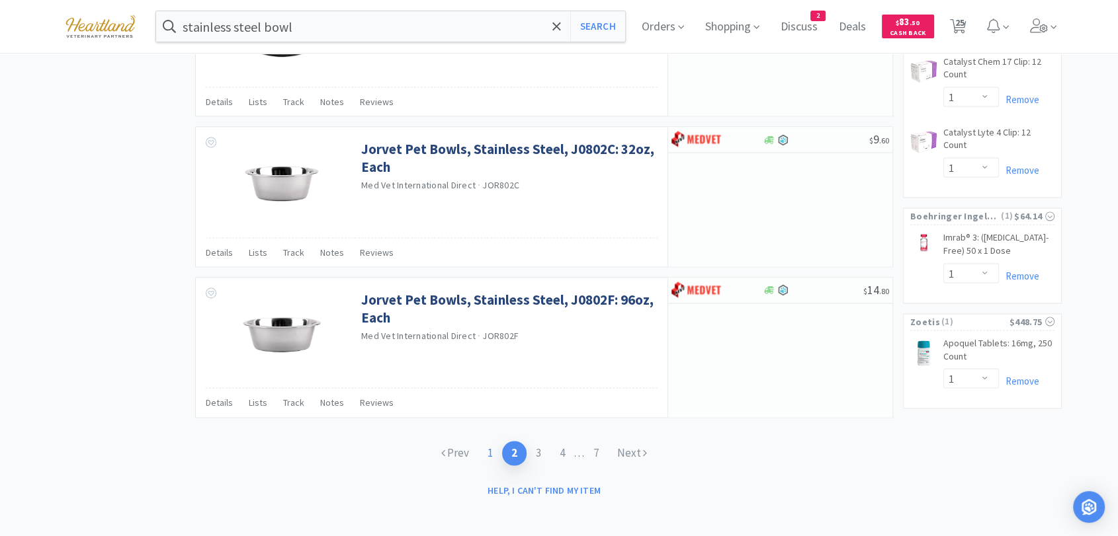
click at [487, 452] on link "1" at bounding box center [490, 453] width 24 height 24
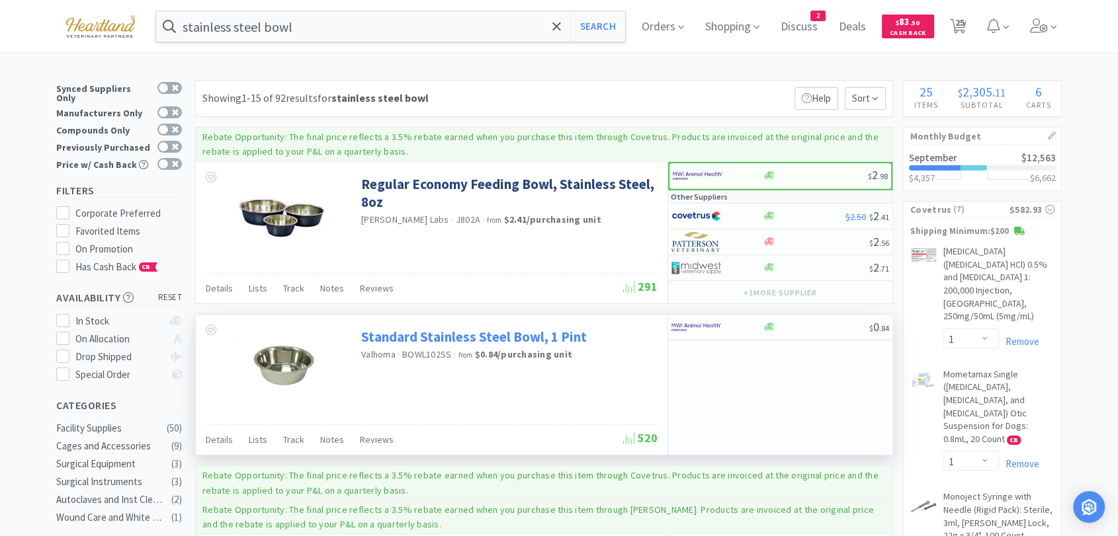
click at [461, 337] on link "Standard Stainless Steel Bowl, 1 Pint" at bounding box center [474, 337] width 226 height 18
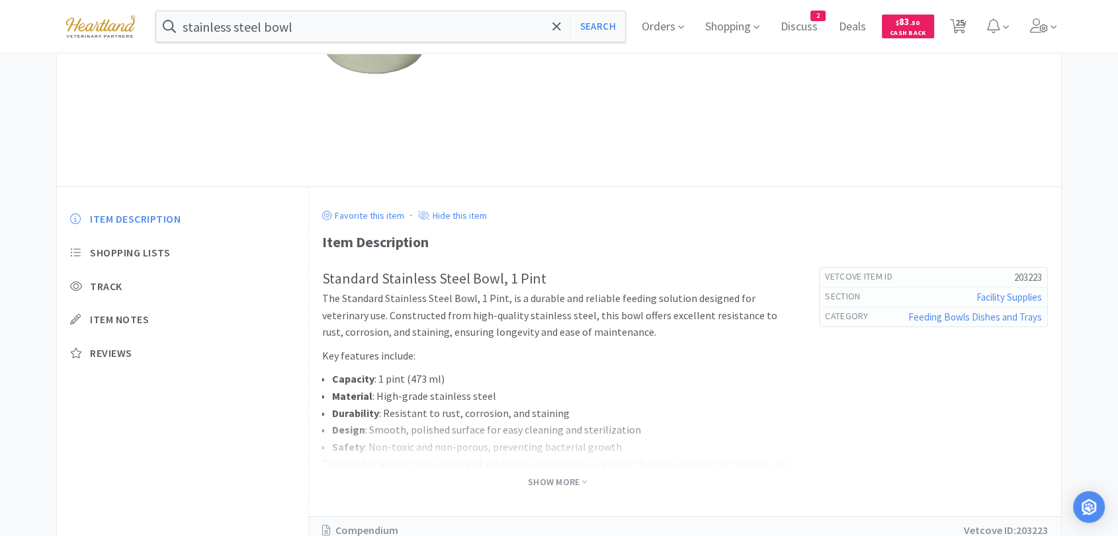
scroll to position [271, 0]
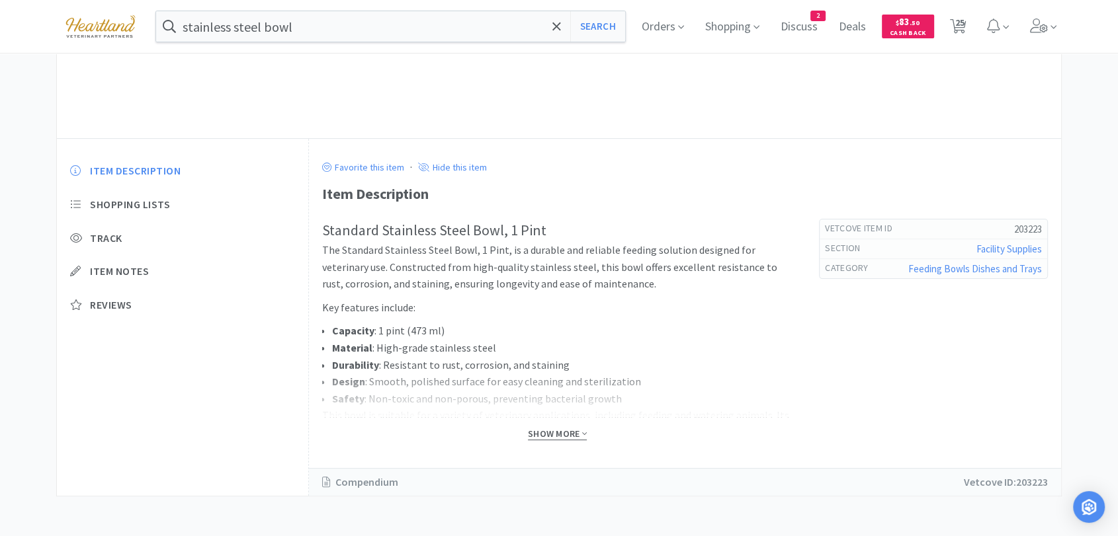
click at [560, 436] on span "Show More" at bounding box center [557, 434] width 59 height 13
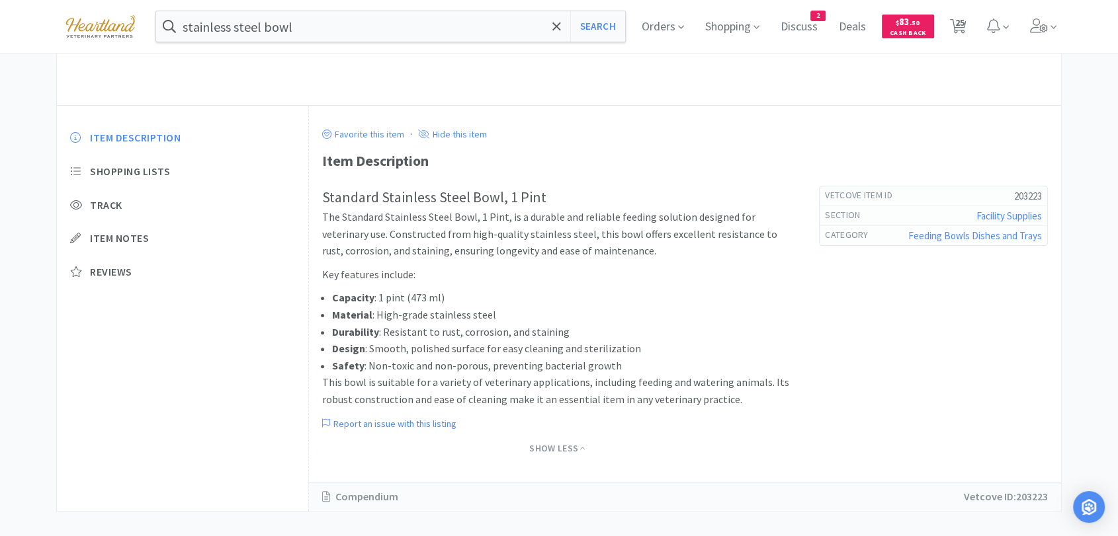
scroll to position [318, 0]
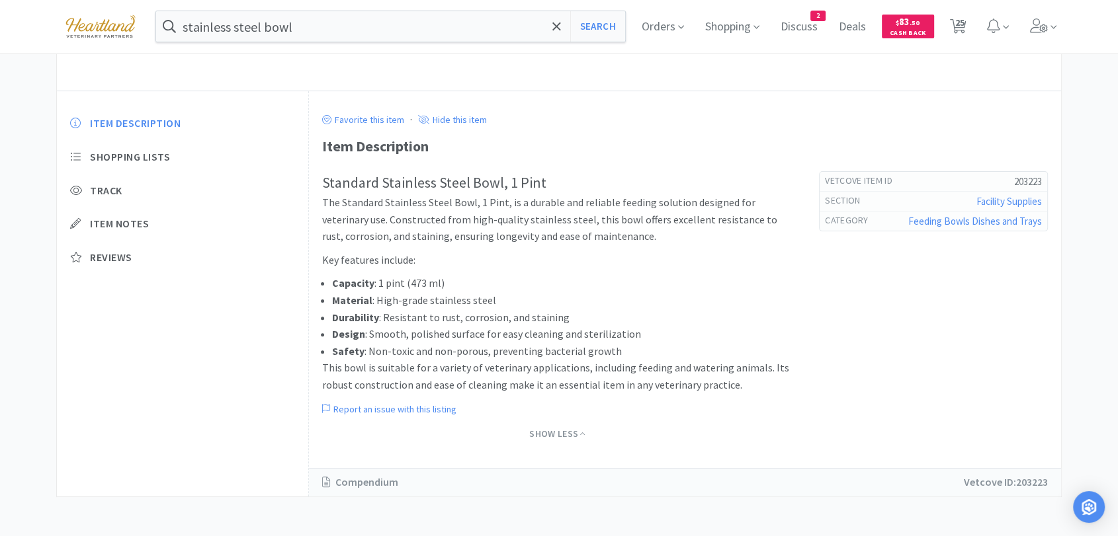
click at [1000, 218] on link "Feeding Bowls Dishes and Trays" at bounding box center [975, 221] width 134 height 13
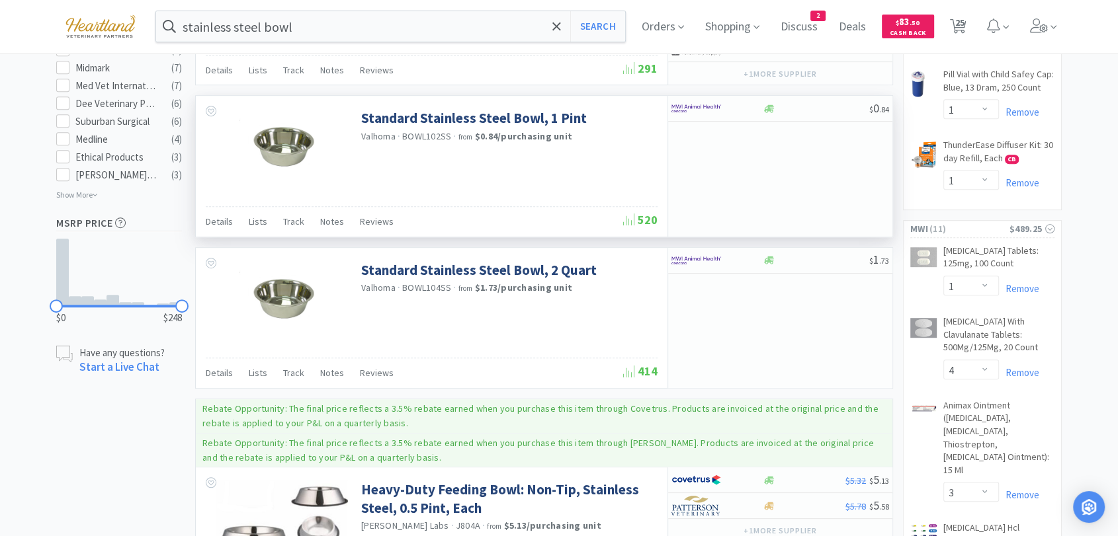
scroll to position [587, 0]
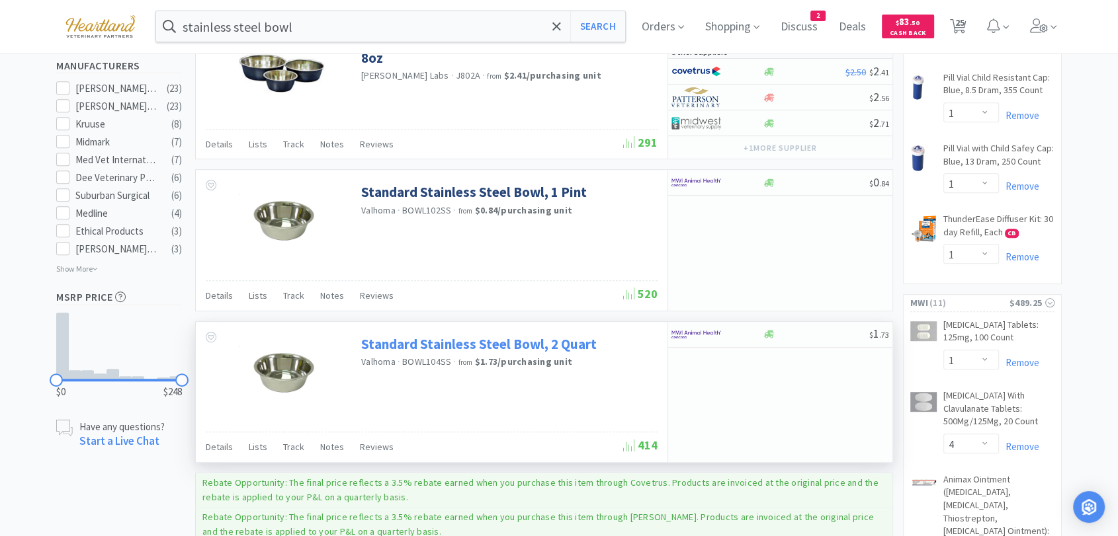
click at [514, 341] on link "Standard Stainless Steel Bowl, 2 Quart" at bounding box center [478, 344] width 235 height 18
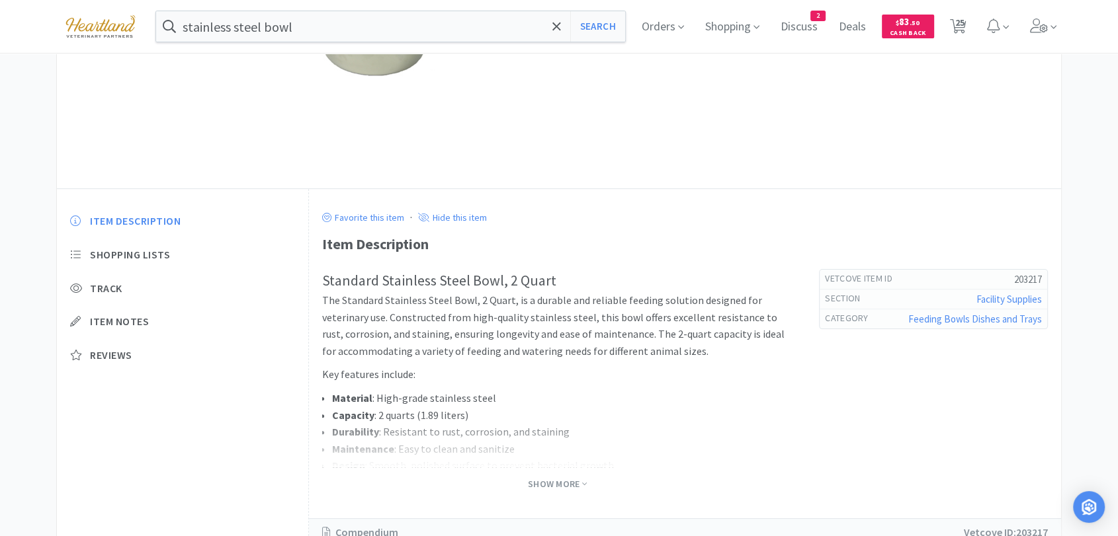
scroll to position [271, 0]
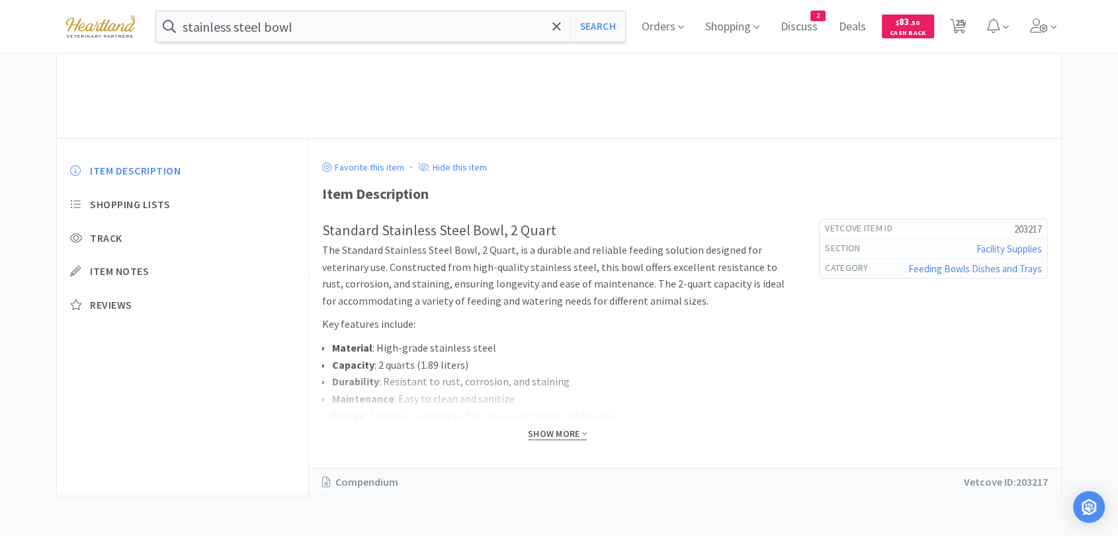
click at [555, 437] on span "Show More" at bounding box center [557, 434] width 59 height 13
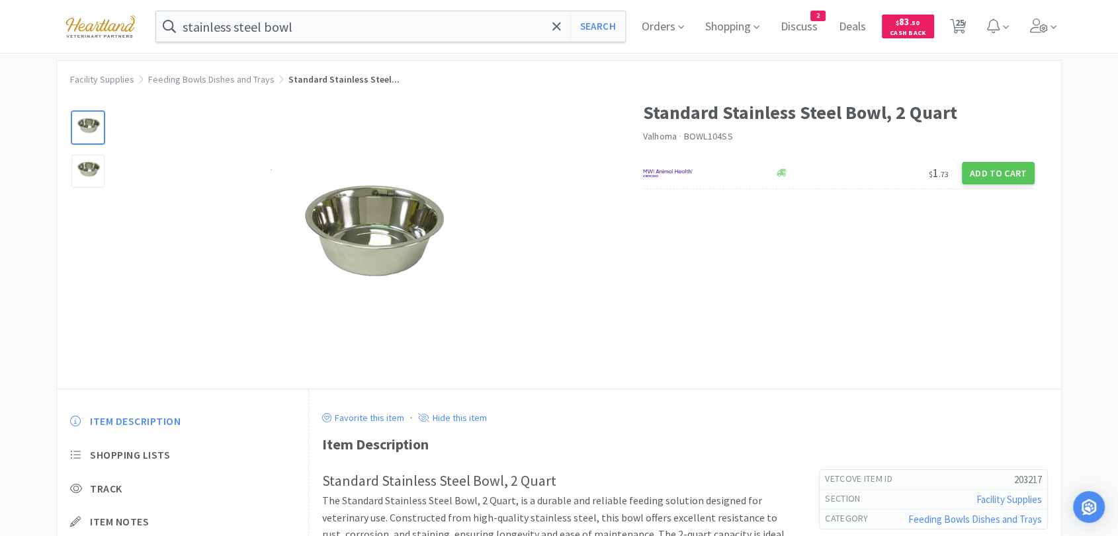
scroll to position [0, 0]
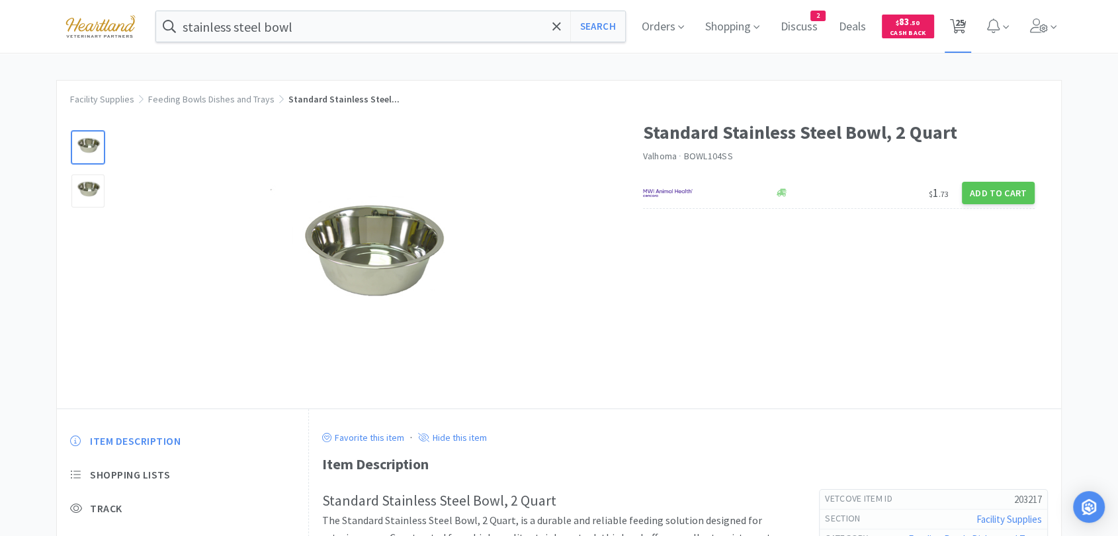
click at [964, 19] on span "25" at bounding box center [958, 22] width 9 height 53
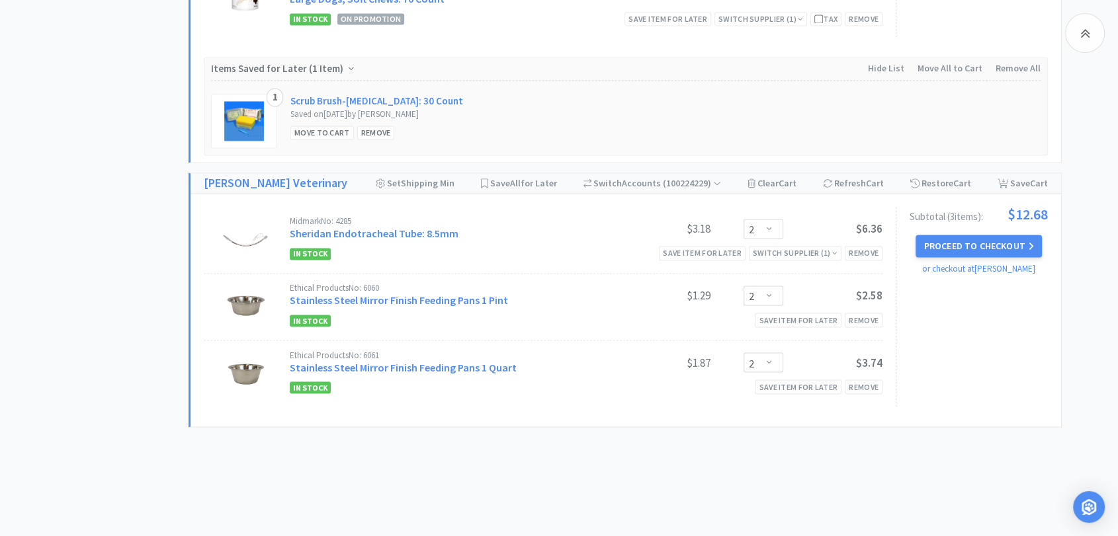
scroll to position [2214, 0]
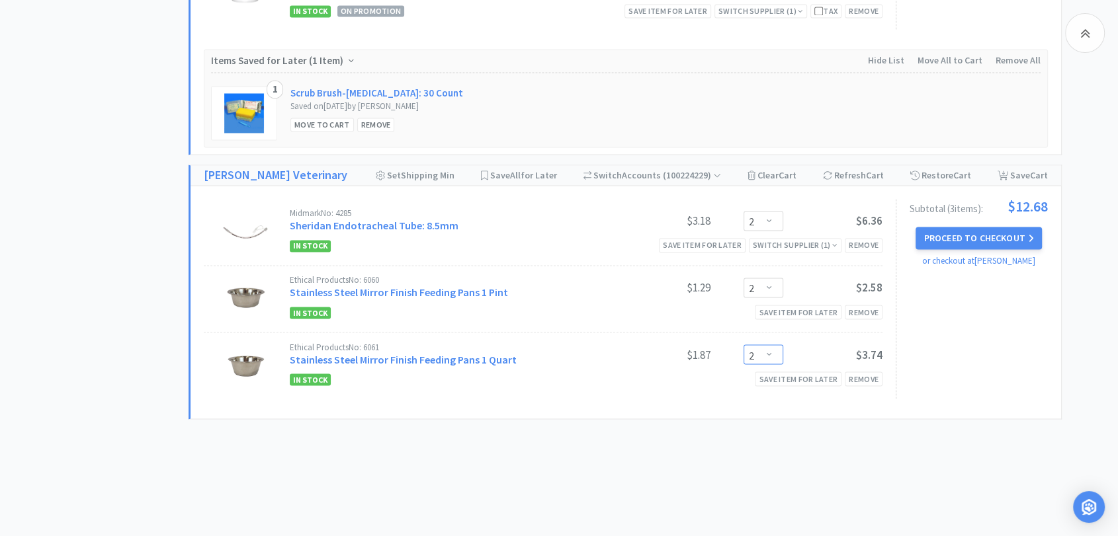
click at [771, 345] on select "Enter Quantity 1 2 3 4 5 6 7 8 9 10 11 12 13 14 15 16 17 18 19 20 Enter Quantity" at bounding box center [763, 355] width 40 height 20
click at [743, 345] on select "Enter Quantity 1 2 3 4 5 6 7 8 9 10 11 12 13 14 15 16 17 18 19 20 Enter Quantity" at bounding box center [763, 355] width 40 height 20
click at [773, 278] on select "Enter Quantity 1 2 3 4 5 6 7 8 9 10 11 12 13 14 15 16 17 18 19 20 Enter Quantity" at bounding box center [763, 288] width 40 height 20
click at [743, 278] on select "Enter Quantity 1 2 3 4 5 6 7 8 9 10 11 12 13 14 15 16 17 18 19 20 Enter Quantity" at bounding box center [763, 288] width 40 height 20
click at [425, 286] on link "Stainless Steel Mirror Finish Feeding Pans 1 Pint" at bounding box center [399, 292] width 218 height 13
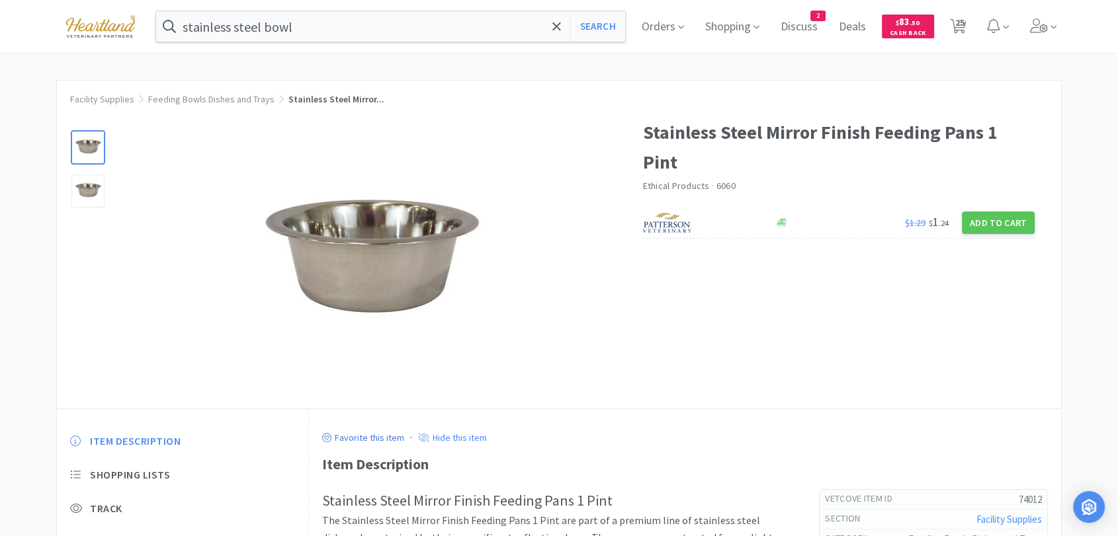
click at [327, 440] on icon at bounding box center [326, 437] width 9 height 9
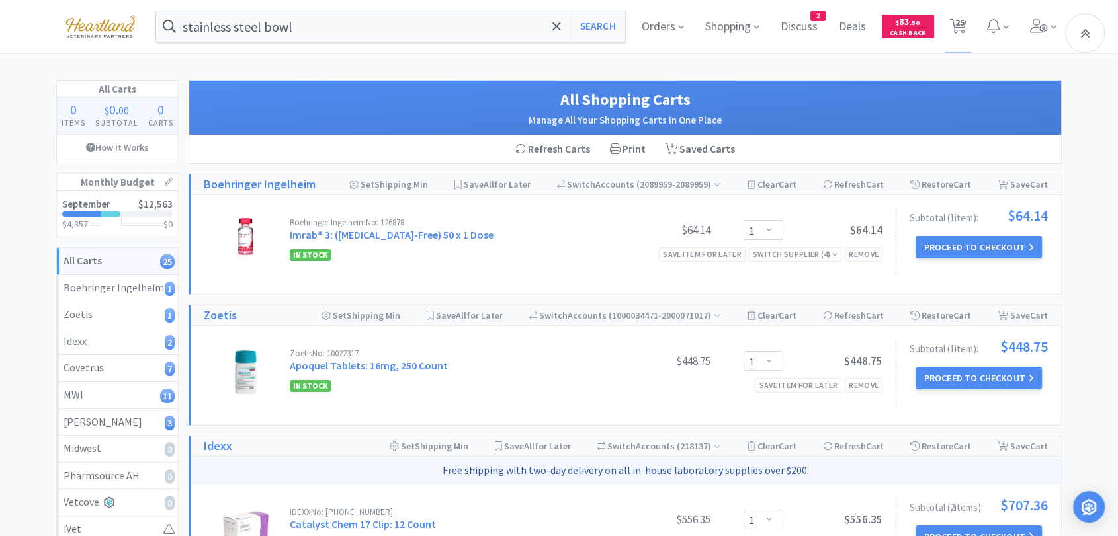
scroll to position [2214, 0]
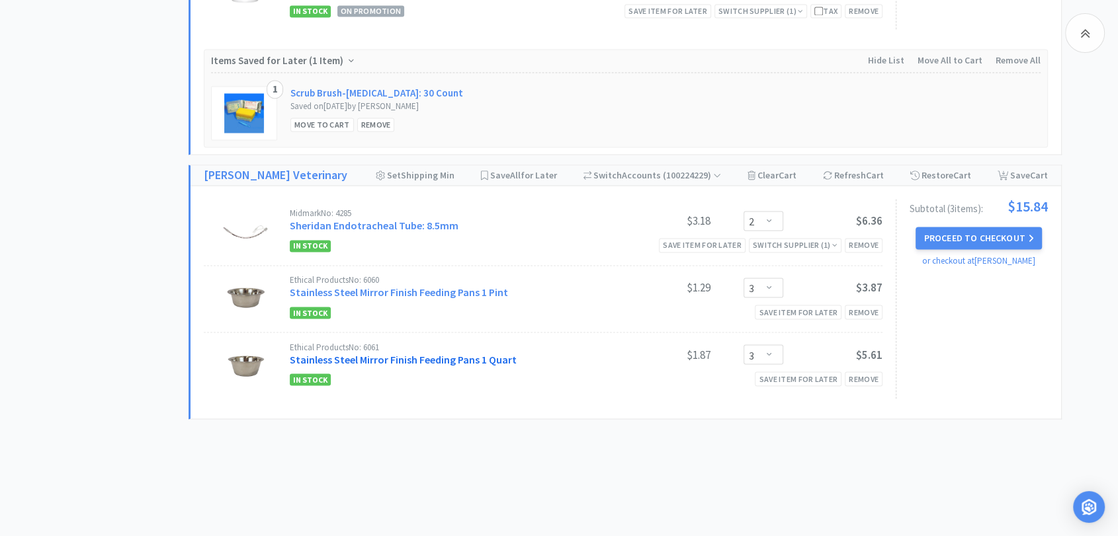
click at [360, 353] on link "Stainless Steel Mirror Finish Feeding Pans 1 Quart" at bounding box center [403, 359] width 227 height 13
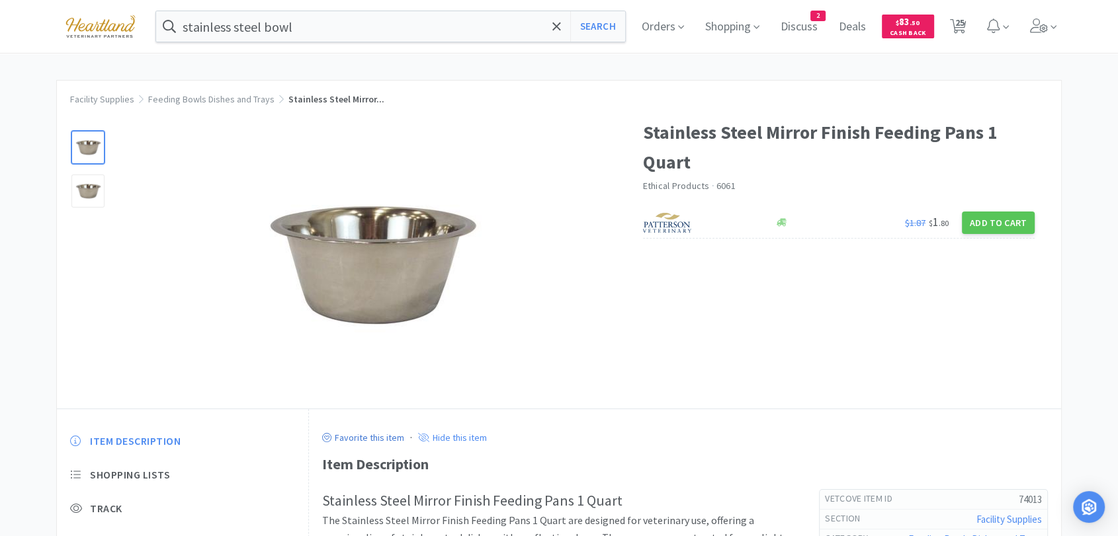
click at [324, 440] on icon at bounding box center [326, 437] width 9 height 9
click at [964, 25] on span "25" at bounding box center [958, 22] width 9 height 53
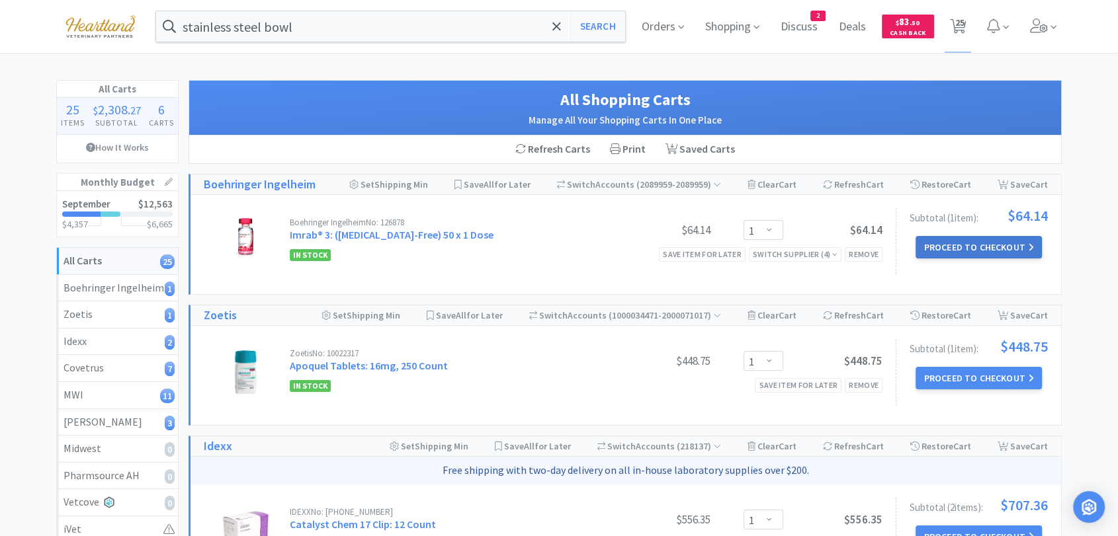
click at [1006, 245] on button "Proceed to Checkout" at bounding box center [978, 247] width 126 height 22
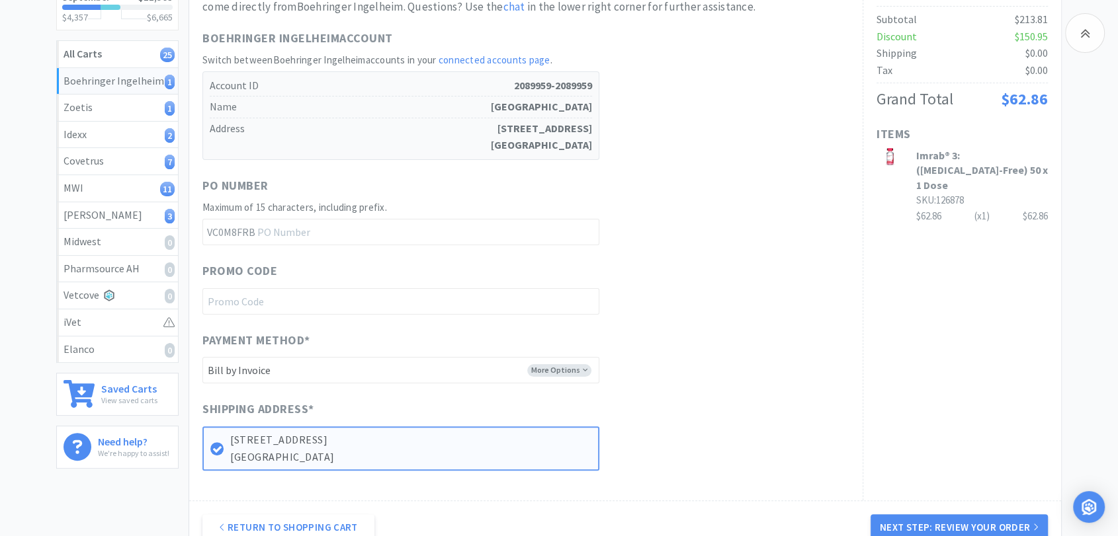
scroll to position [220, 0]
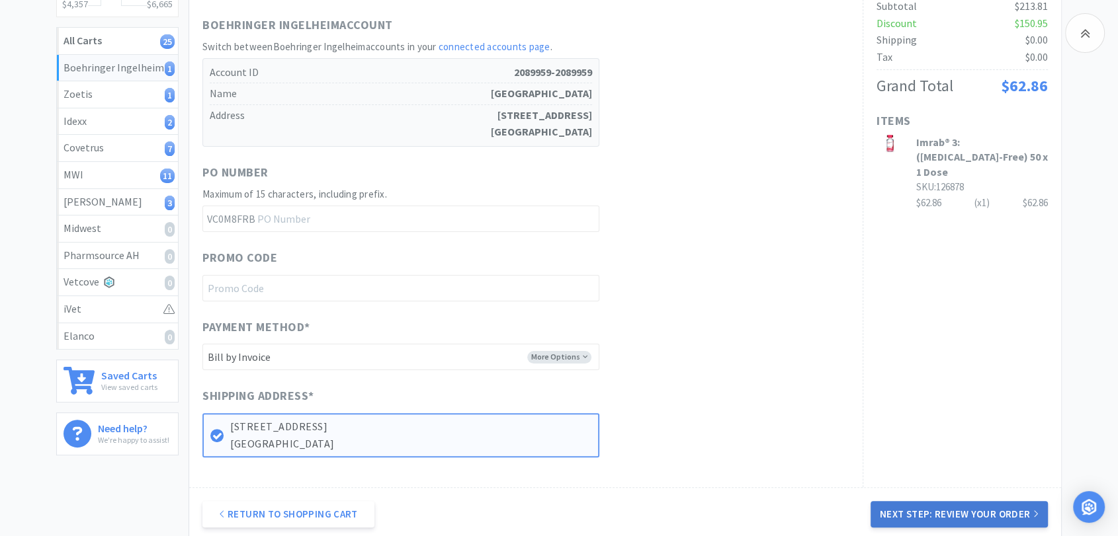
click at [913, 513] on button "Next Step: Review Your Order" at bounding box center [958, 514] width 177 height 26
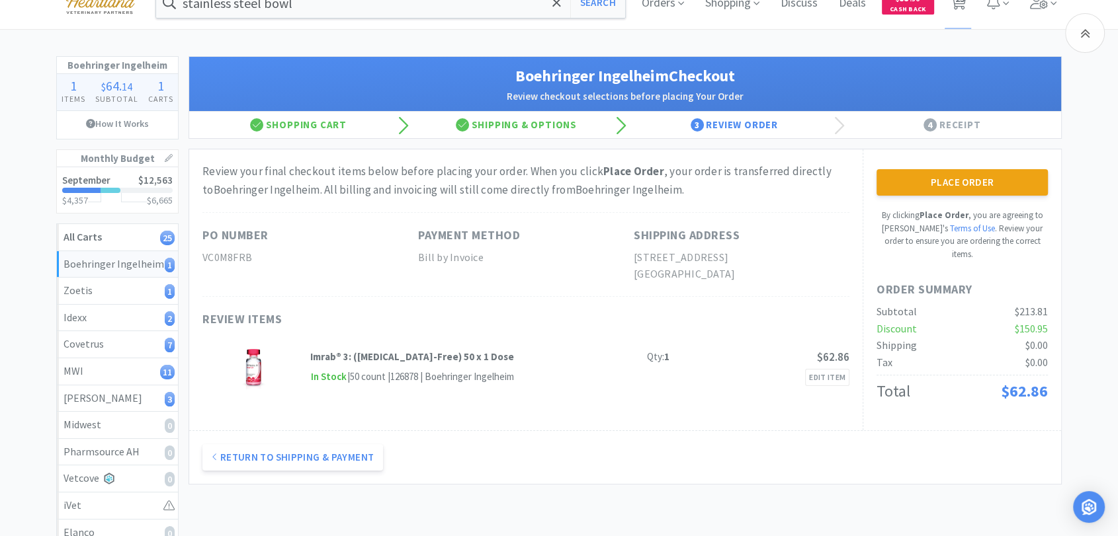
scroll to position [0, 0]
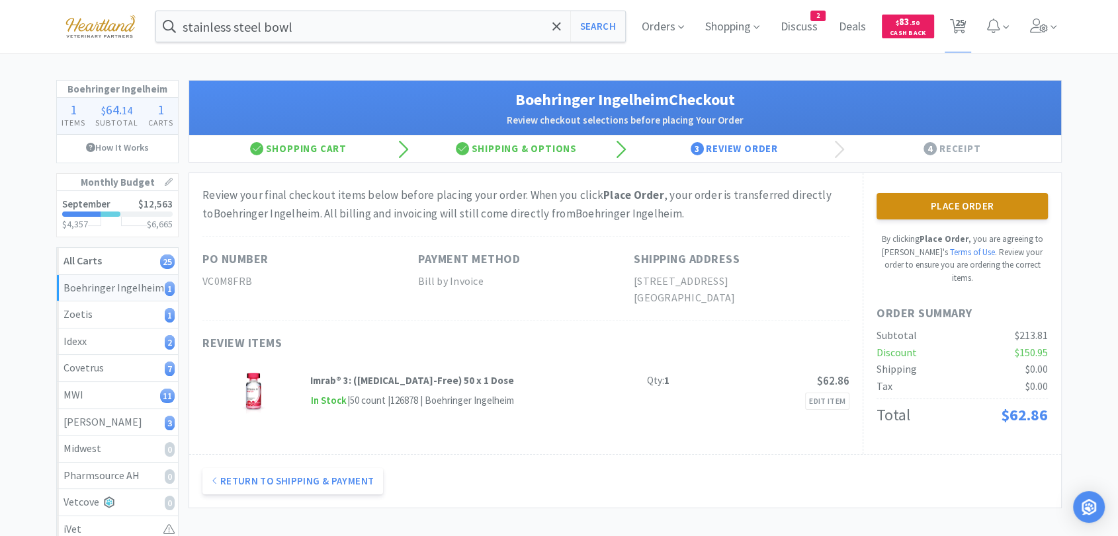
click at [971, 212] on button "Place Order" at bounding box center [961, 206] width 171 height 26
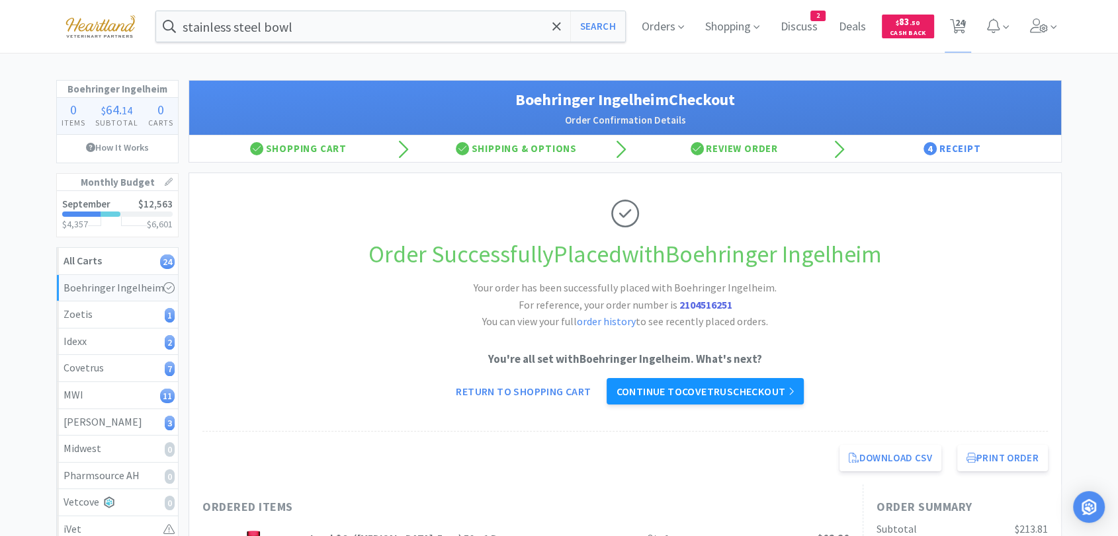
click at [716, 394] on link "Continue to Covetrus checkout" at bounding box center [704, 391] width 196 height 26
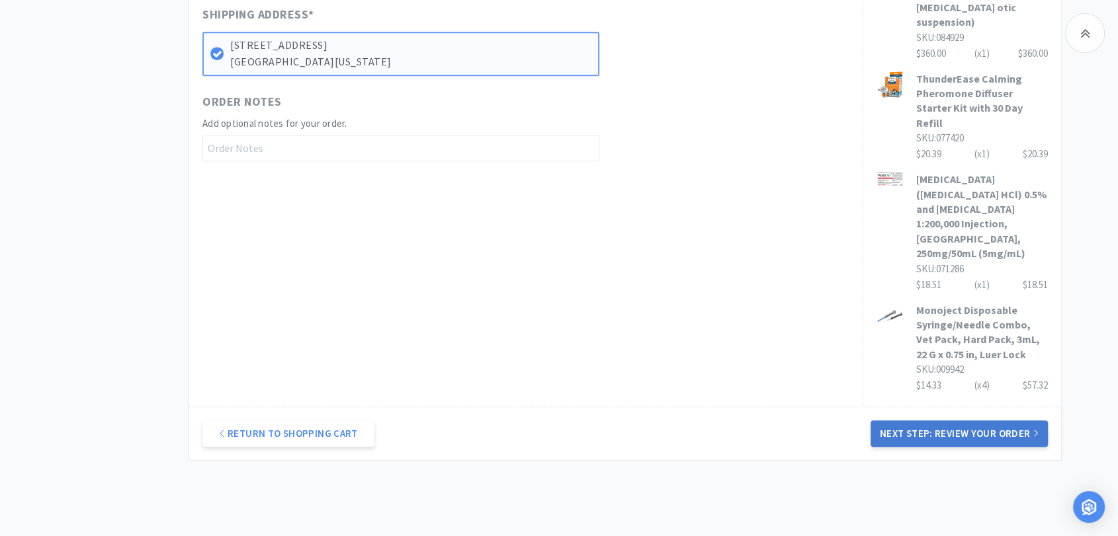
click at [942, 421] on button "Next Step: Review Your Order" at bounding box center [958, 434] width 177 height 26
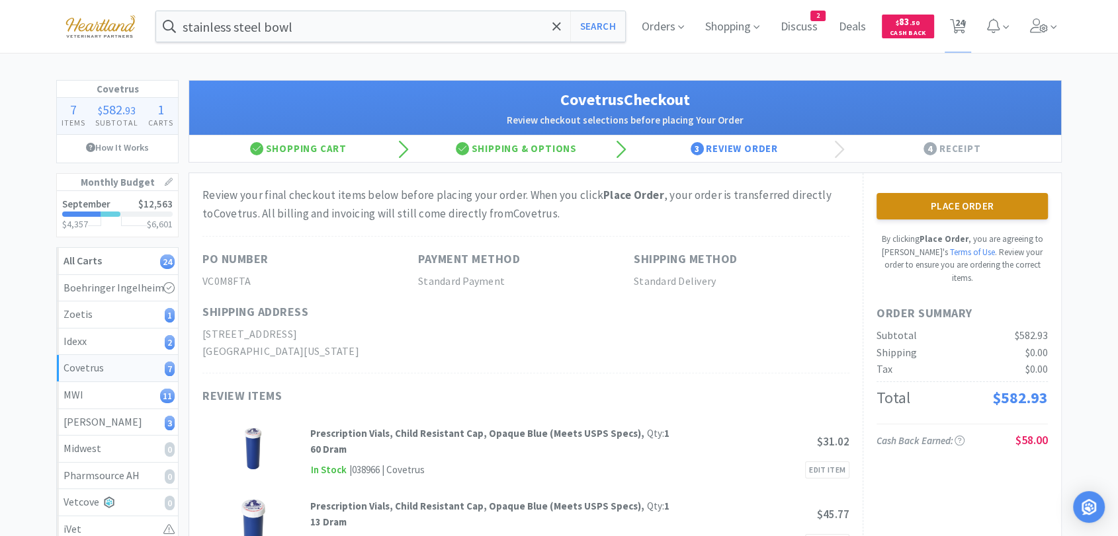
click at [981, 207] on button "Place Order" at bounding box center [961, 206] width 171 height 26
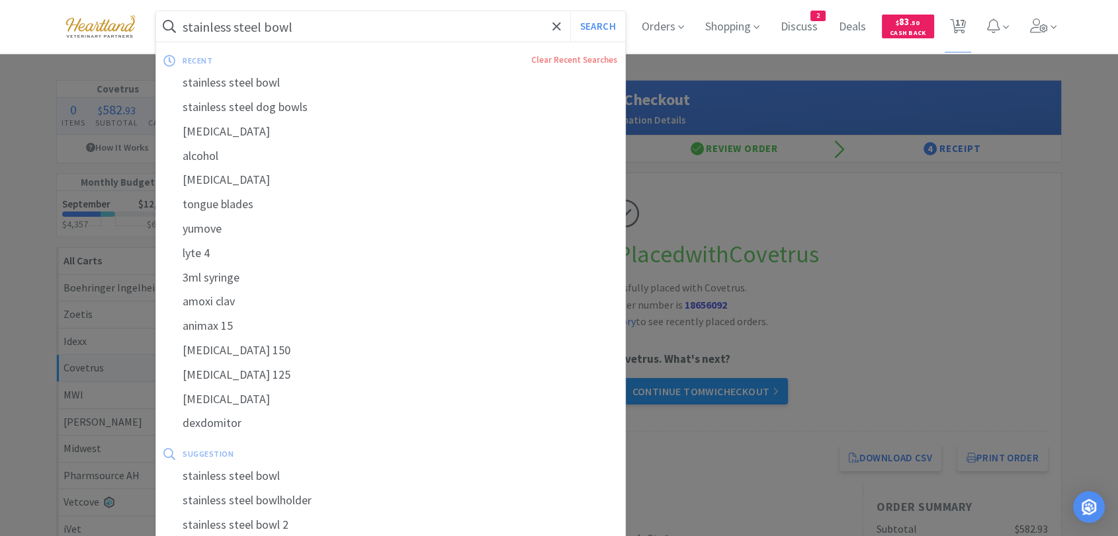
click at [343, 24] on input "stainless steel bowl" at bounding box center [390, 26] width 469 height 30
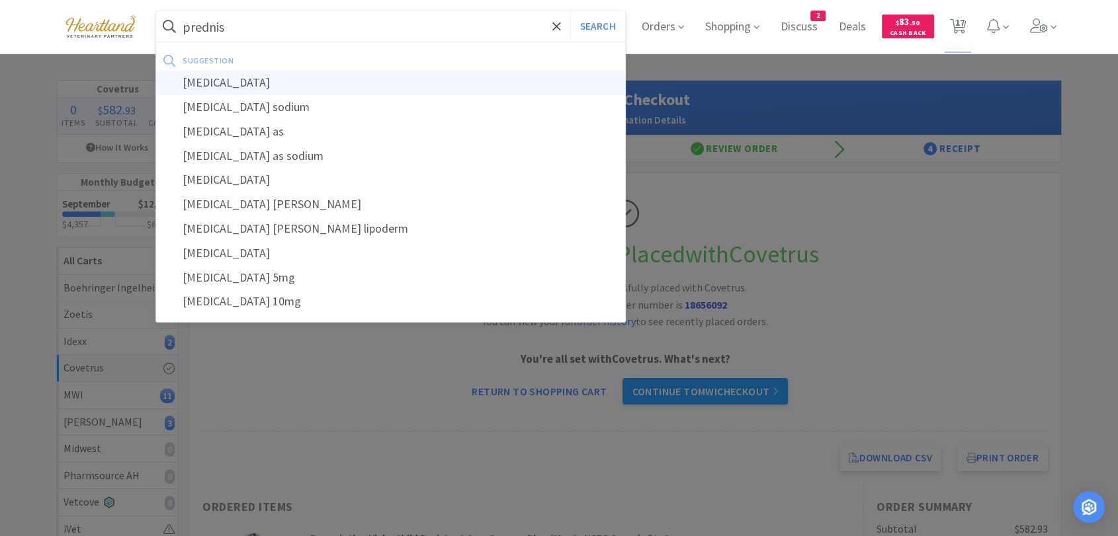
click at [295, 79] on div "[MEDICAL_DATA]" at bounding box center [390, 83] width 469 height 24
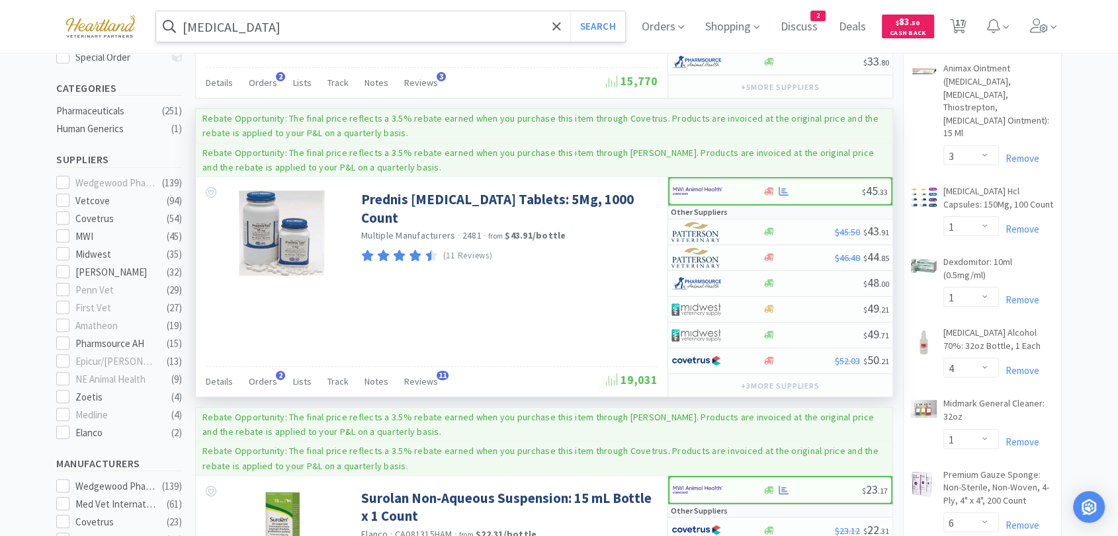
scroll to position [315, 0]
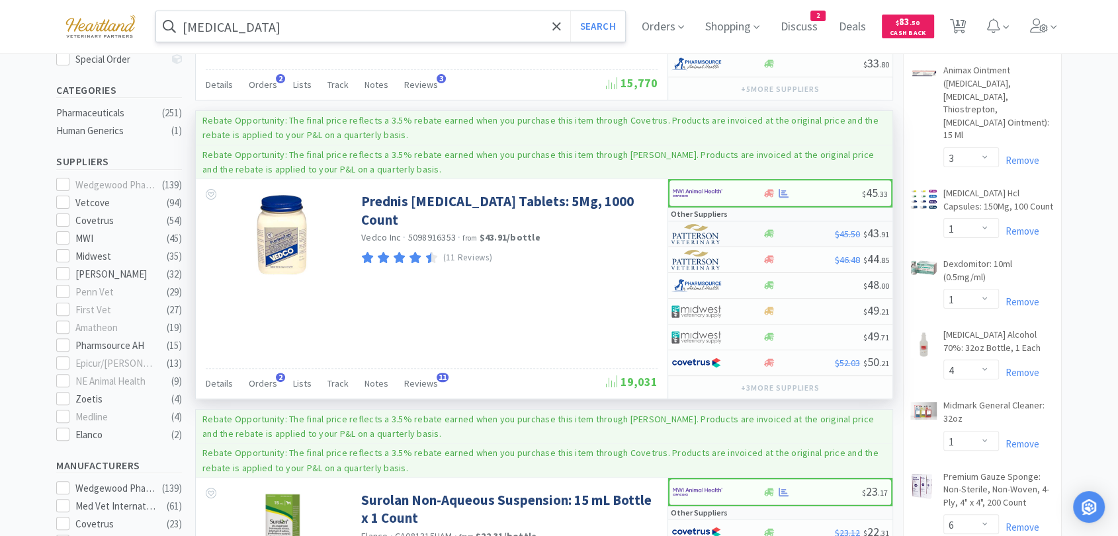
click at [687, 233] on img at bounding box center [696, 234] width 50 height 20
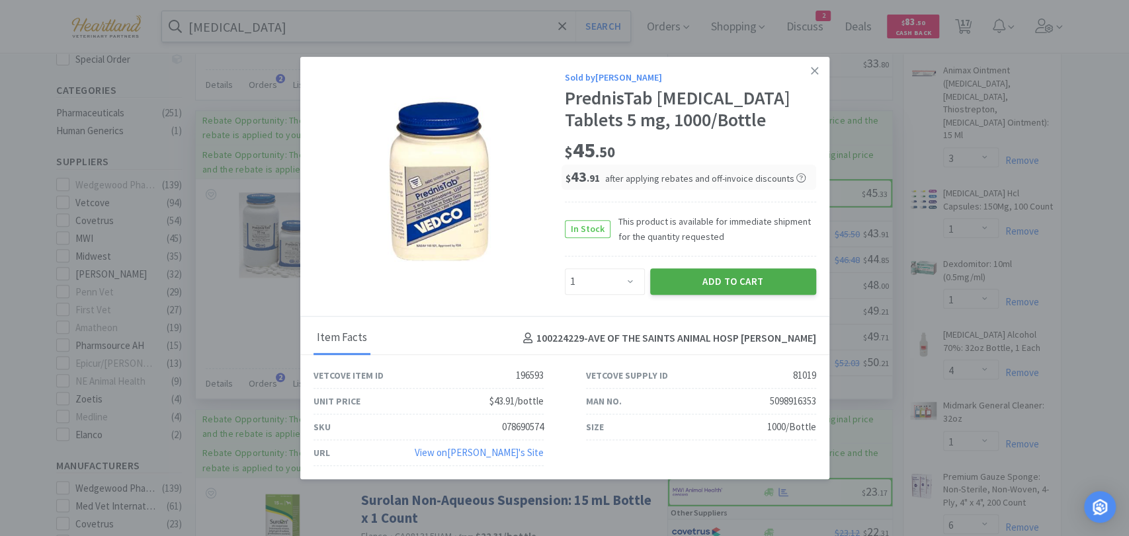
click at [755, 286] on button "Add to Cart" at bounding box center [733, 282] width 166 height 26
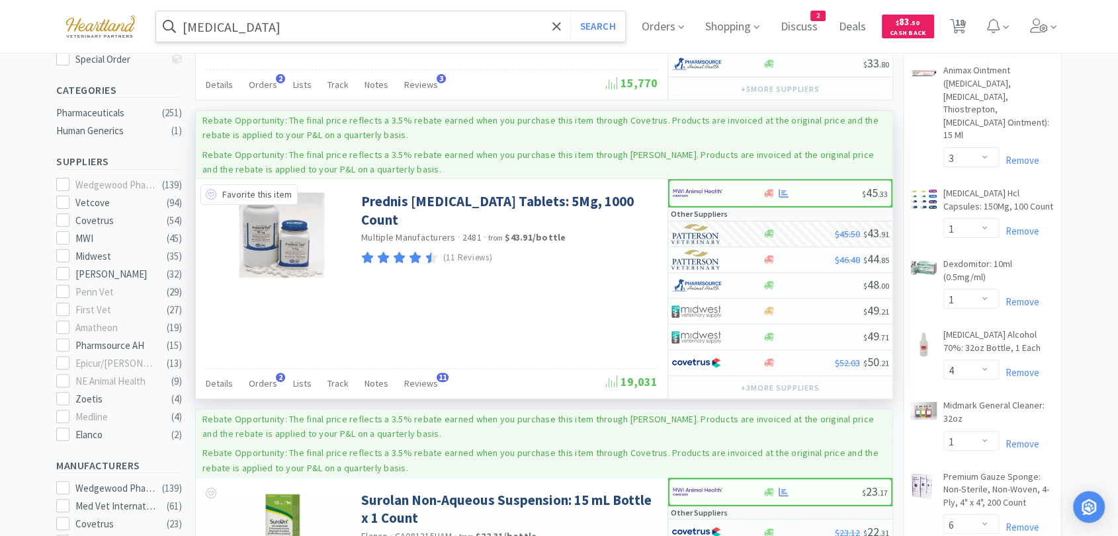
click at [214, 191] on icon at bounding box center [211, 194] width 11 height 11
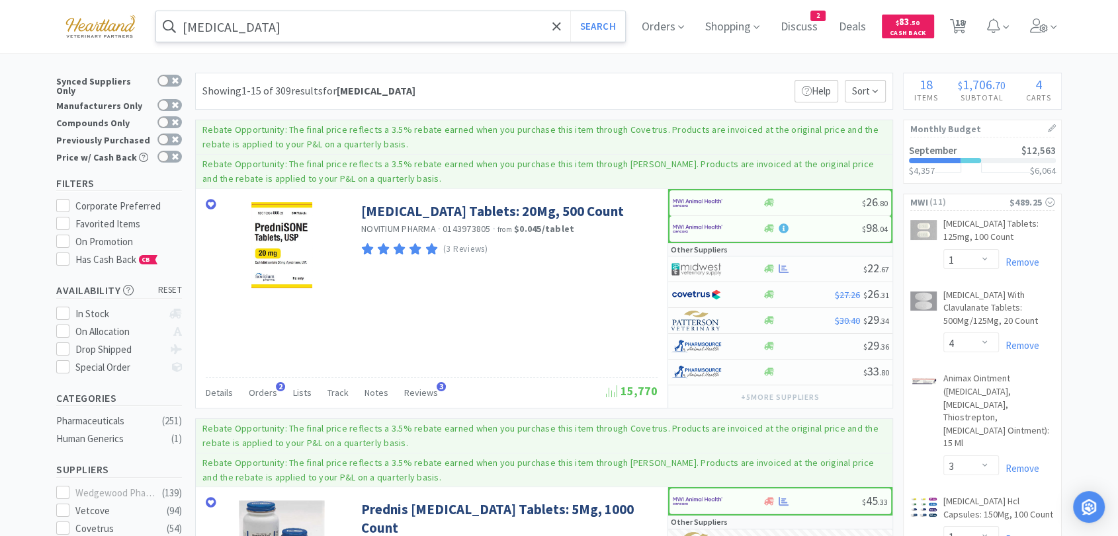
scroll to position [0, 0]
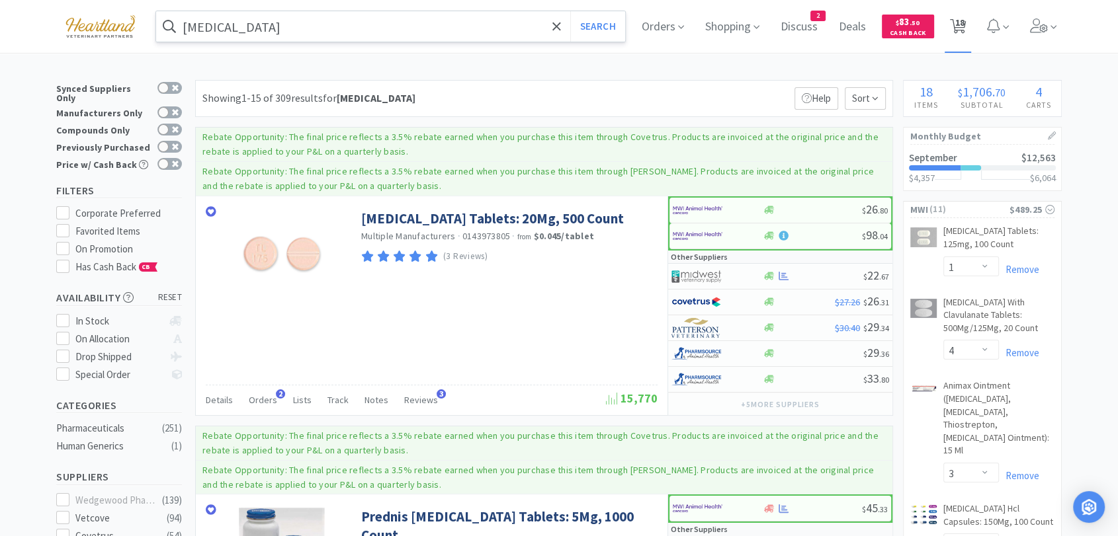
click at [964, 24] on span "18" at bounding box center [958, 22] width 9 height 53
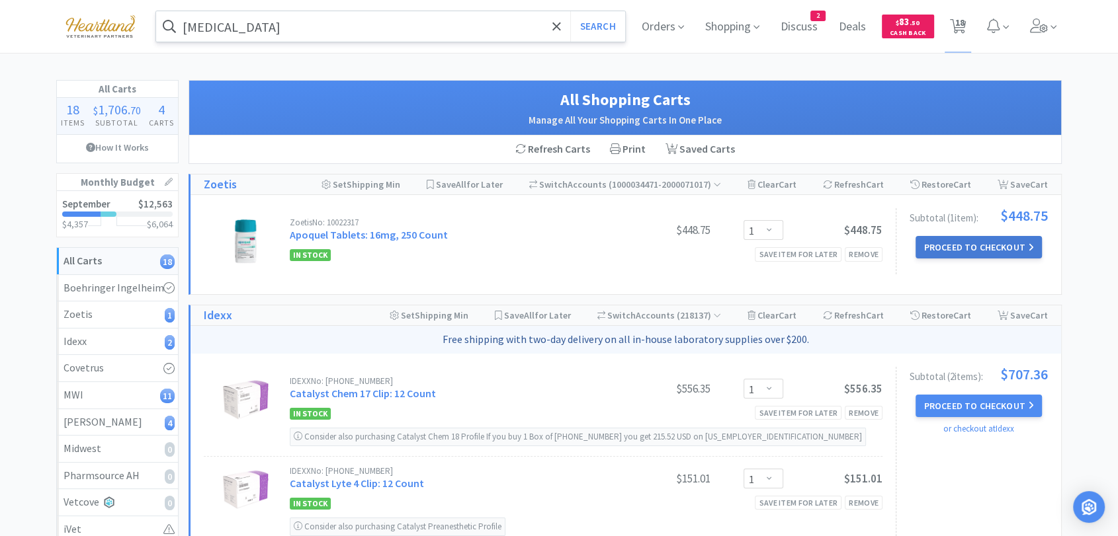
click at [984, 250] on button "Proceed to Checkout" at bounding box center [978, 247] width 126 height 22
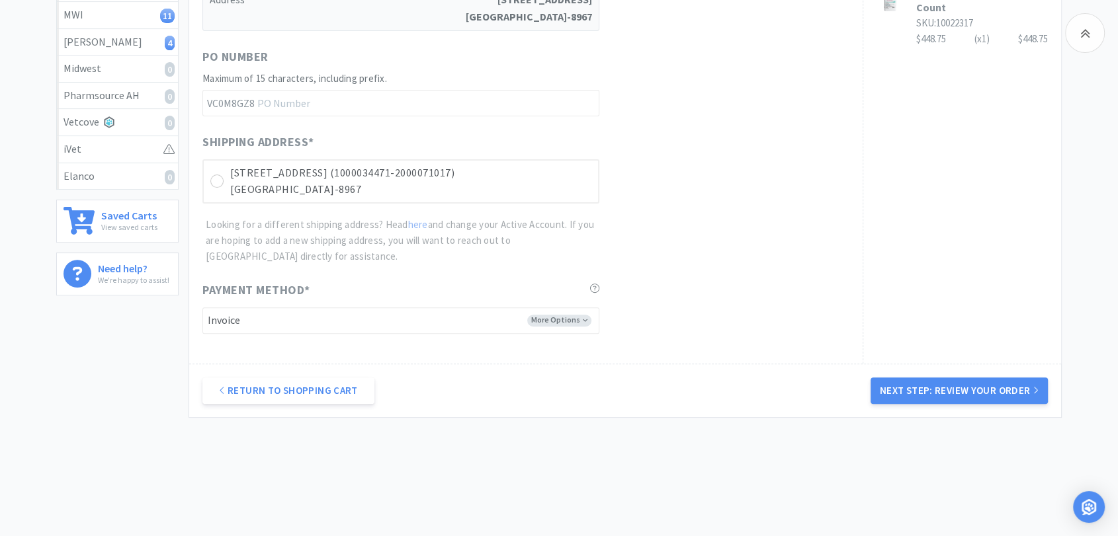
scroll to position [396, 0]
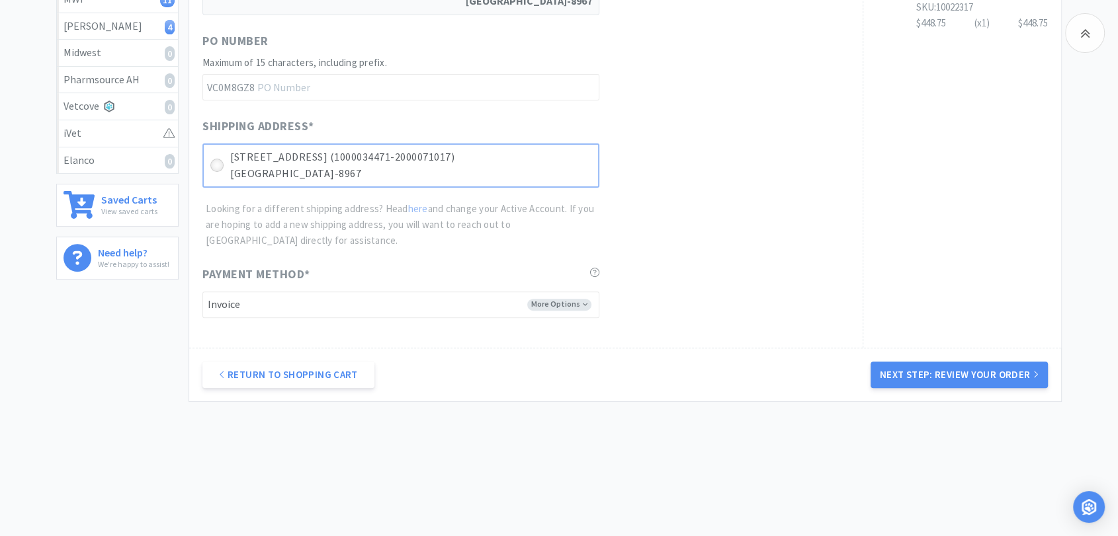
click at [222, 167] on div at bounding box center [216, 165] width 13 height 13
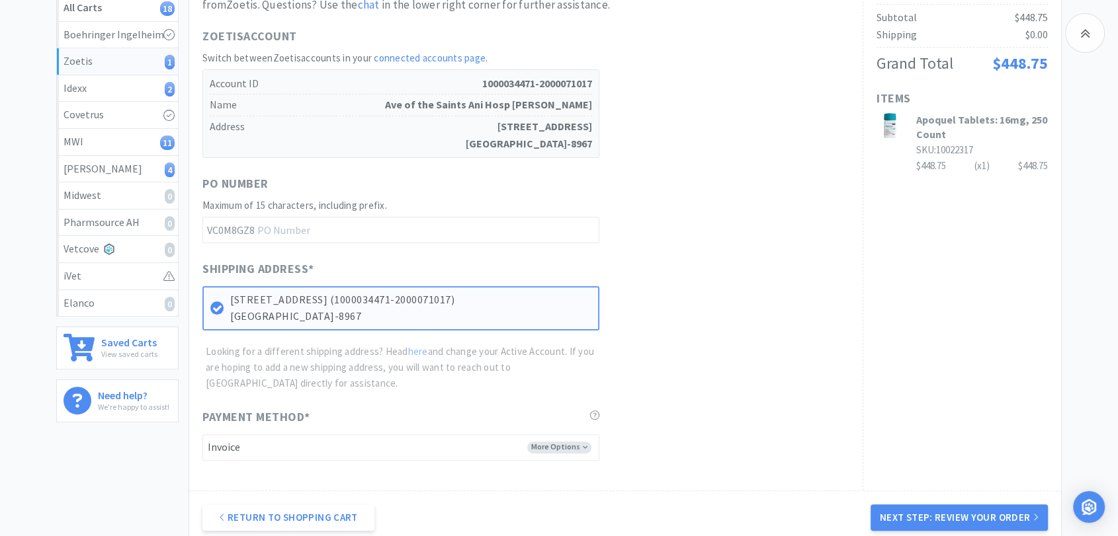
scroll to position [249, 0]
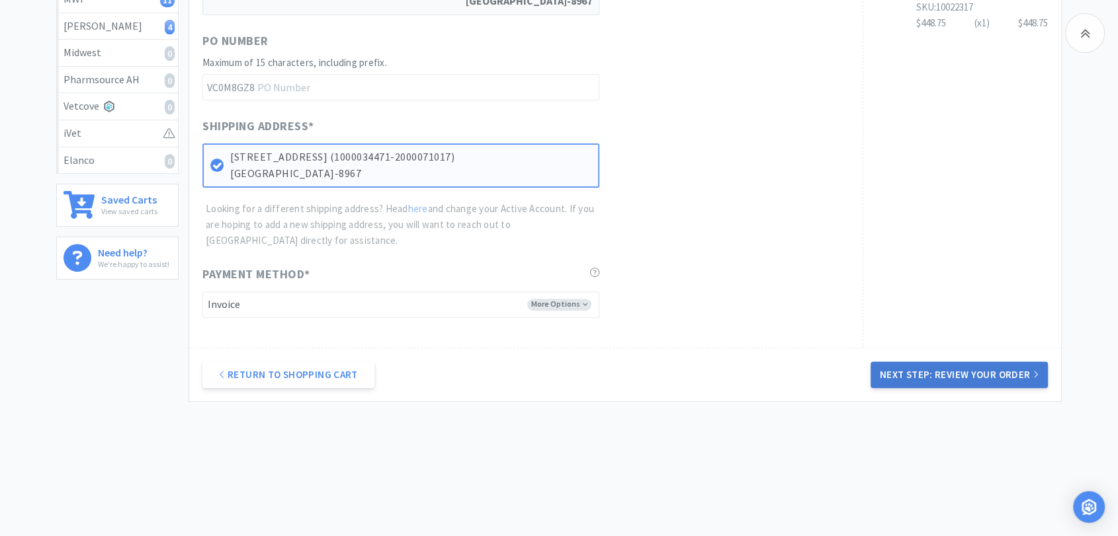
click at [910, 377] on button "Next Step: Review Your Order" at bounding box center [958, 375] width 177 height 26
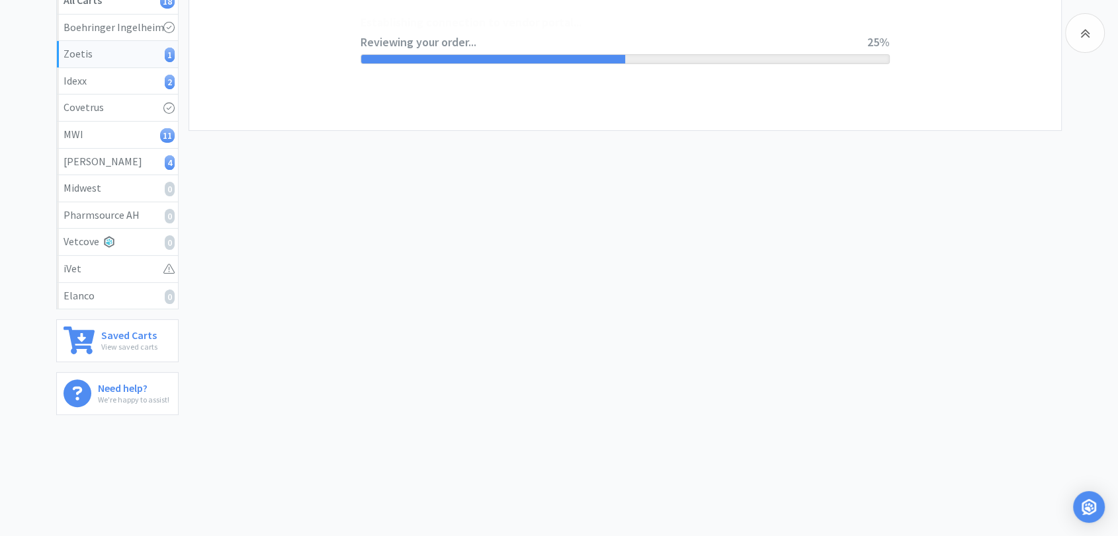
scroll to position [0, 0]
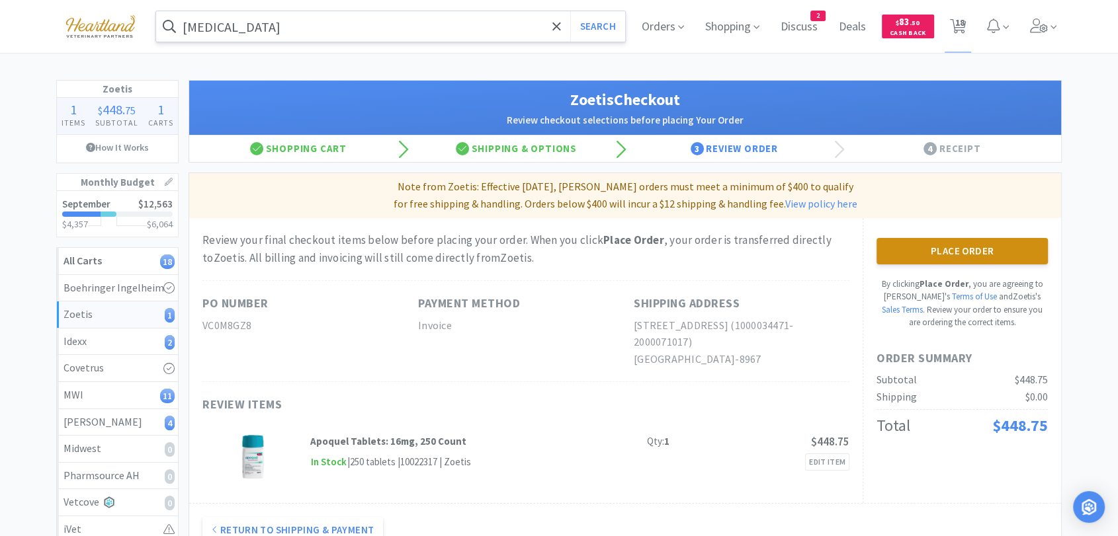
click at [914, 253] on button "Place Order" at bounding box center [961, 251] width 171 height 26
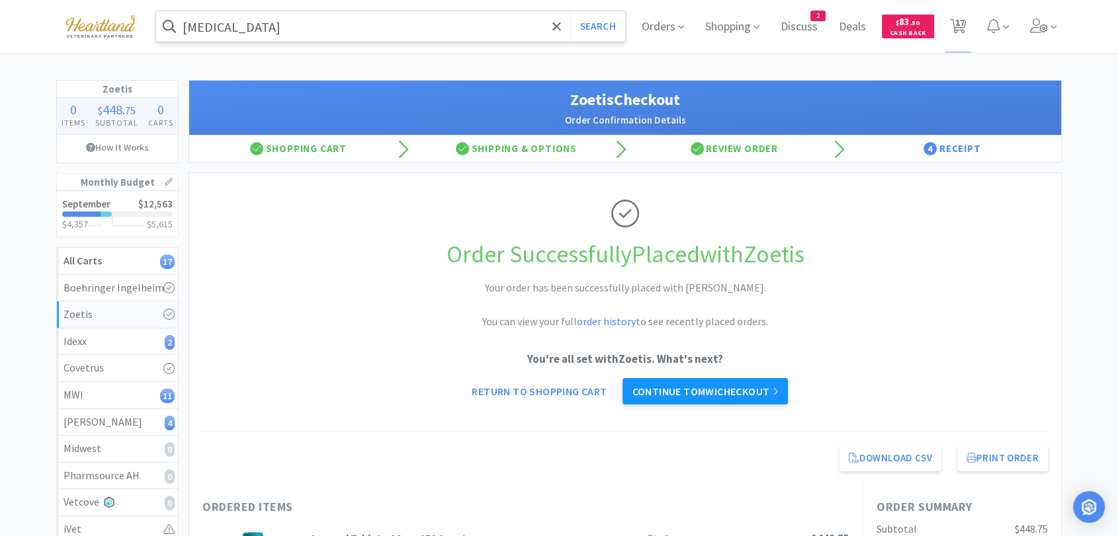
click at [763, 397] on link "Continue to MWI checkout" at bounding box center [704, 391] width 165 height 26
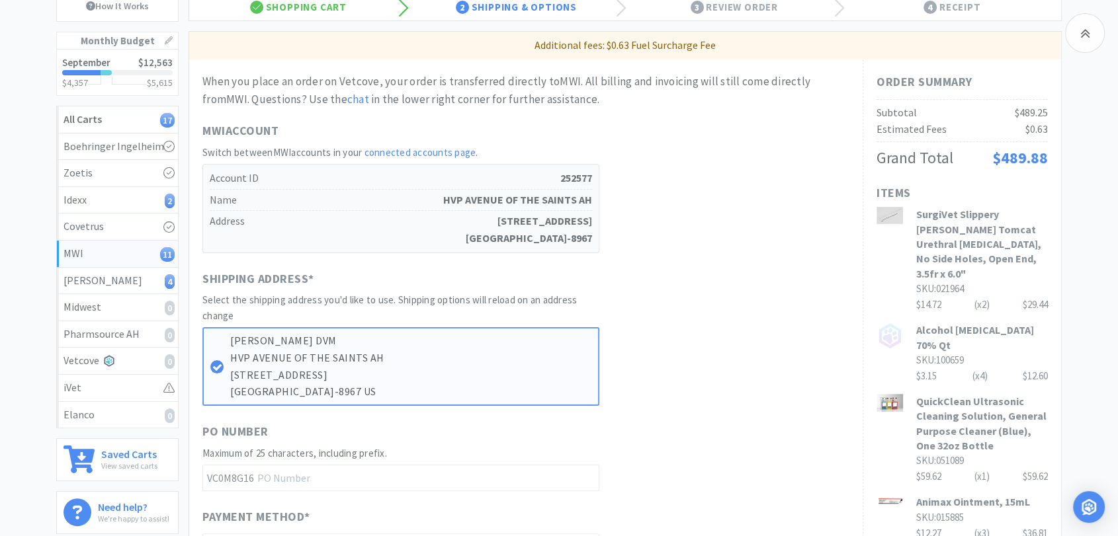
scroll to position [147, 0]
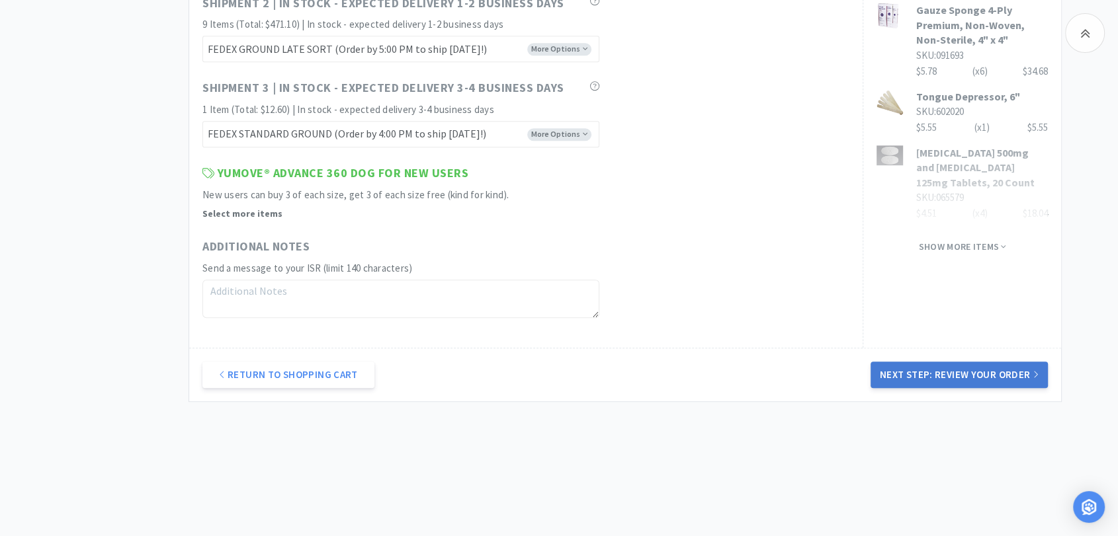
click at [929, 377] on button "Next Step: Review Your Order" at bounding box center [958, 375] width 177 height 26
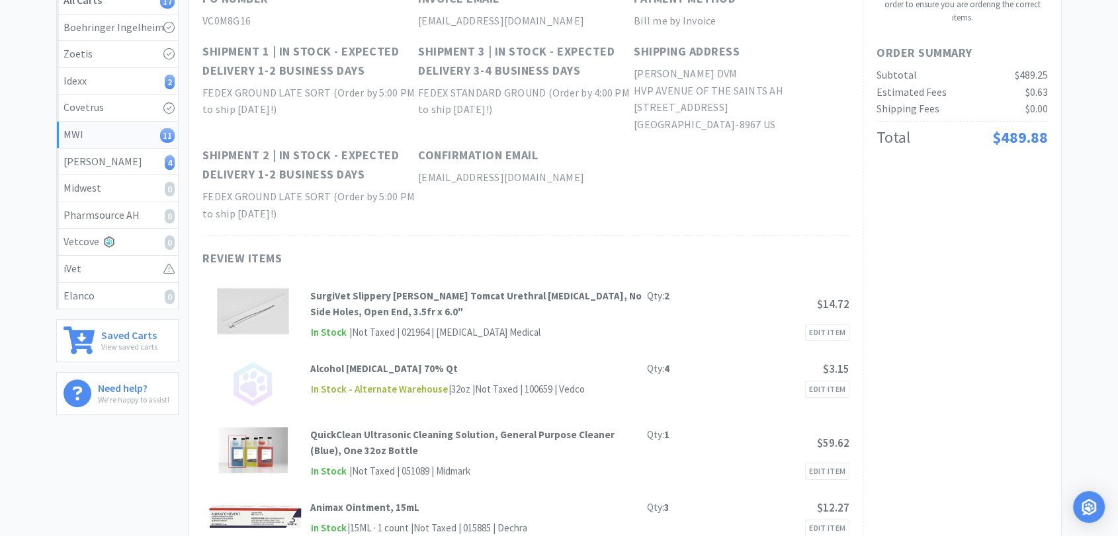
scroll to position [0, 0]
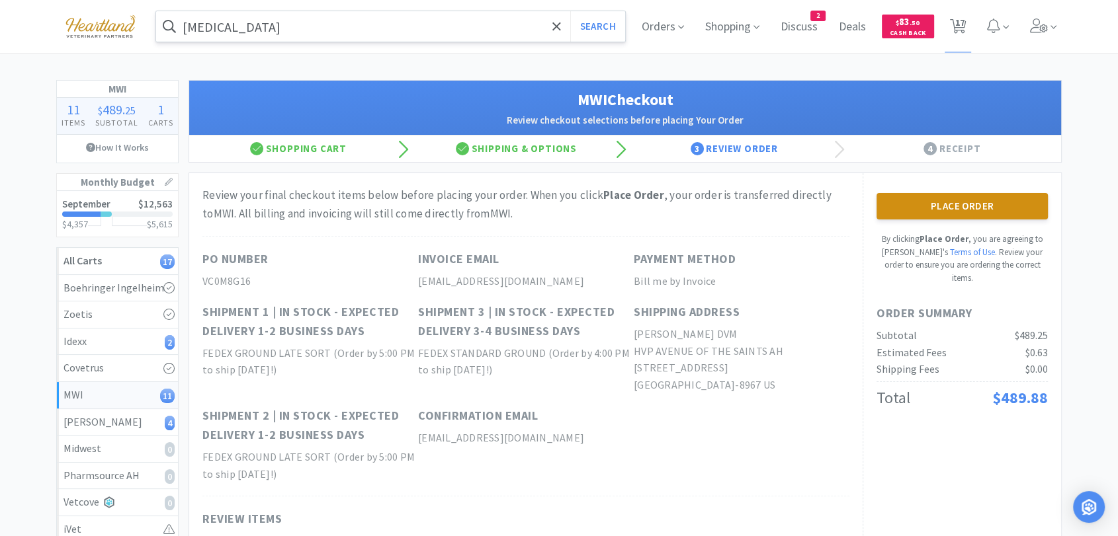
click at [960, 213] on button "Place Order" at bounding box center [961, 206] width 171 height 26
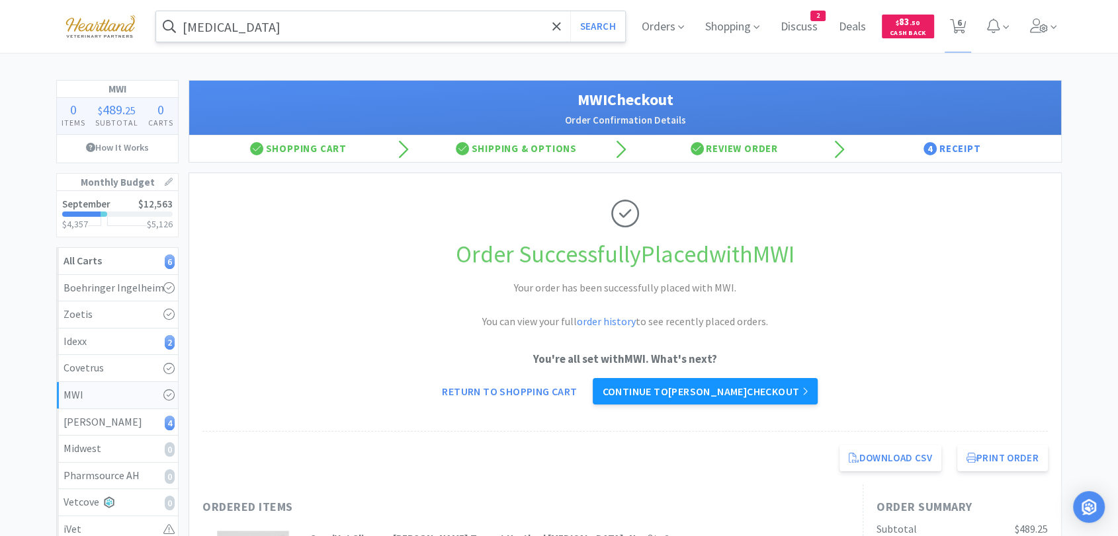
click at [683, 390] on link "Continue to [PERSON_NAME] checkout" at bounding box center [705, 391] width 224 height 26
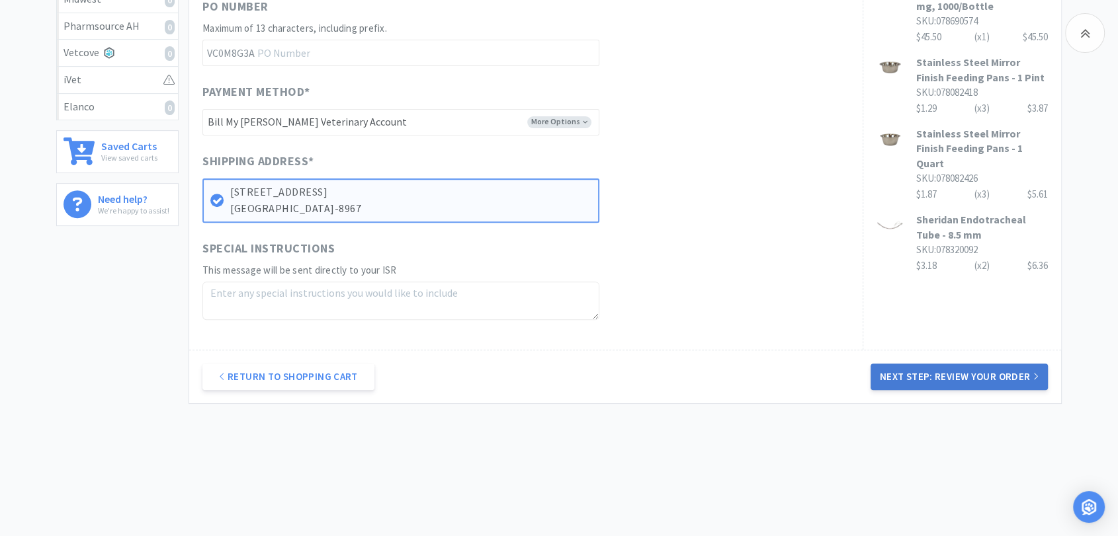
scroll to position [451, 0]
click at [942, 376] on button "Next Step: Review Your Order" at bounding box center [958, 375] width 177 height 26
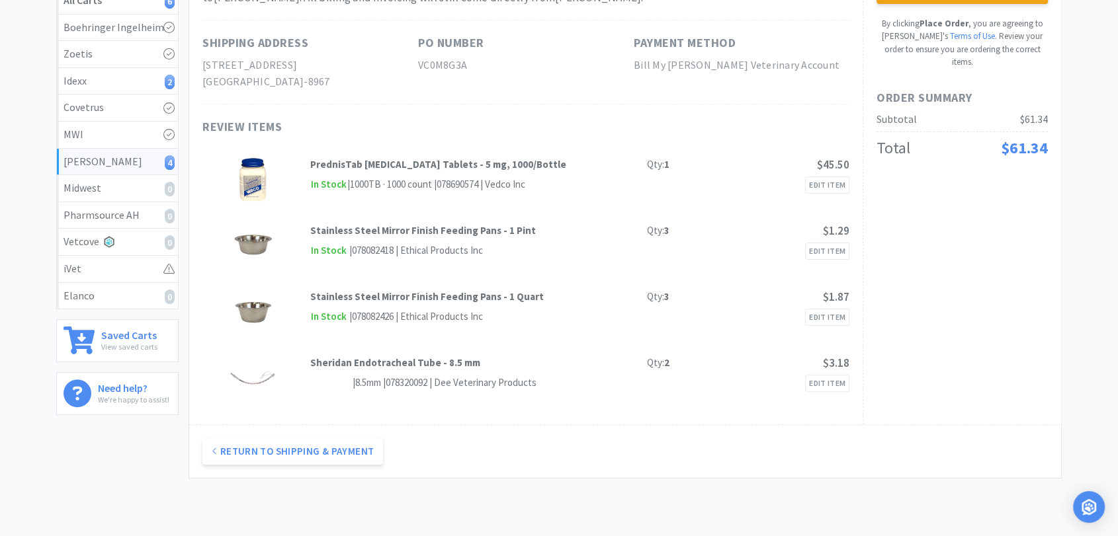
scroll to position [0, 0]
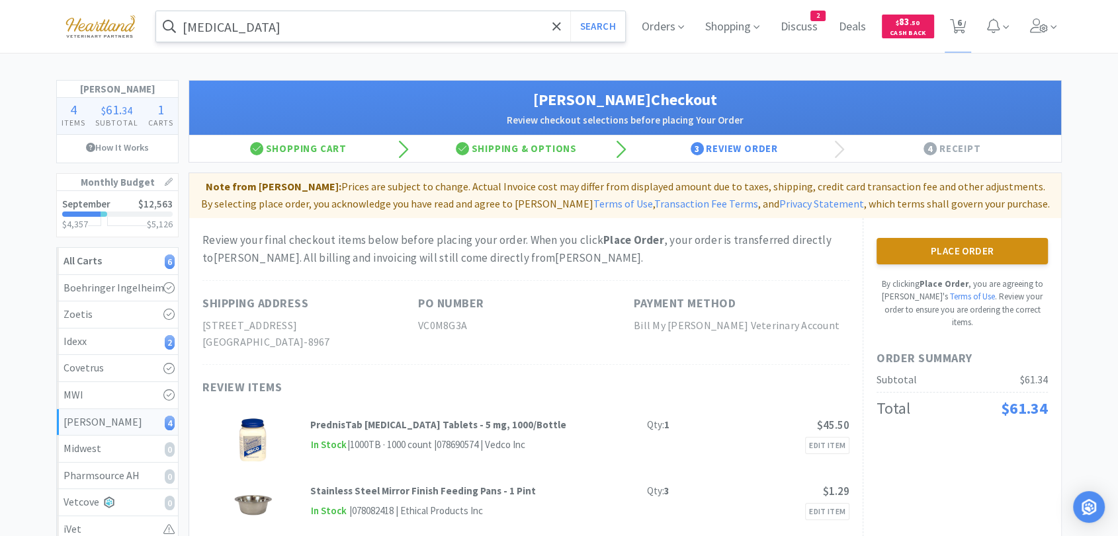
click at [1004, 259] on button "Place Order" at bounding box center [961, 251] width 171 height 26
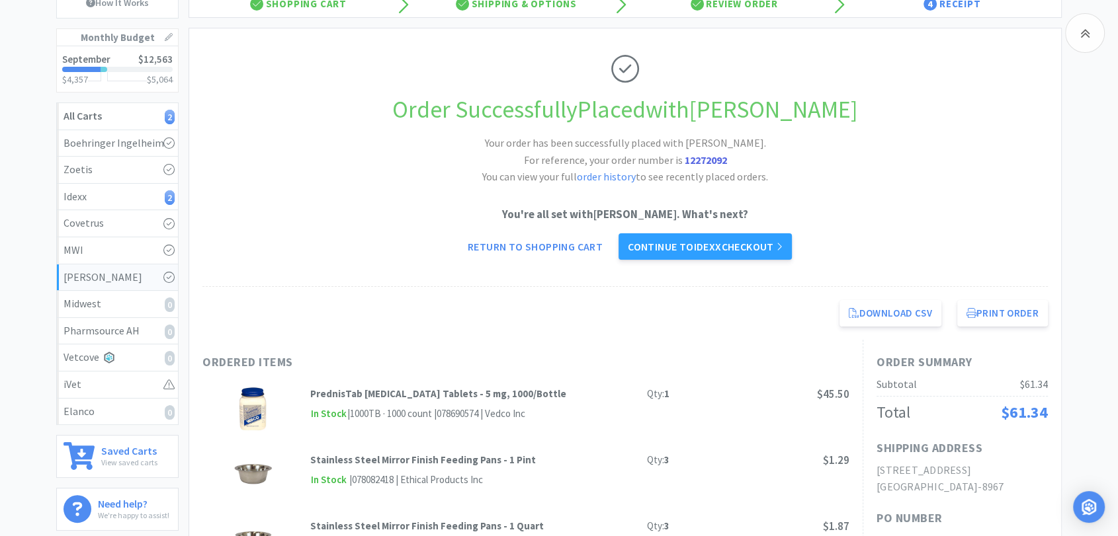
scroll to position [147, 0]
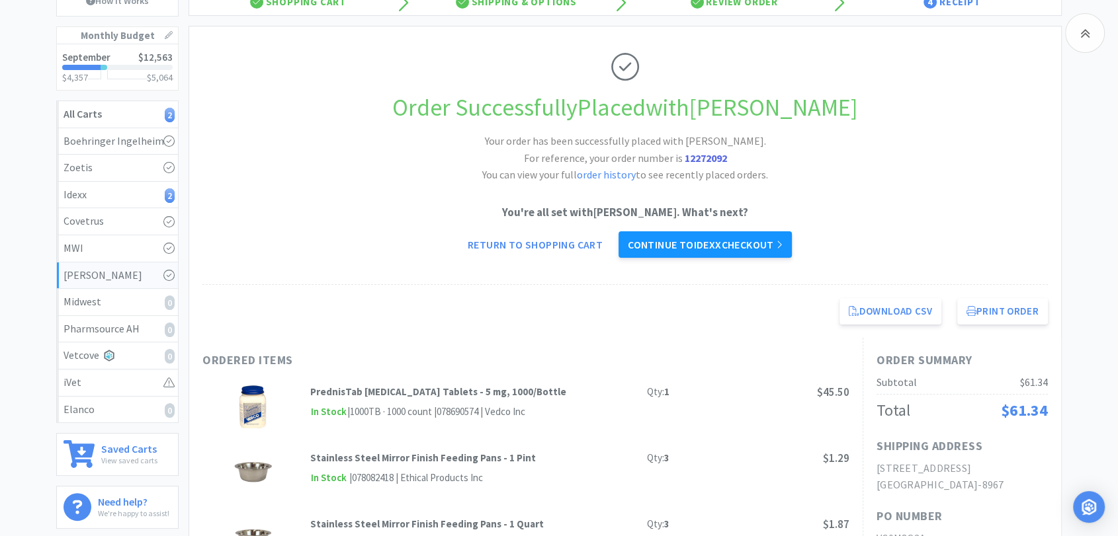
click at [737, 244] on link "Continue to Idexx checkout" at bounding box center [704, 244] width 173 height 26
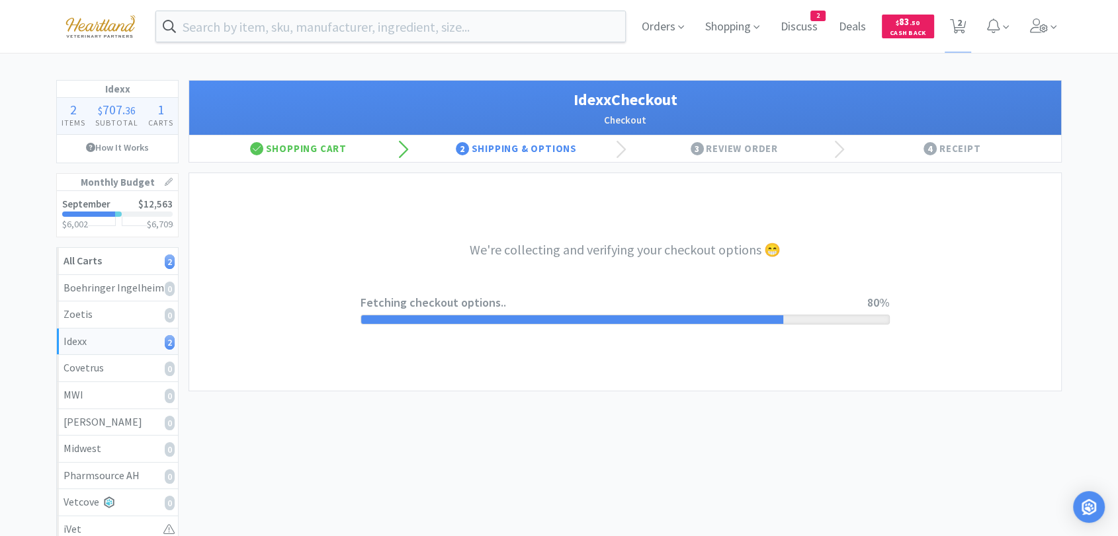
select select "904"
select select "003"
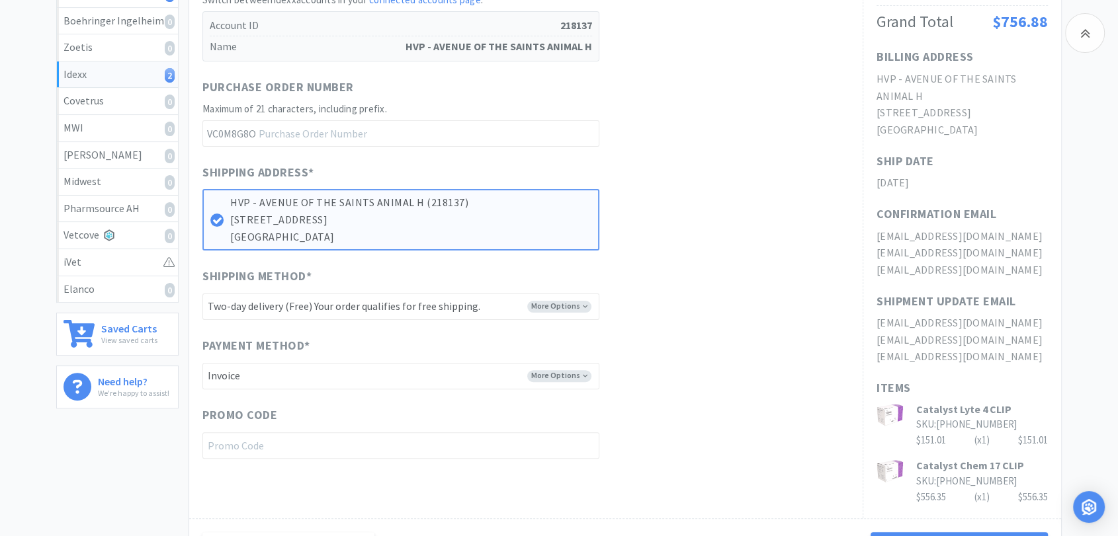
scroll to position [367, 0]
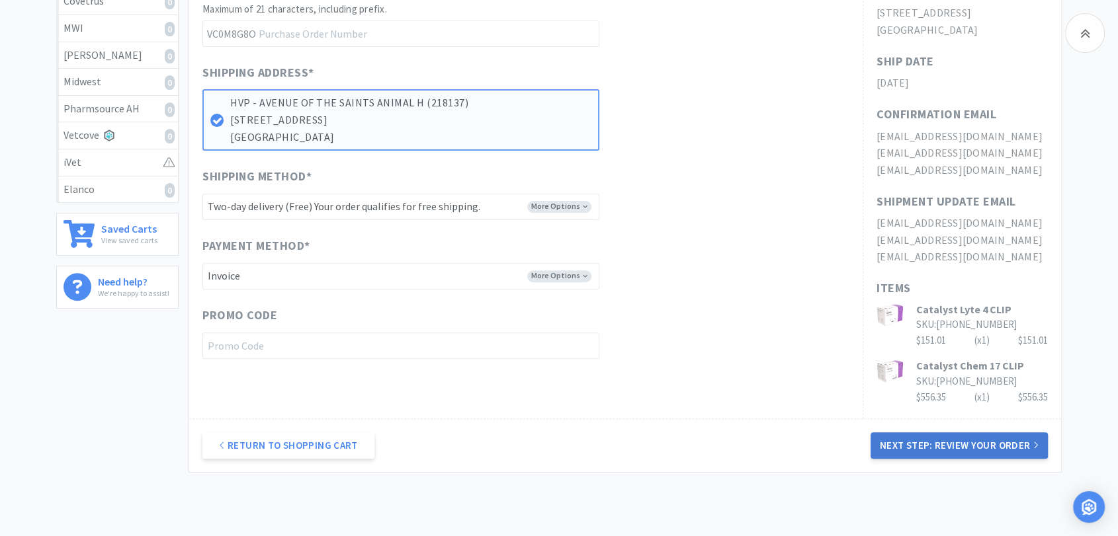
click at [986, 448] on button "Next Step: Review Your Order" at bounding box center [958, 446] width 177 height 26
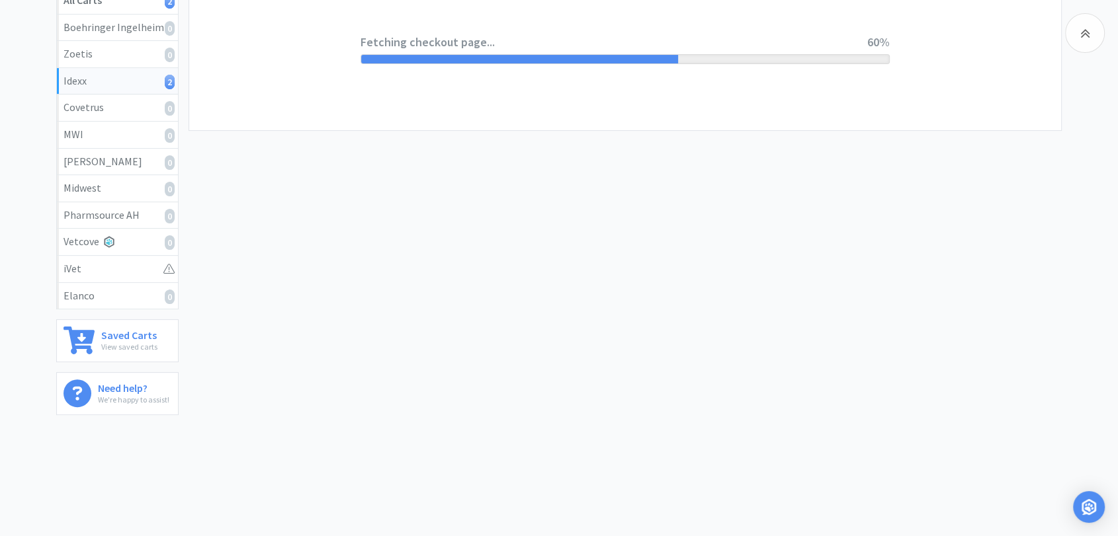
scroll to position [0, 0]
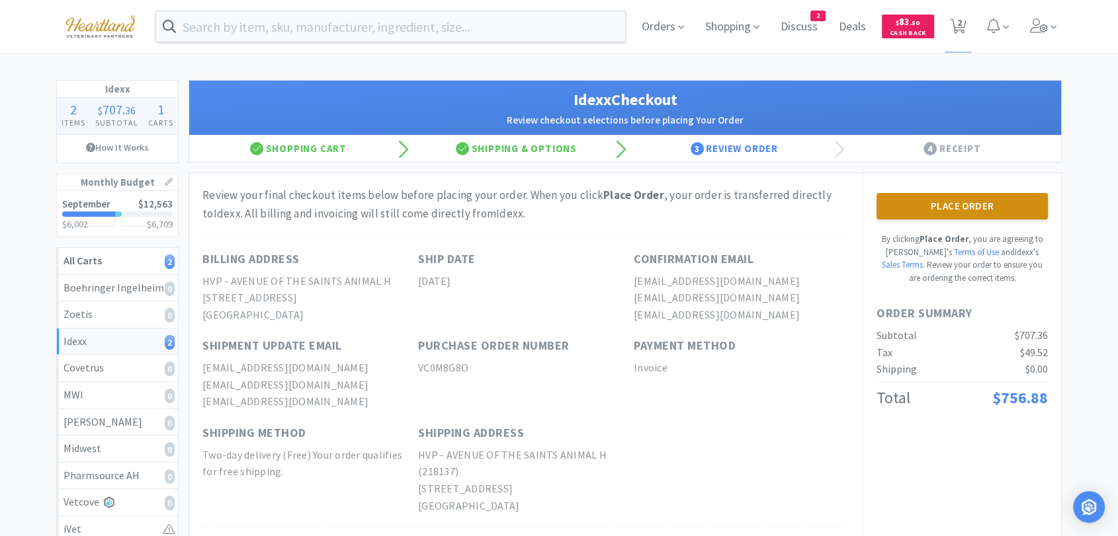
click at [918, 200] on button "Place Order" at bounding box center [961, 206] width 171 height 26
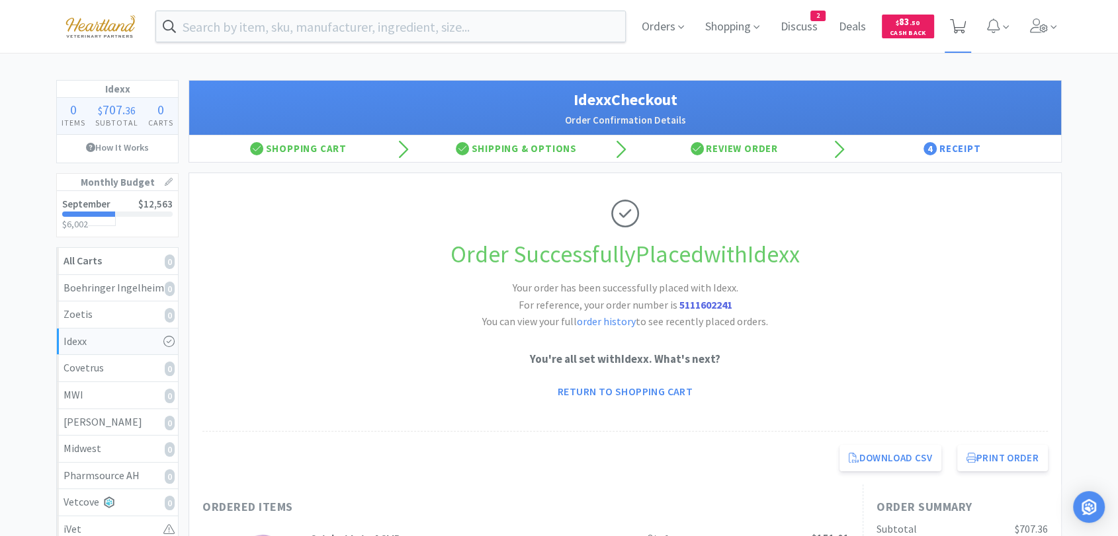
click at [962, 27] on icon at bounding box center [958, 26] width 17 height 15
